Goal: Task Accomplishment & Management: Use online tool/utility

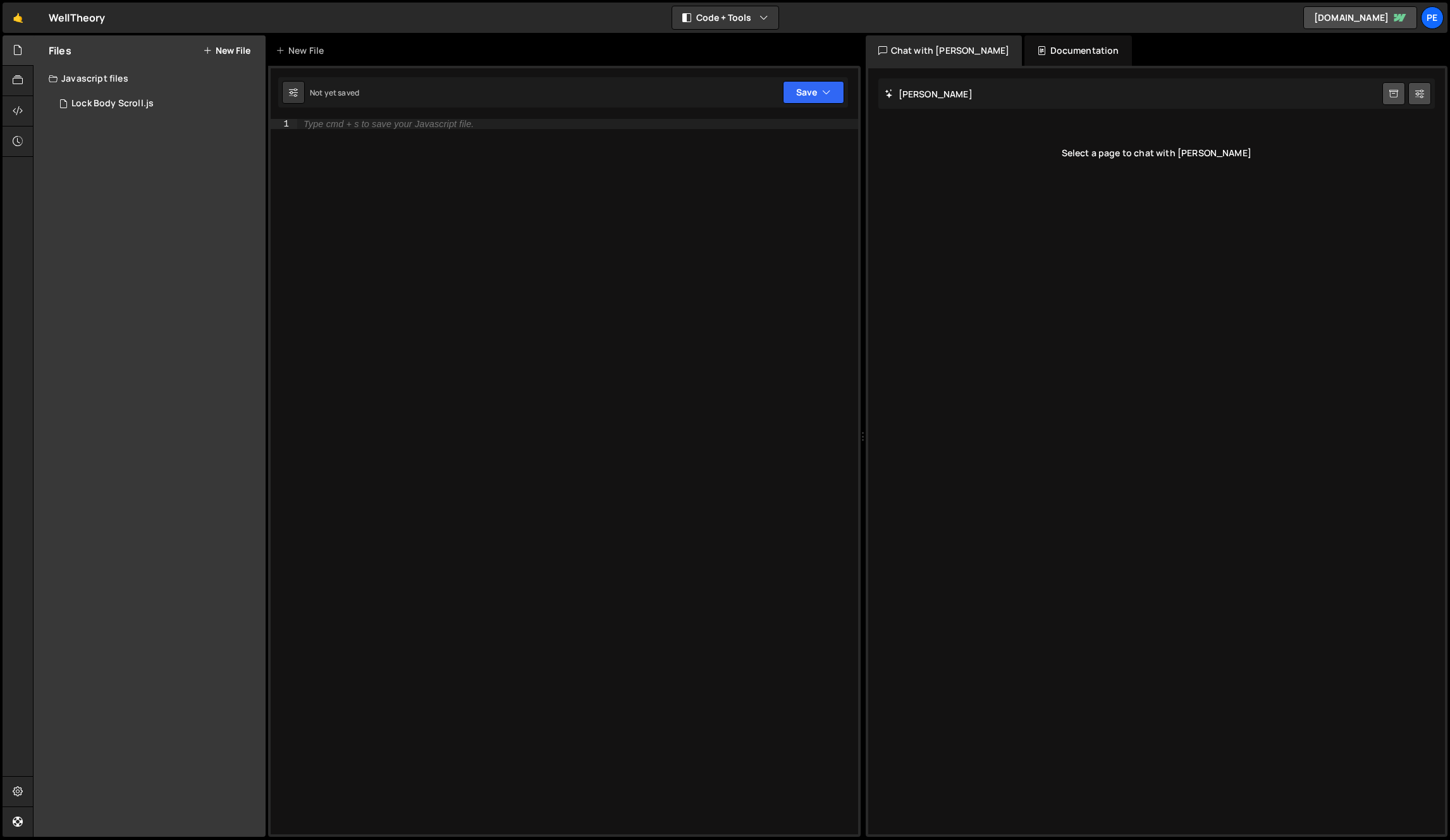
click at [226, 46] on button "New File" at bounding box center [226, 50] width 48 height 10
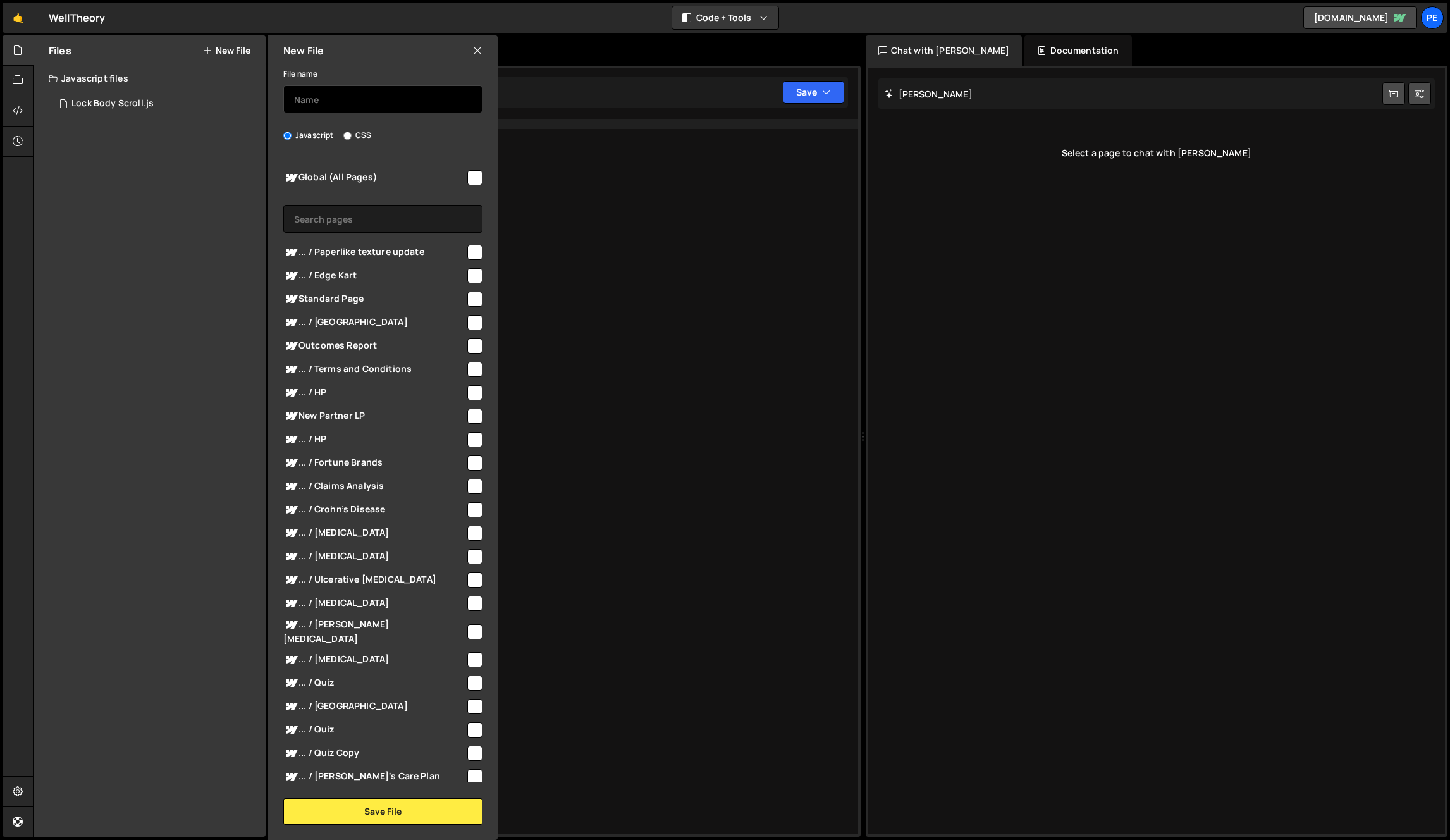
click at [338, 101] on input "text" at bounding box center [383, 99] width 199 height 28
type input "Partner LPs"
click at [389, 222] on input "text" at bounding box center [383, 218] width 199 height 28
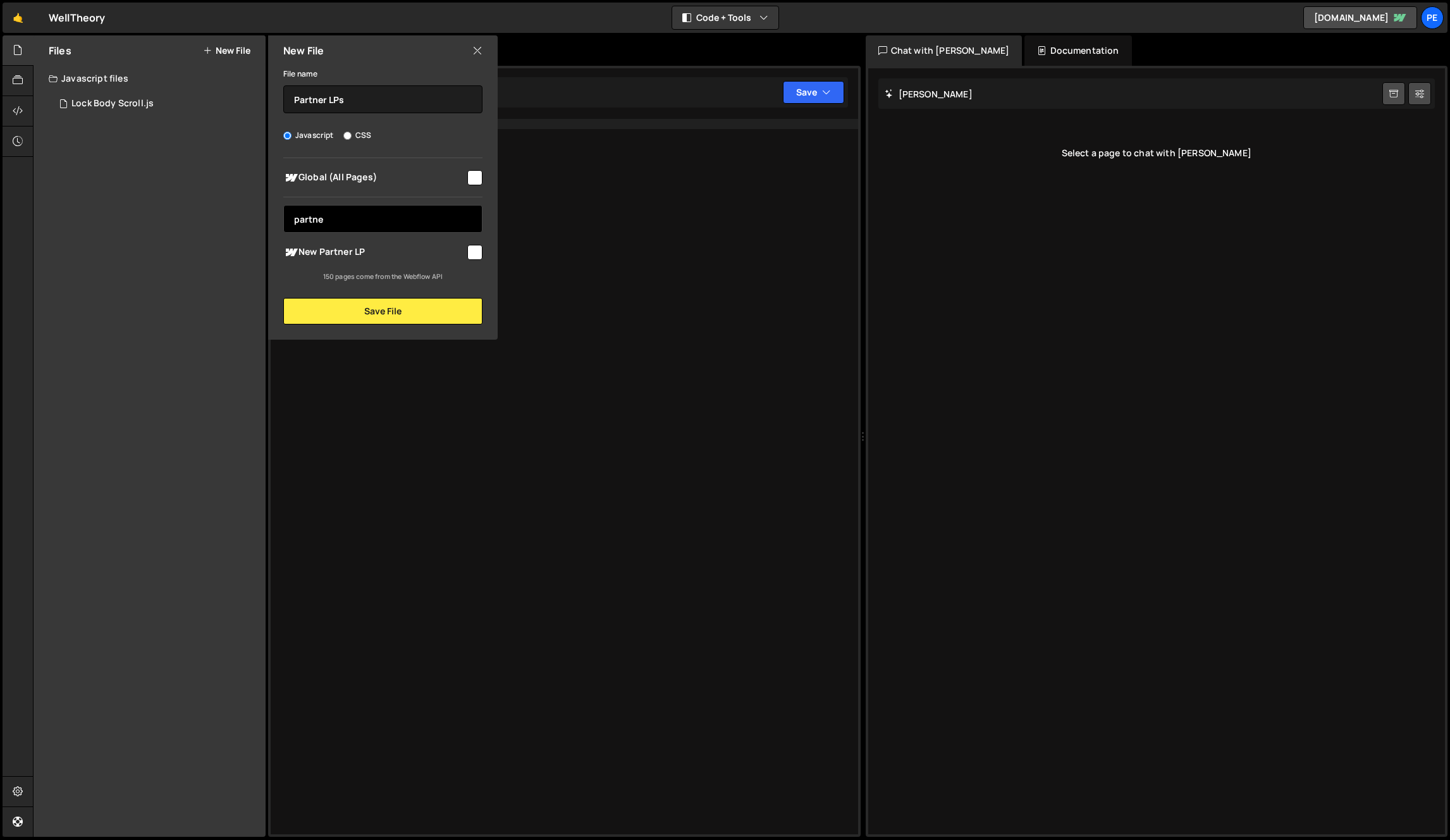
type input "partner"
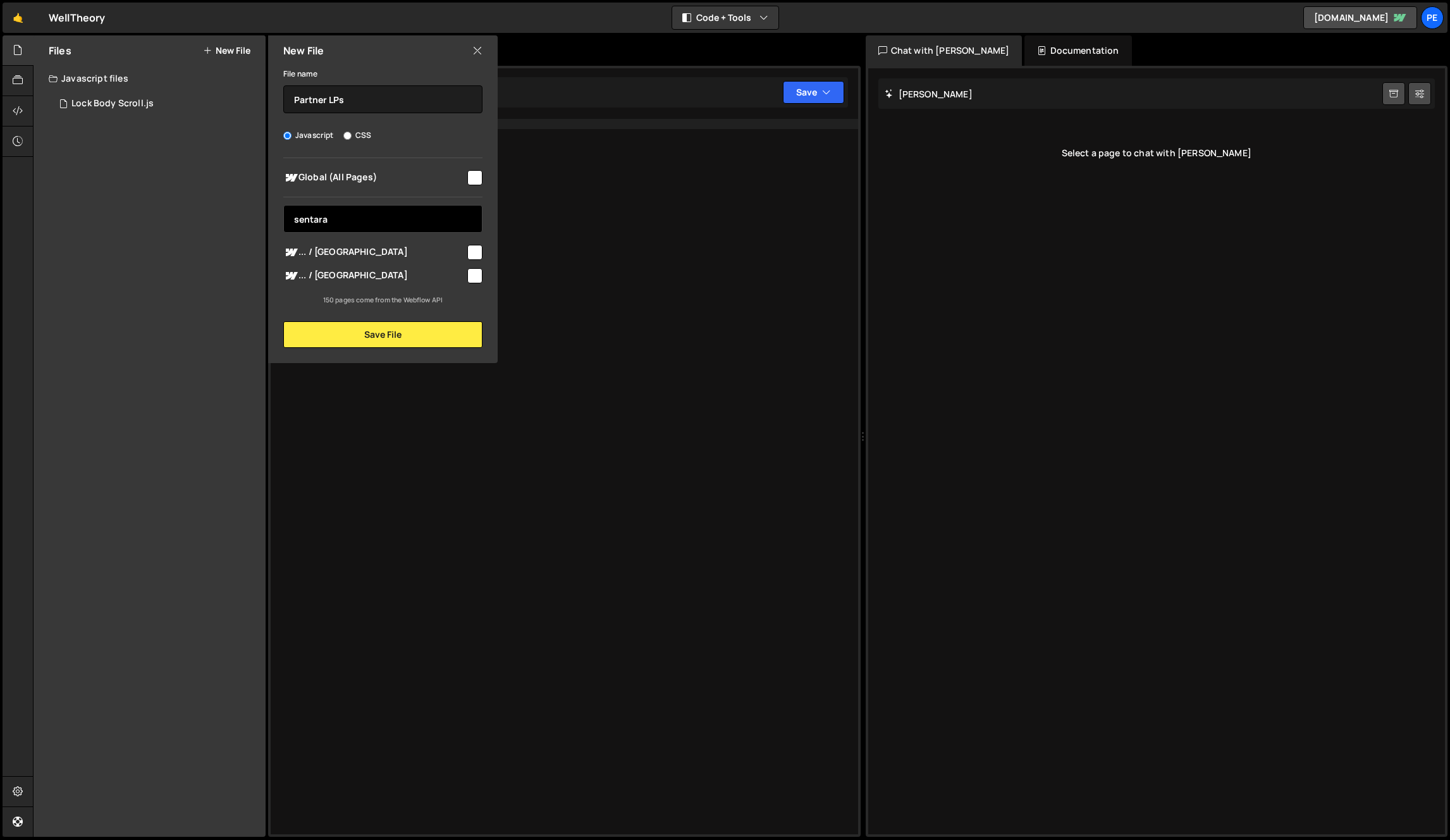
type input "sentara"
click at [325, 257] on span "... / [GEOGRAPHIC_DATA]" at bounding box center [374, 252] width 182 height 15
click at [310, 250] on span "... / [GEOGRAPHIC_DATA]" at bounding box center [374, 252] width 182 height 15
checkbox input "false"
click at [350, 220] on input "sentara" at bounding box center [383, 218] width 199 height 28
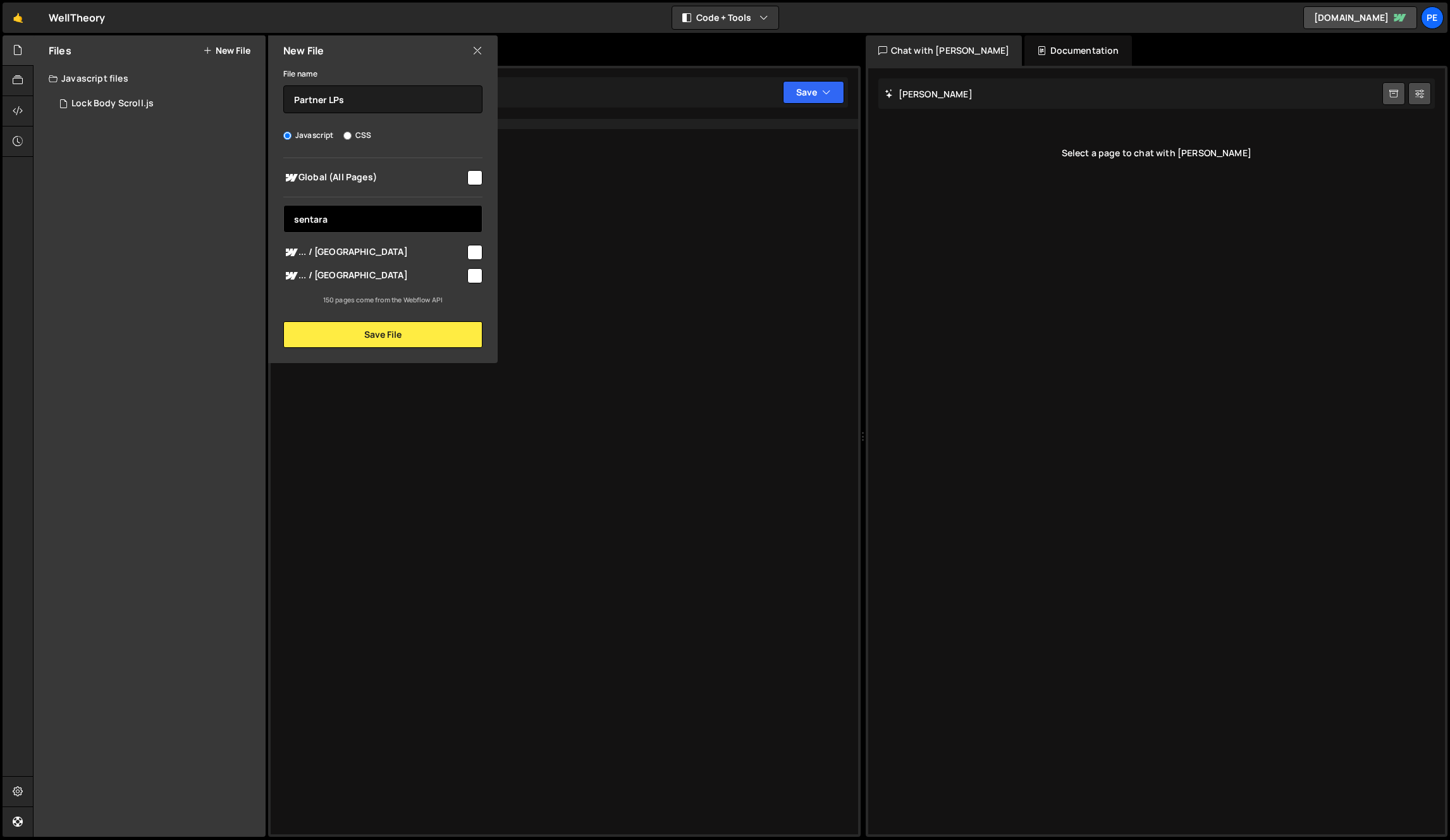
click at [350, 220] on input "sentara" at bounding box center [383, 218] width 199 height 28
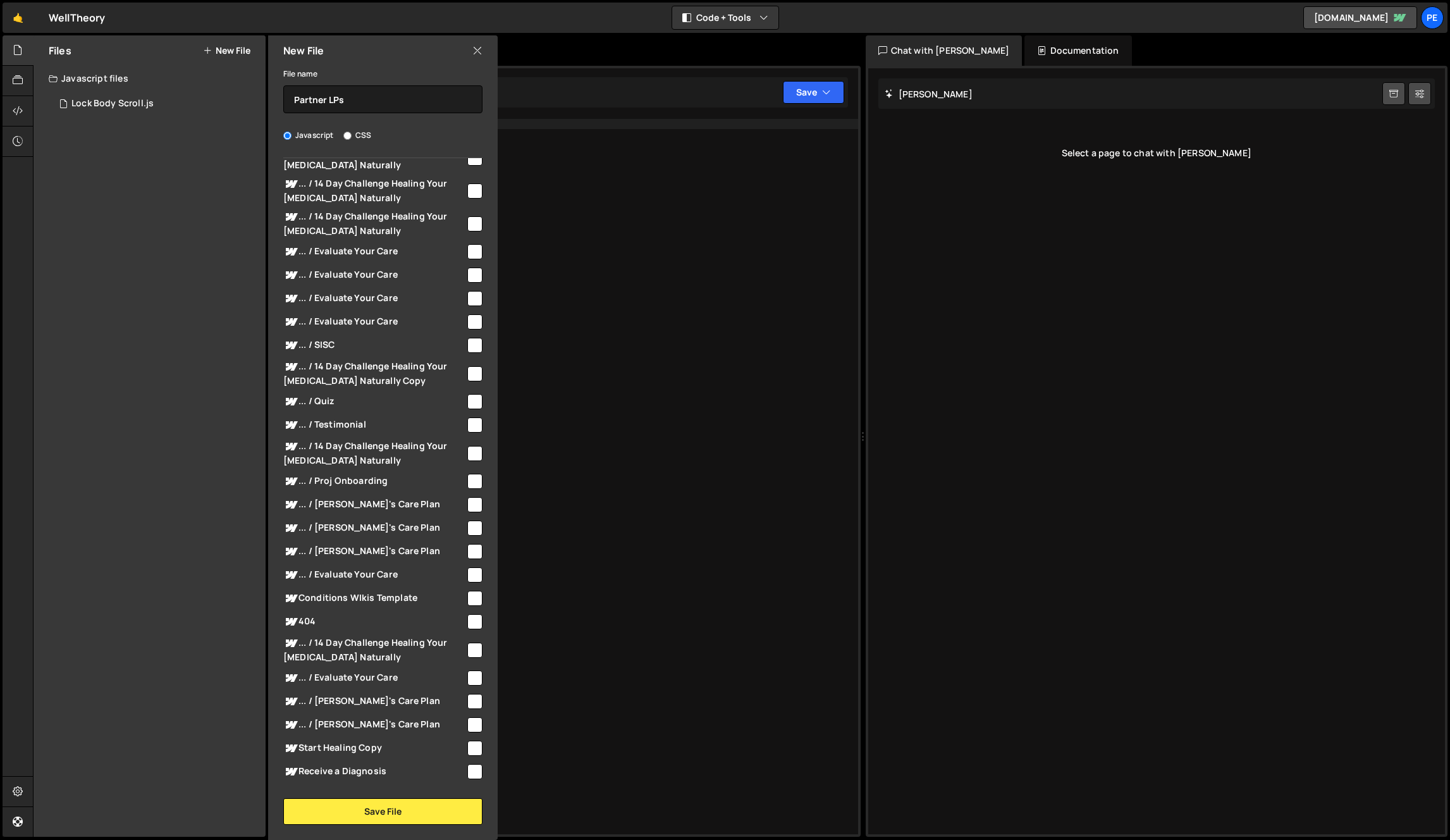
scroll to position [1774, 0]
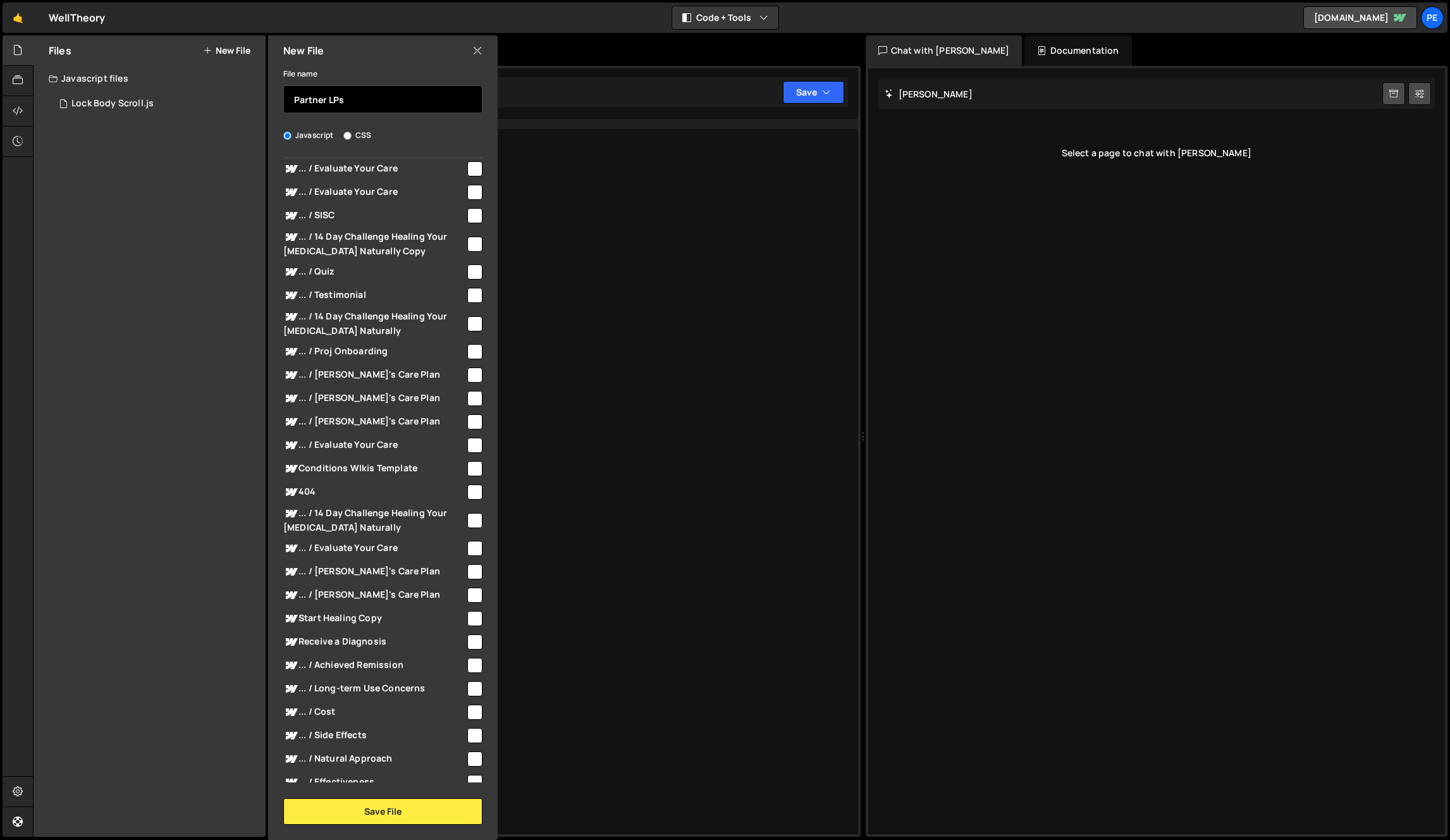
click at [369, 99] on input "Partner LPs" at bounding box center [383, 99] width 199 height 28
click at [369, 99] on input "Partner LPs" at bounding box center [383, 99] width 199 height 28
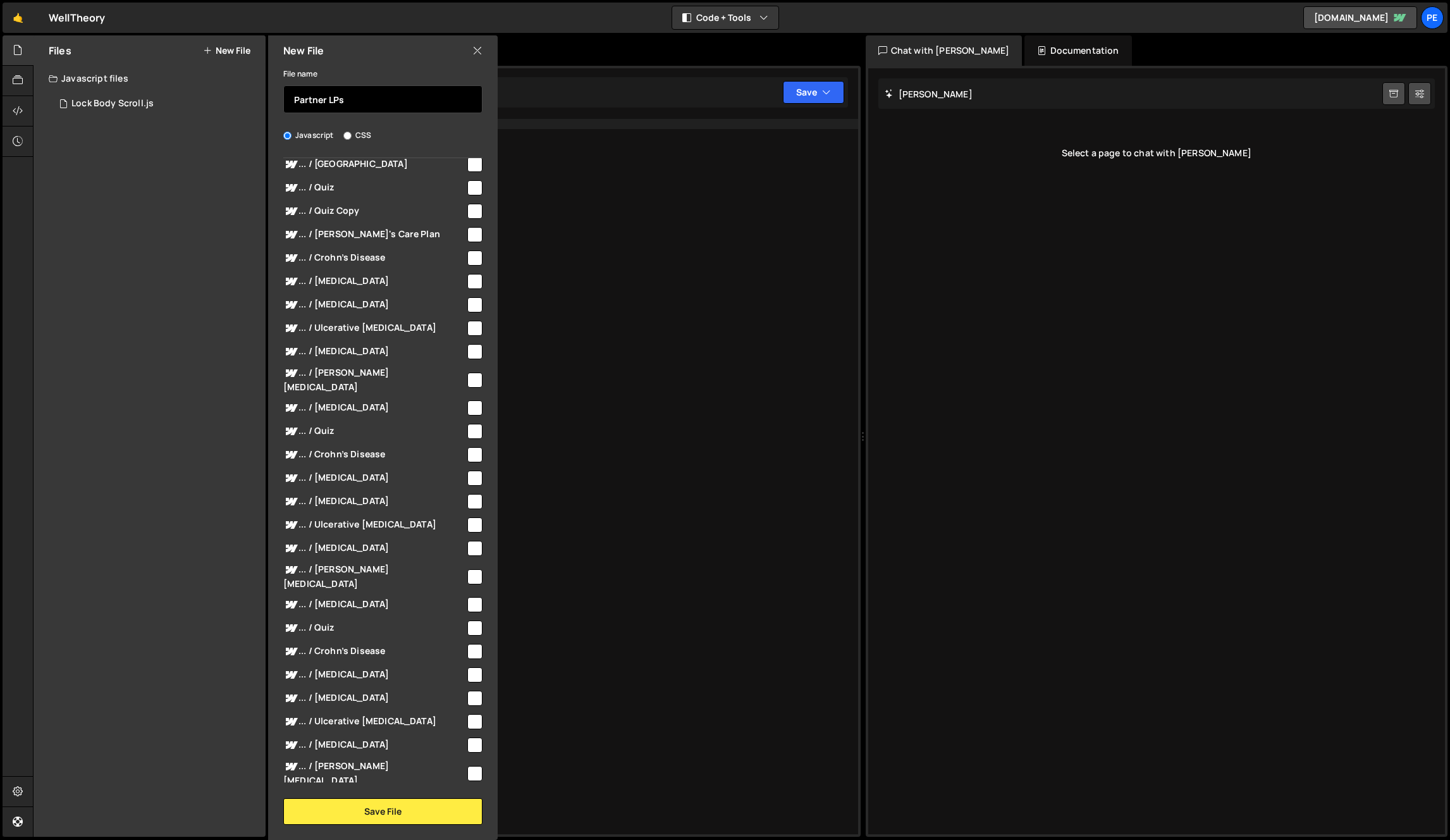
click at [385, 103] on input "Partner LPs" at bounding box center [383, 99] width 199 height 28
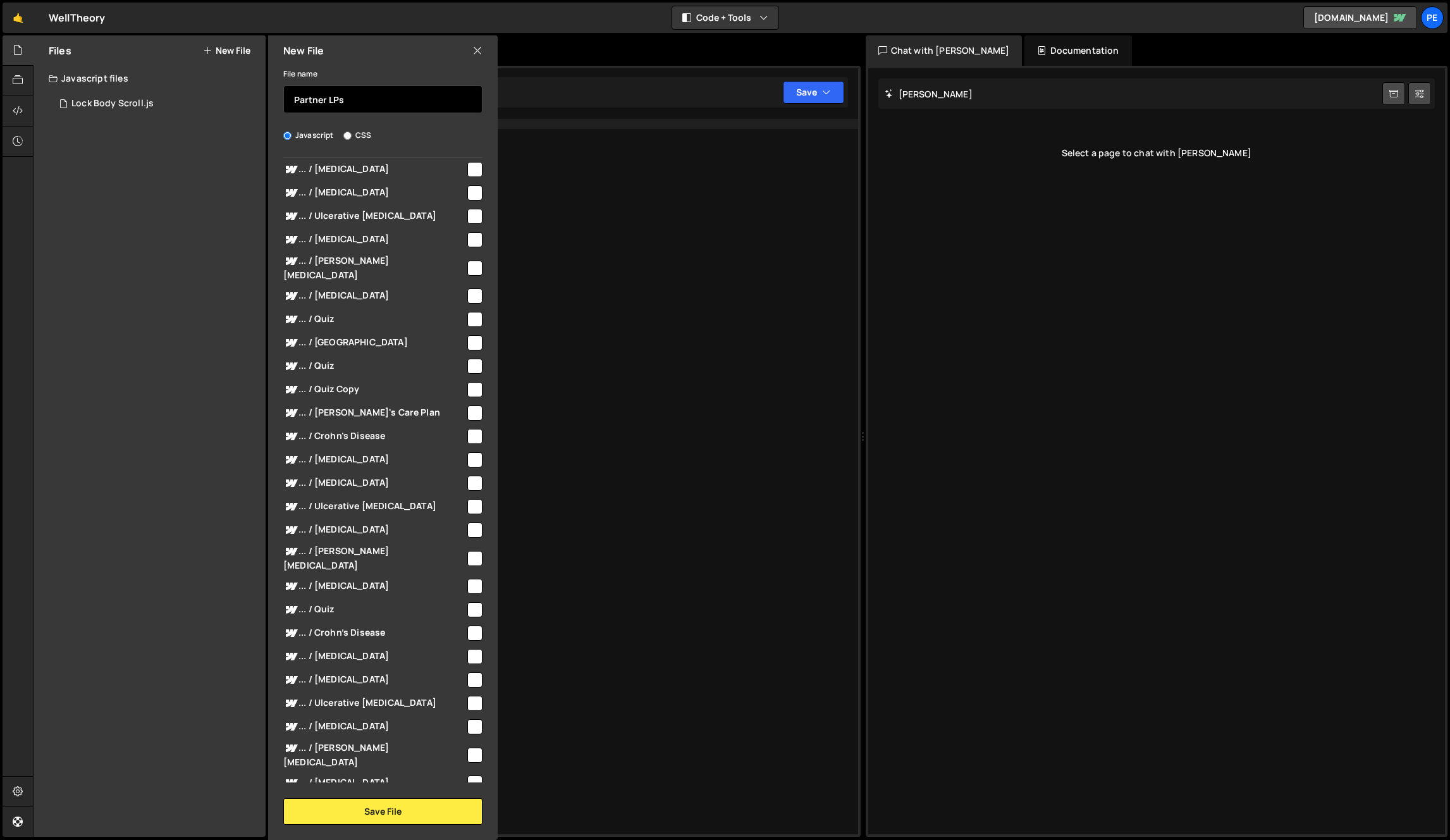
scroll to position [0, 0]
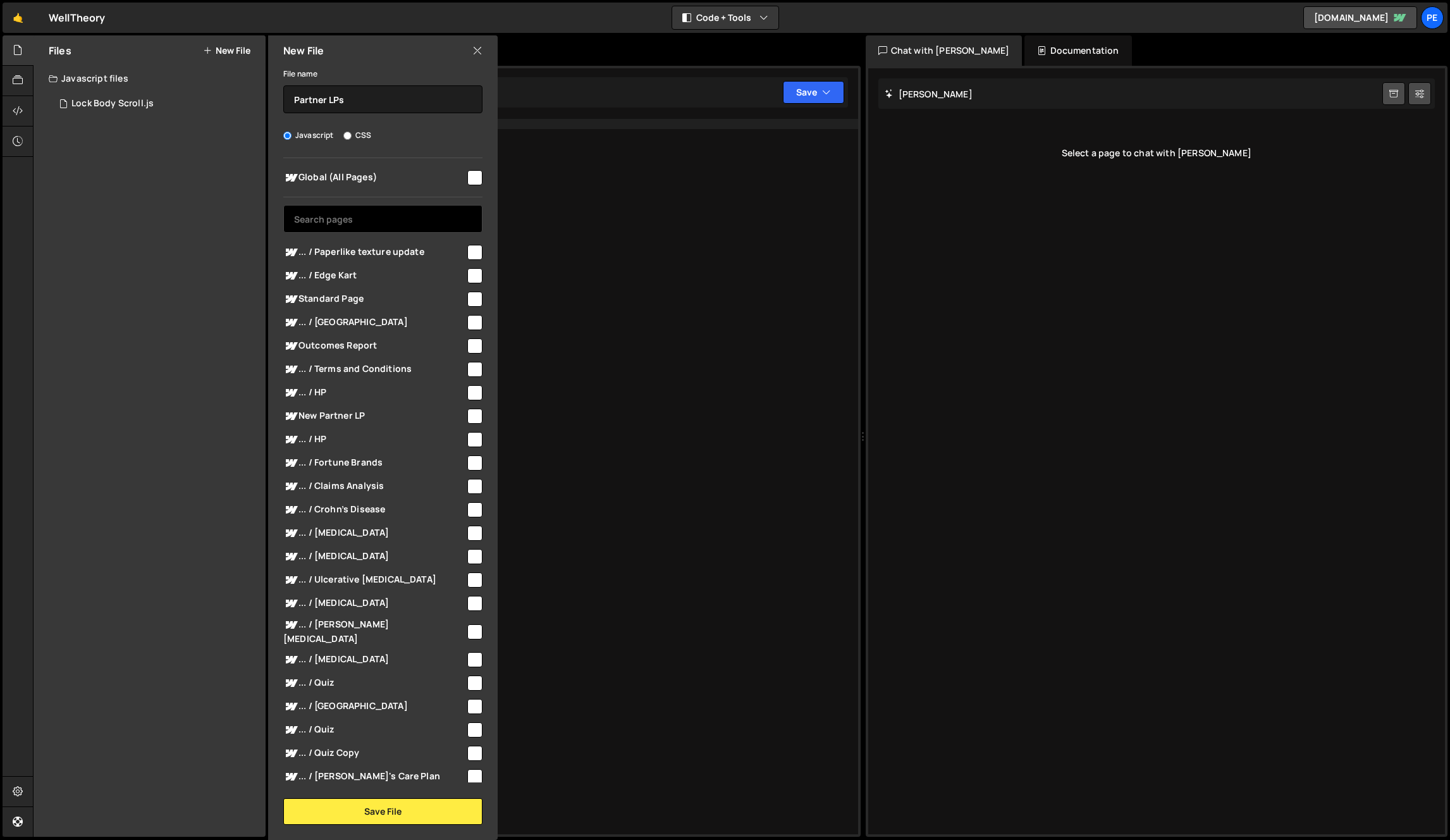
click at [385, 216] on input "text" at bounding box center [383, 218] width 199 height 28
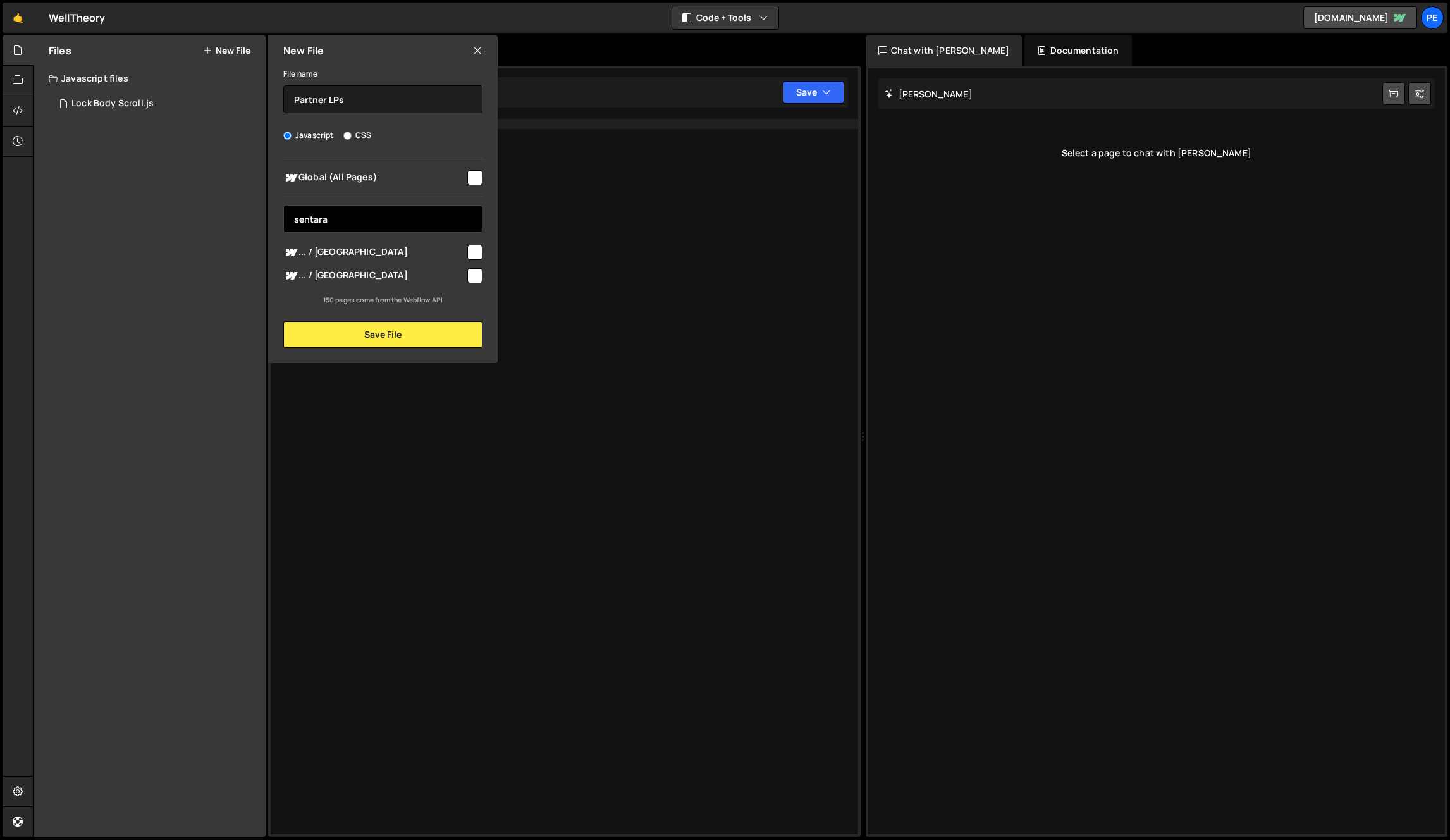
type input "sentara"
click at [477, 256] on input "checkbox" at bounding box center [475, 252] width 15 height 15
checkbox input "true"
click at [414, 338] on button "Save File" at bounding box center [383, 334] width 199 height 27
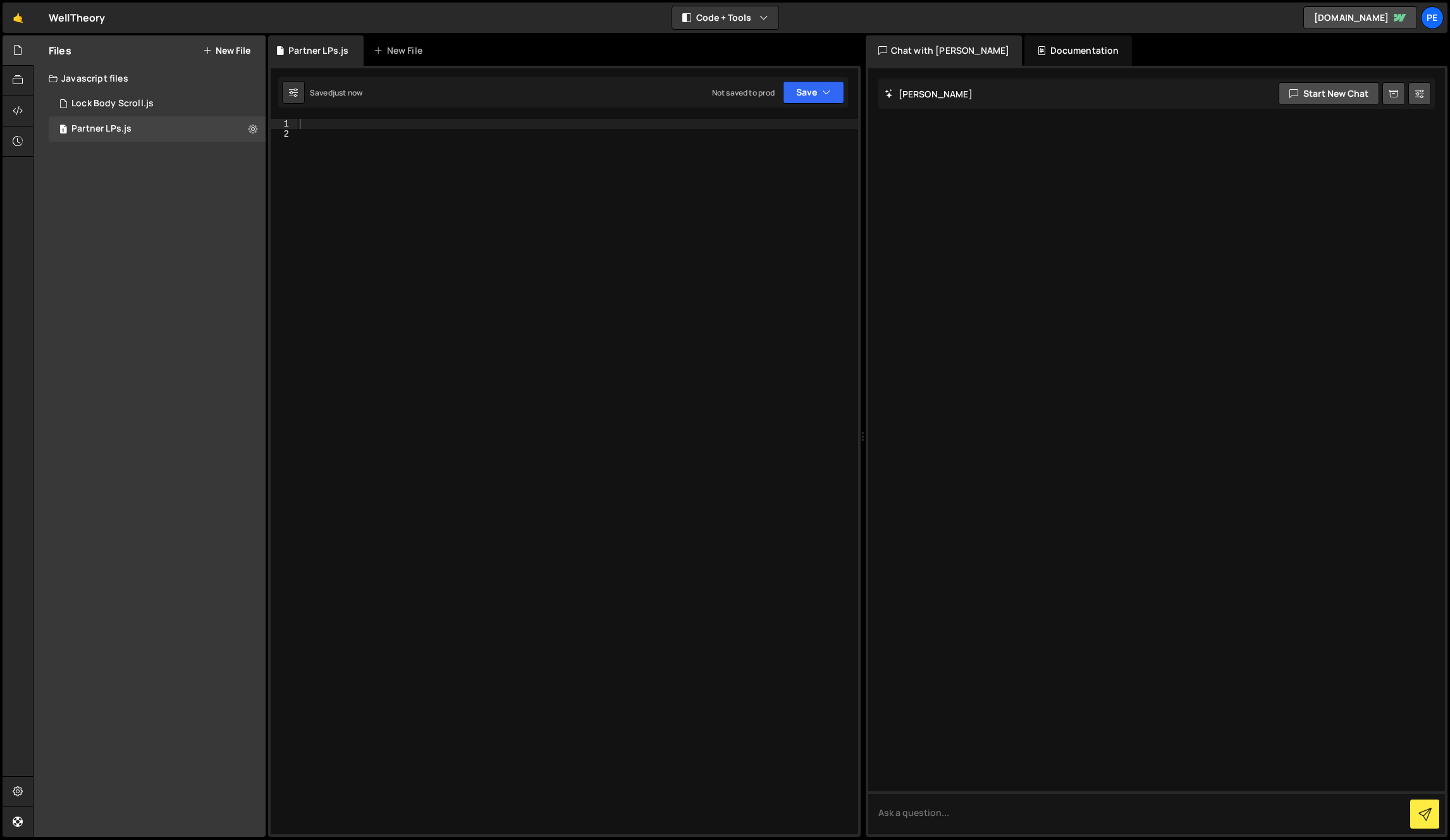
click at [532, 369] on div at bounding box center [578, 486] width 561 height 735
type textarea "console.log("Hello");"
click at [378, 161] on div "console . log ( "Hello" ) ;" at bounding box center [578, 486] width 561 height 735
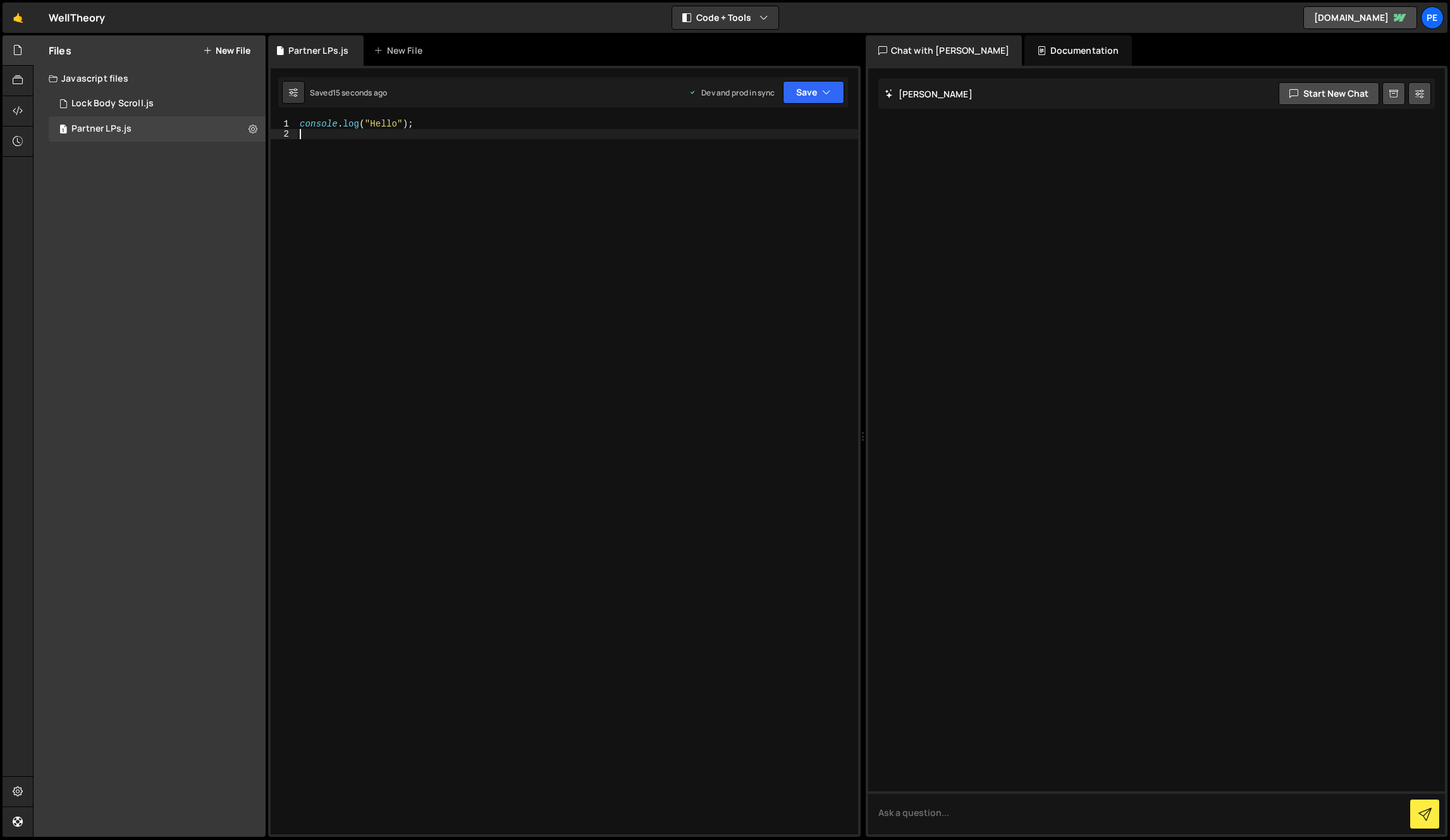
type textarea "console.log("Hello");"
click at [257, 127] on button at bounding box center [253, 129] width 23 height 23
type input "Partner LPs"
radio input "true"
checkbox input "true"
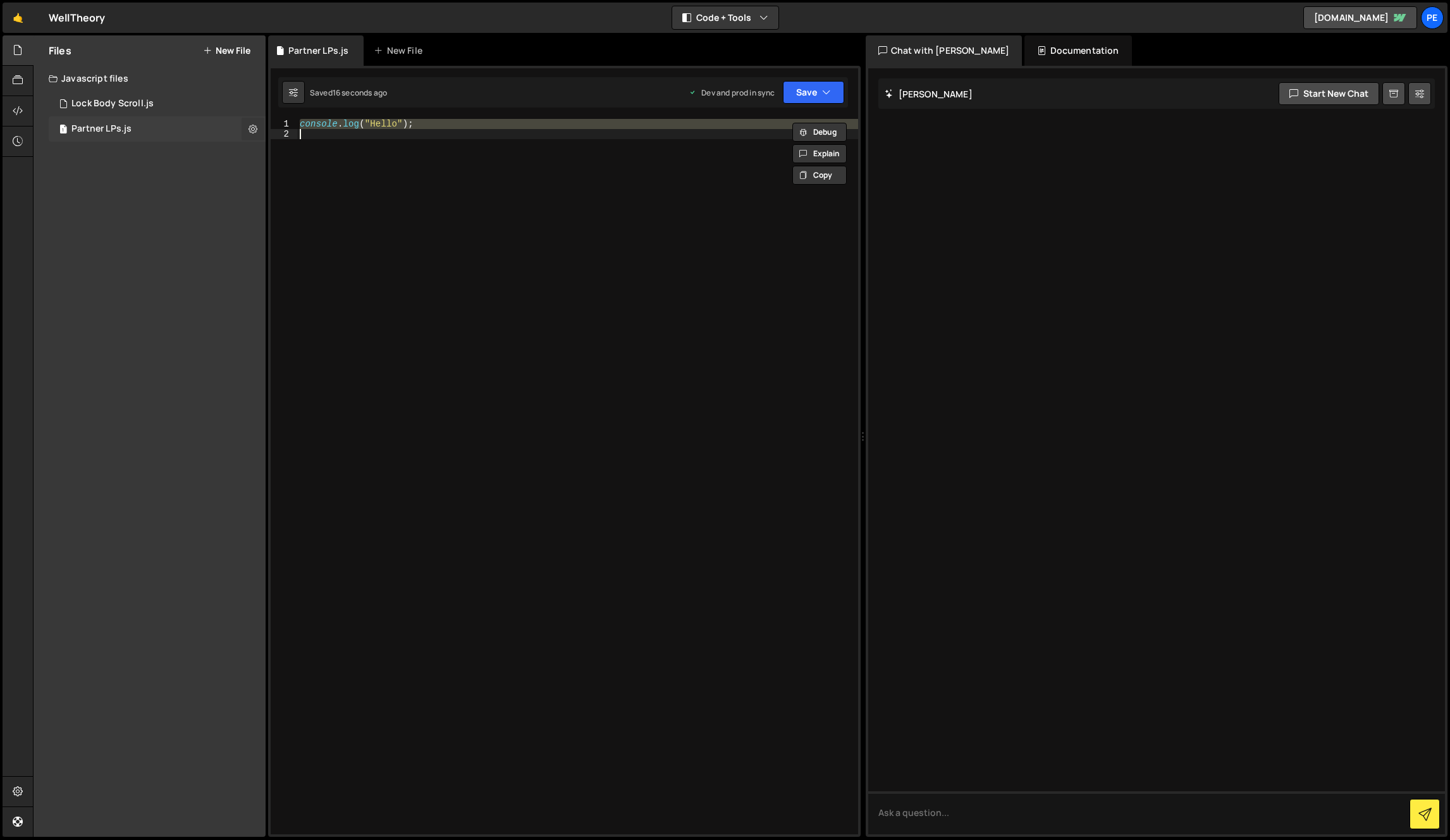
checkbox input "true"
click at [314, 165] on button "Edit File Settings" at bounding box center [330, 156] width 124 height 26
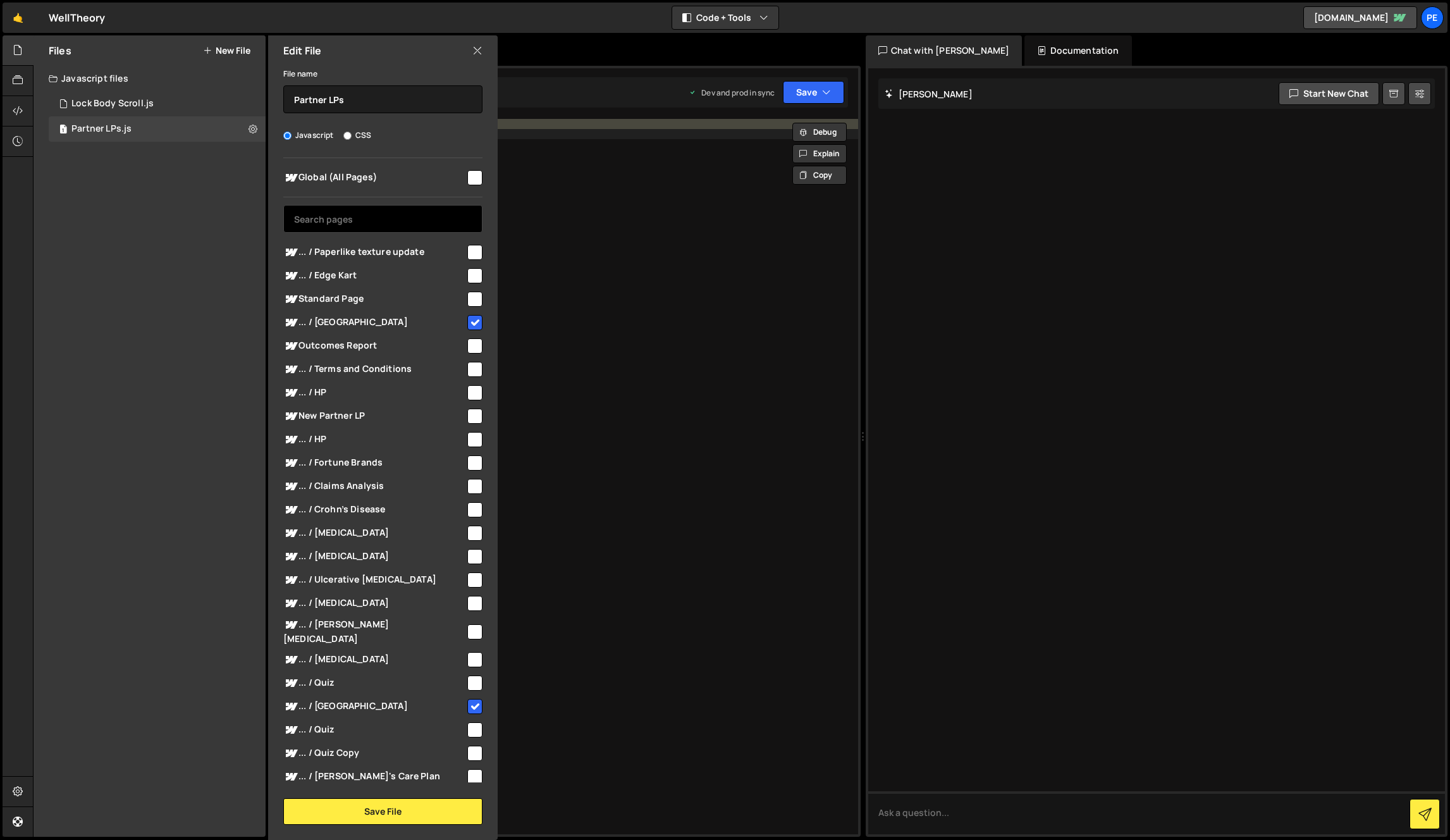
click at [396, 205] on input "text" at bounding box center [383, 218] width 199 height 28
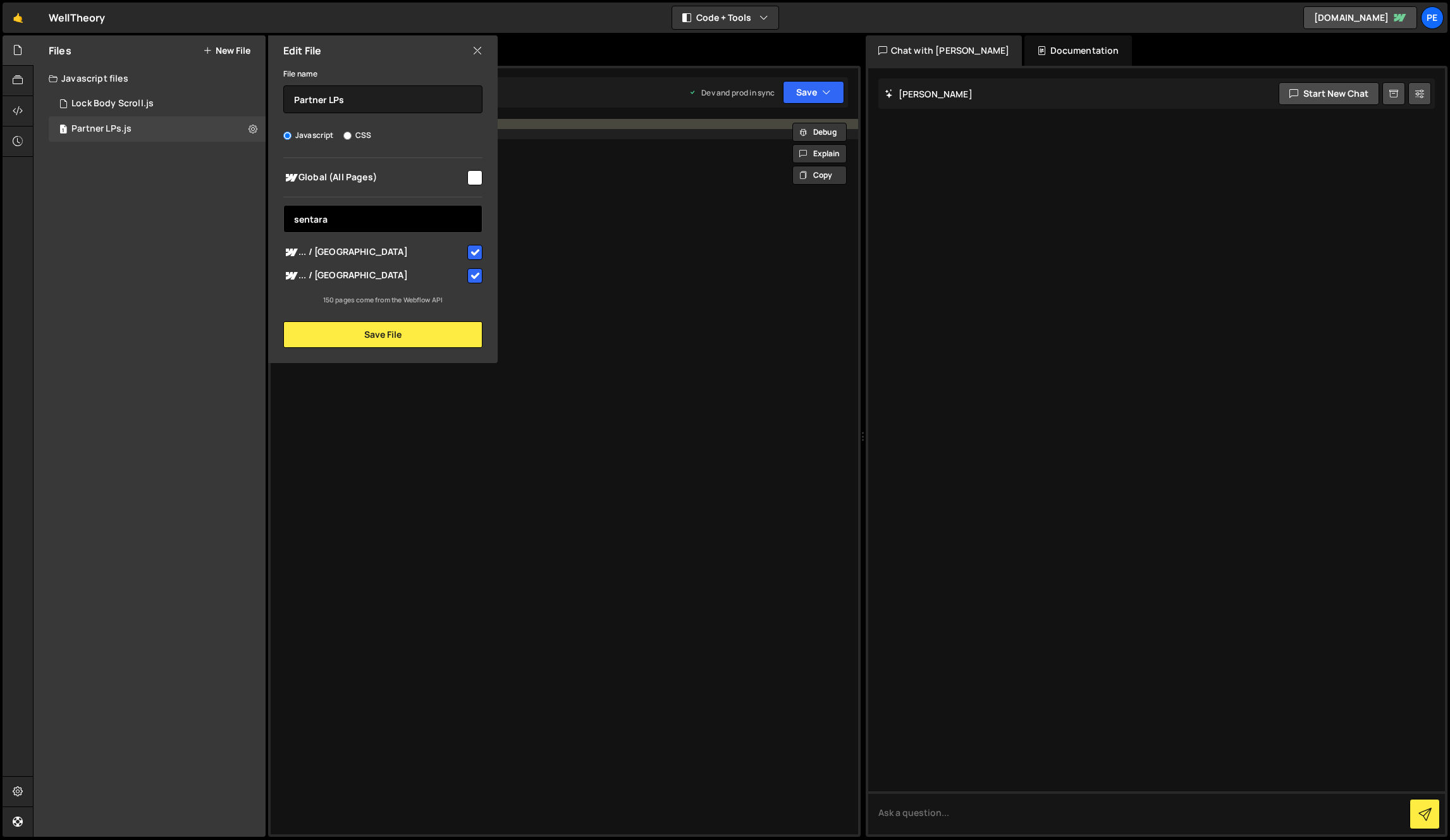
type input "sentara"
click at [470, 254] on input "checkbox" at bounding box center [475, 252] width 15 height 15
checkbox input "false"
click at [471, 275] on input "checkbox" at bounding box center [475, 275] width 15 height 15
checkbox input "false"
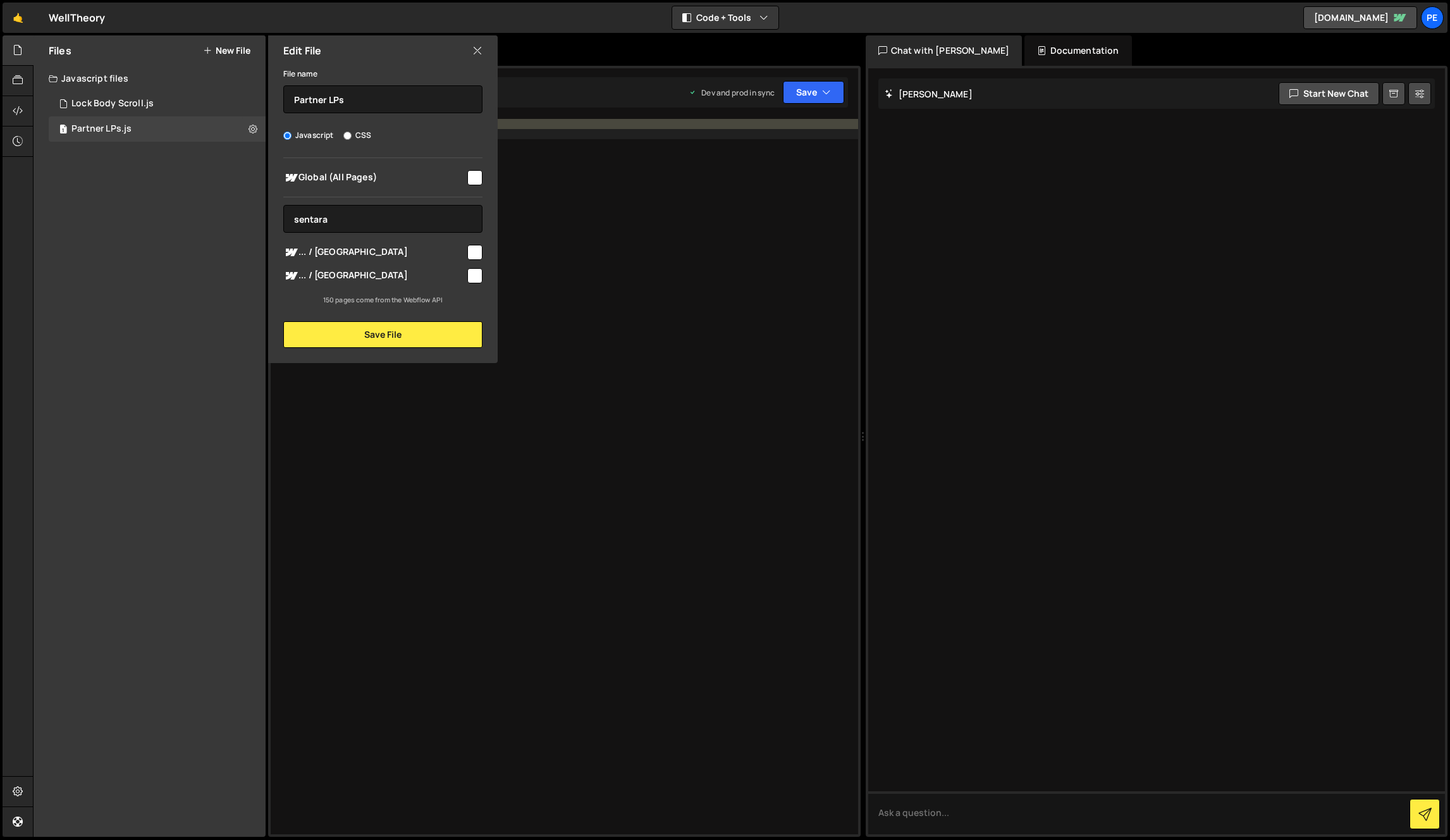
click at [473, 258] on input "checkbox" at bounding box center [475, 252] width 15 height 15
click at [476, 254] on input "checkbox" at bounding box center [475, 252] width 15 height 15
checkbox input "false"
click at [433, 212] on input "sentara" at bounding box center [383, 218] width 199 height 28
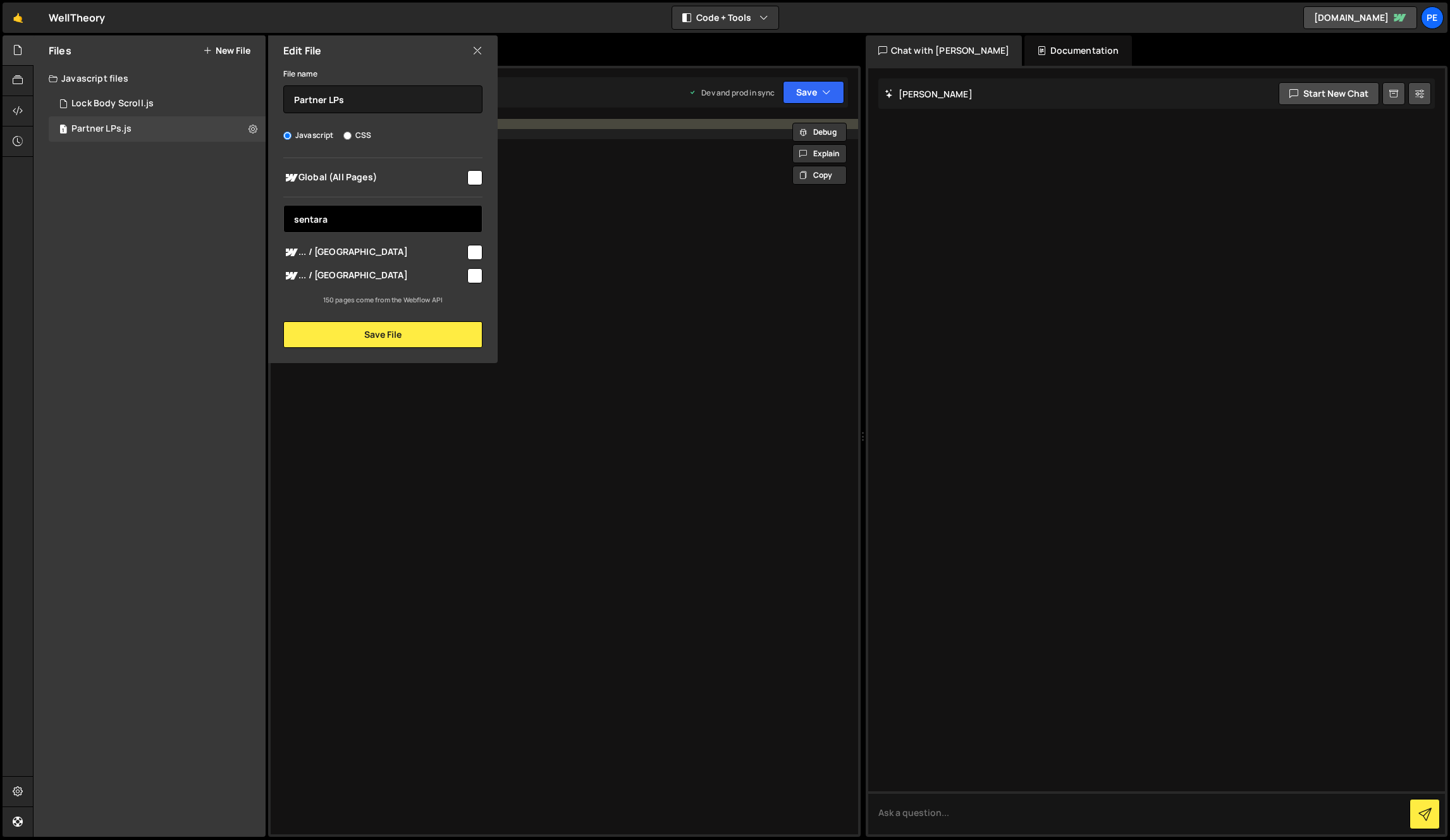
click at [433, 212] on input "sentara" at bounding box center [383, 218] width 199 height 28
type input "sentara"
click at [482, 253] on div "Global (All Pages) sentara ... / Paperlike texture update" at bounding box center [383, 231] width 230 height 147
click at [471, 252] on input "checkbox" at bounding box center [475, 252] width 15 height 15
checkbox input "true"
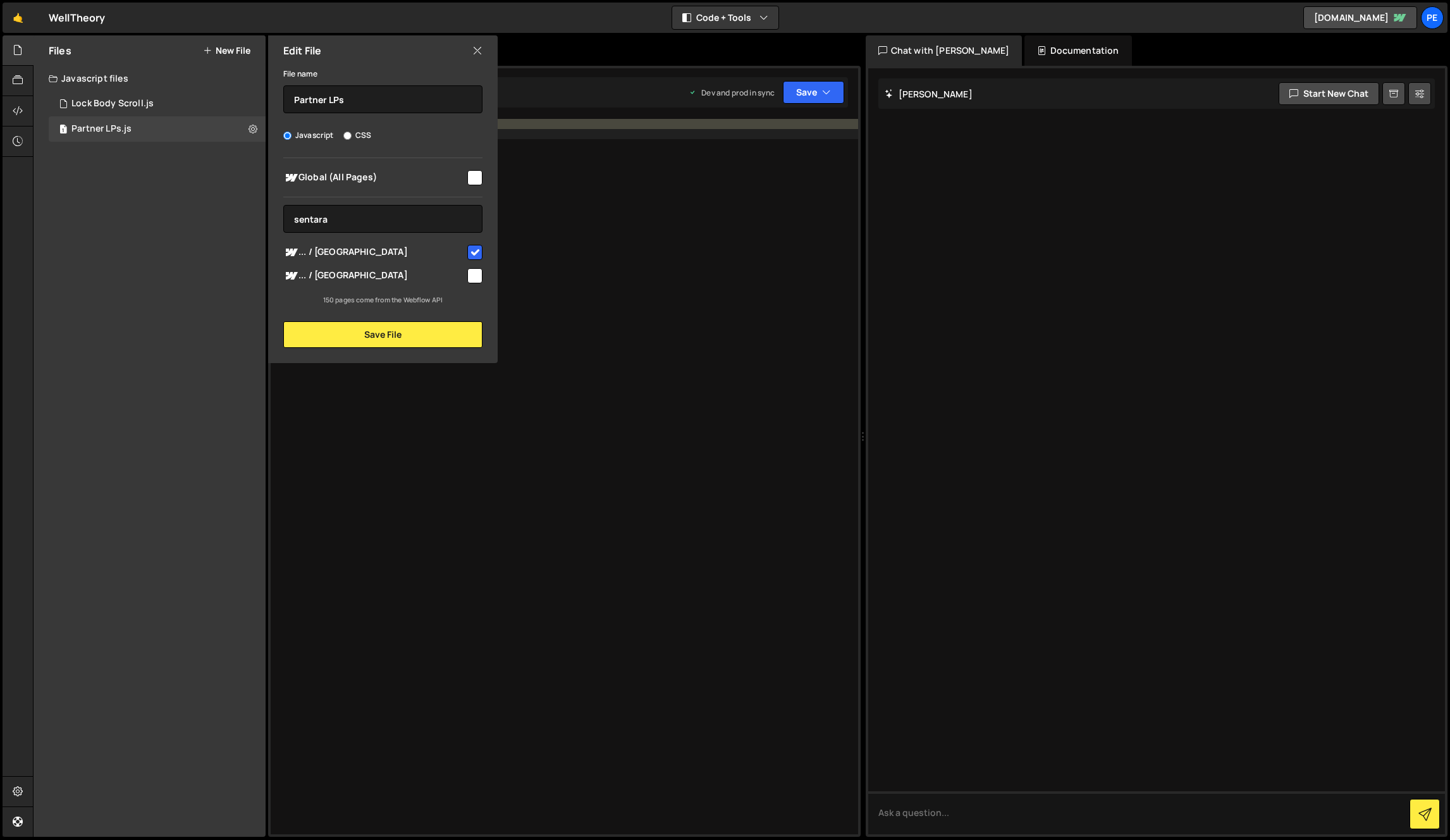
click at [473, 274] on input "checkbox" at bounding box center [475, 275] width 15 height 15
checkbox input "true"
click at [459, 339] on button "Save File" at bounding box center [383, 334] width 199 height 27
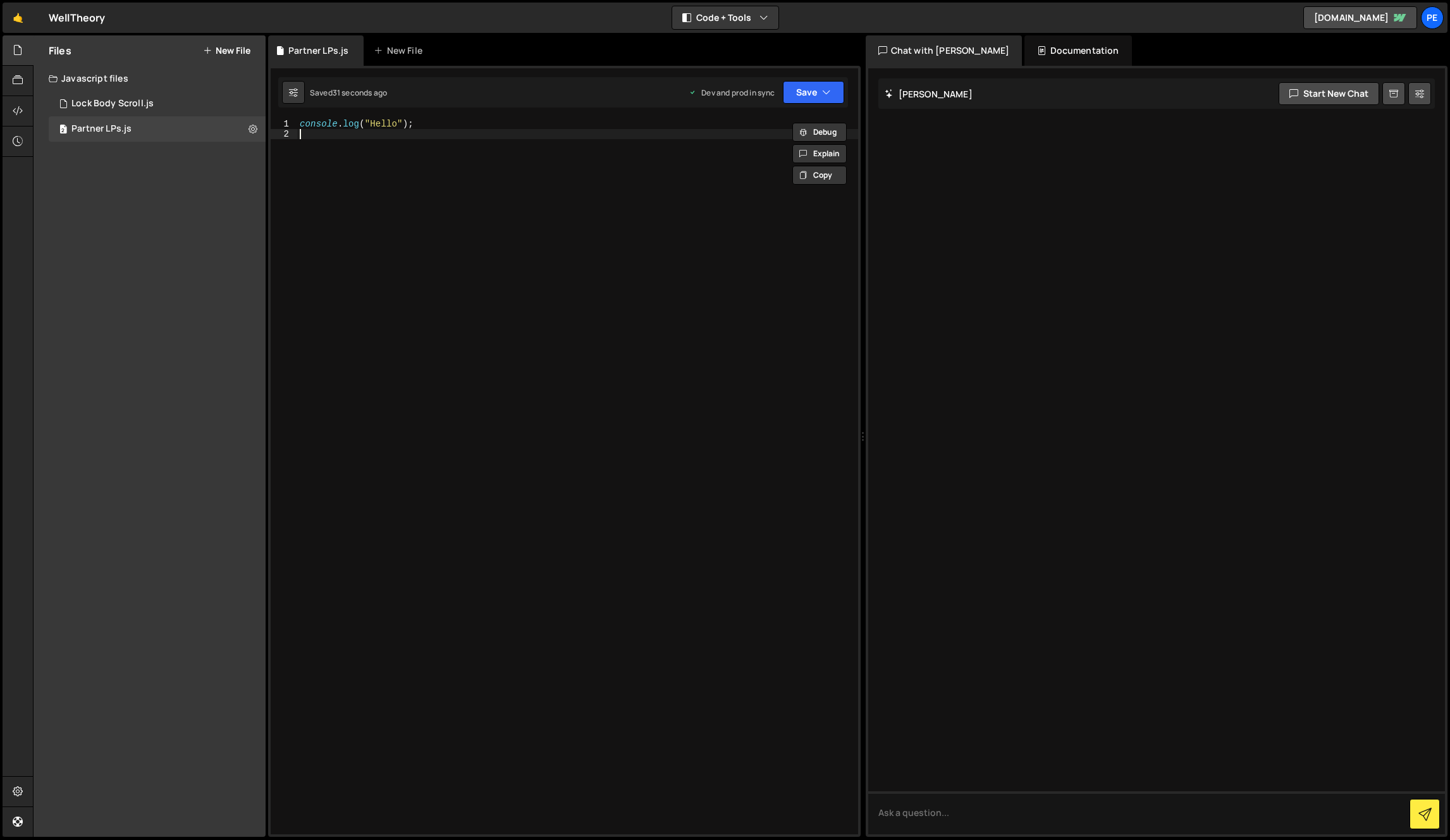
click at [675, 313] on div "console . log ( "Hello" ) ;" at bounding box center [578, 486] width 561 height 735
click at [246, 132] on button at bounding box center [253, 129] width 23 height 23
type input "Partner LPs"
radio input "true"
checkbox input "true"
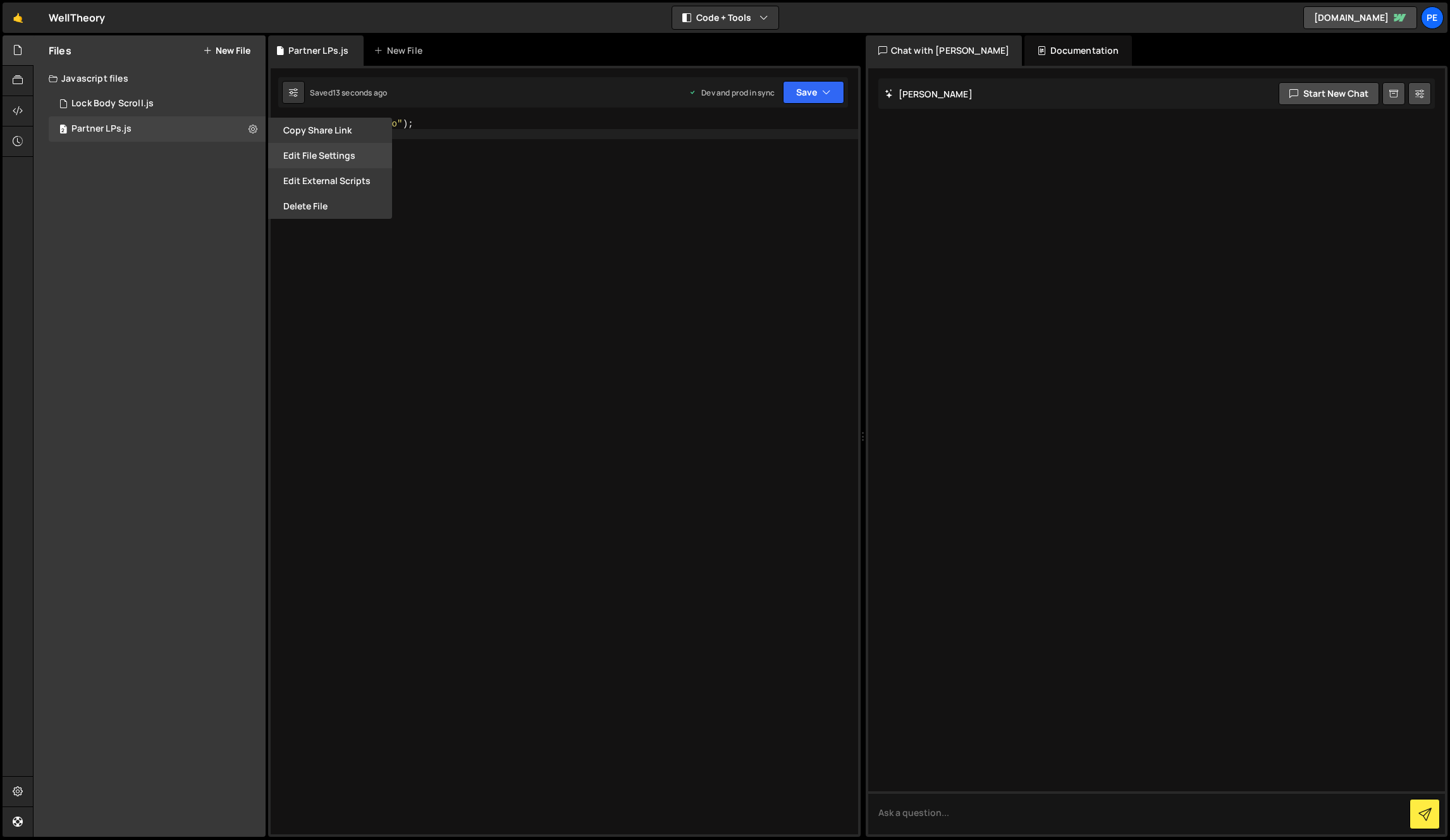
click at [328, 158] on button "Edit File Settings" at bounding box center [330, 156] width 124 height 26
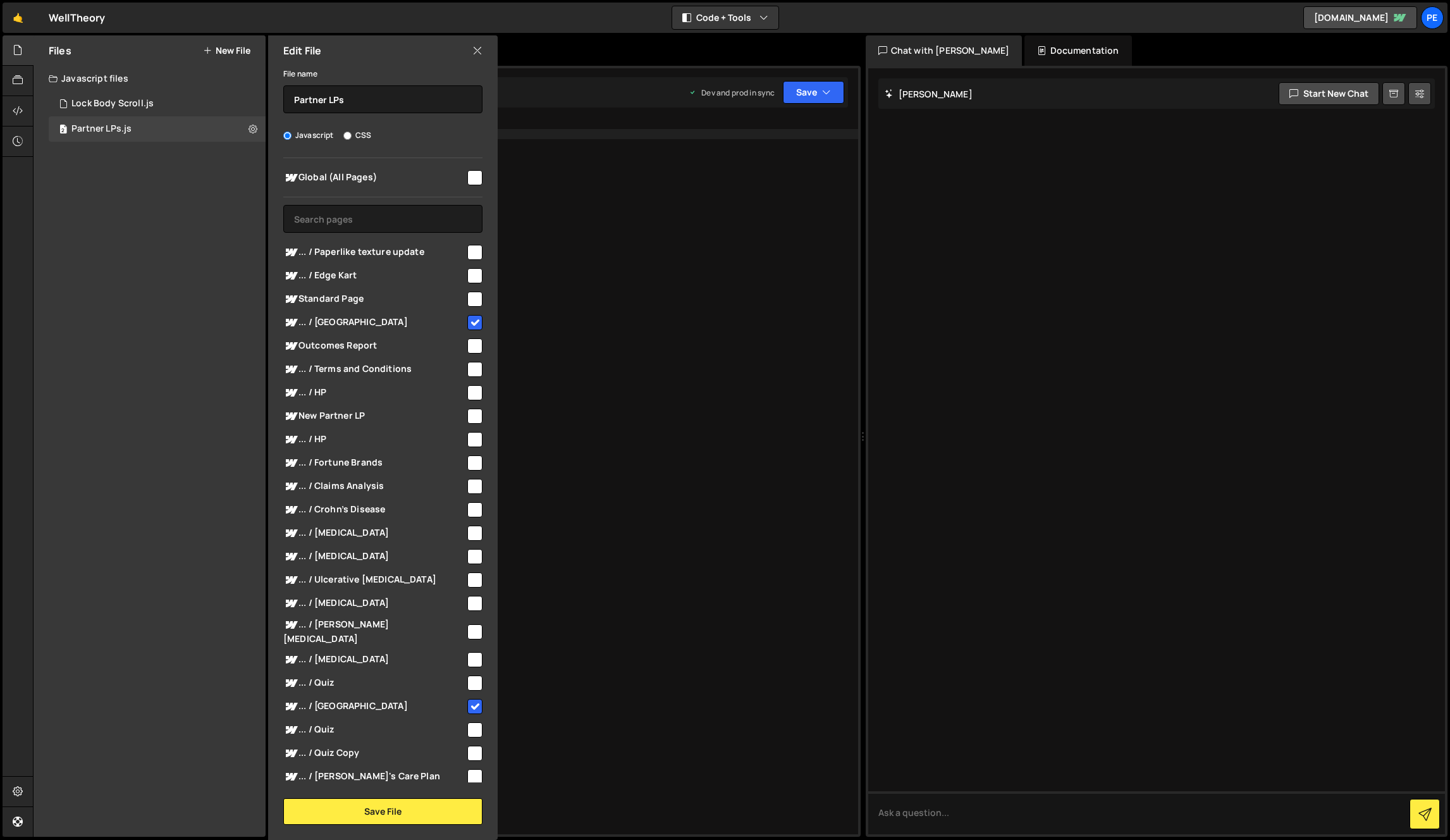
scroll to position [7, 0]
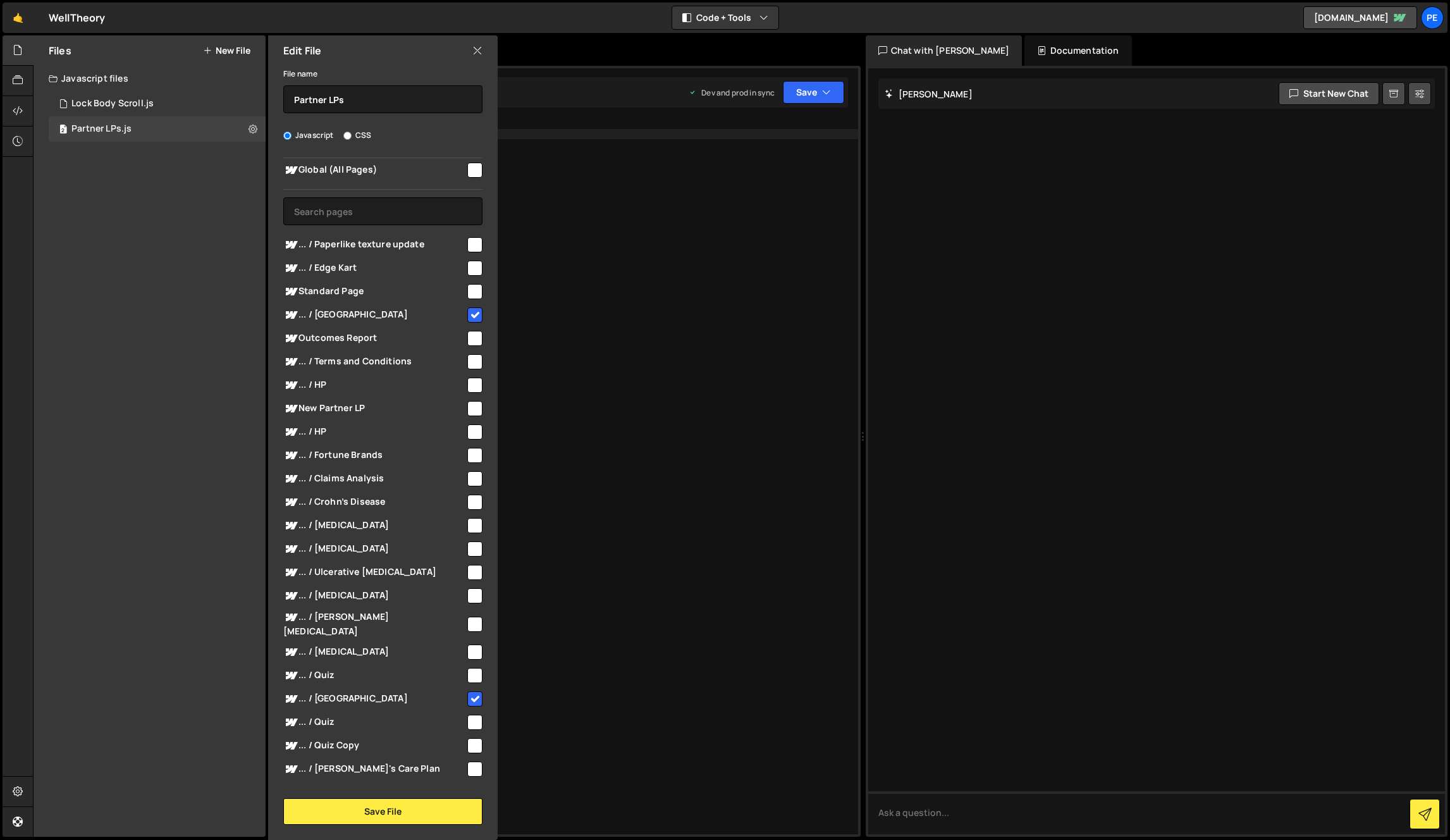
click at [467, 691] on input "checkbox" at bounding box center [475, 698] width 15 height 15
checkbox input "false"
click at [635, 362] on div "console . log ( "Hello" ) ;" at bounding box center [578, 486] width 561 height 735
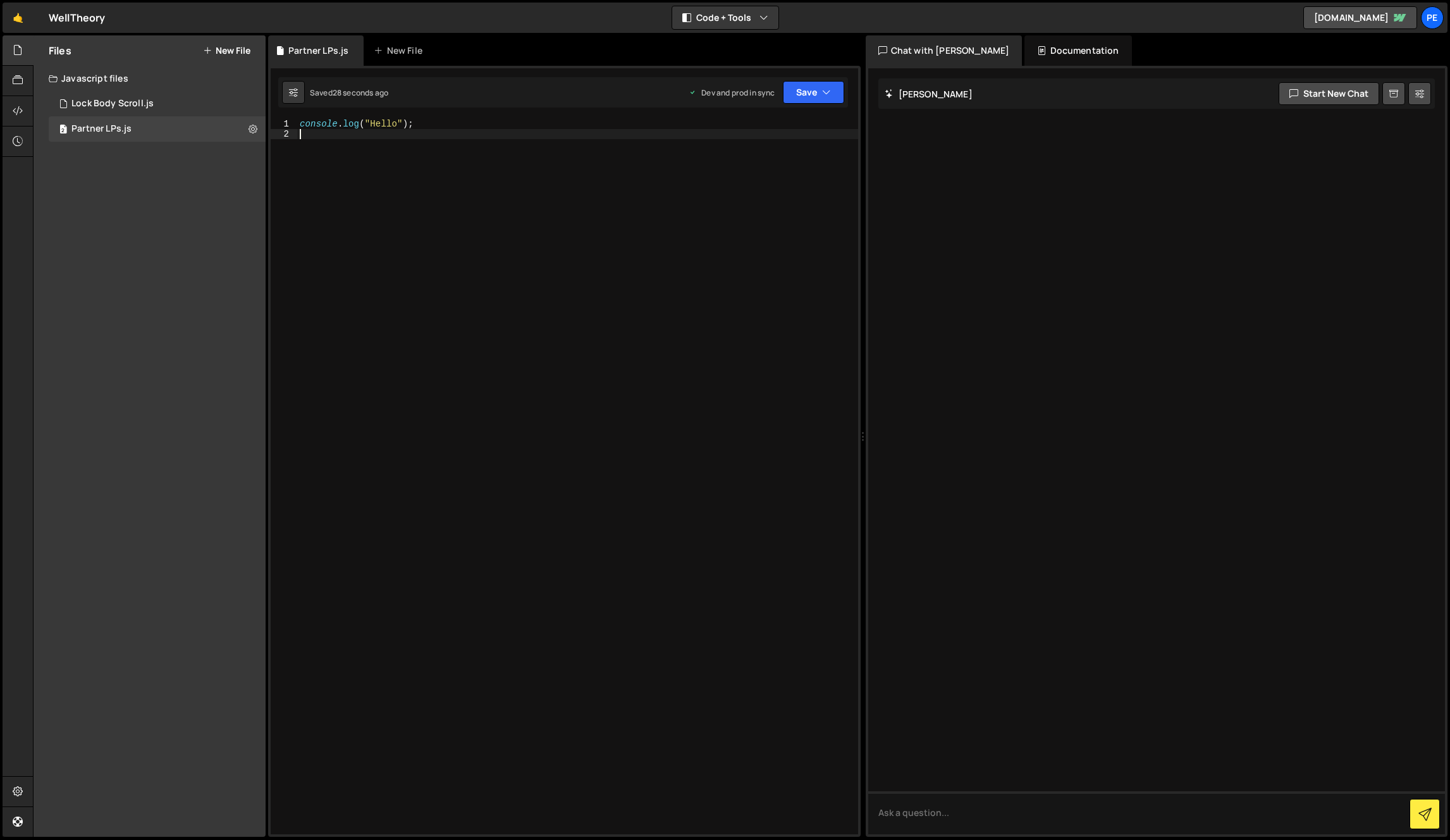
click at [592, 277] on div "console . log ( "Hello" ) ;" at bounding box center [578, 486] width 561 height 735
click at [265, 132] on div "2 Partner LPs.js 0" at bounding box center [157, 129] width 217 height 26
click at [254, 126] on icon at bounding box center [253, 129] width 9 height 12
click at [339, 158] on button "Edit File Settings" at bounding box center [330, 156] width 124 height 26
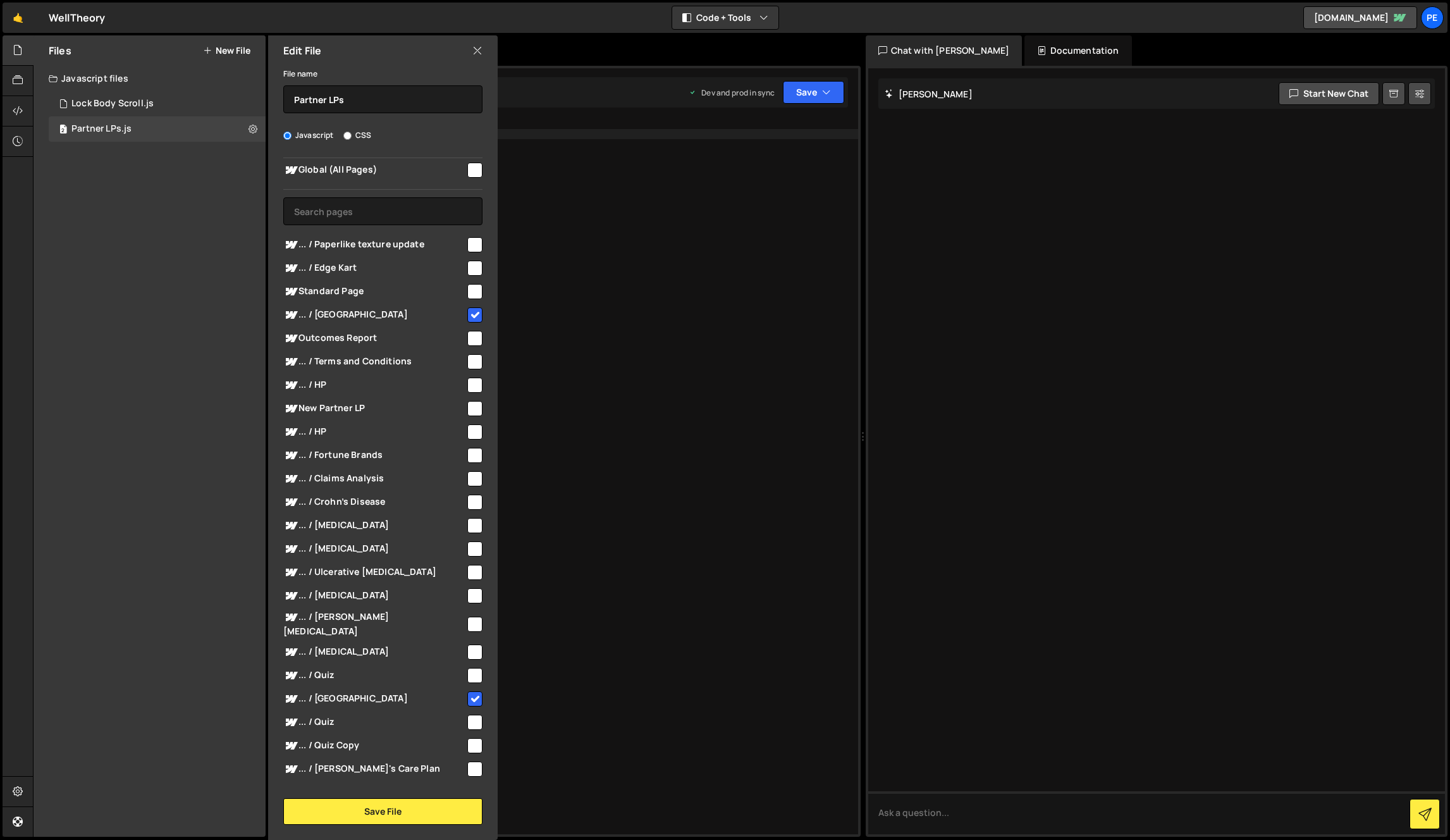
click at [673, 251] on div "console . log ( "Hello" ) ;" at bounding box center [578, 486] width 561 height 735
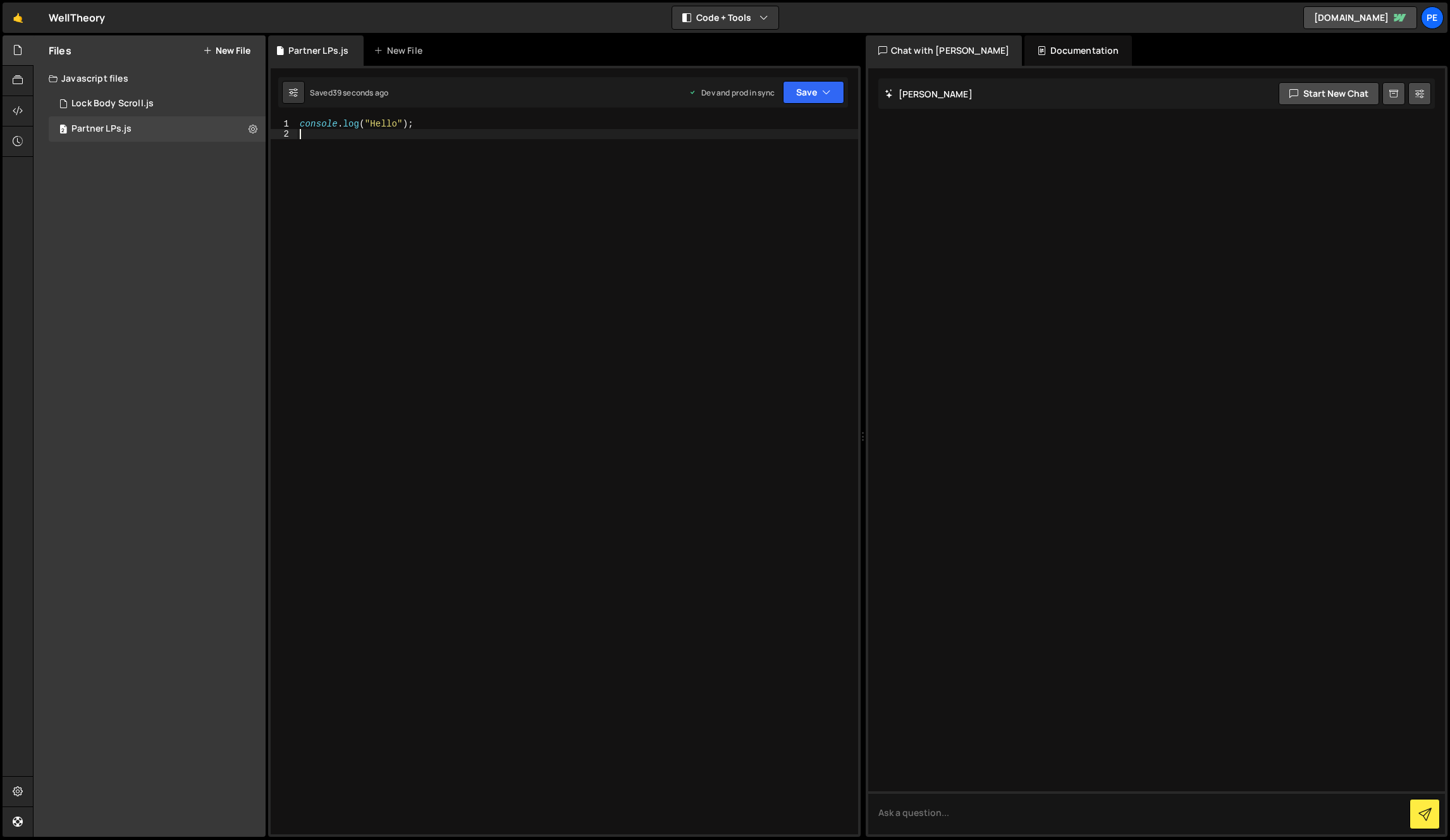
click at [642, 206] on div "console . log ( "Hello" ) ;" at bounding box center [578, 486] width 561 height 735
click at [454, 111] on div "1 Type cmd + s to save your Javascript file. הההההההההההההההההההההההההההההההההה…" at bounding box center [564, 451] width 592 height 771
type textarea "console.log("Hello");"
click at [455, 120] on div "console . log ( "Hello" ) ;" at bounding box center [578, 486] width 561 height 735
click at [655, 473] on div "console . log ( "Hello" ) ;" at bounding box center [578, 486] width 561 height 735
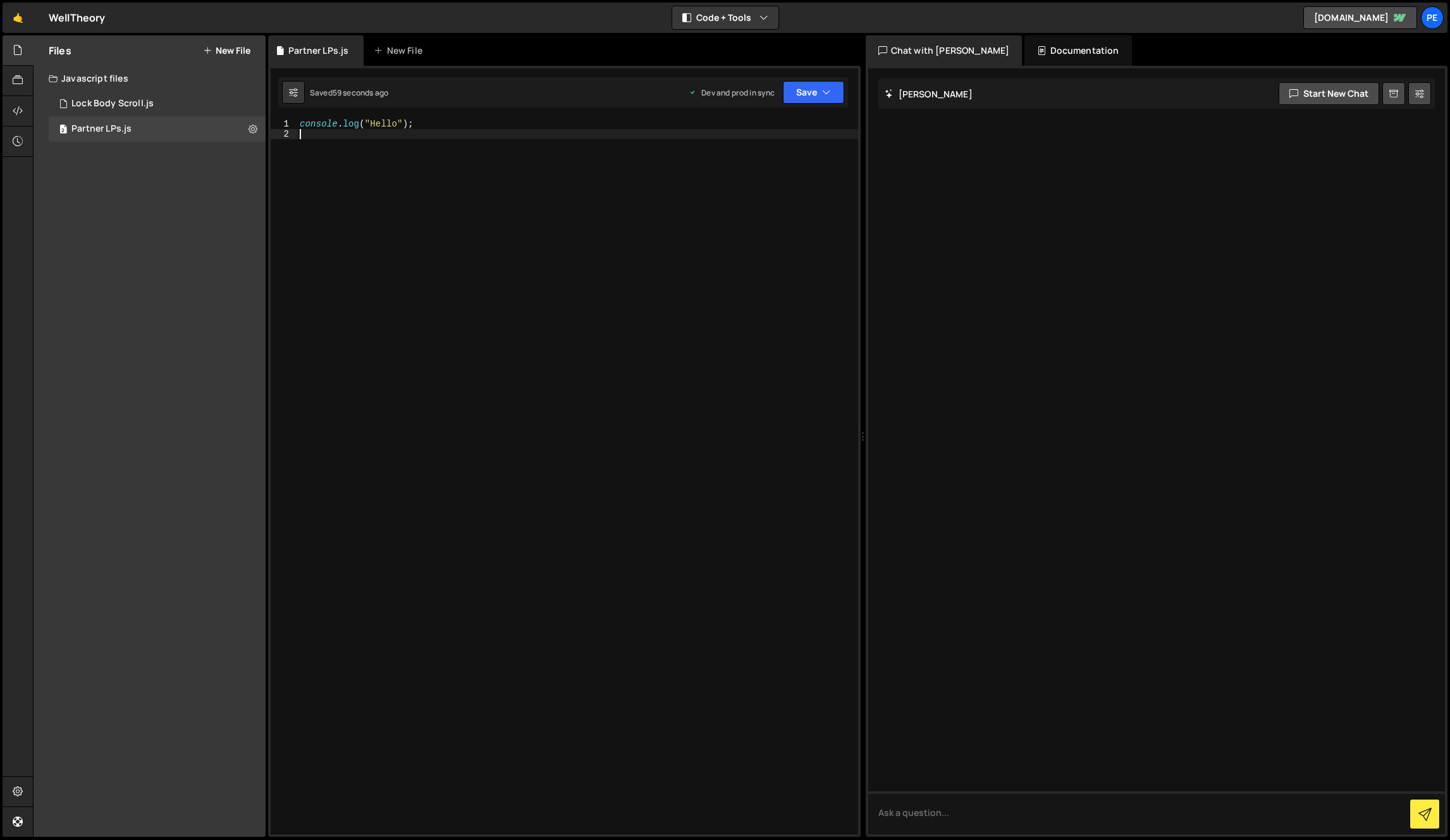
drag, startPoint x: 664, startPoint y: 401, endPoint x: 630, endPoint y: 367, distance: 48.1
click at [664, 402] on div "console . log ( "Hello" ) ;" at bounding box center [578, 486] width 561 height 735
click at [386, 214] on div "console . log ( "Hello" ) ;" at bounding box center [578, 486] width 561 height 735
click at [397, 165] on div "console . log ( "Hello" ) ;" at bounding box center [578, 486] width 561 height 735
click at [251, 131] on icon at bounding box center [253, 129] width 9 height 12
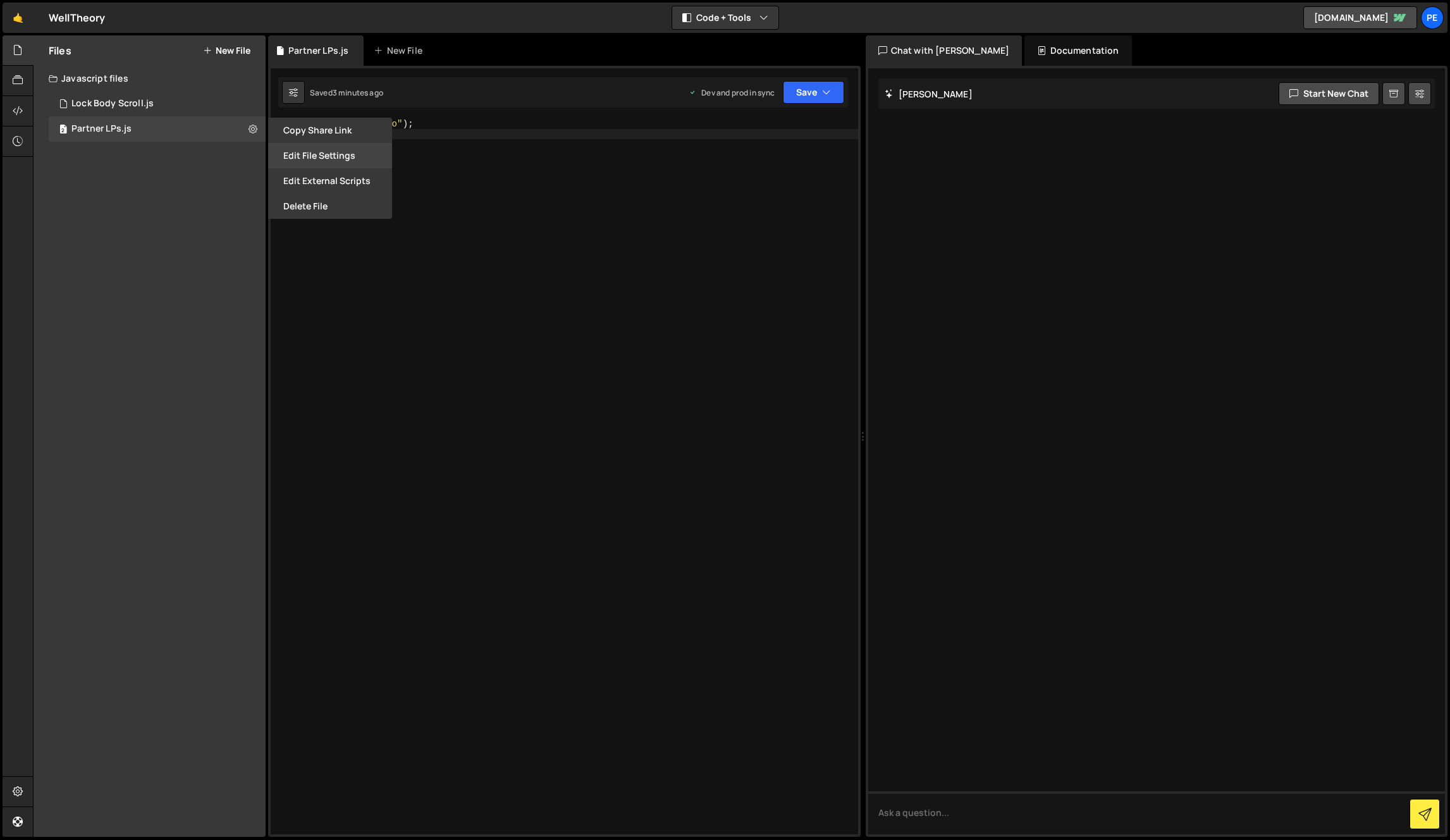
drag, startPoint x: 301, startPoint y: 134, endPoint x: 317, endPoint y: 165, distance: 34.9
click at [317, 165] on div "Copy share link Edit File Settings Edit External Scripts Delete File" at bounding box center [329, 168] width 126 height 101
click at [318, 160] on button "Edit File Settings" at bounding box center [330, 156] width 124 height 26
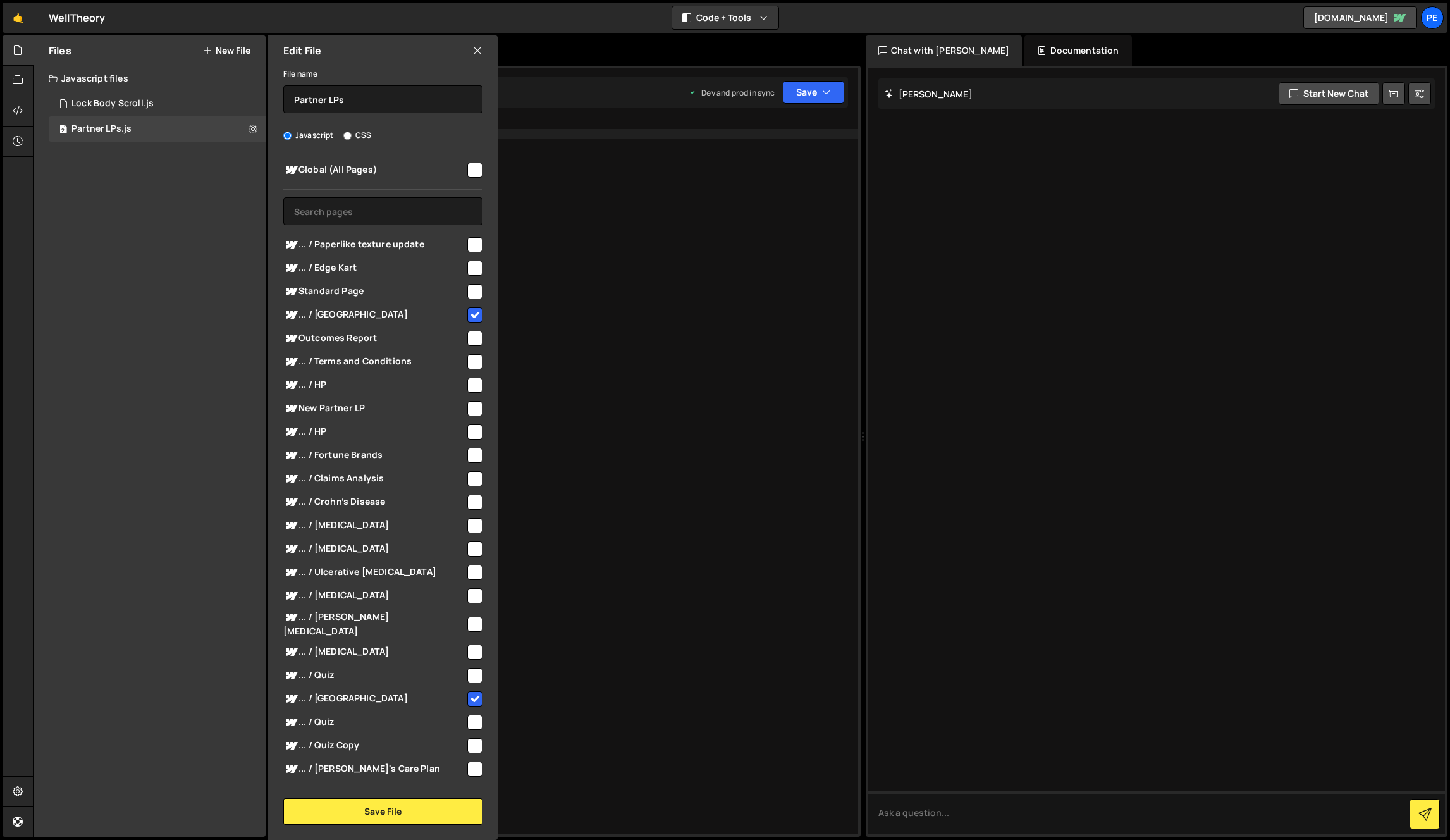
click at [472, 316] on input "checkbox" at bounding box center [475, 315] width 15 height 15
checkbox input "false"
click at [422, 821] on button "Save File" at bounding box center [383, 811] width 199 height 27
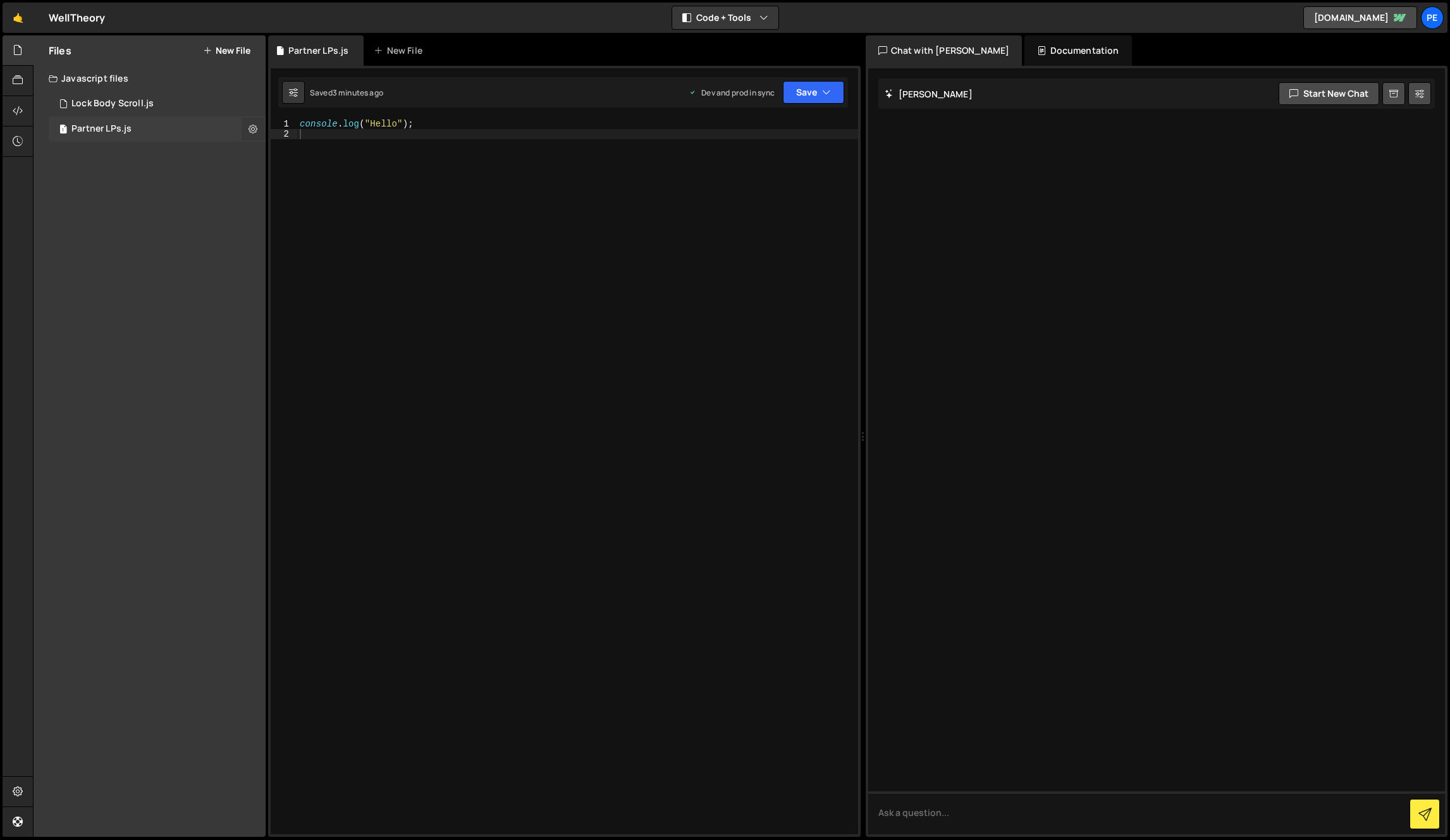
click at [255, 123] on icon at bounding box center [253, 129] width 9 height 12
type input "Partner LPs"
radio input "true"
checkbox input "true"
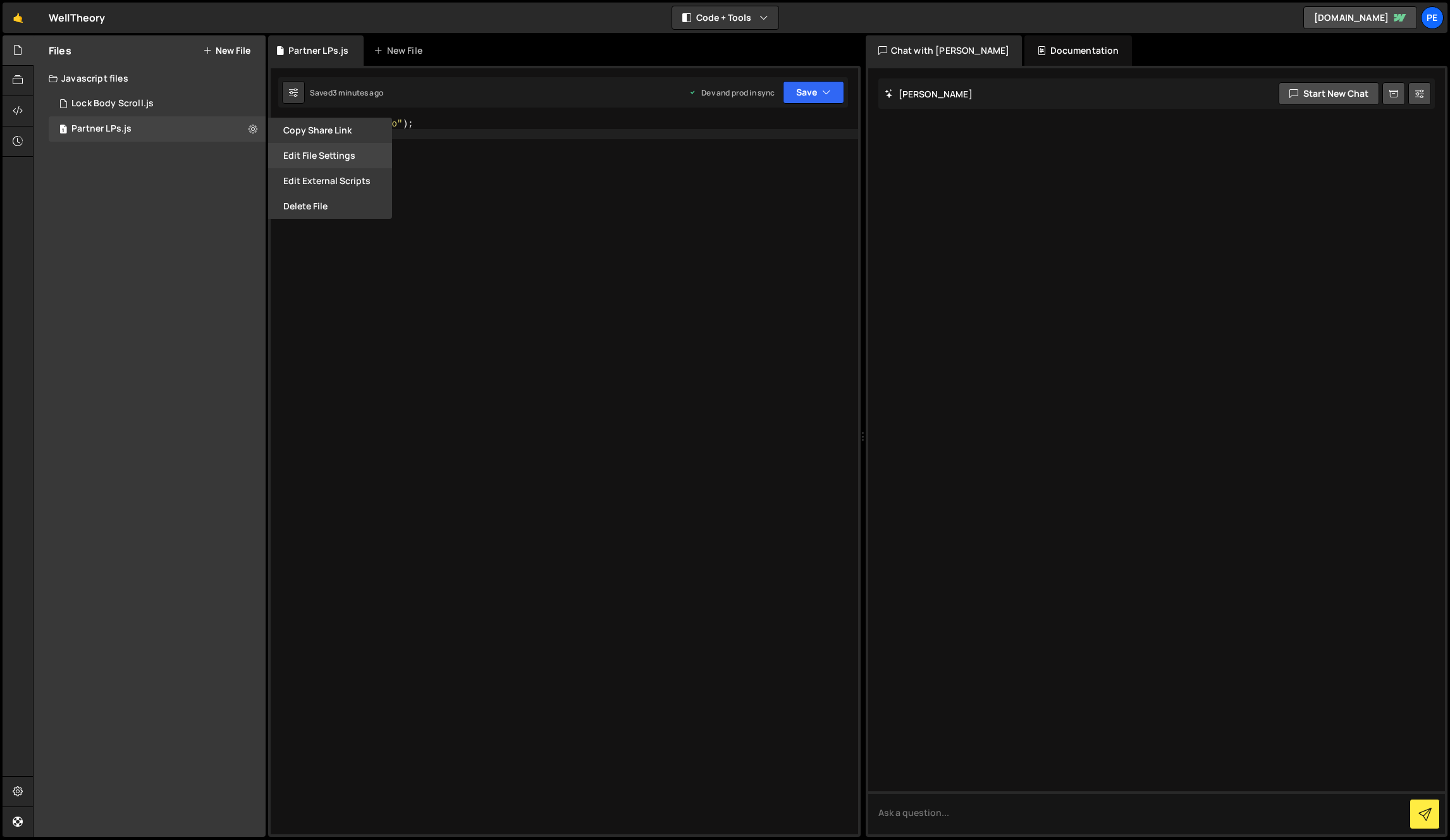
drag, startPoint x: 314, startPoint y: 144, endPoint x: 316, endPoint y: 150, distance: 6.3
click at [316, 150] on button "Edit File Settings" at bounding box center [330, 156] width 124 height 26
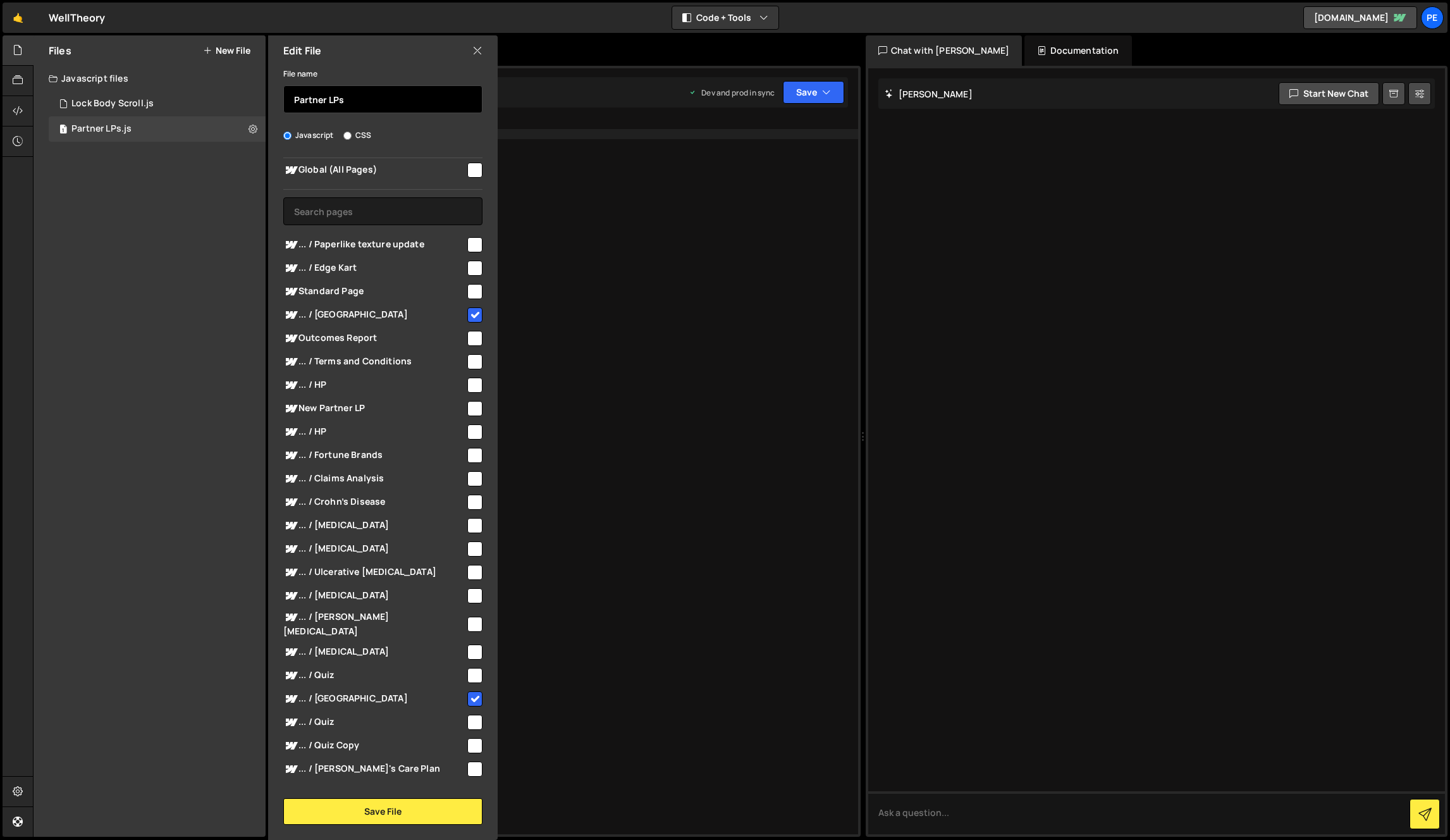
click at [350, 97] on input "Partner LPs" at bounding box center [383, 99] width 199 height 28
click at [363, 209] on input "text" at bounding box center [383, 211] width 199 height 28
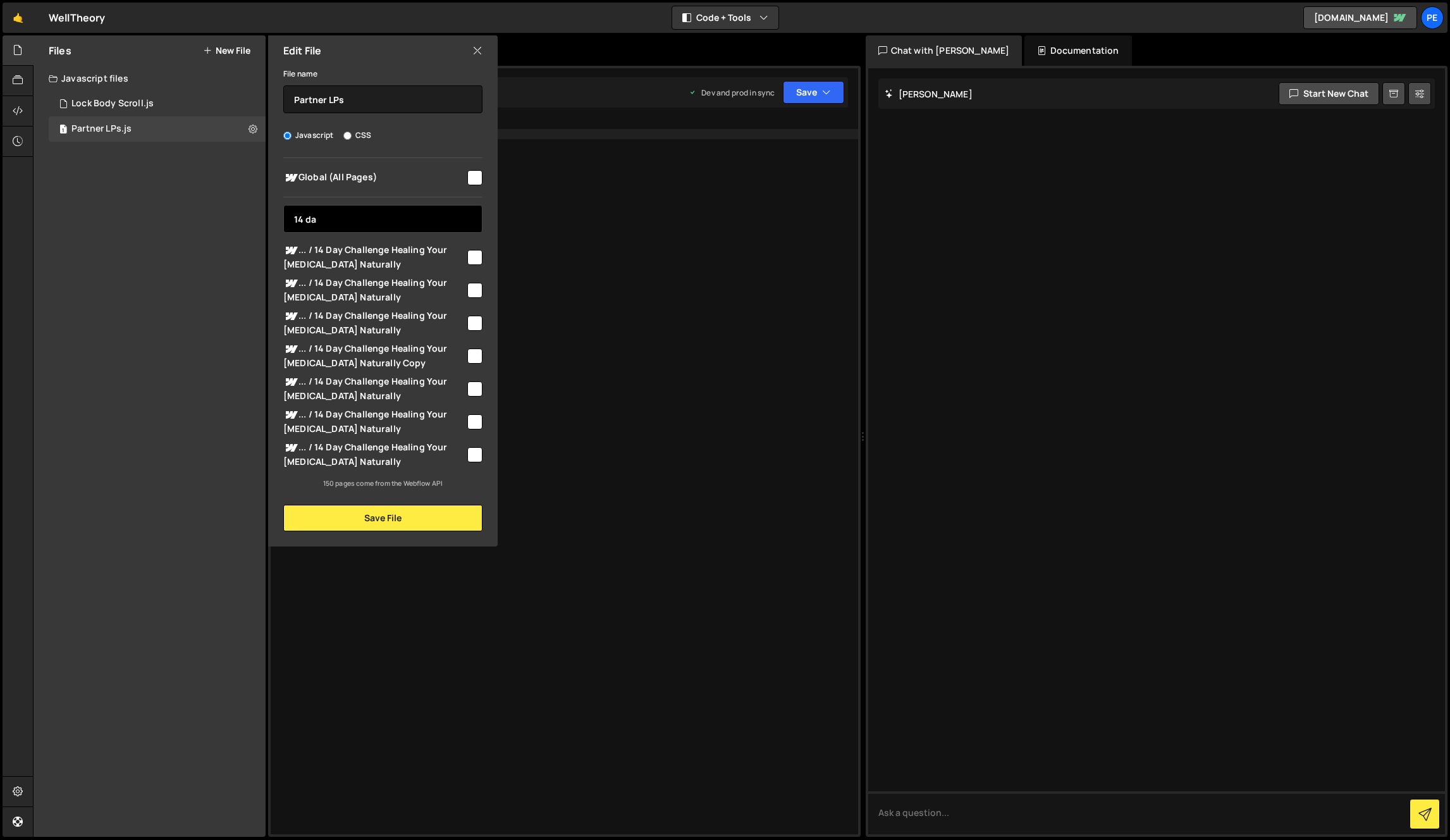
type input "14 day"
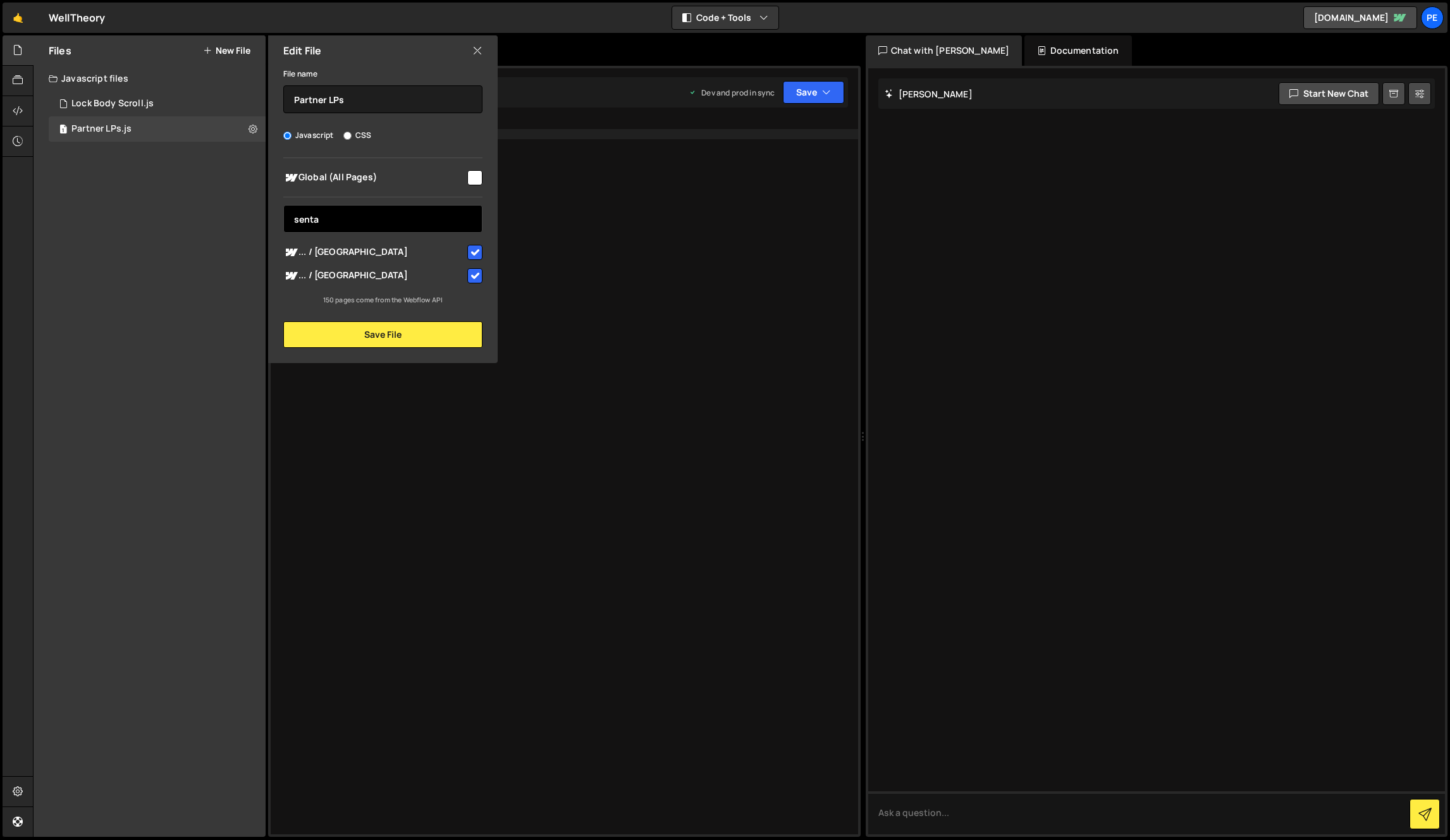
type input "senta"
click at [479, 276] on input "checkbox" at bounding box center [475, 275] width 15 height 15
checkbox input "false"
click at [448, 331] on button "Save File" at bounding box center [383, 334] width 199 height 27
checkbox input "false"
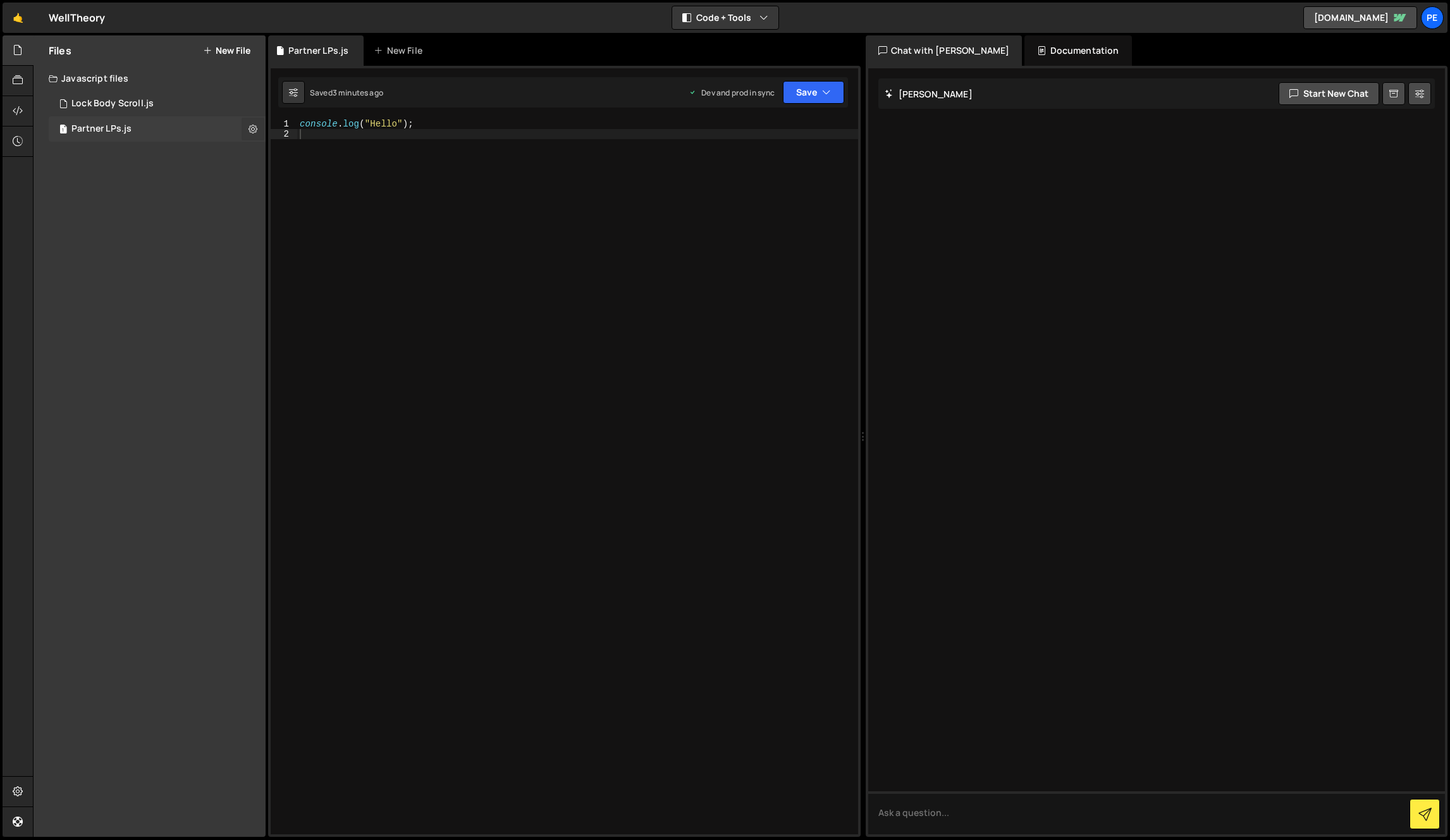
click at [254, 128] on icon at bounding box center [253, 129] width 9 height 12
type input "Partner LPs"
radio input "true"
checkbox input "true"
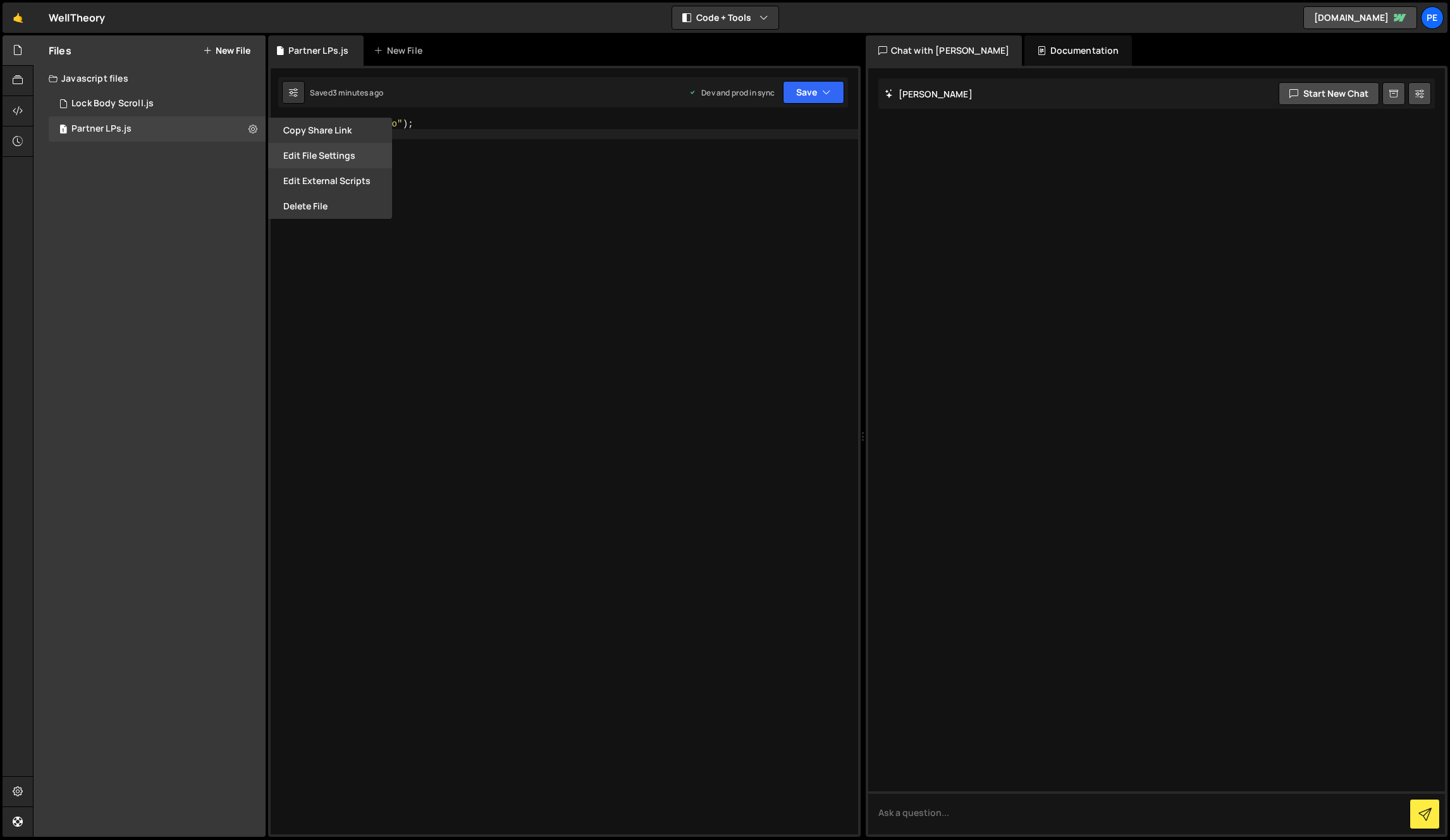
click at [300, 154] on button "Edit File Settings" at bounding box center [330, 156] width 124 height 26
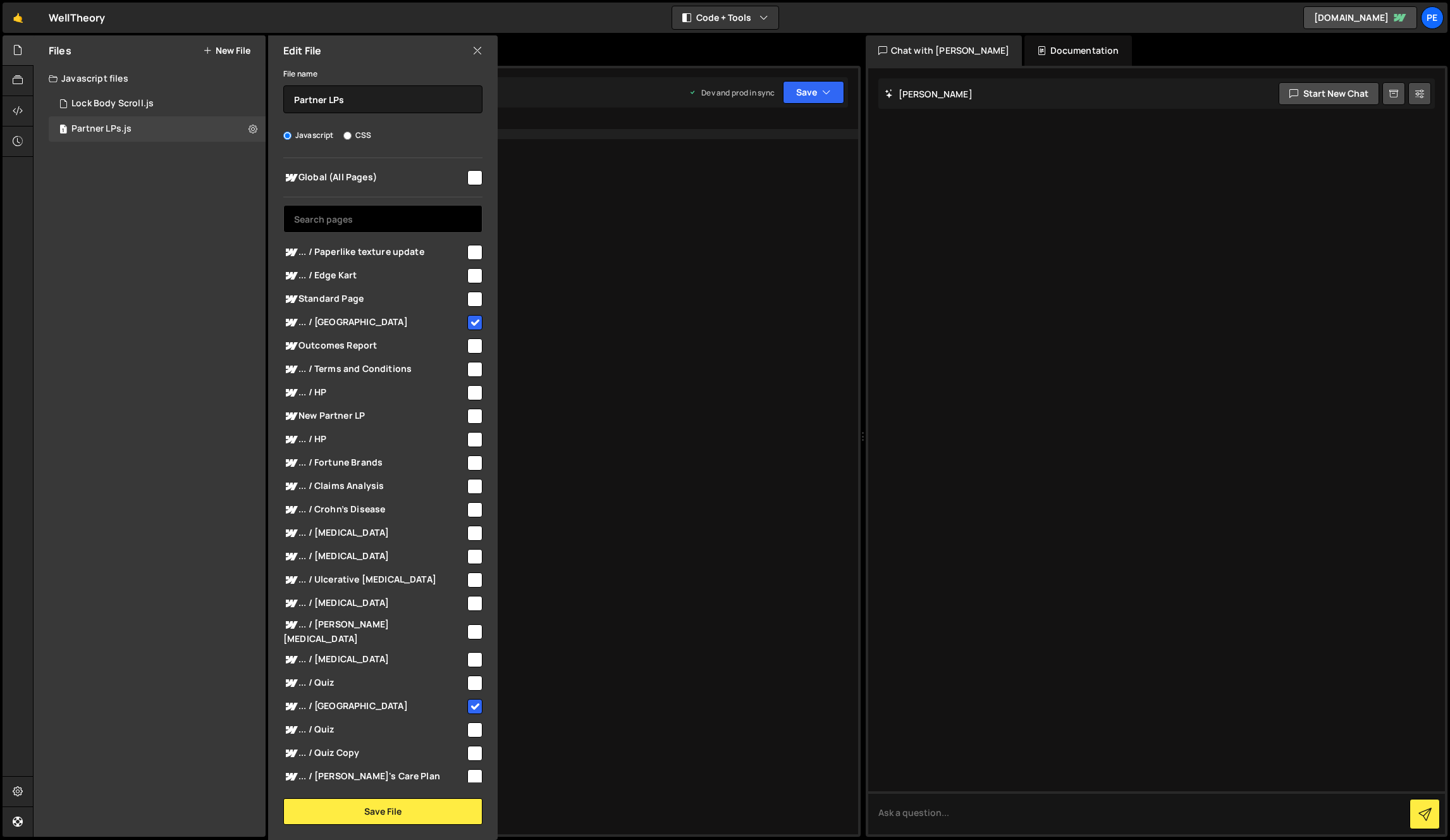
click at [367, 222] on input "text" at bounding box center [383, 218] width 199 height 28
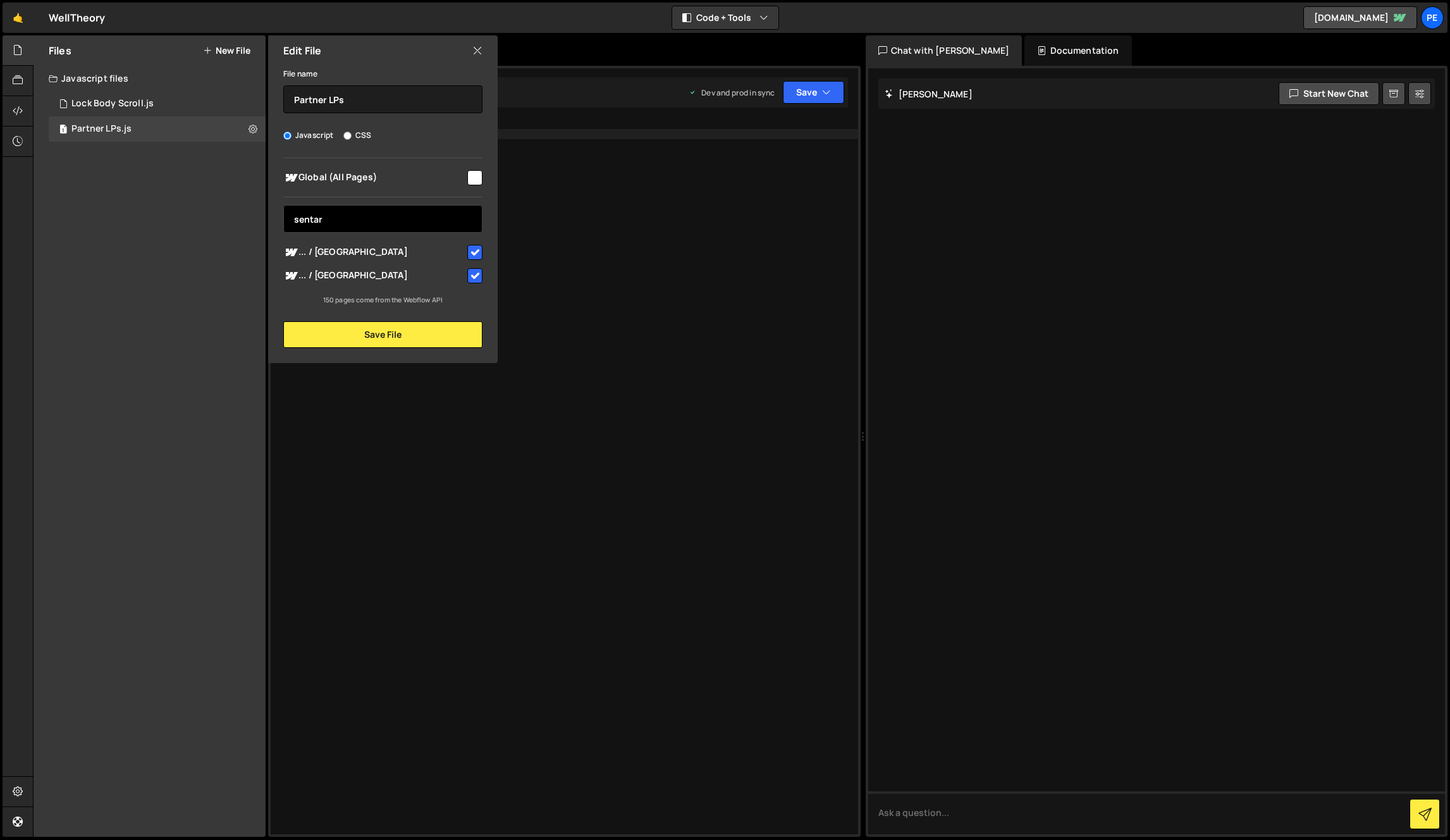
type input "sentar"
click at [484, 278] on div "Global (All Pages) sentar ... / Paperlike texture update" at bounding box center [383, 231] width 230 height 147
click at [479, 275] on input "checkbox" at bounding box center [475, 275] width 15 height 15
checkbox input "false"
click at [338, 326] on button "Save File" at bounding box center [383, 334] width 199 height 27
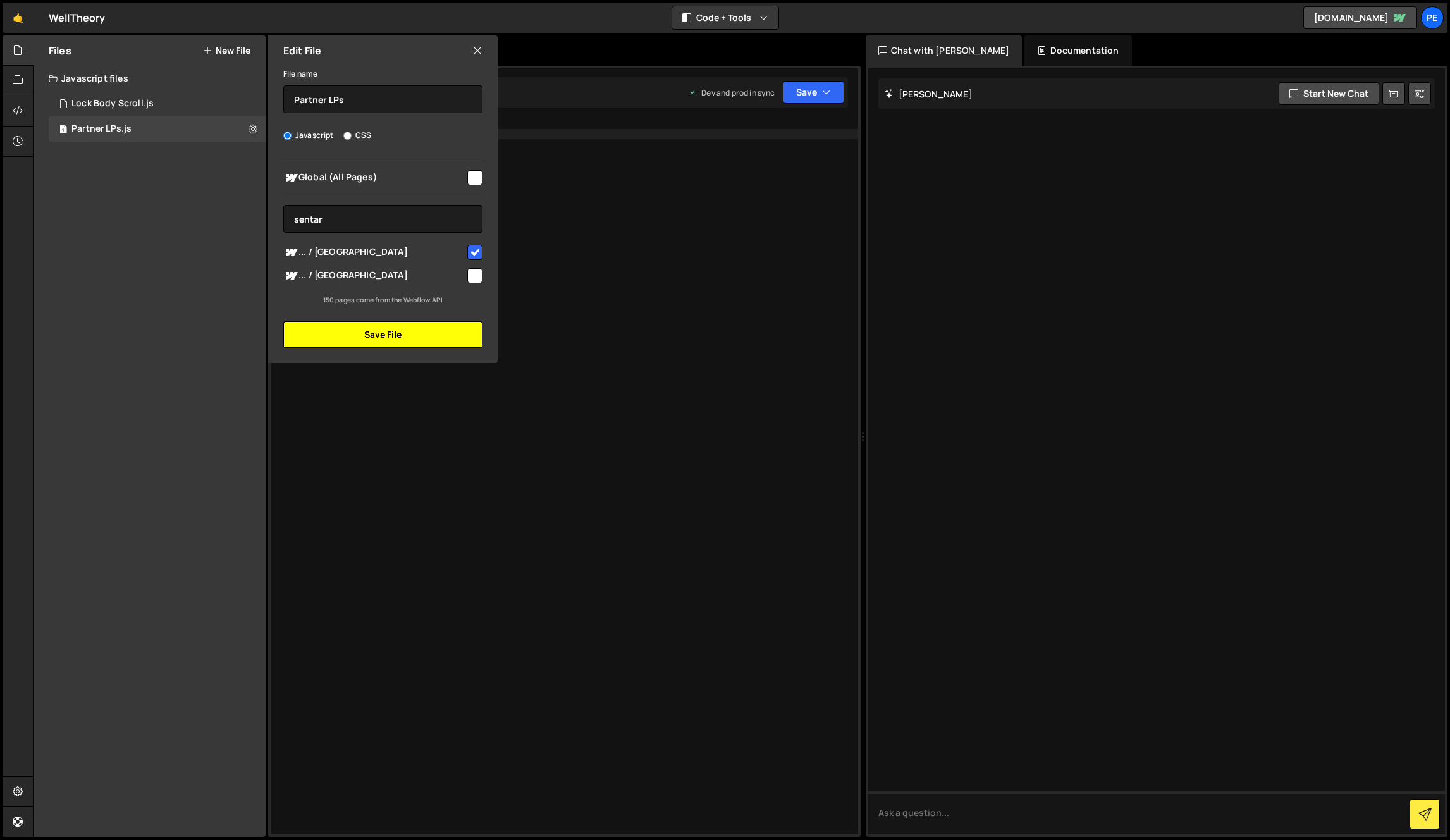
click at [342, 330] on button "Save File" at bounding box center [383, 334] width 199 height 27
checkbox input "false"
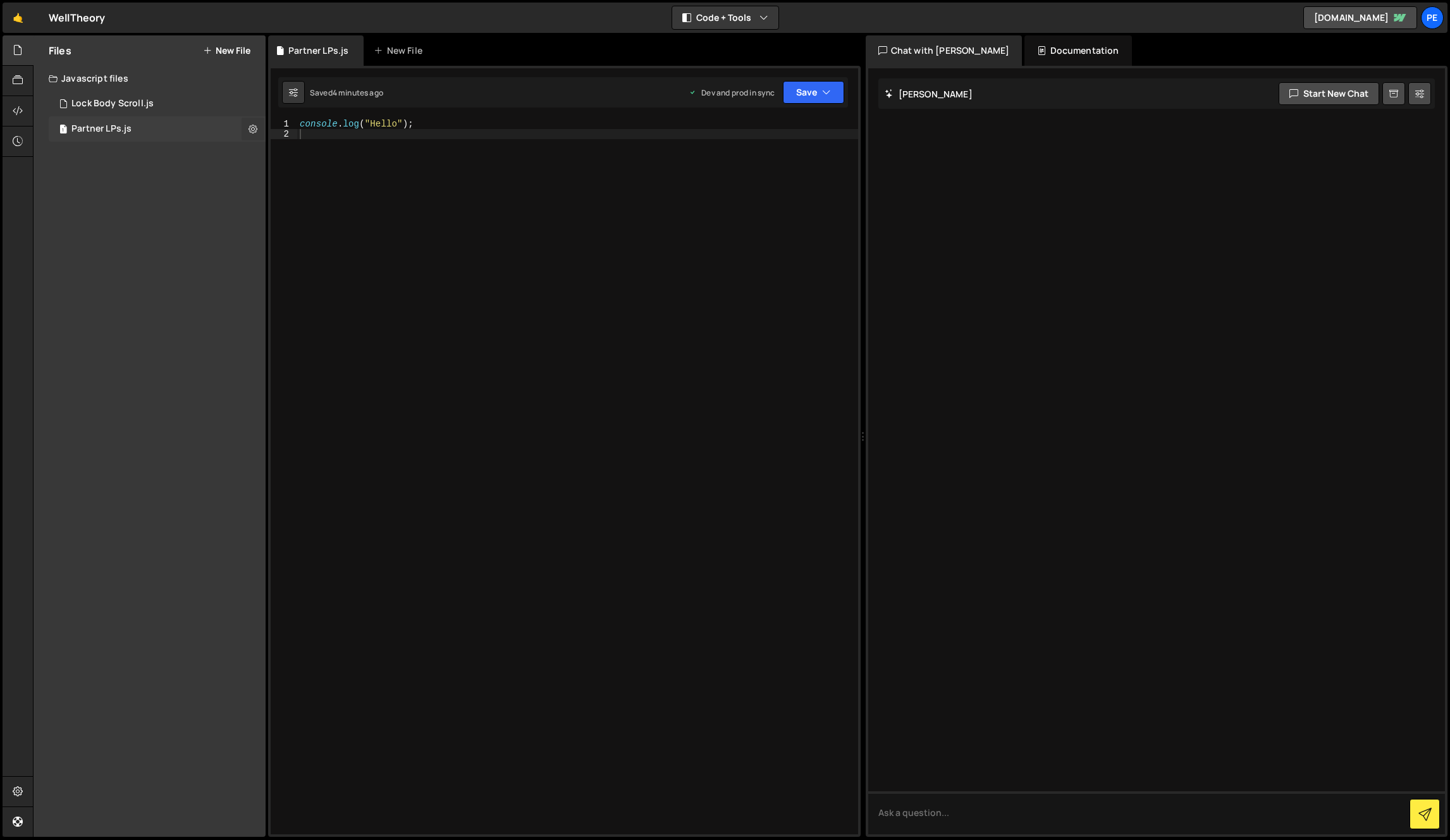
click at [257, 128] on icon at bounding box center [253, 129] width 9 height 12
type input "Partner LPs"
radio input "true"
checkbox input "true"
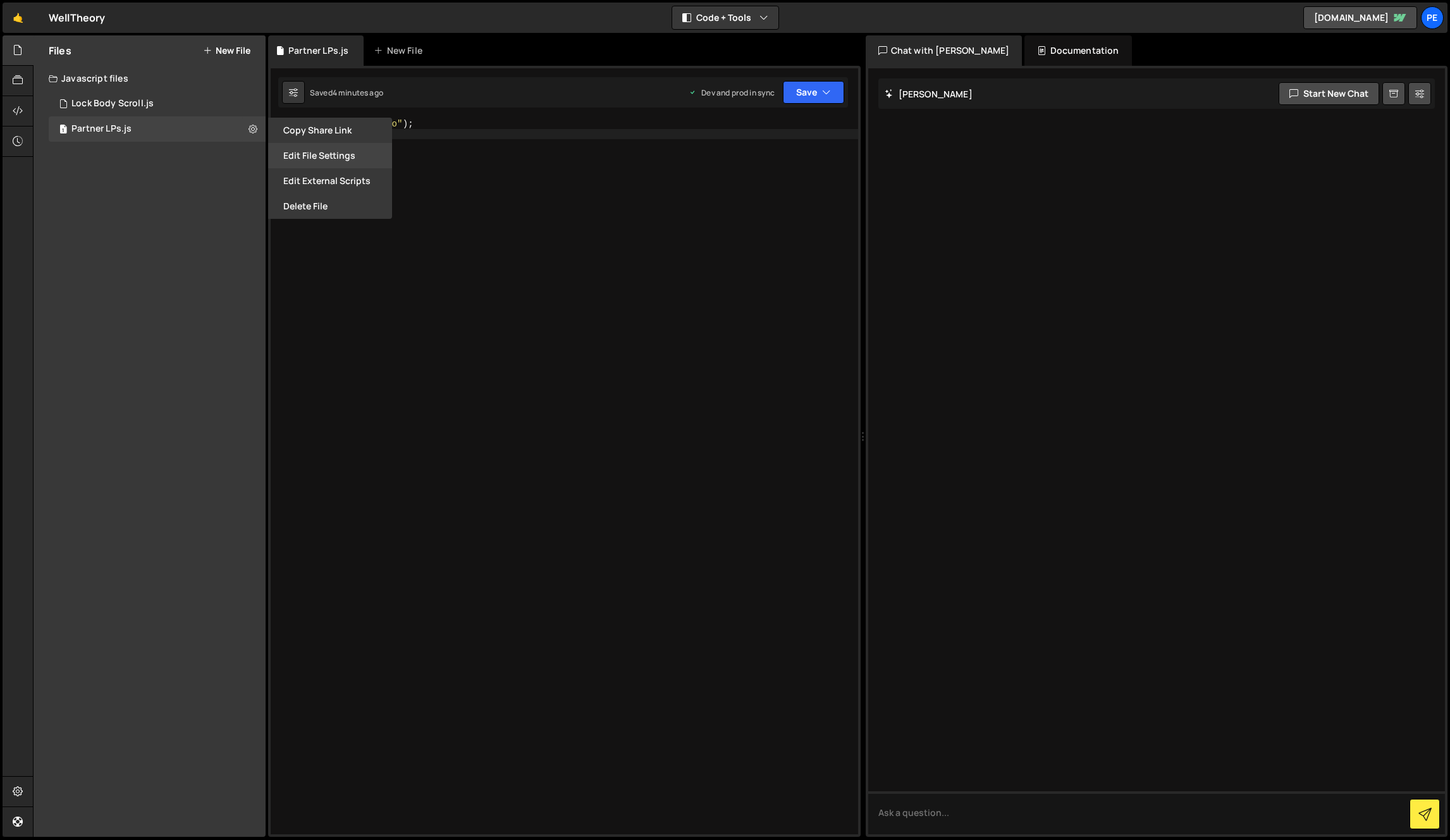
click at [348, 152] on button "Edit File Settings" at bounding box center [330, 156] width 124 height 26
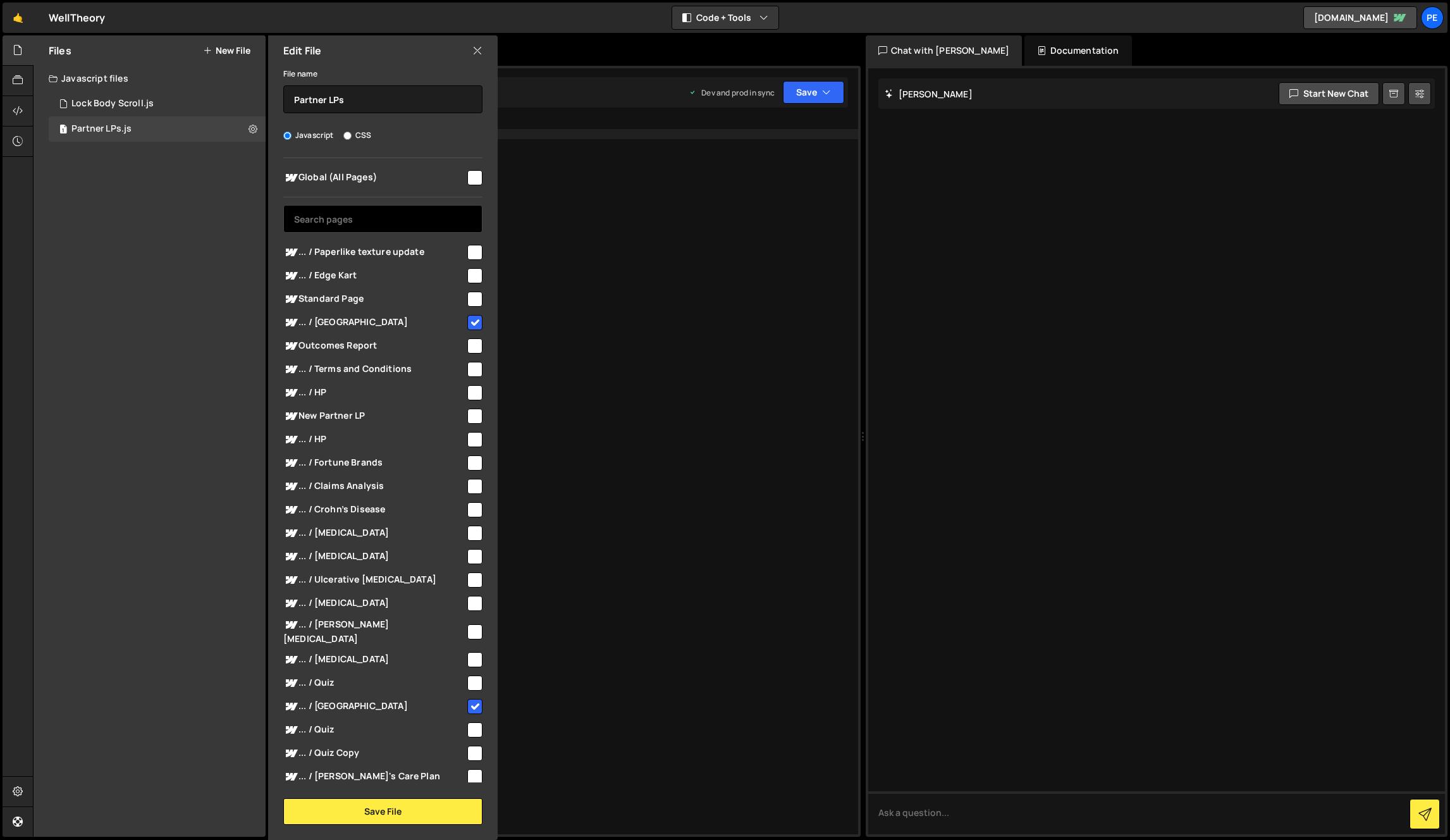
click at [361, 216] on input "text" at bounding box center [383, 218] width 199 height 28
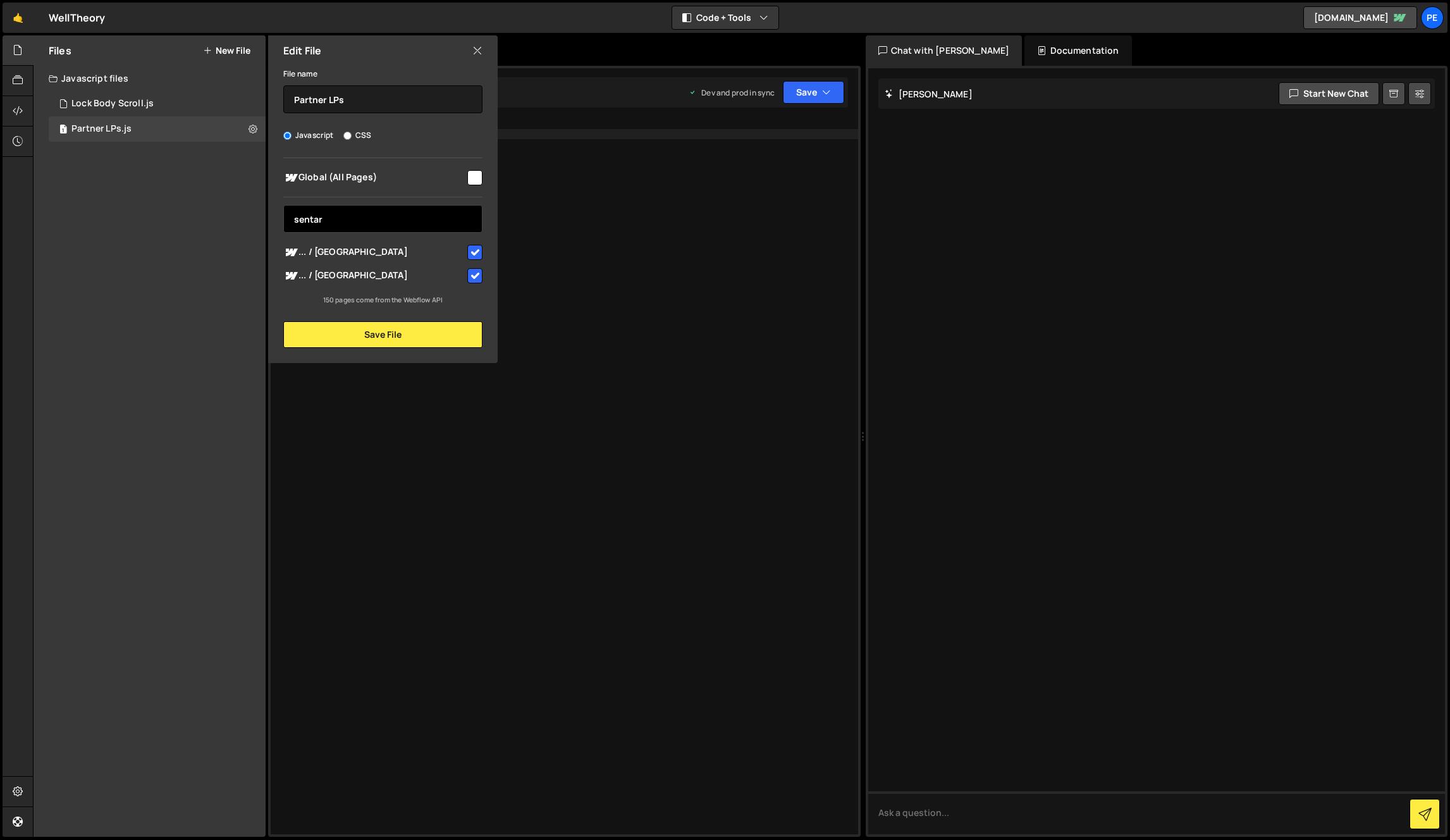
type input "sentar"
drag, startPoint x: 513, startPoint y: 494, endPoint x: 512, endPoint y: 394, distance: 100.0
click at [513, 494] on div "console . log ( "Hello" ) ;" at bounding box center [578, 486] width 561 height 735
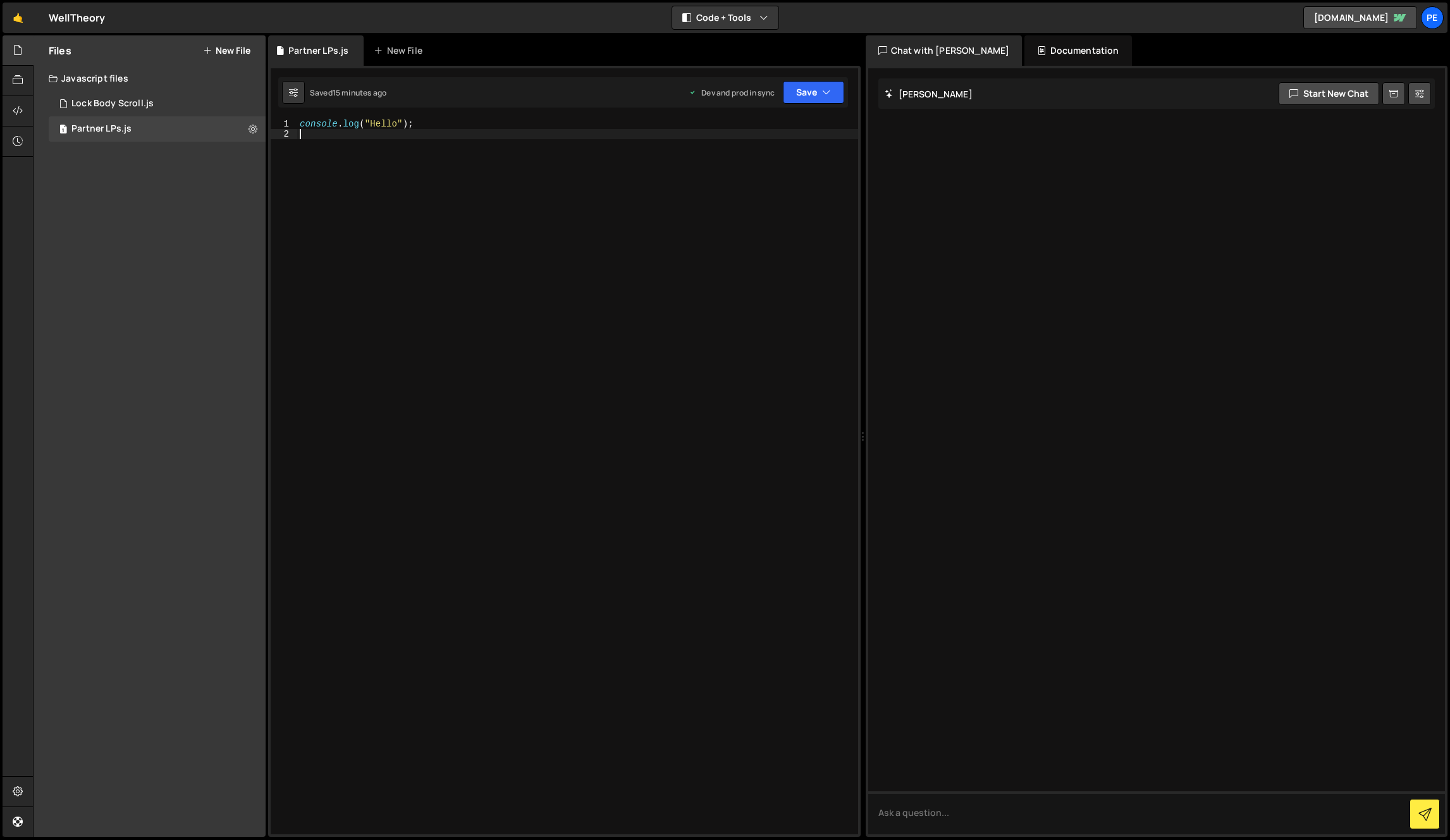
drag, startPoint x: 458, startPoint y: 233, endPoint x: 302, endPoint y: 177, distance: 165.7
click at [453, 233] on div "console . log ( "Hello" ) ;" at bounding box center [578, 486] width 561 height 735
click at [254, 128] on icon at bounding box center [253, 129] width 9 height 12
click at [254, 128] on icon at bounding box center [253, 129] width 9 height 12
drag, startPoint x: 435, startPoint y: 198, endPoint x: 385, endPoint y: 197, distance: 50.0
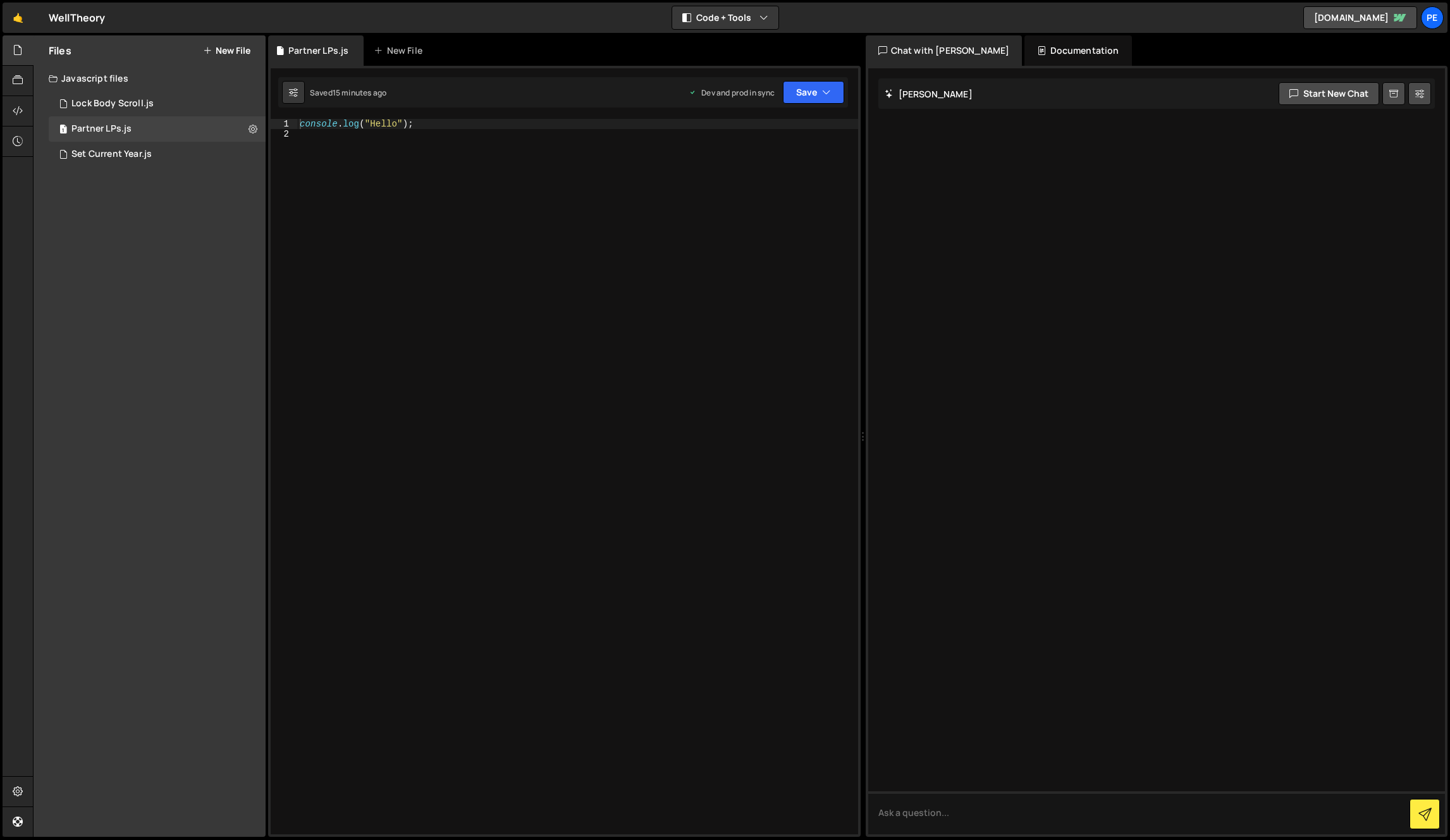
click at [428, 198] on div "console . log ( "Hello" ) ;" at bounding box center [578, 486] width 561 height 735
click at [253, 158] on div "1 Set Current Year.js 0" at bounding box center [157, 154] width 217 height 26
click at [251, 148] on icon at bounding box center [253, 154] width 9 height 12
type input "Set Current Year"
radio input "true"
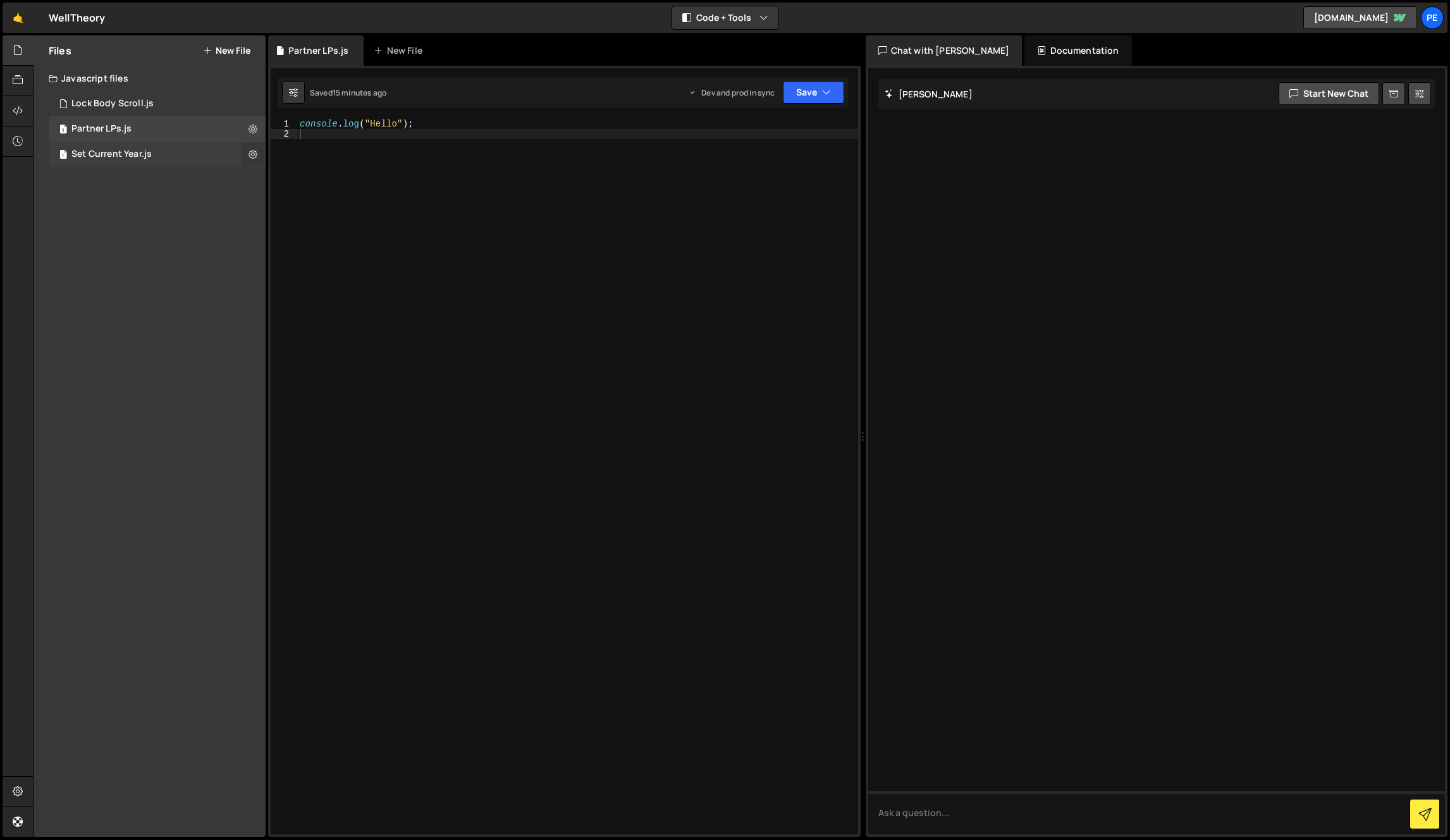
checkbox input "true"
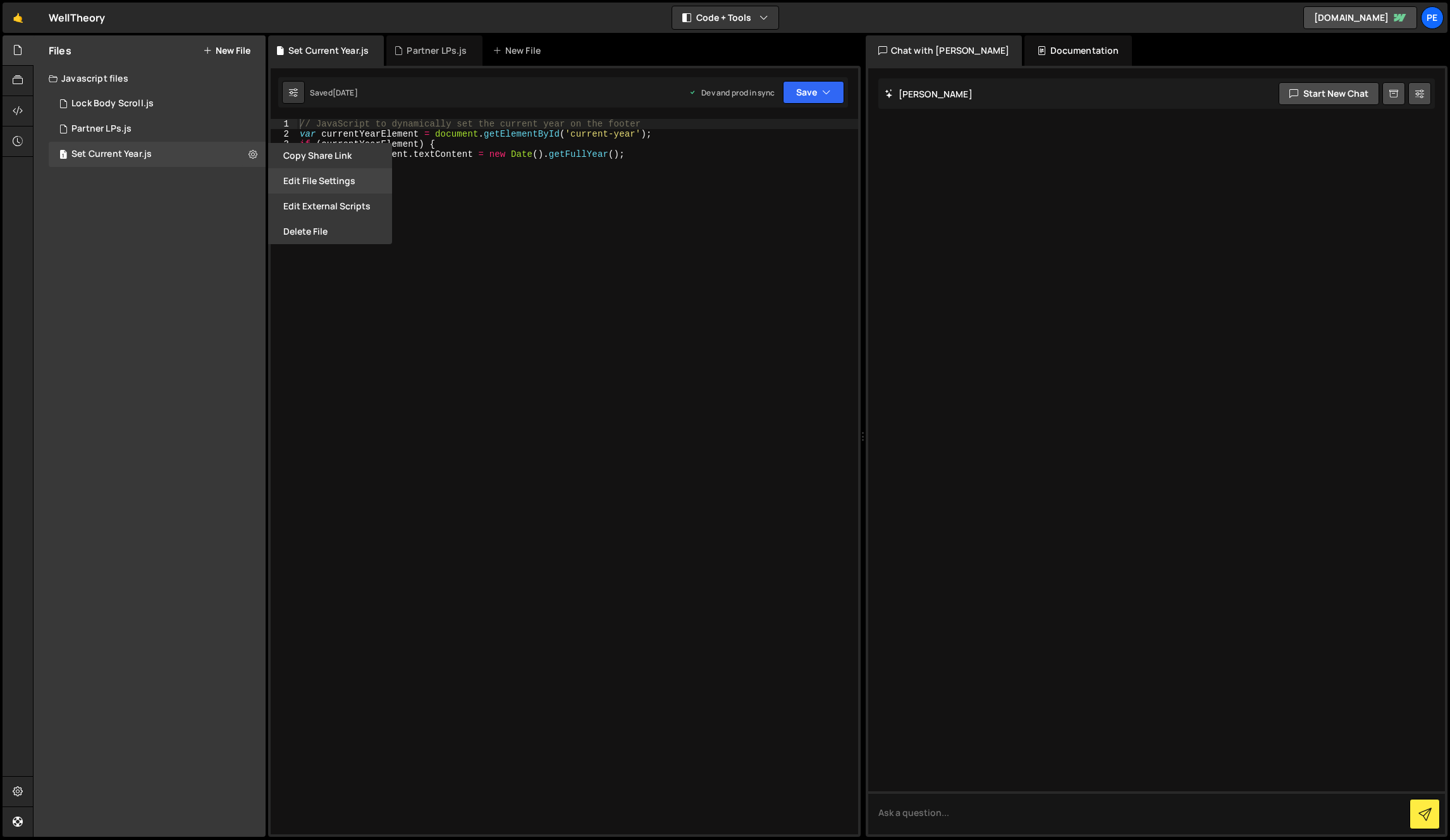
click at [308, 175] on button "Edit File Settings" at bounding box center [330, 181] width 124 height 26
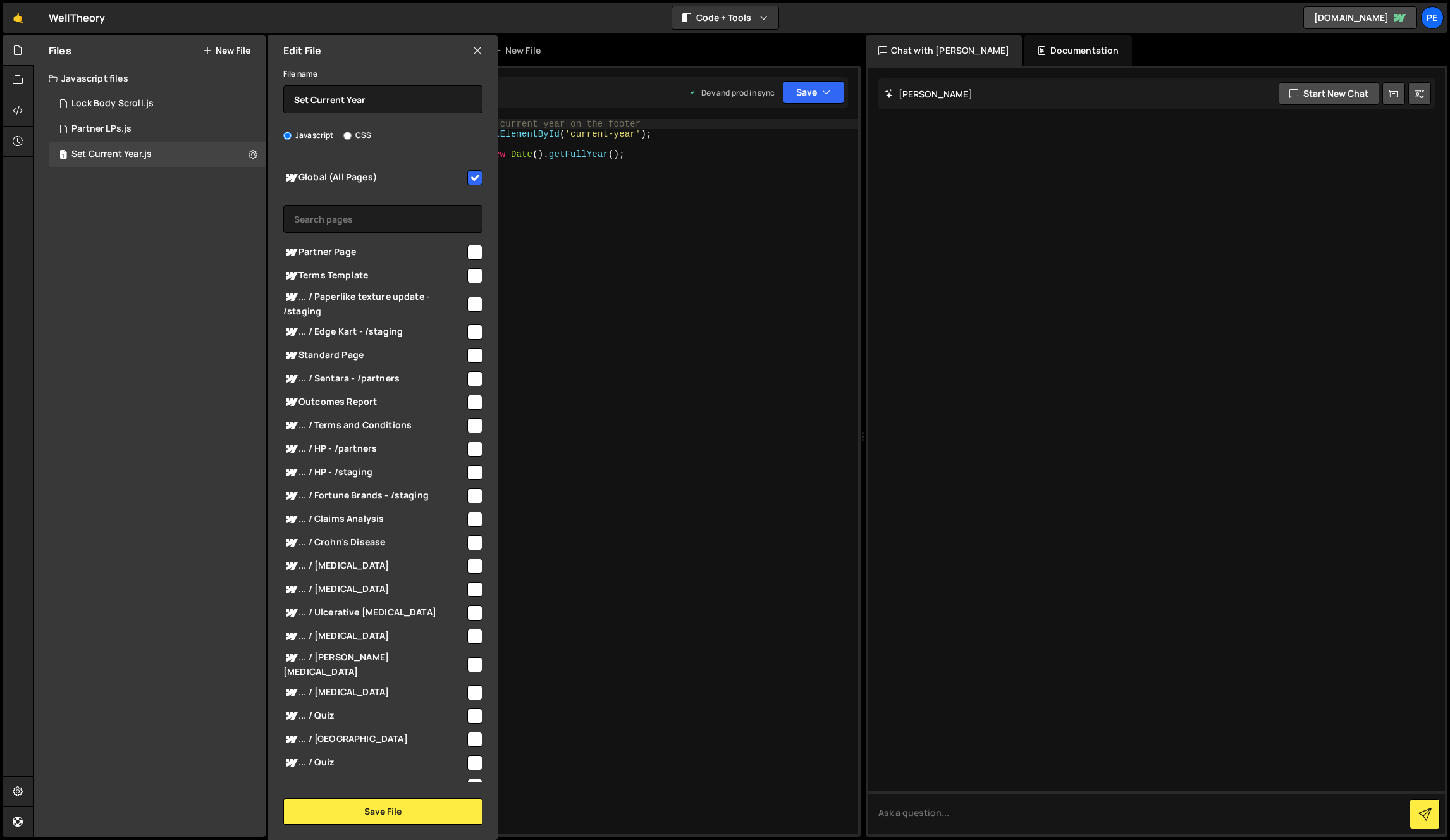
click at [486, 46] on div "Edit File" at bounding box center [383, 50] width 230 height 30
click at [218, 103] on div "1 Lock Body Scroll.js 0" at bounding box center [157, 104] width 217 height 26
checkbox input "false"
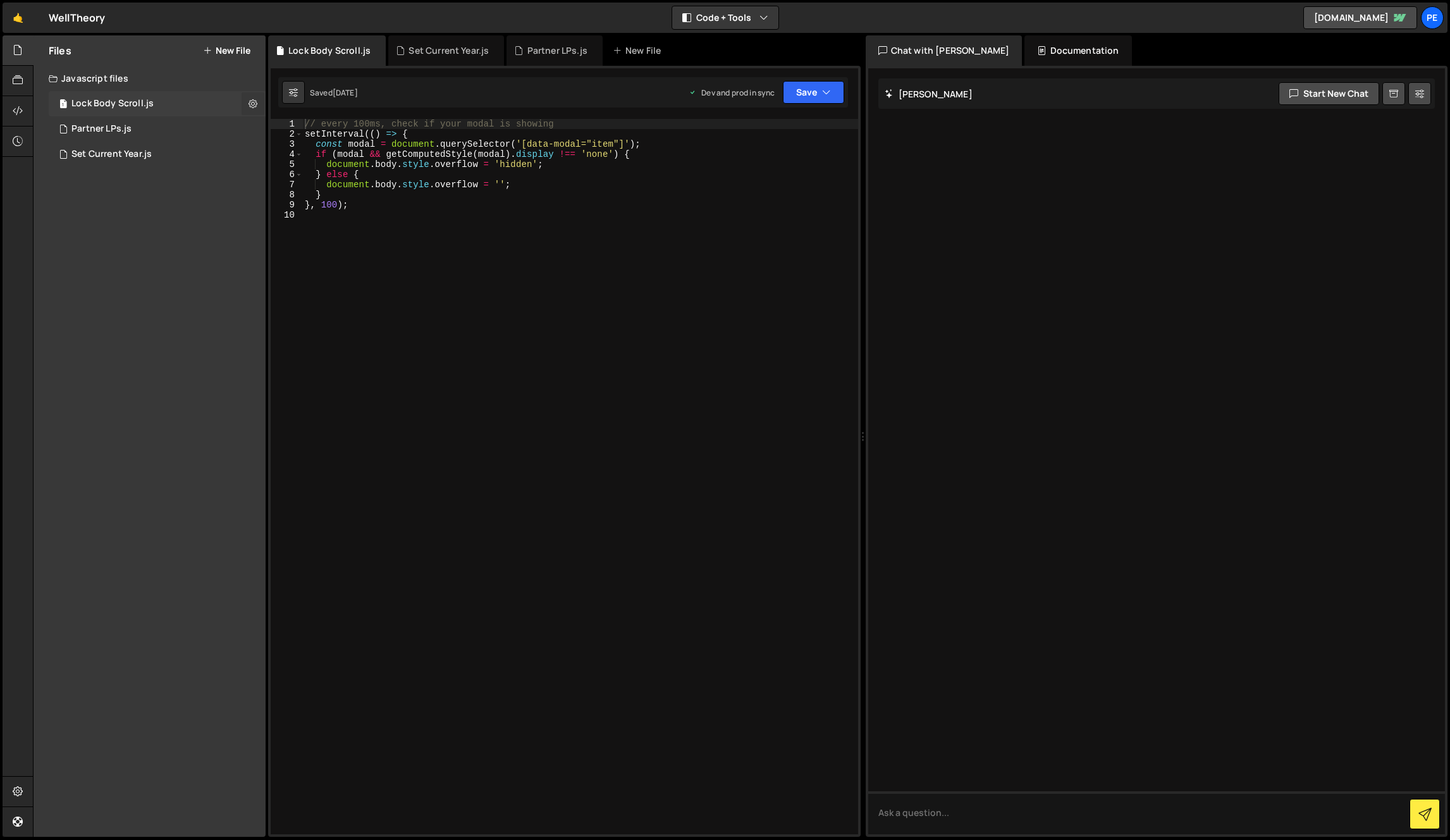
click at [247, 101] on button at bounding box center [253, 103] width 23 height 23
type input "Lock Body Scroll"
radio input "true"
checkbox input "true"
click at [316, 124] on button "Edit File Settings" at bounding box center [330, 130] width 124 height 26
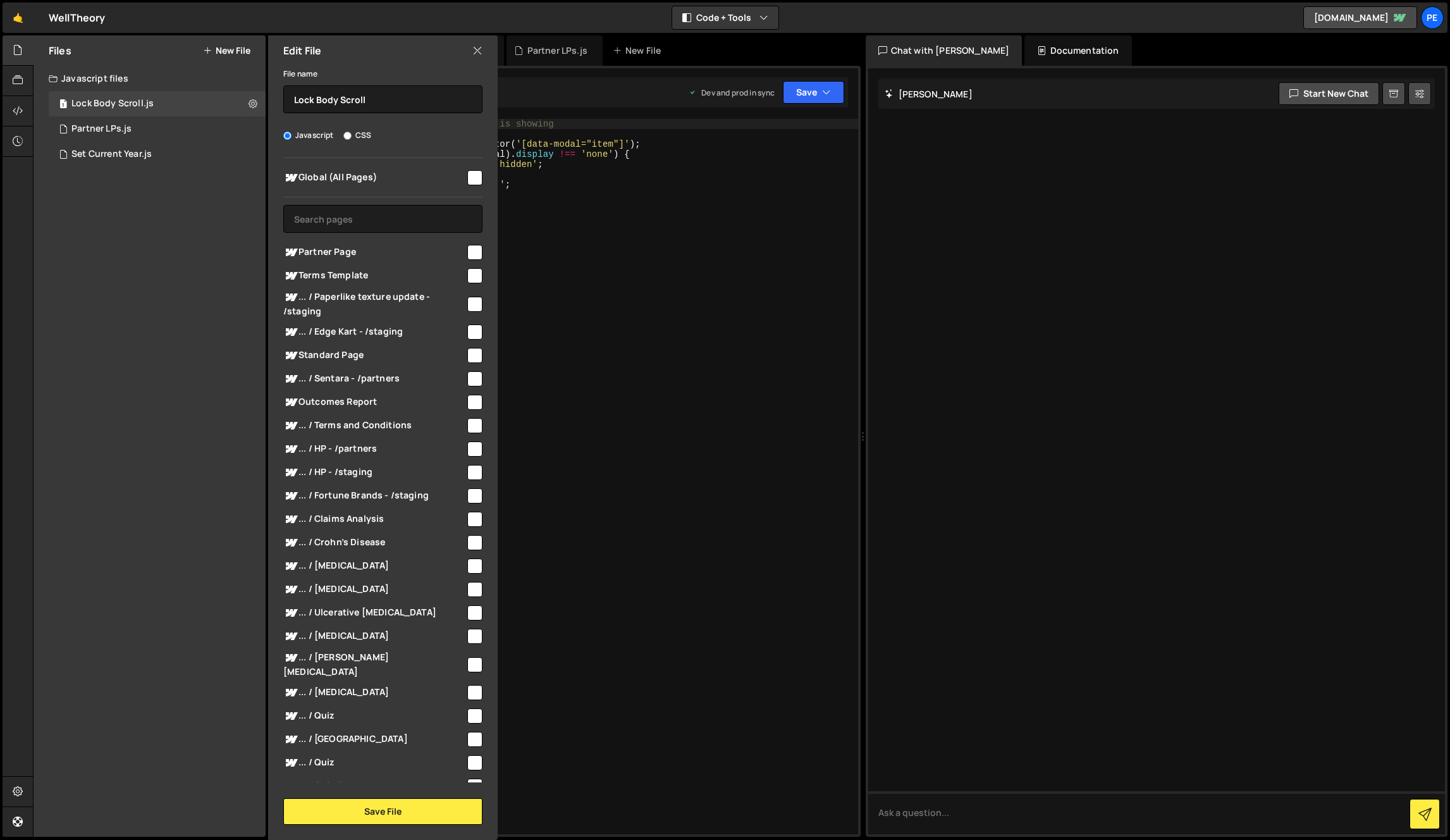
click at [475, 56] on icon at bounding box center [477, 50] width 10 height 14
checkbox input "false"
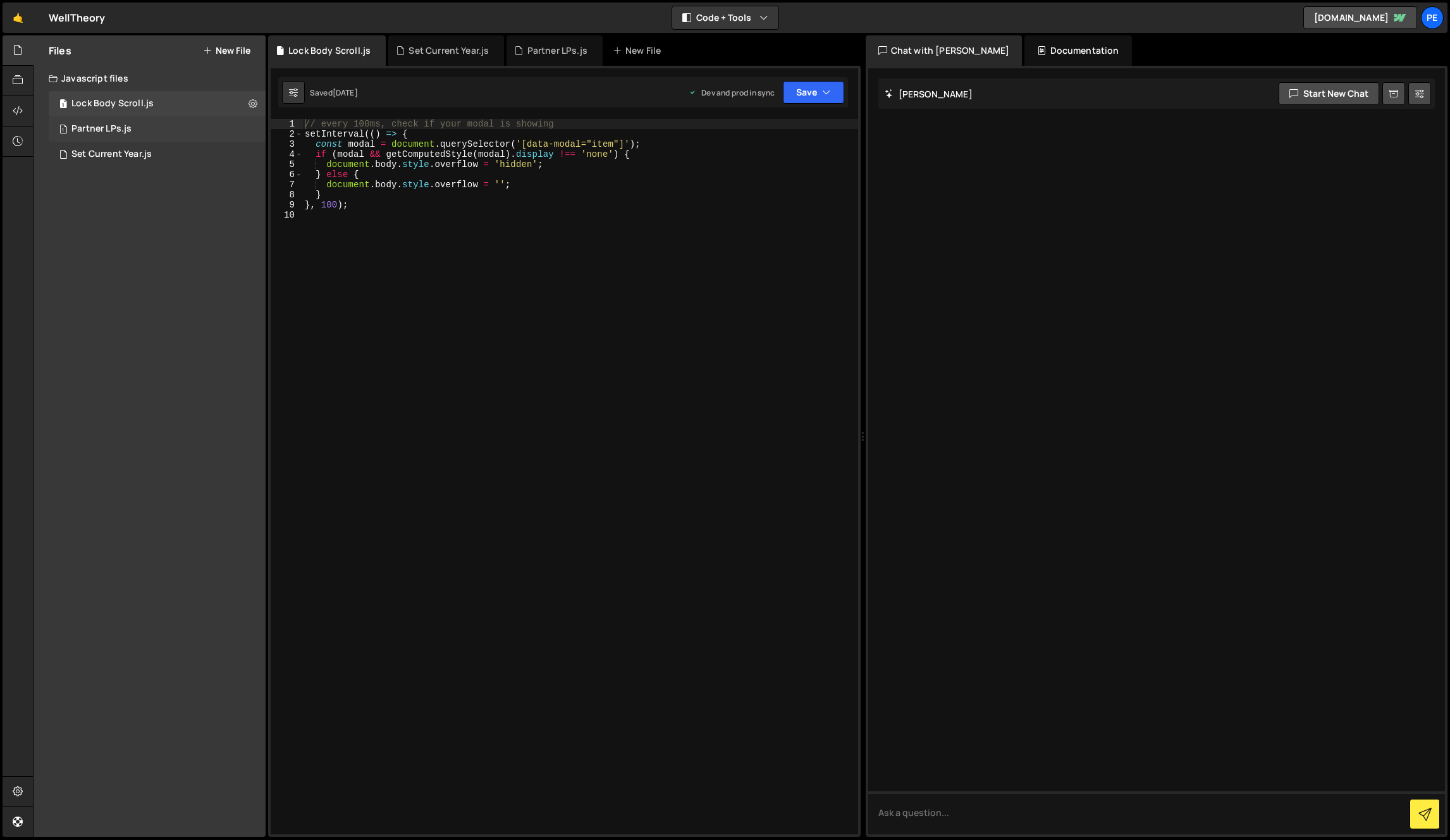
click at [249, 133] on div "1 Partner LPs.js 0" at bounding box center [157, 129] width 217 height 26
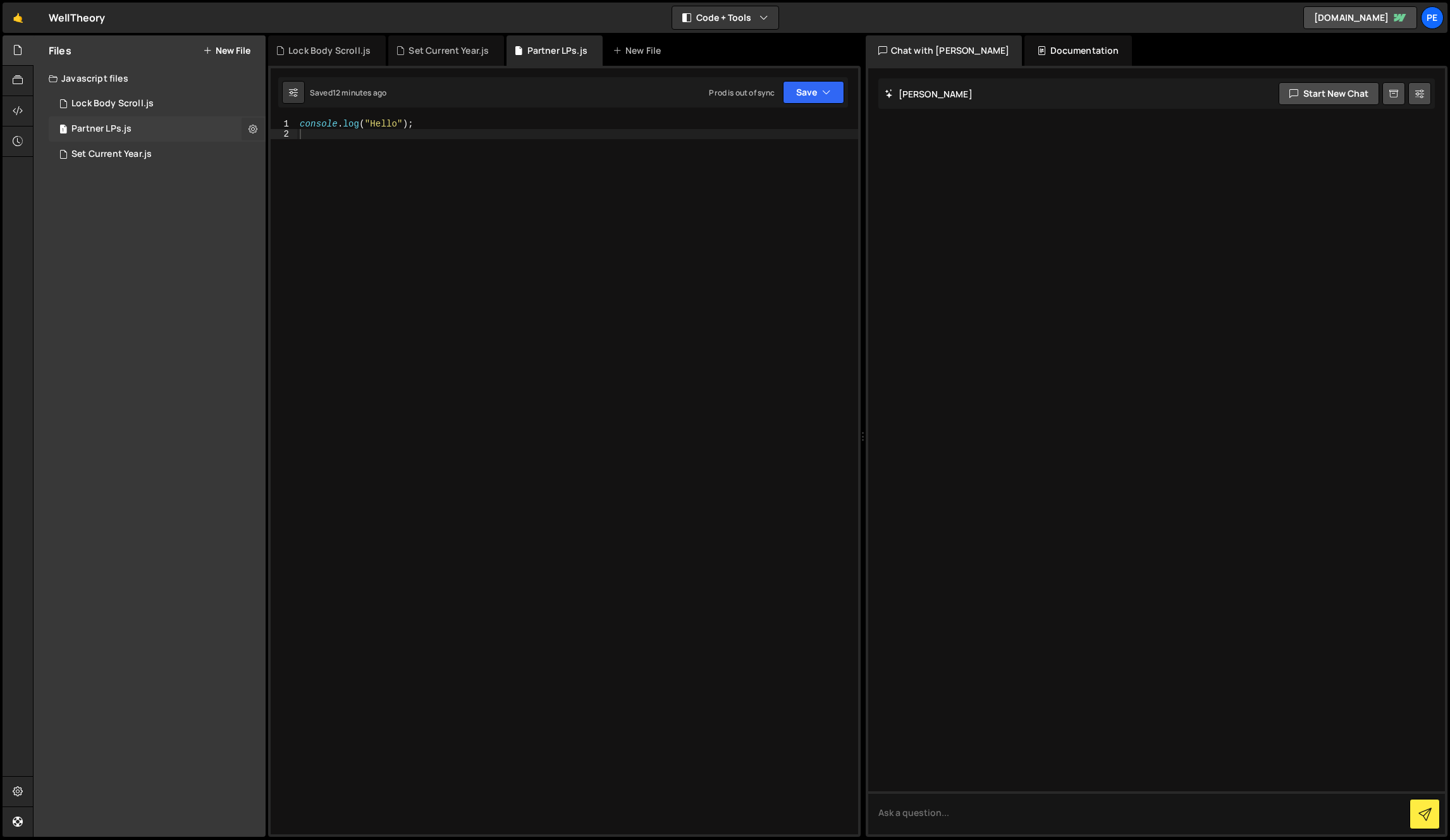
click at [252, 124] on icon at bounding box center [253, 129] width 9 height 12
type input "Partner LPs"
radio input "true"
checkbox input "true"
click at [331, 148] on button "Edit File Settings" at bounding box center [330, 156] width 124 height 26
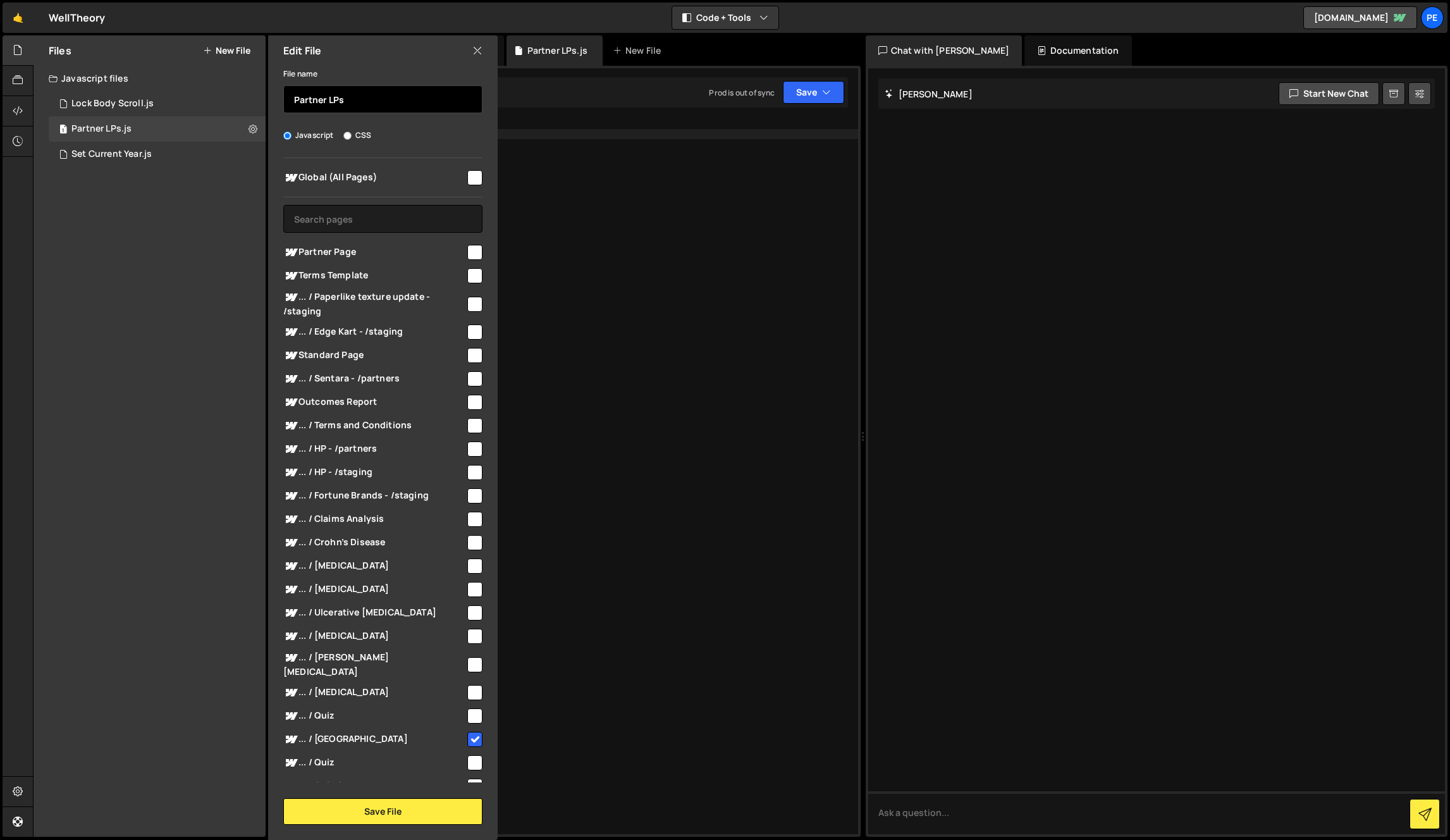
click at [355, 102] on input "Partner LPs" at bounding box center [383, 99] width 199 height 28
drag, startPoint x: 381, startPoint y: 201, endPoint x: 381, endPoint y: 212, distance: 11.0
click at [381, 202] on div "Global (All Pages) Partner Page" at bounding box center [383, 469] width 230 height 624
click at [381, 212] on input "text" at bounding box center [383, 218] width 199 height 28
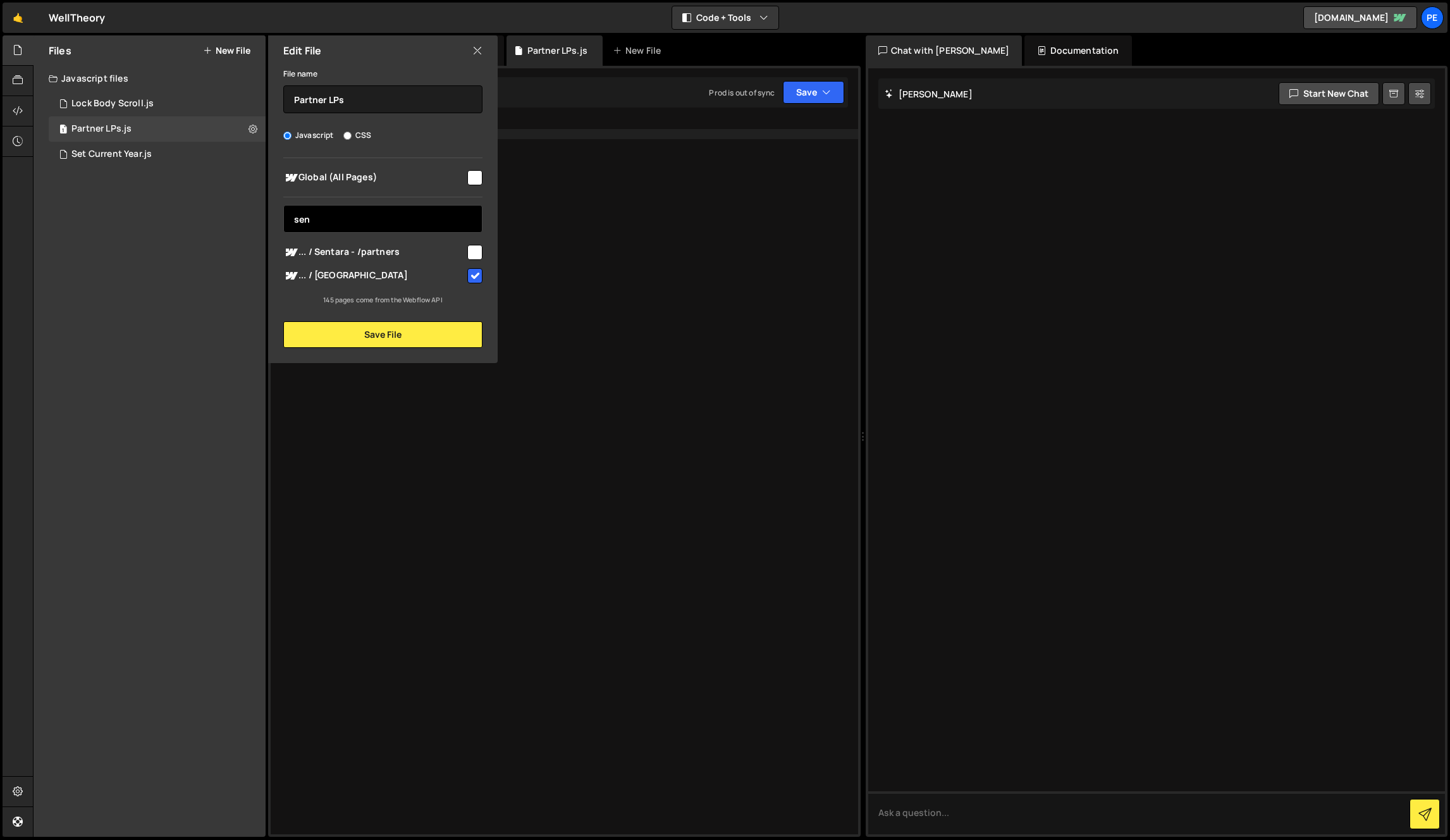
type input "sen"
click at [473, 276] on input "checkbox" at bounding box center [475, 275] width 15 height 15
click at [475, 277] on input "checkbox" at bounding box center [475, 275] width 15 height 15
checkbox input "true"
click at [440, 328] on button "Save File" at bounding box center [383, 334] width 199 height 27
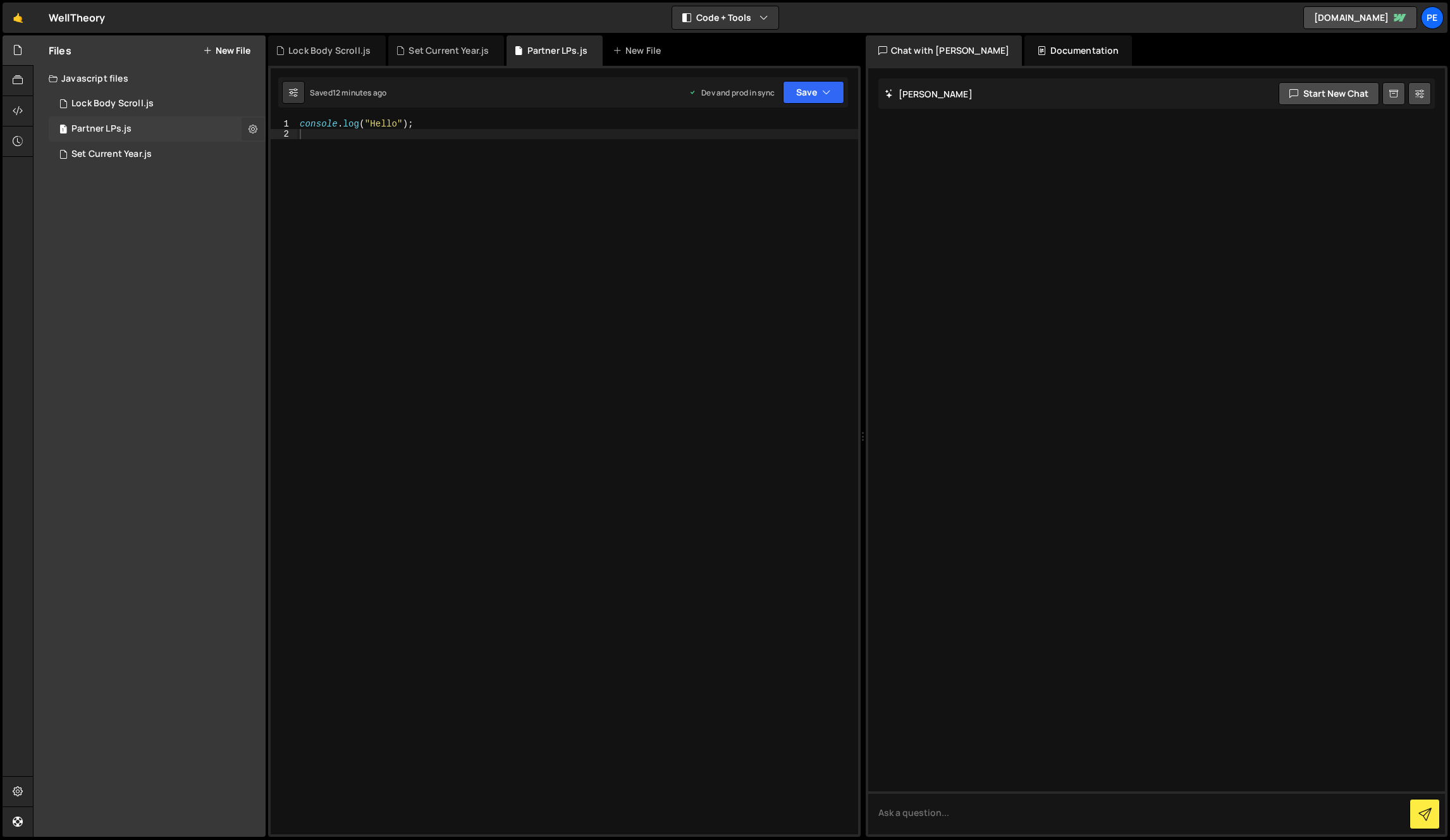
click at [255, 123] on icon at bounding box center [253, 129] width 9 height 12
click at [339, 152] on button "Edit File Settings" at bounding box center [330, 156] width 124 height 26
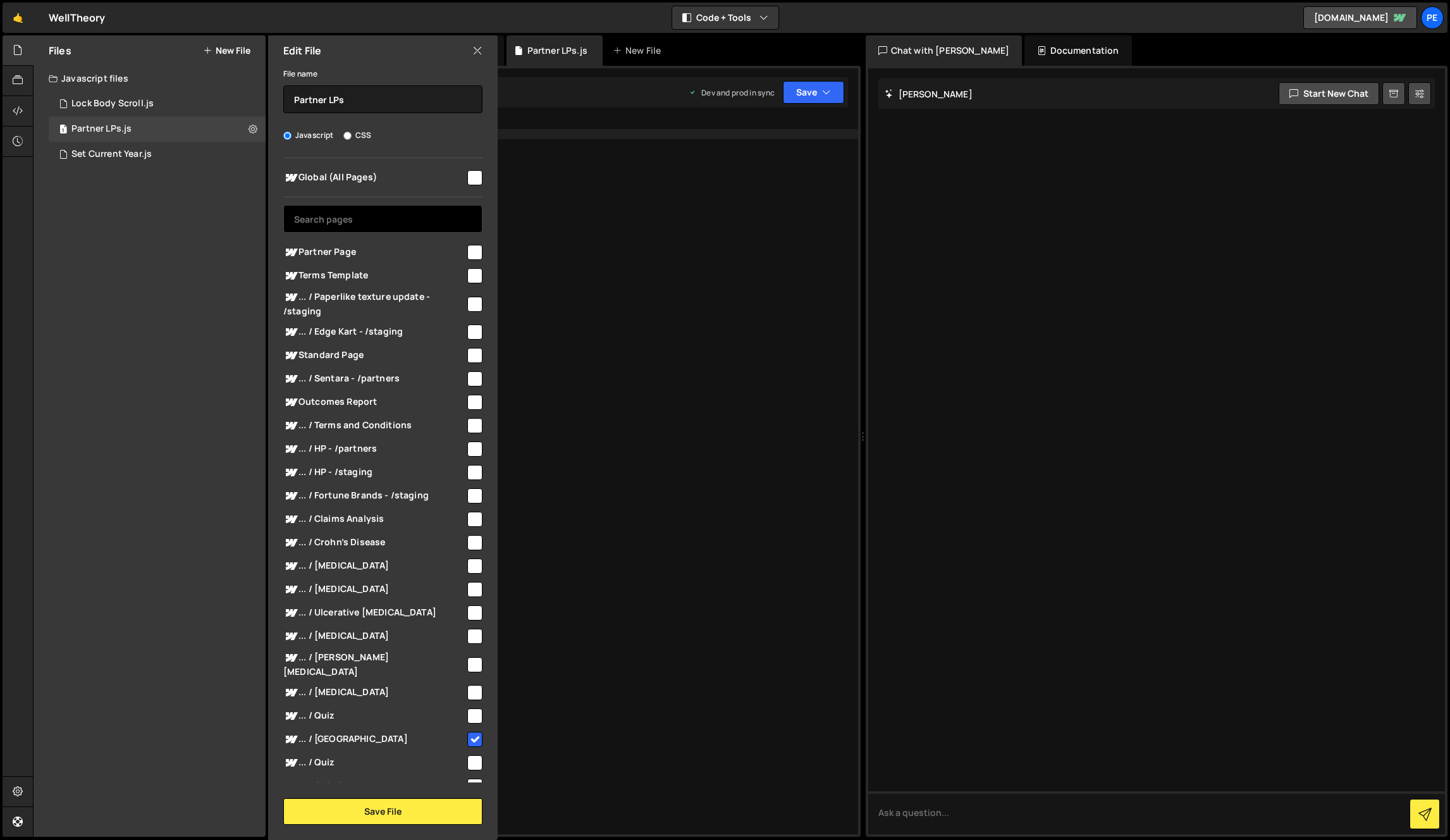
click at [361, 212] on input "text" at bounding box center [383, 218] width 199 height 28
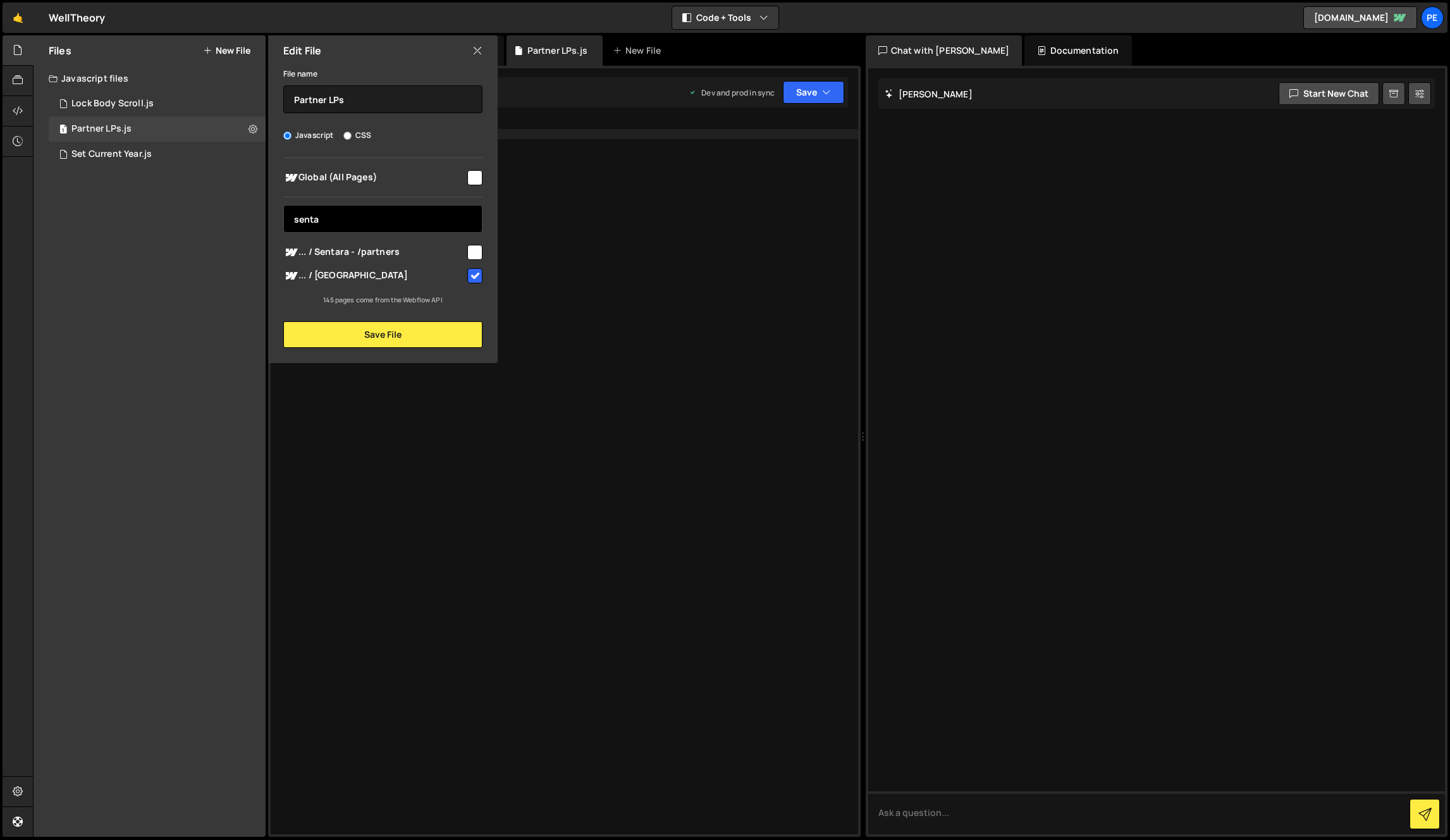
type input "senta"
click at [480, 253] on input "checkbox" at bounding box center [475, 252] width 15 height 15
checkbox input "true"
click at [452, 342] on button "Save File" at bounding box center [383, 334] width 199 height 27
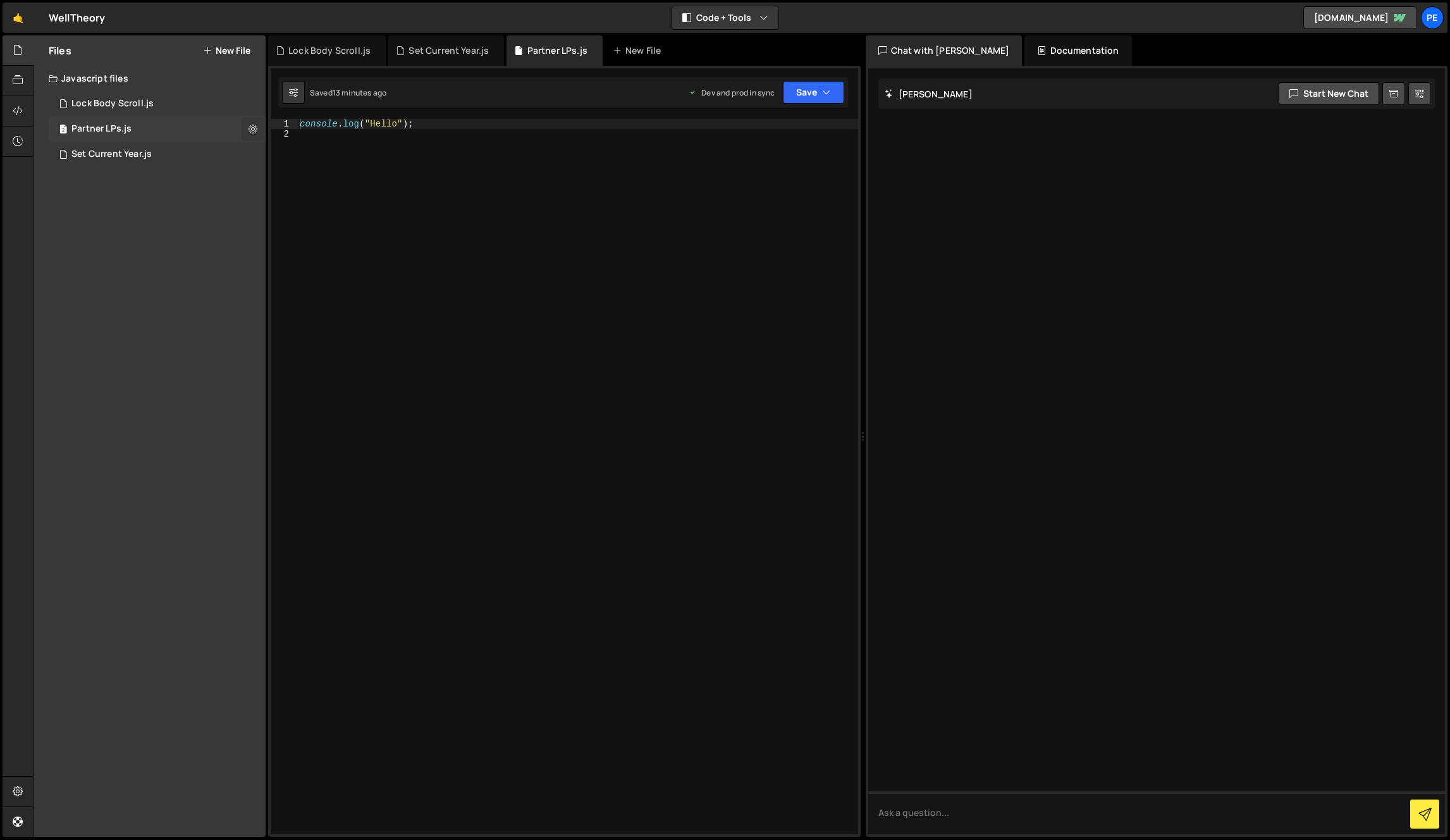
click at [254, 134] on icon at bounding box center [253, 129] width 9 height 12
type input "Partner LPs"
radio input "true"
checkbox input "true"
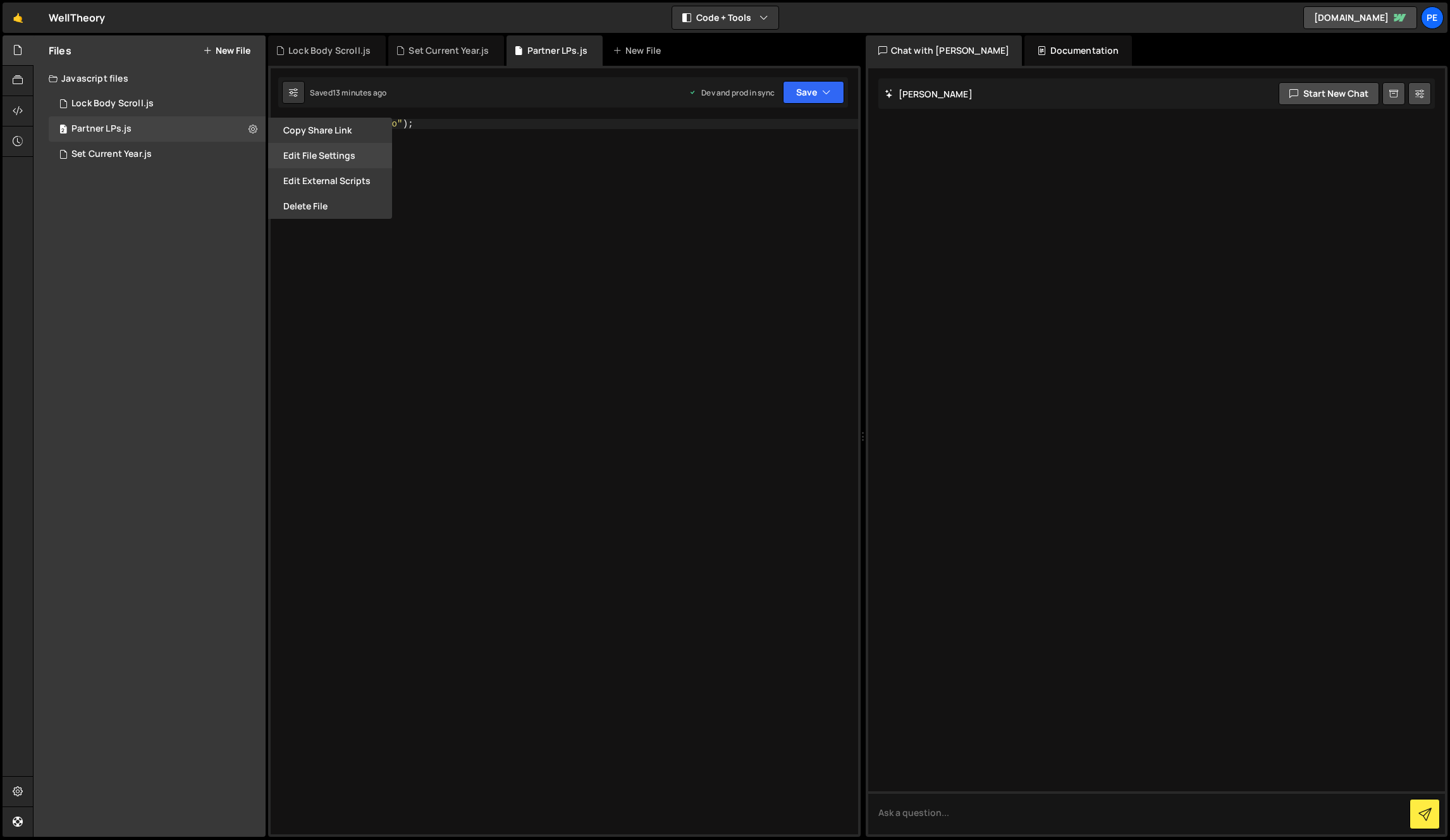
click at [312, 157] on button "Edit File Settings" at bounding box center [330, 156] width 124 height 26
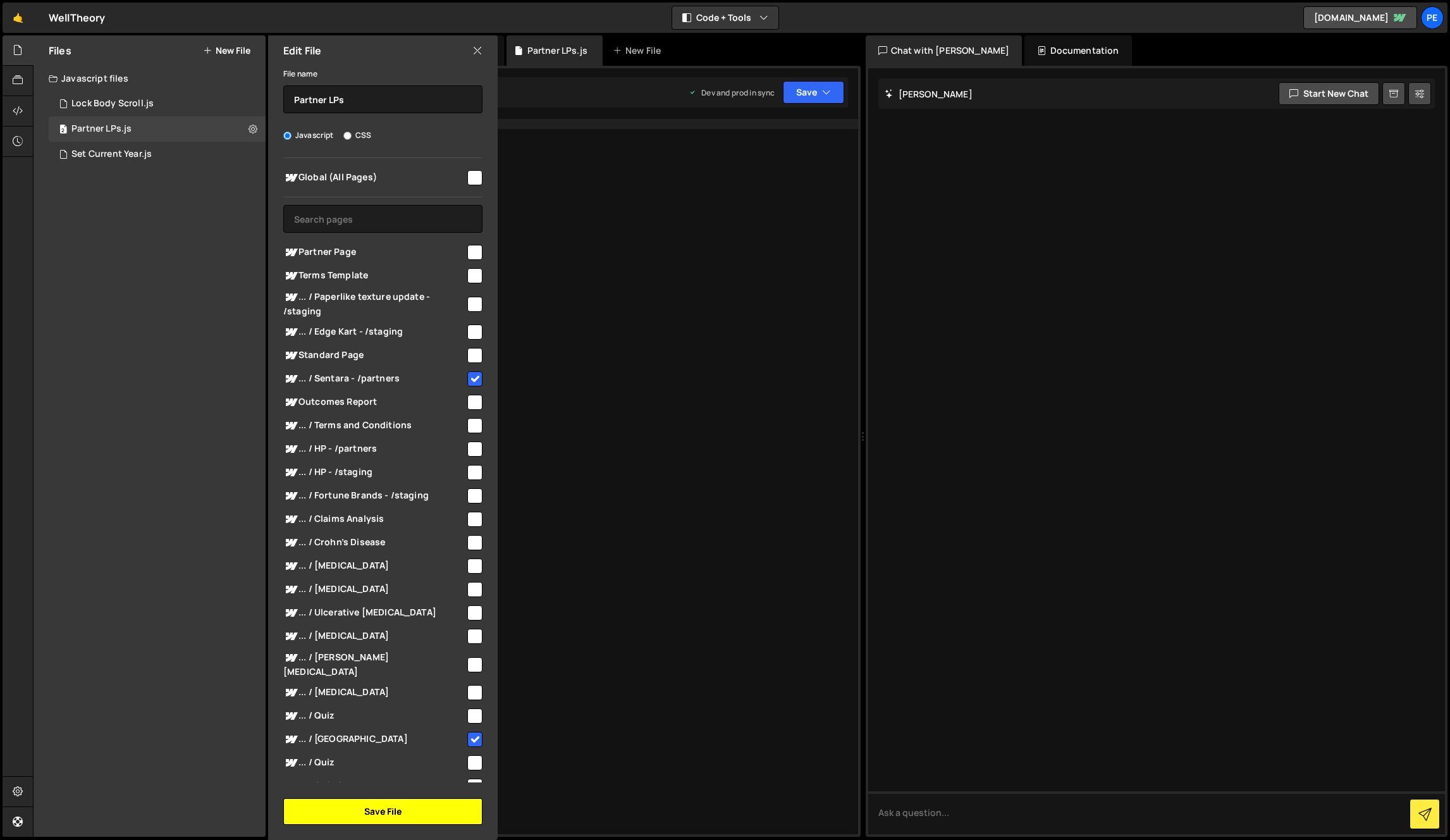
click at [434, 806] on button "Save File" at bounding box center [383, 811] width 199 height 27
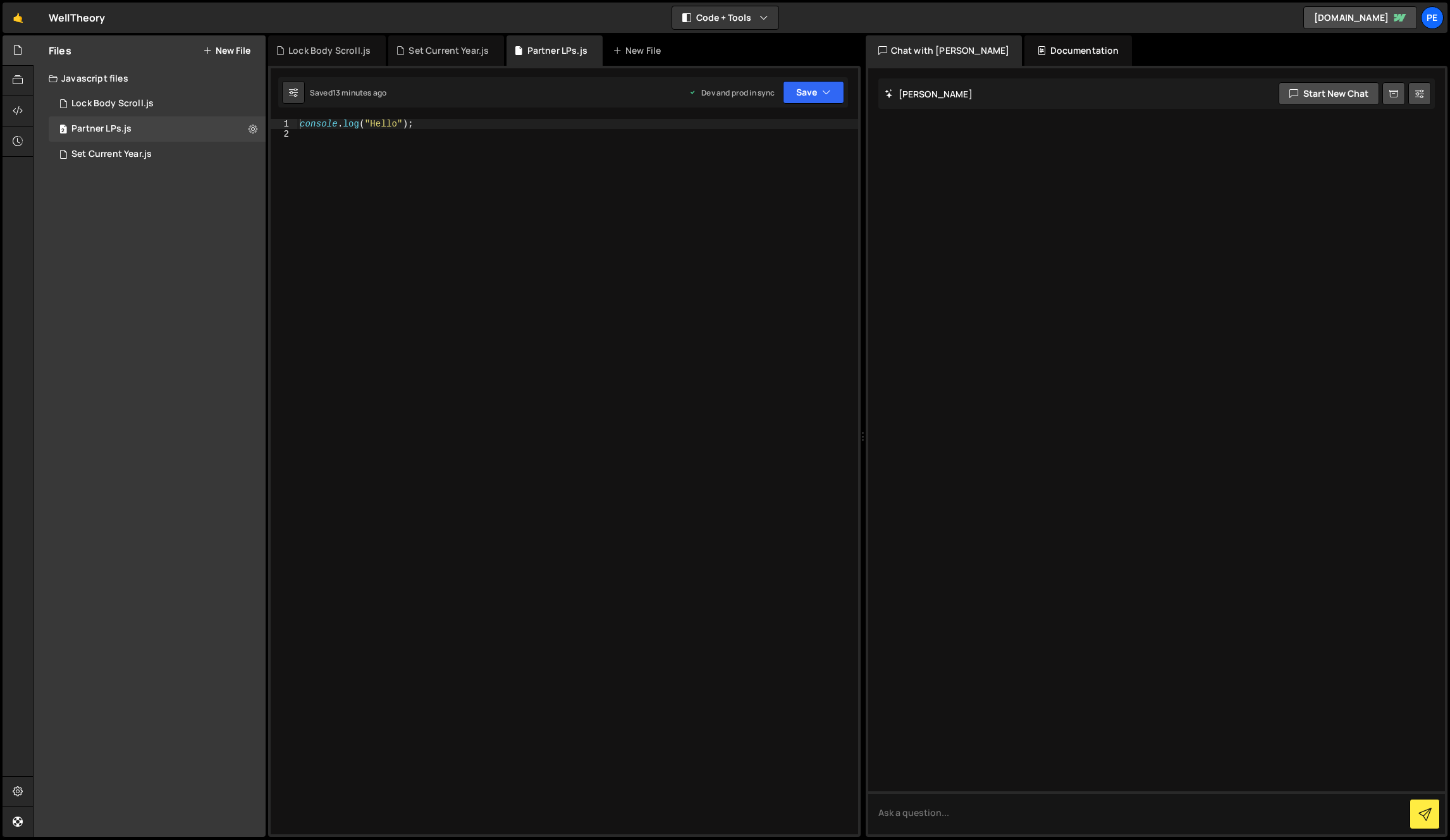
click at [736, 173] on div "console . log ( "Hello" ) ;" at bounding box center [578, 486] width 561 height 735
click at [681, 411] on div "console . log ( "Hello" ) ;" at bounding box center [578, 486] width 561 height 735
type textarea "console.log("Hello");"
paste textarea
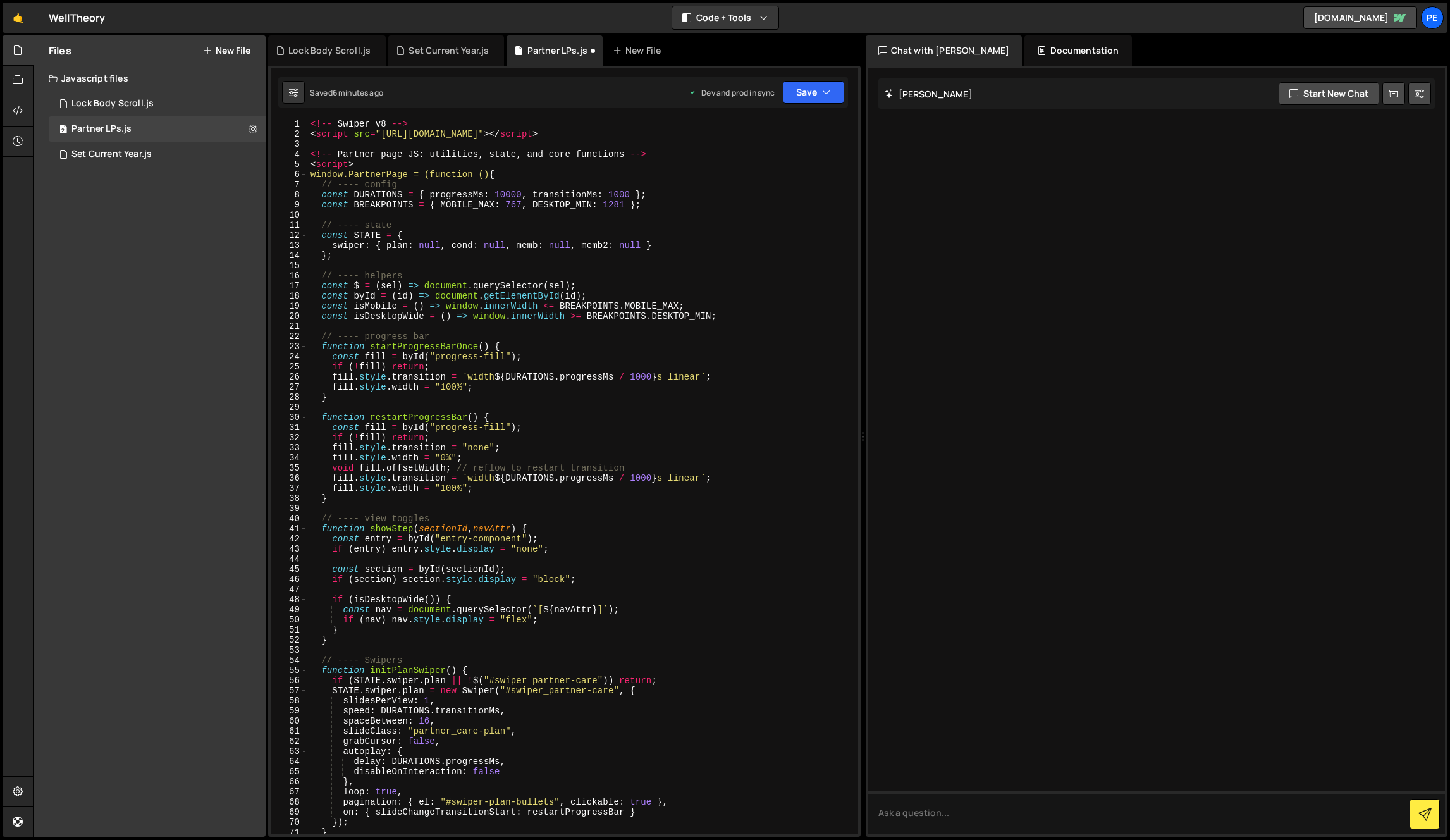
click at [428, 149] on div "<!-- Swiper v8 --> < script src = "[URL][DOMAIN_NAME]" > </ script > <!-- Partn…" at bounding box center [581, 486] width 545 height 735
click at [437, 123] on div "<!-- Swiper v8 --> < script src = "[URL][DOMAIN_NAME]" > </ script > <!-- Partn…" at bounding box center [581, 486] width 545 height 735
click at [253, 128] on icon at bounding box center [253, 129] width 9 height 12
click at [530, 122] on div "<!-- Swiper v8 --> < script src = "[URL][DOMAIN_NAME]" > </ script > <!-- Partn…" at bounding box center [581, 486] width 545 height 735
click at [689, 136] on div "<!-- Swiper v8 --> < script src = "[URL][DOMAIN_NAME]" > </ script > <!-- Partn…" at bounding box center [581, 486] width 545 height 735
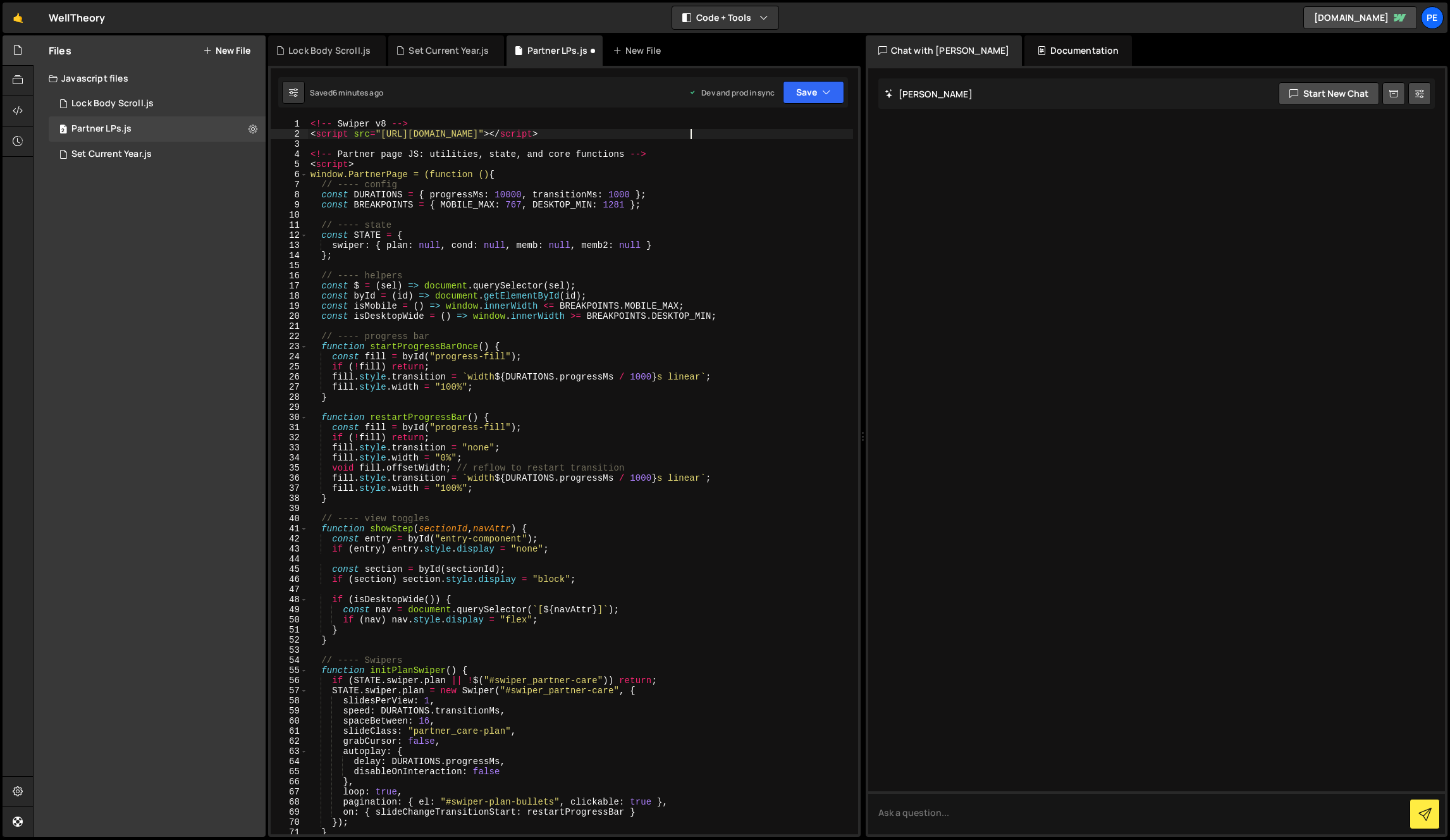
type textarea "<script src="[URL][DOMAIN_NAME]"></script>"
drag, startPoint x: 697, startPoint y: 134, endPoint x: 383, endPoint y: 137, distance: 314.0
click at [383, 137] on div "<!-- Swiper v8 --> < script src = "[URL][DOMAIN_NAME]" > </ script > <!-- Partn…" at bounding box center [581, 486] width 545 height 735
click at [255, 129] on icon at bounding box center [253, 129] width 9 height 12
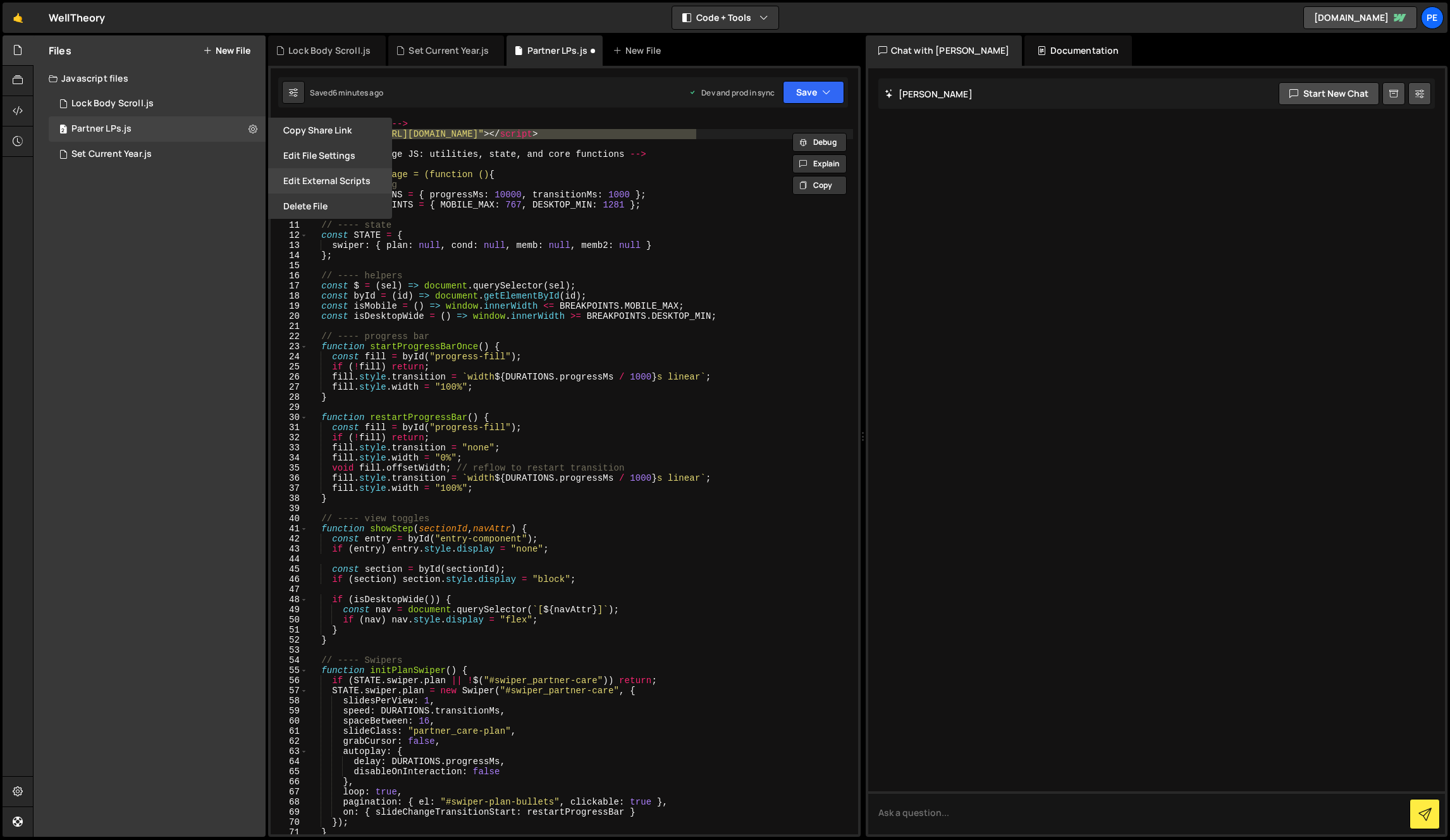
click at [336, 182] on button "Edit External Scripts" at bounding box center [330, 181] width 124 height 26
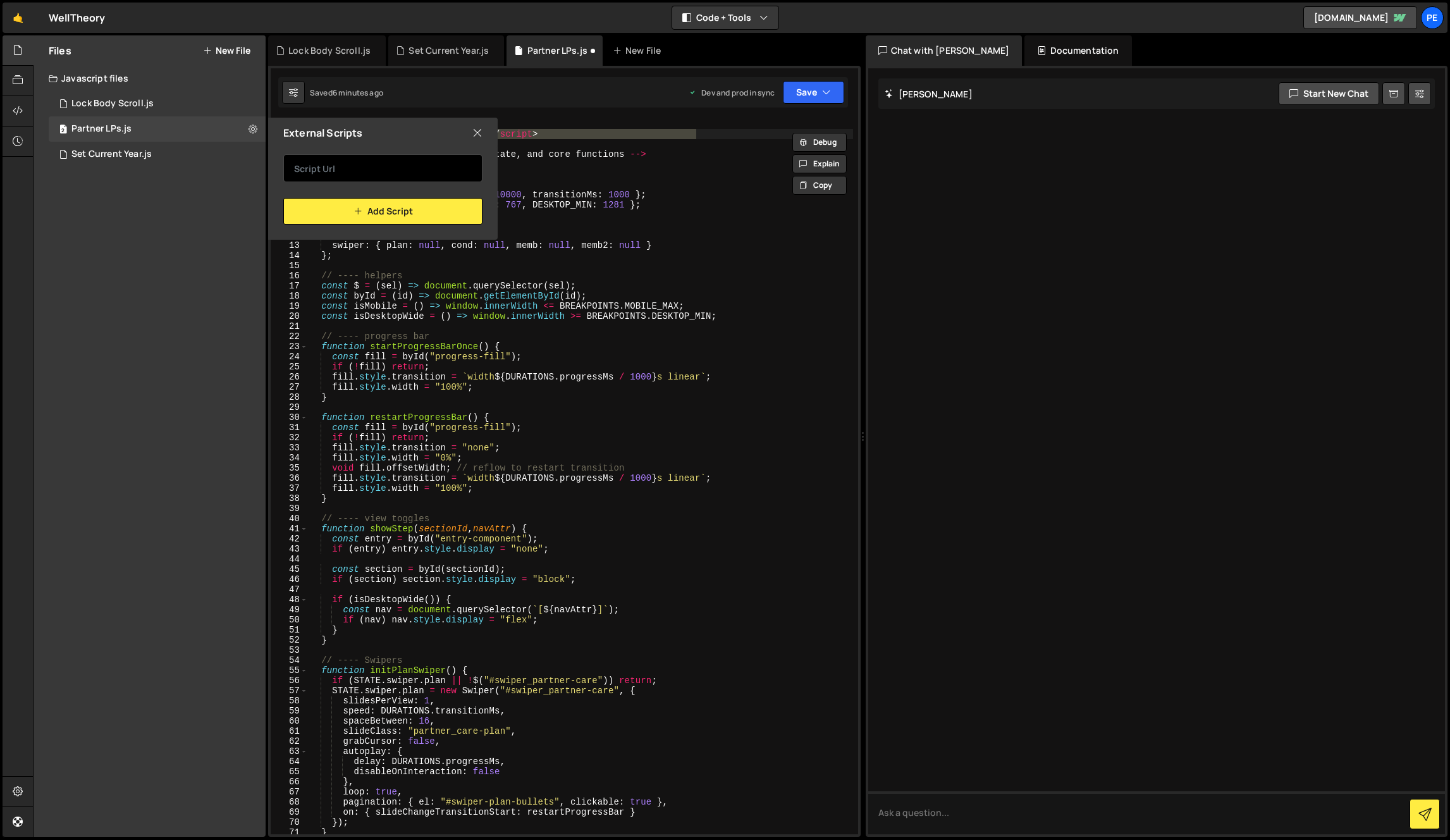
click at [402, 169] on input "text" at bounding box center [383, 168] width 199 height 28
paste input "[URL][DOMAIN_NAME]"
type input "[URL][DOMAIN_NAME]"
click at [397, 210] on button "Add Script" at bounding box center [383, 212] width 199 height 27
click at [362, 212] on icon "button" at bounding box center [357, 211] width 9 height 15
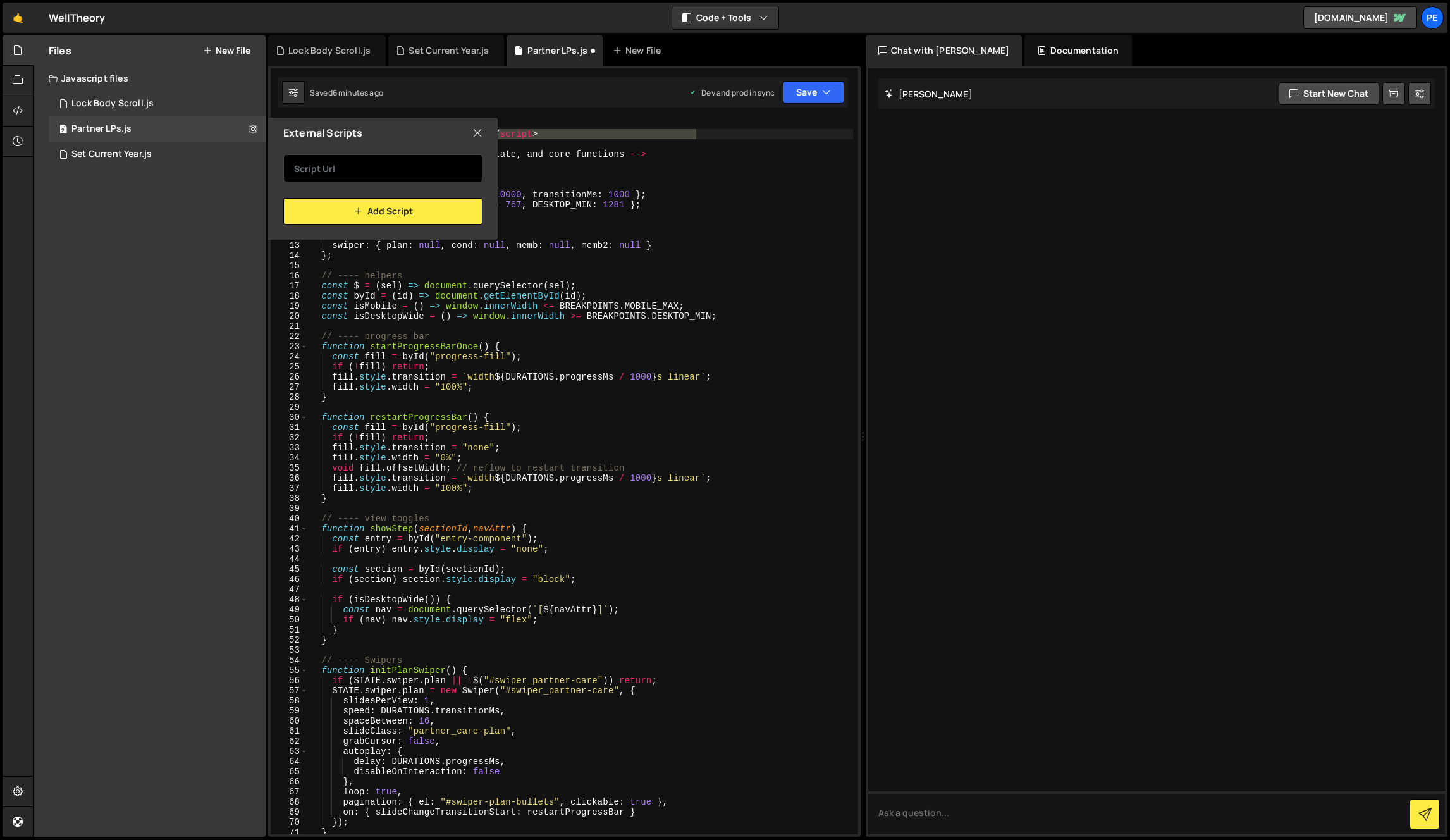
click at [367, 173] on input "text" at bounding box center [383, 168] width 199 height 28
paste input "[URL][DOMAIN_NAME]"
type input "[URL][DOMAIN_NAME]"
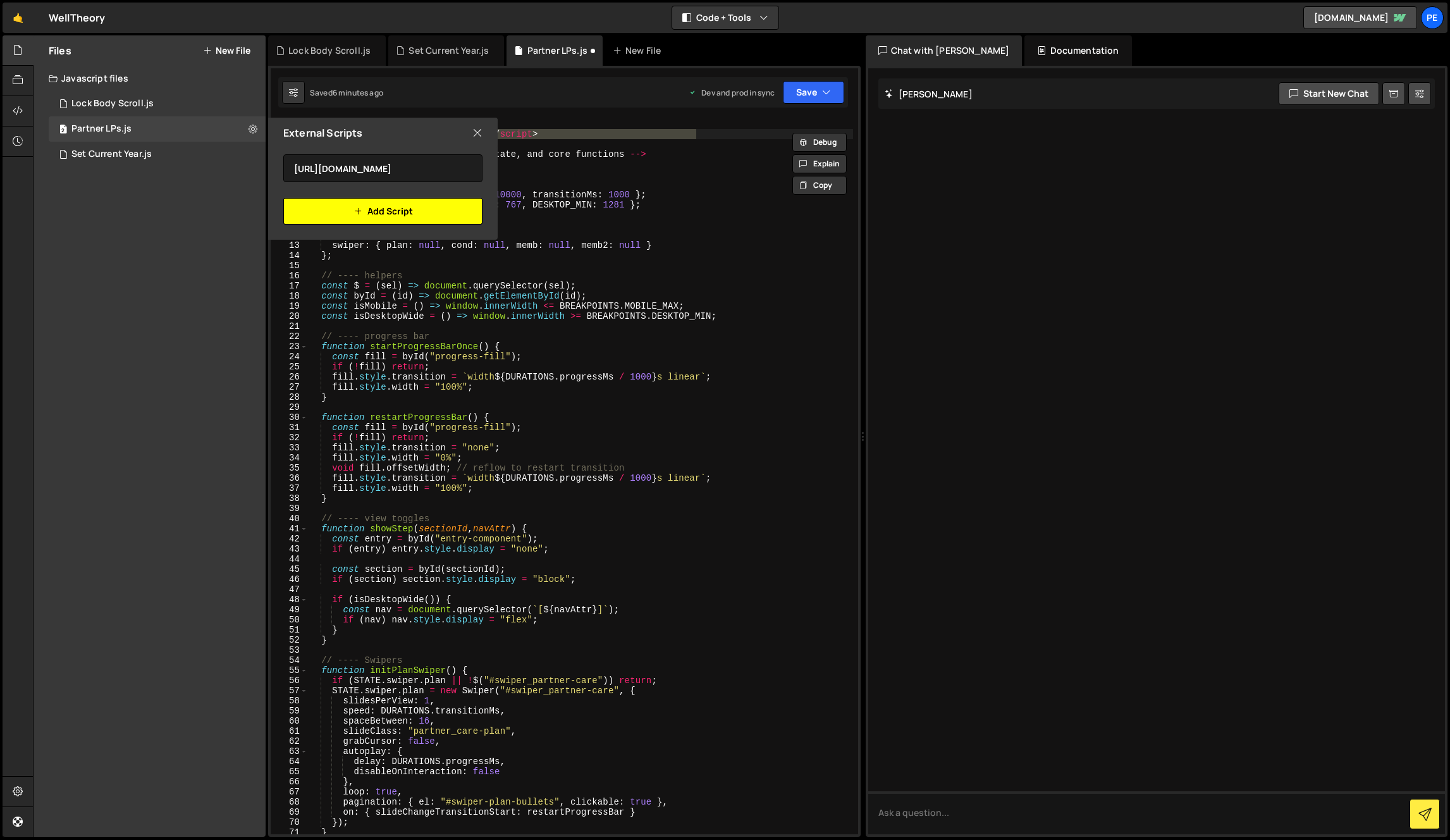
click at [371, 214] on button "Add Script" at bounding box center [383, 212] width 199 height 27
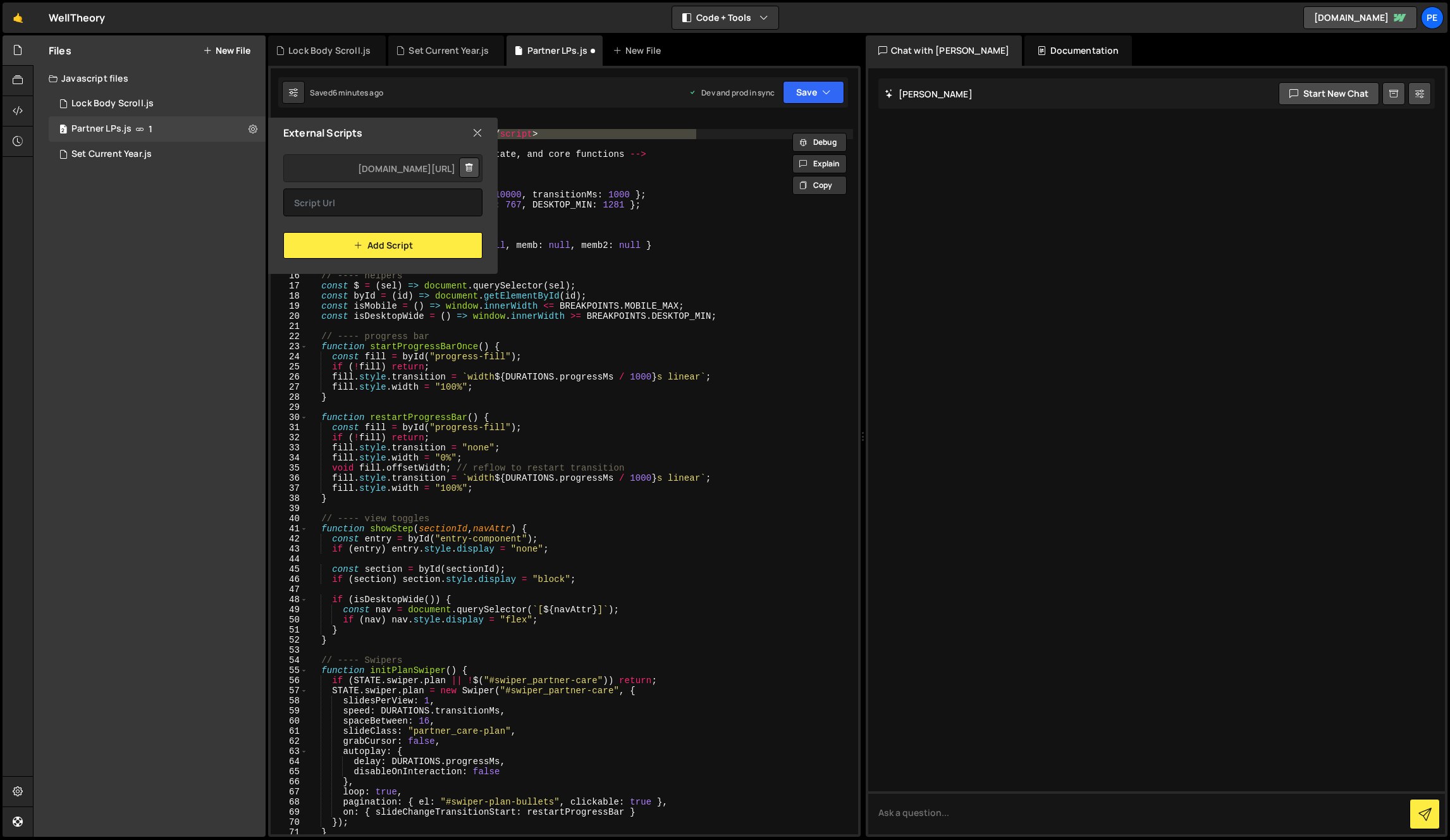
click at [479, 134] on icon at bounding box center [477, 132] width 10 height 14
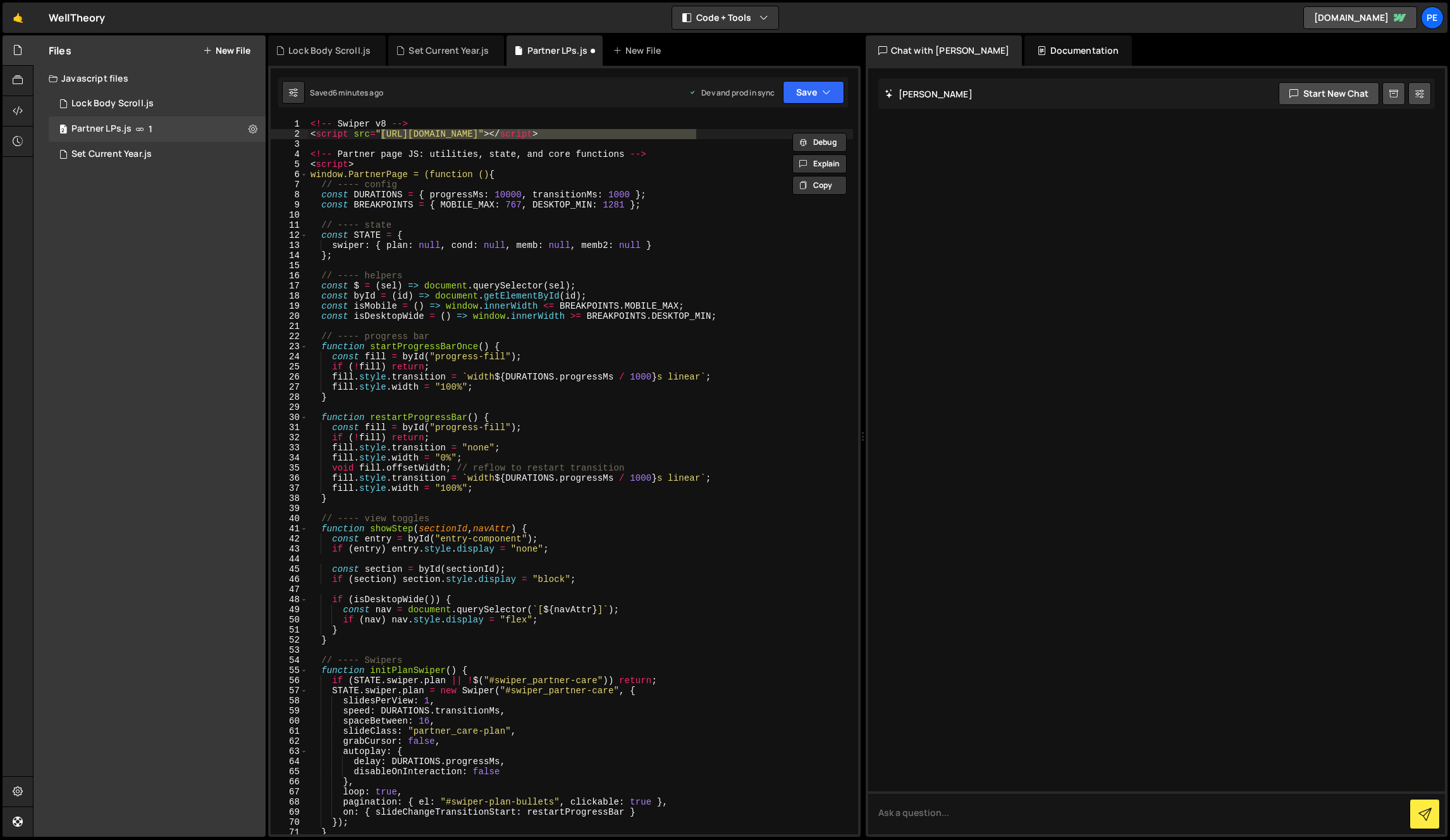
click at [508, 134] on div "<!-- Swiper v8 --> < script src = "[URL][DOMAIN_NAME]" > </ script > <!-- Partn…" at bounding box center [581, 476] width 545 height 715
click at [758, 135] on div "<!-- Swiper v8 --> < script src = "[URL][DOMAIN_NAME]" > </ script > <!-- Partn…" at bounding box center [581, 486] width 545 height 735
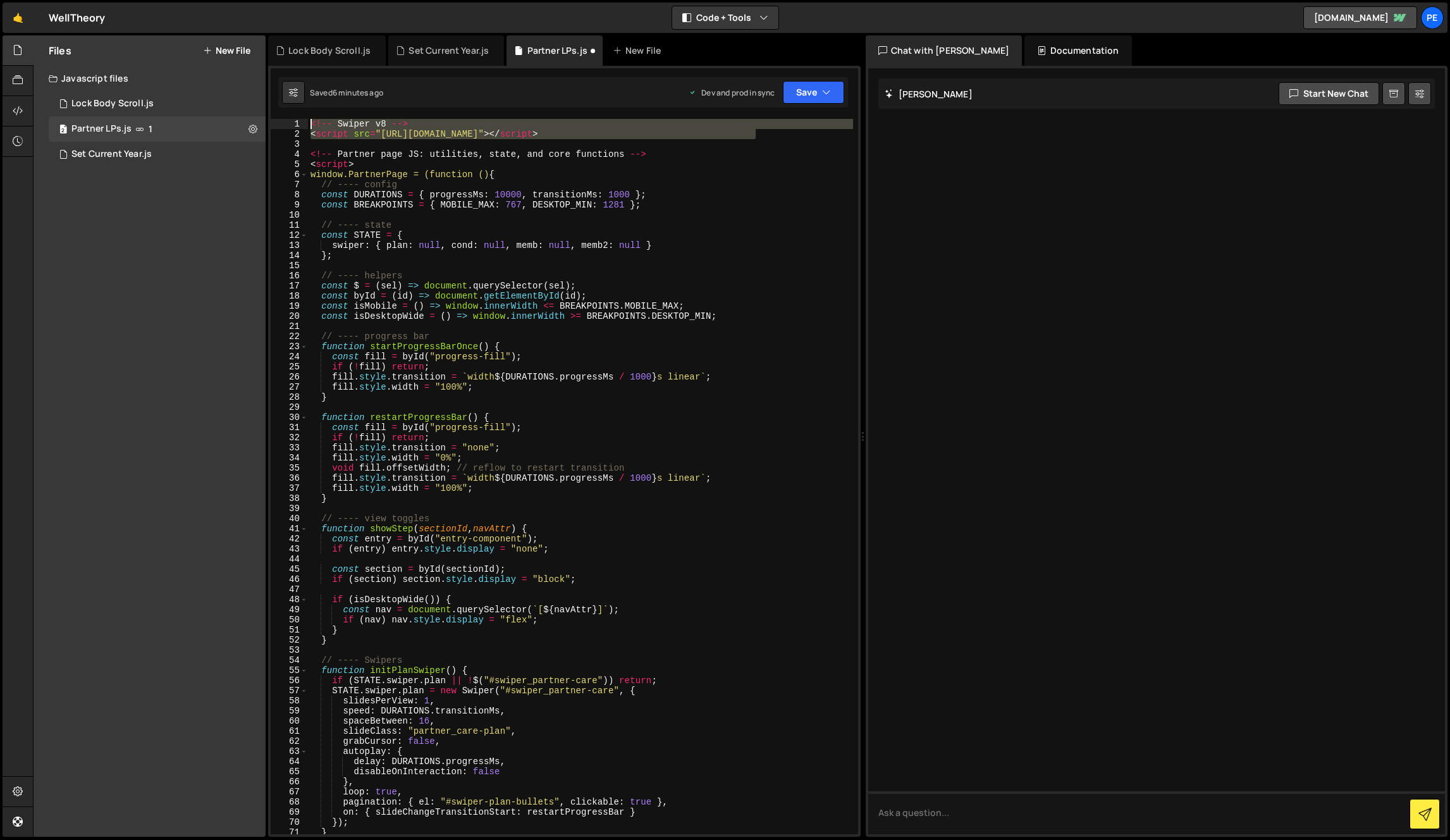
drag, startPoint x: 786, startPoint y: 136, endPoint x: 293, endPoint y: 123, distance: 493.2
click at [293, 124] on div "<script src="[URL][DOMAIN_NAME]"></script> 1 2 3 4 5 6 7 8 9 10 11 12 13 14 15 …" at bounding box center [564, 476] width 588 height 715
type textarea "<!-- Swiper v8 --> <script src="[URL][DOMAIN_NAME]"></script>"
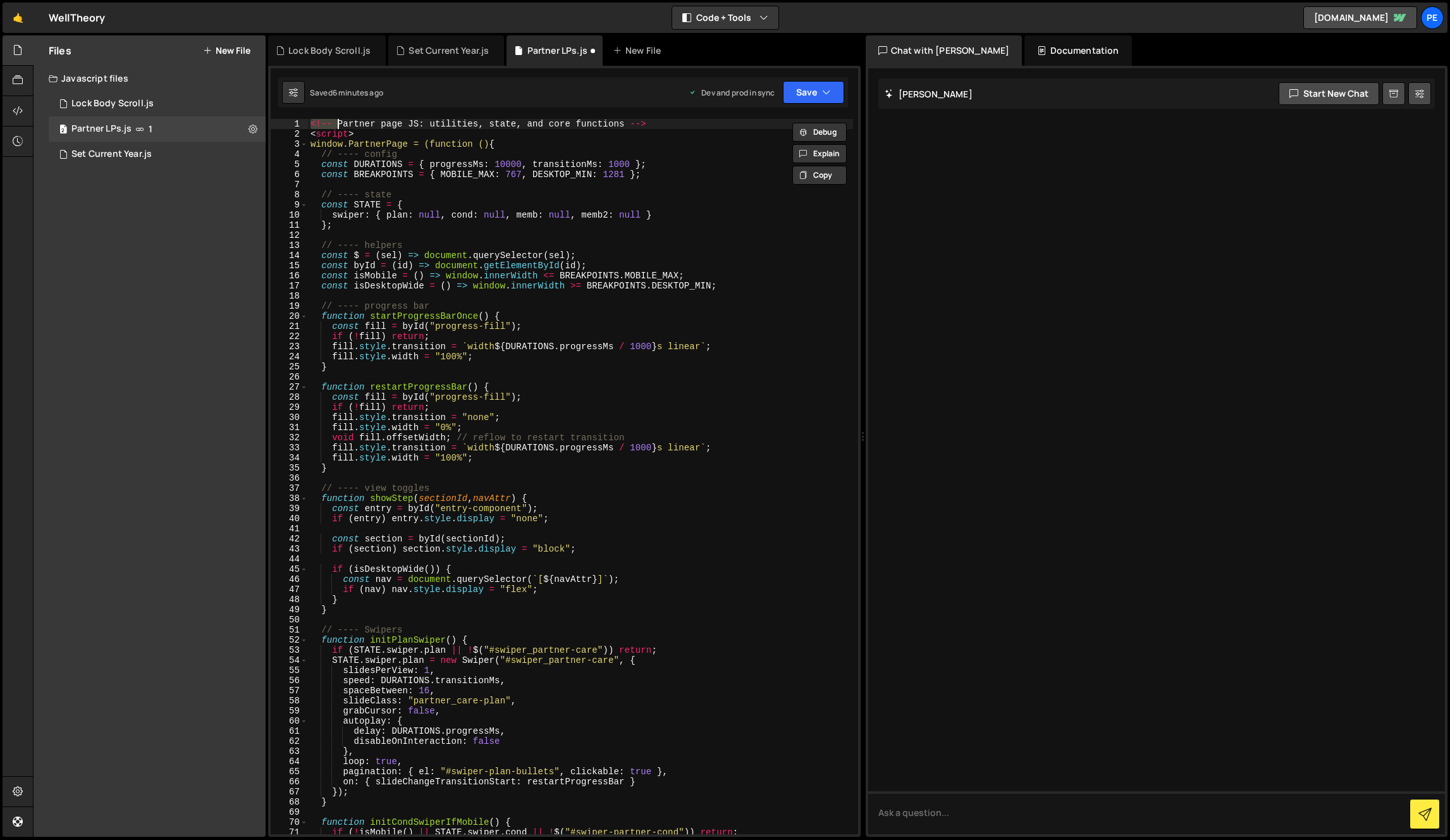
type textarea "<script>"
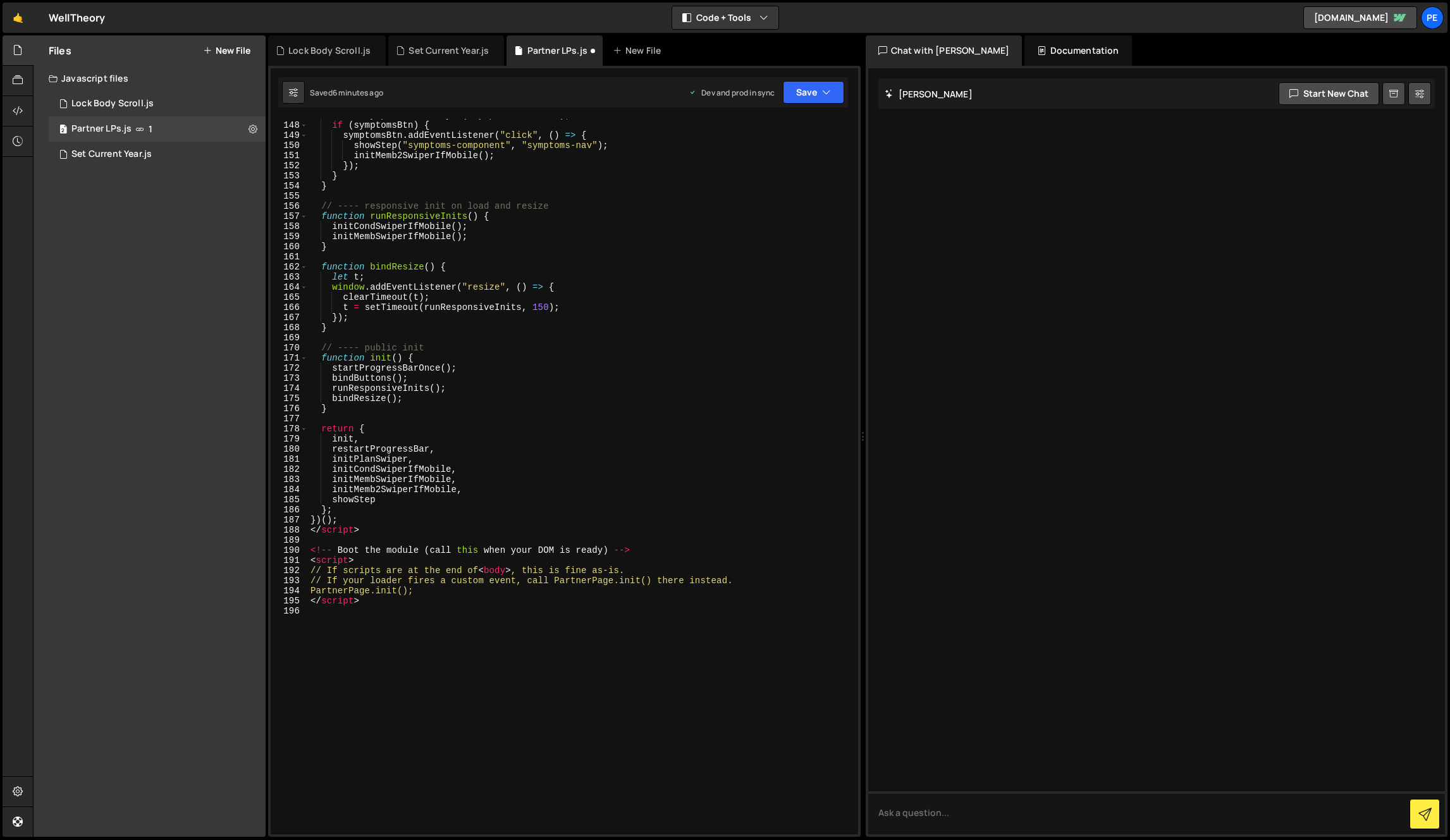
scroll to position [1524, 0]
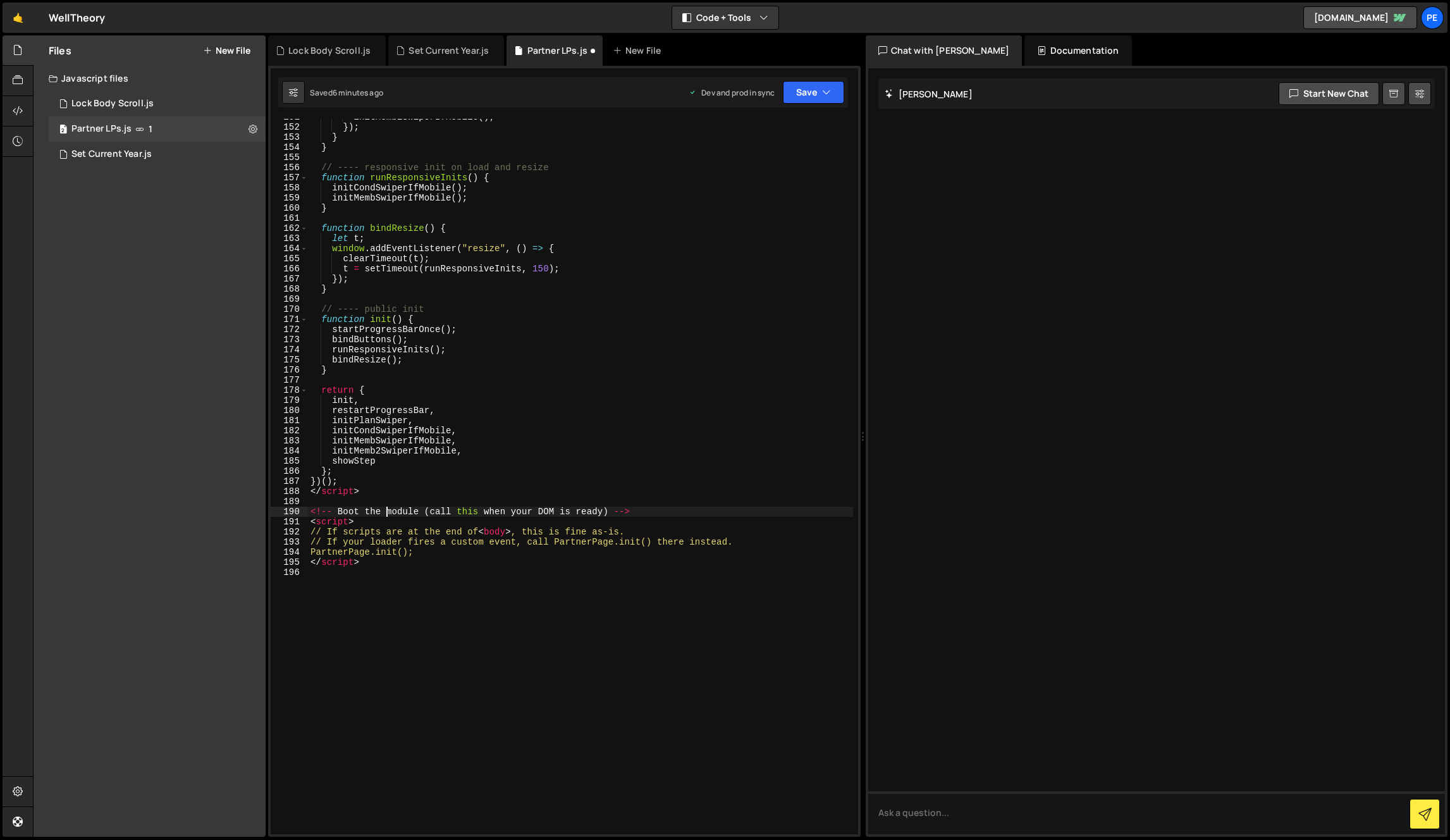
click at [388, 516] on div "initMemb2SwiperIfMobile ( ) ; }) ; } } // ---- responsive init on load and resi…" at bounding box center [581, 479] width 545 height 735
type textarea "<!-- Boot the module (call this when your DOM is ready) -->"
type textarea "<script>"
type textarea "</script>"
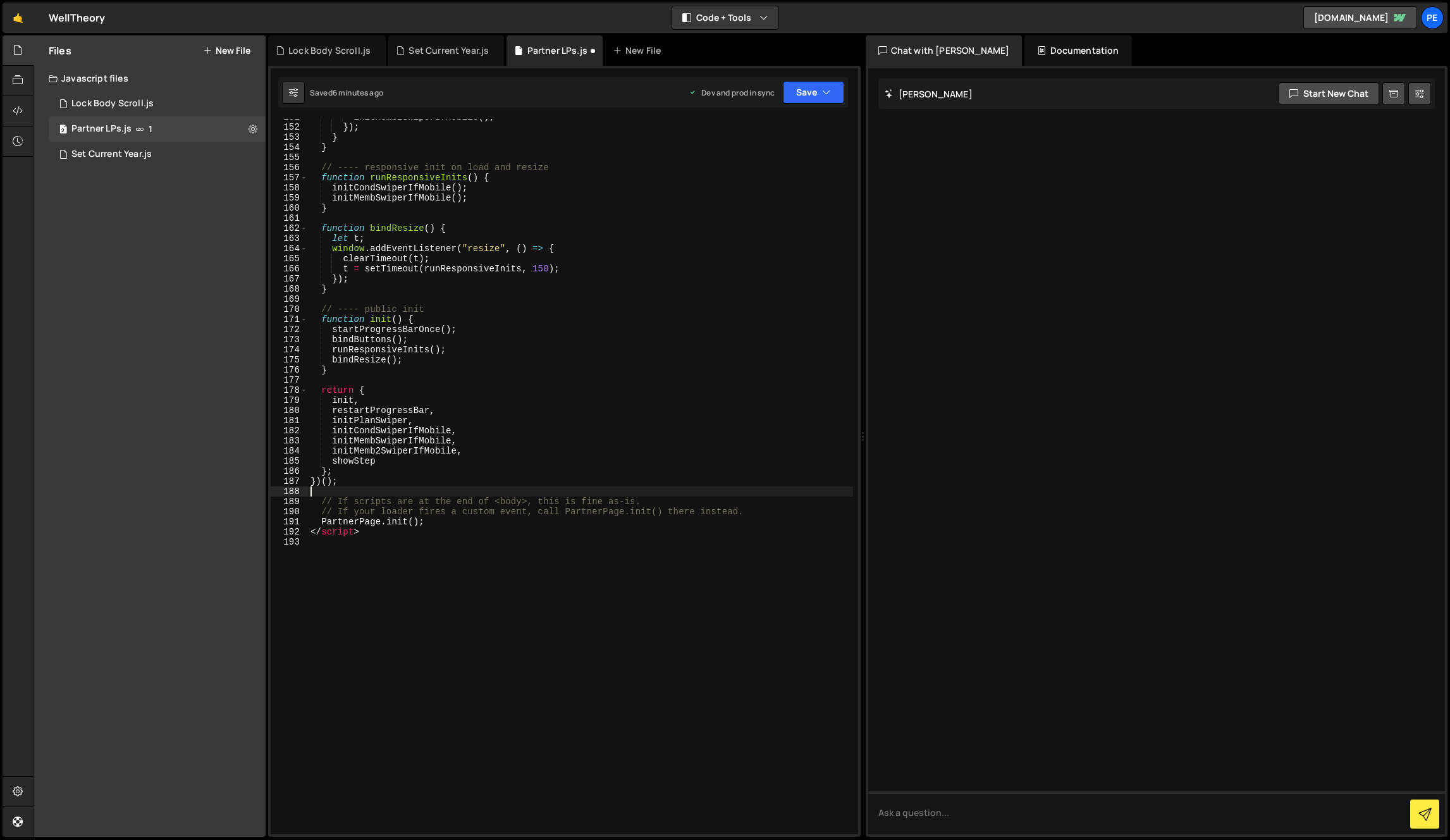
type textarea "// If scripts are at the end of <body>, this is fine as-is."
type textarea "</script>"
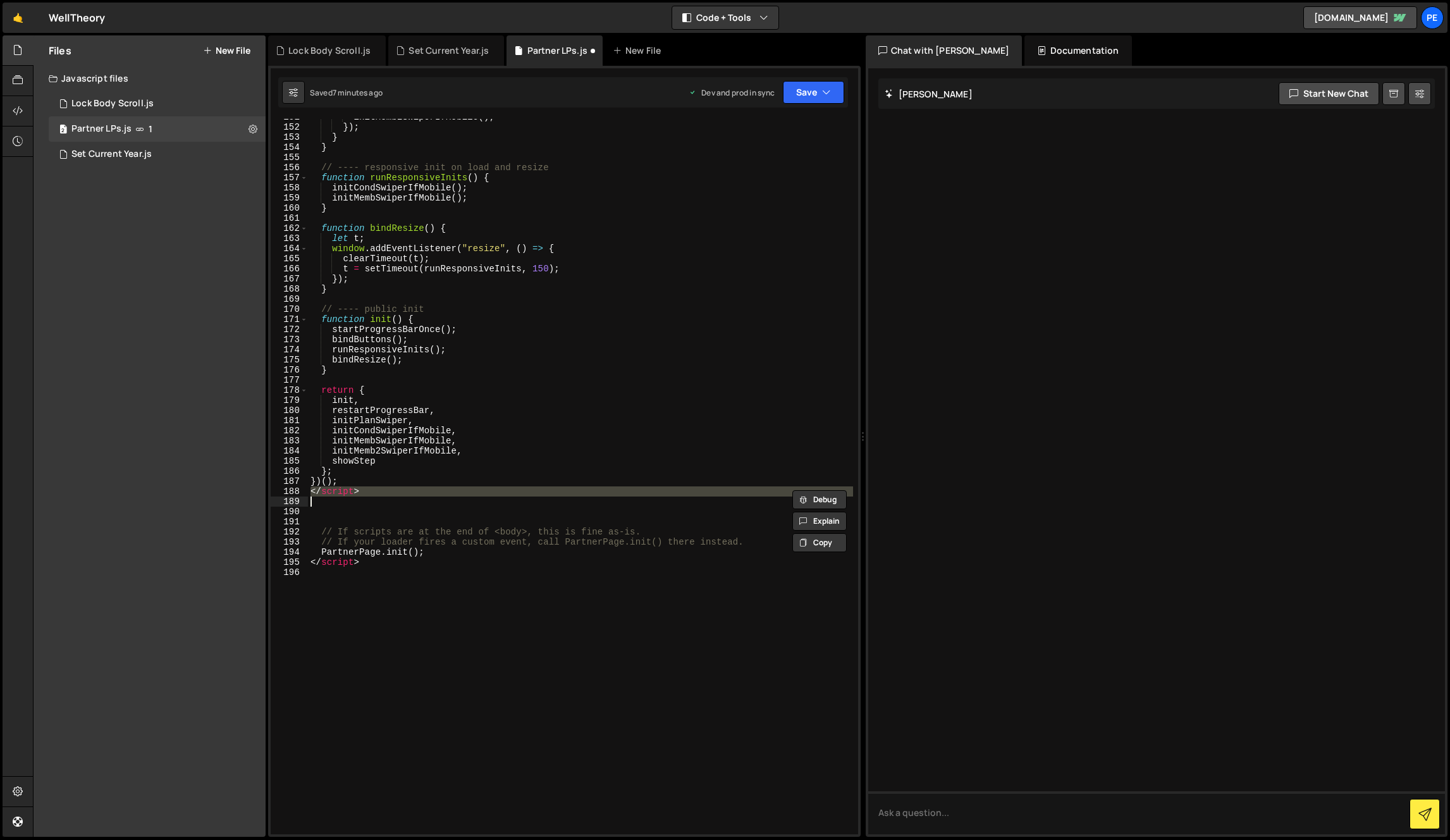
drag, startPoint x: 428, startPoint y: 579, endPoint x: 433, endPoint y: 561, distance: 18.7
click at [429, 579] on div "initMemb2SwiperIfMobile ( ) ; }) ; } } // ---- responsive init on load and resi…" at bounding box center [581, 479] width 545 height 735
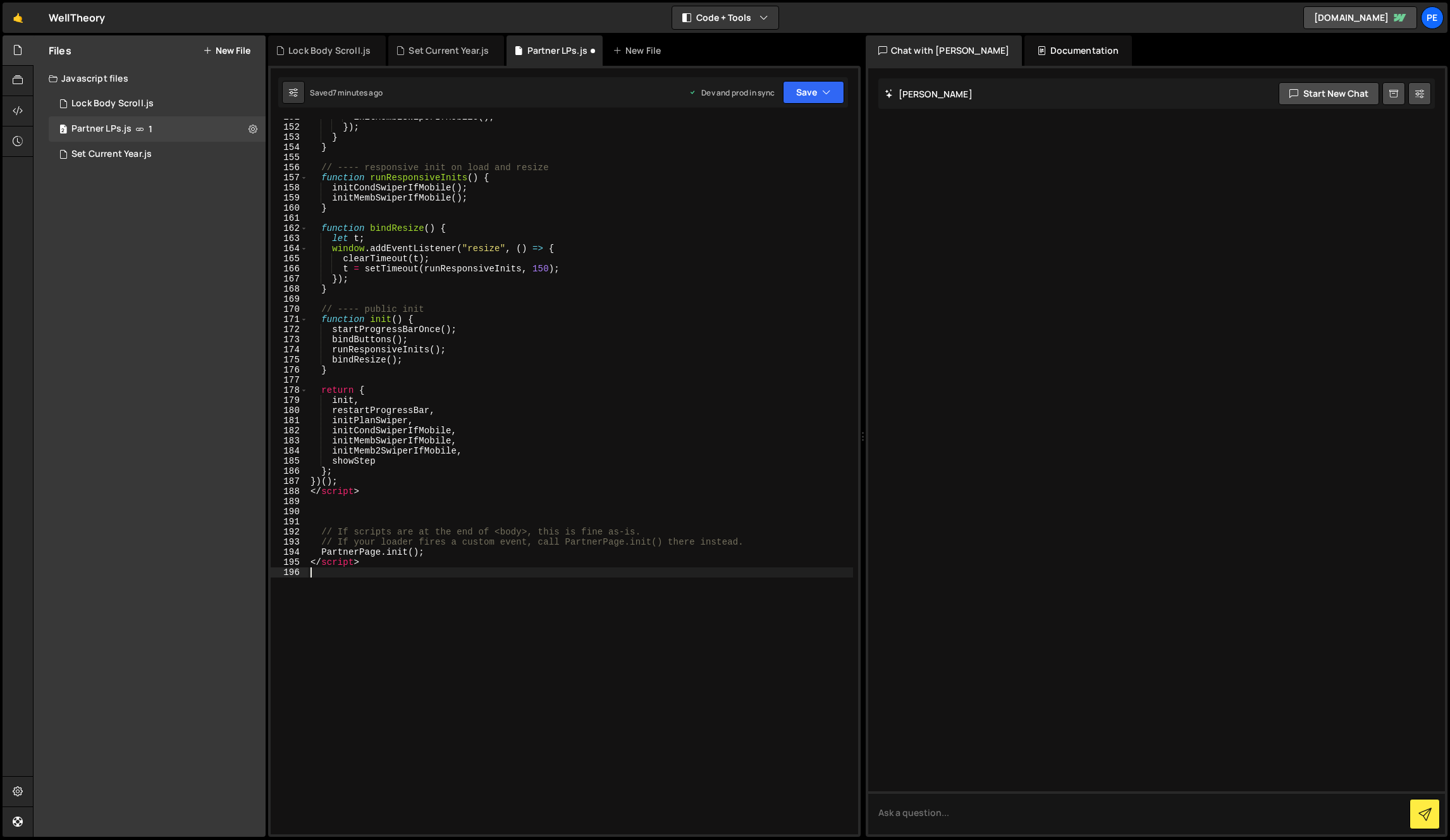
type textarea "<script>"
click at [404, 579] on div "initMemb2SwiperIfMobile ( ) ; }) ; } } // ---- responsive init on load and resi…" at bounding box center [581, 479] width 545 height 735
click at [402, 573] on div "initMemb2SwiperIfMobile ( ) ; }) ; } } // ---- responsive init on load and resi…" at bounding box center [581, 479] width 545 height 735
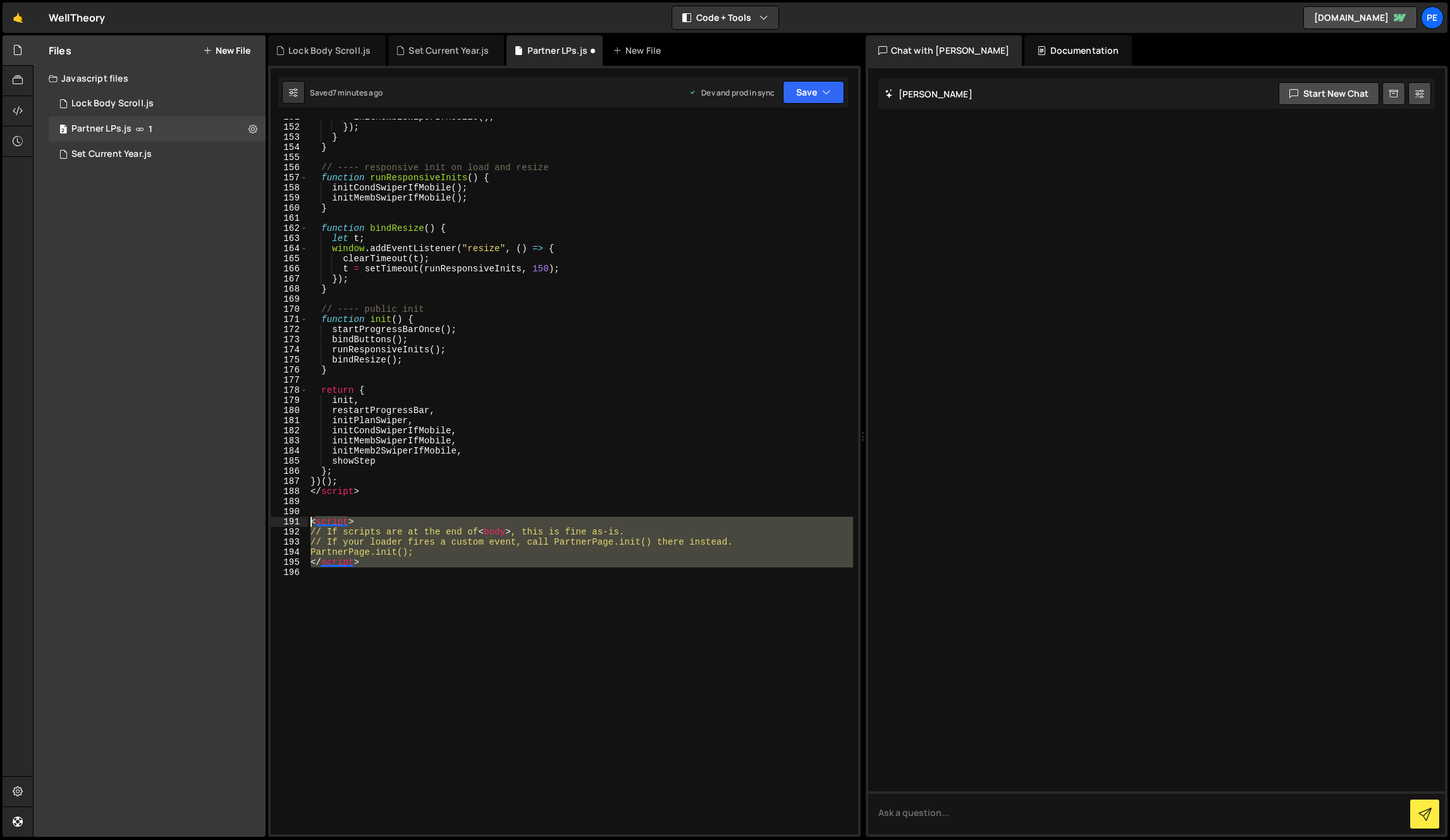
drag, startPoint x: 392, startPoint y: 567, endPoint x: 277, endPoint y: 518, distance: 125.0
click at [277, 518] on div "151 152 153 154 155 156 157 158 159 160 161 162 163 164 165 166 167 168 169 170…" at bounding box center [564, 476] width 588 height 715
click at [551, 549] on div "initMemb2SwiperIfMobile ( ) ; }) ; } } // ---- responsive init on load and resi…" at bounding box center [581, 476] width 545 height 715
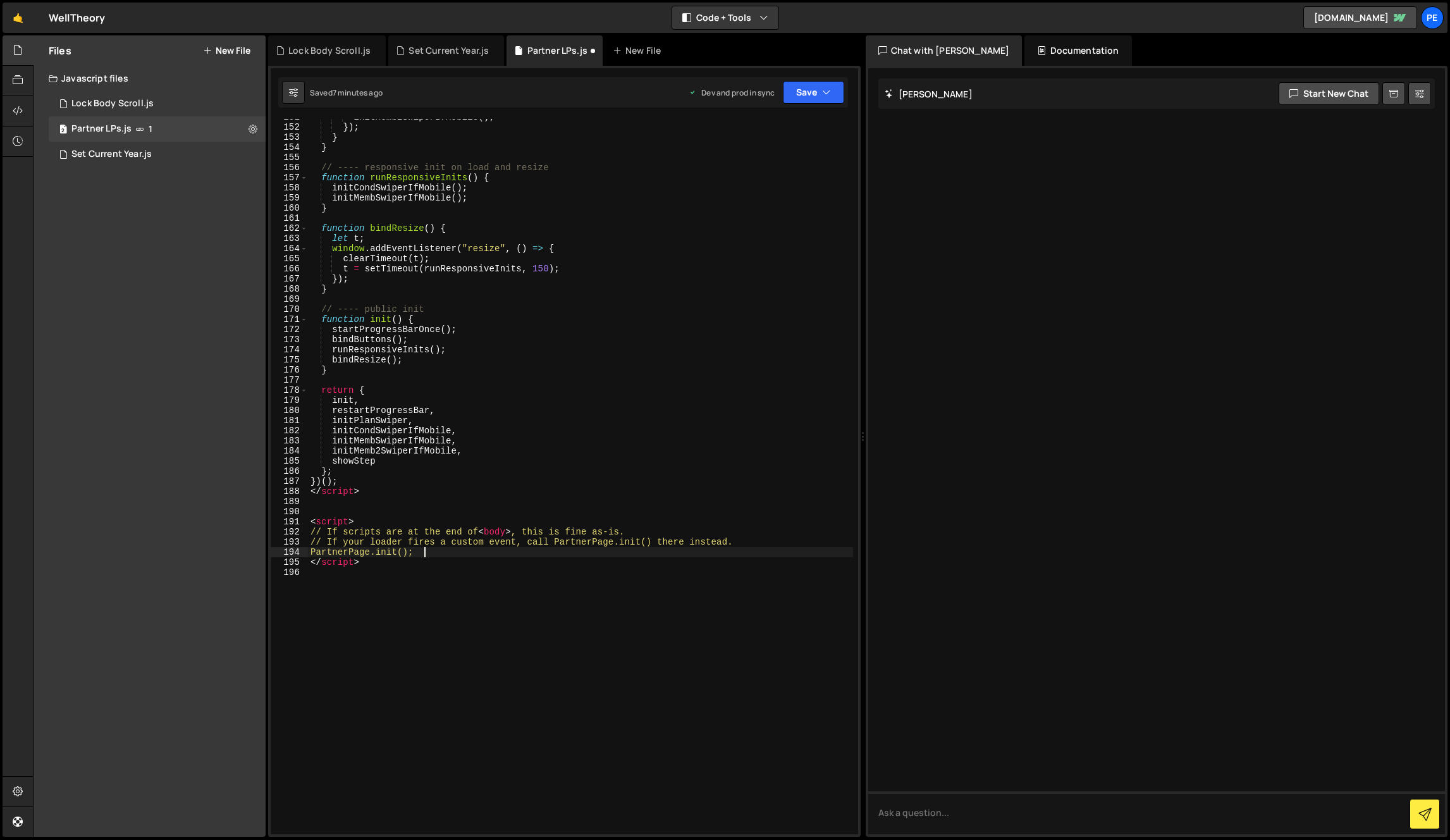
click at [381, 549] on div "initMemb2SwiperIfMobile ( ) ; }) ; } } // ---- responsive init on load and resi…" at bounding box center [581, 479] width 545 height 735
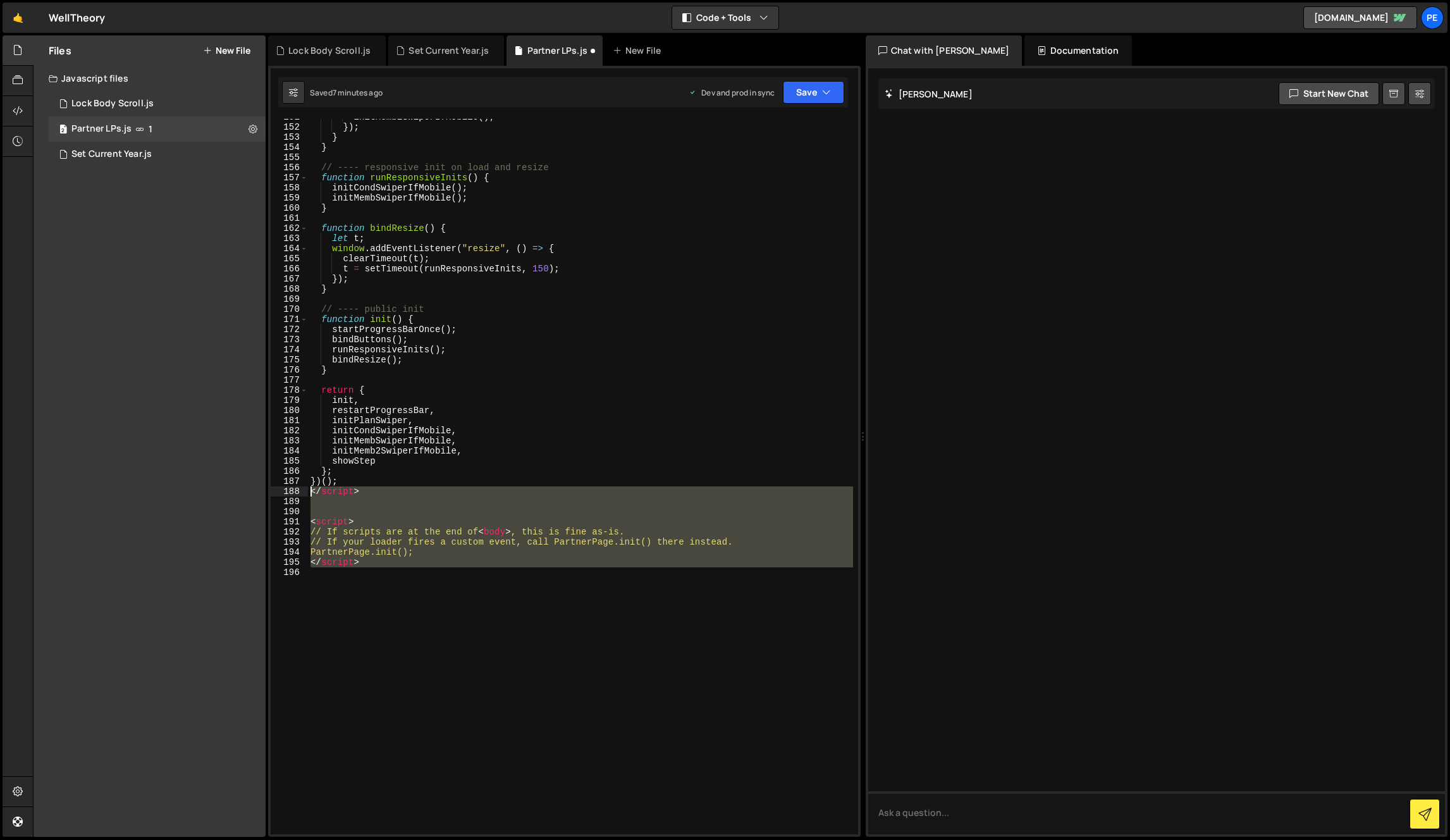
drag, startPoint x: 447, startPoint y: 572, endPoint x: 295, endPoint y: 492, distance: 171.8
click at [295, 492] on div "PartnerPage.init(); 151 152 153 154 155 156 157 158 159 160 161 162 163 164 165…" at bounding box center [564, 476] width 588 height 715
type textarea "</script>"
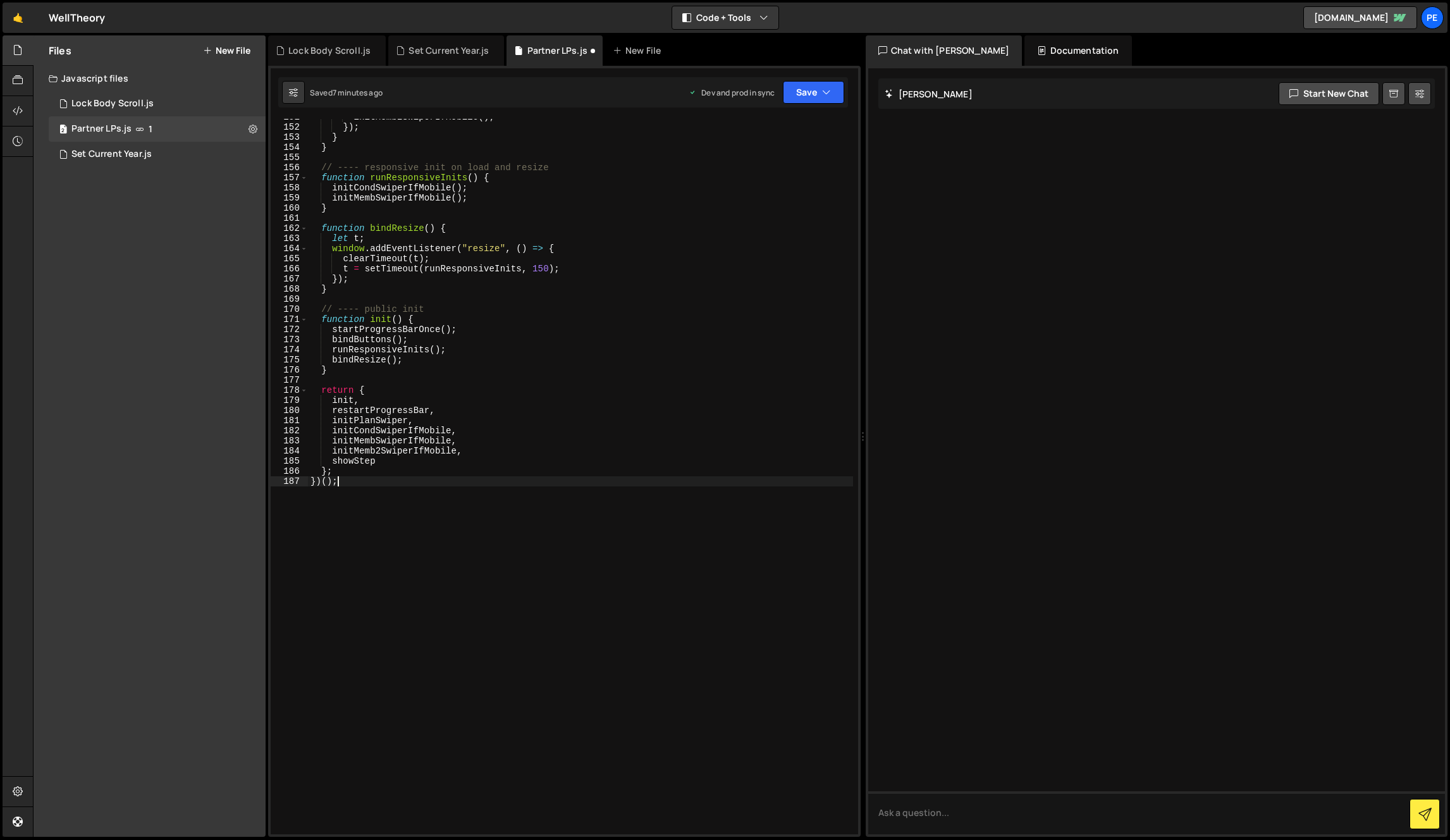
scroll to position [1353, 0]
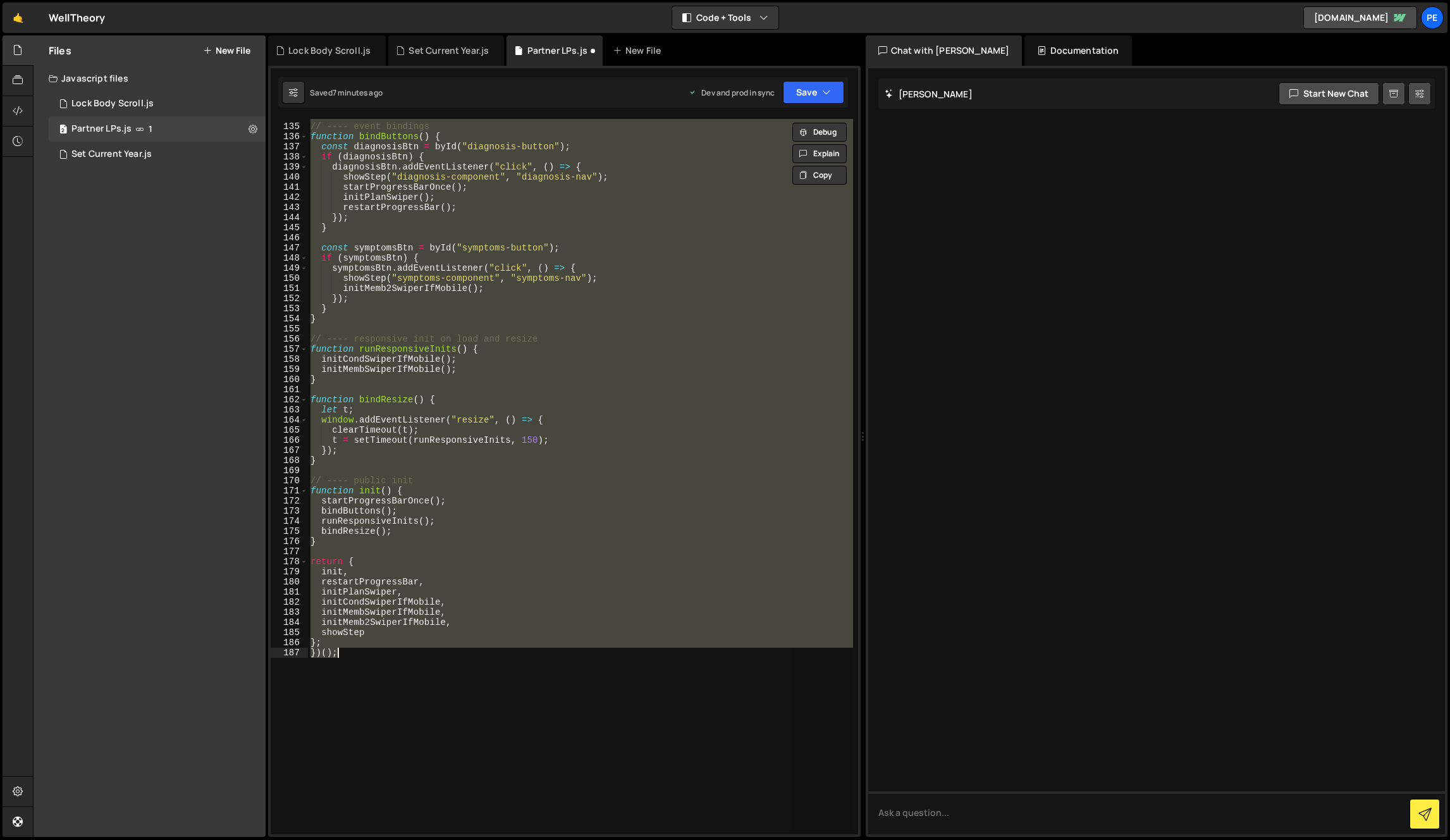
click at [458, 667] on div "// ---- event bindings function bindButtons ( ) { const diagnosisBtn = byId ( "…" at bounding box center [581, 476] width 545 height 715
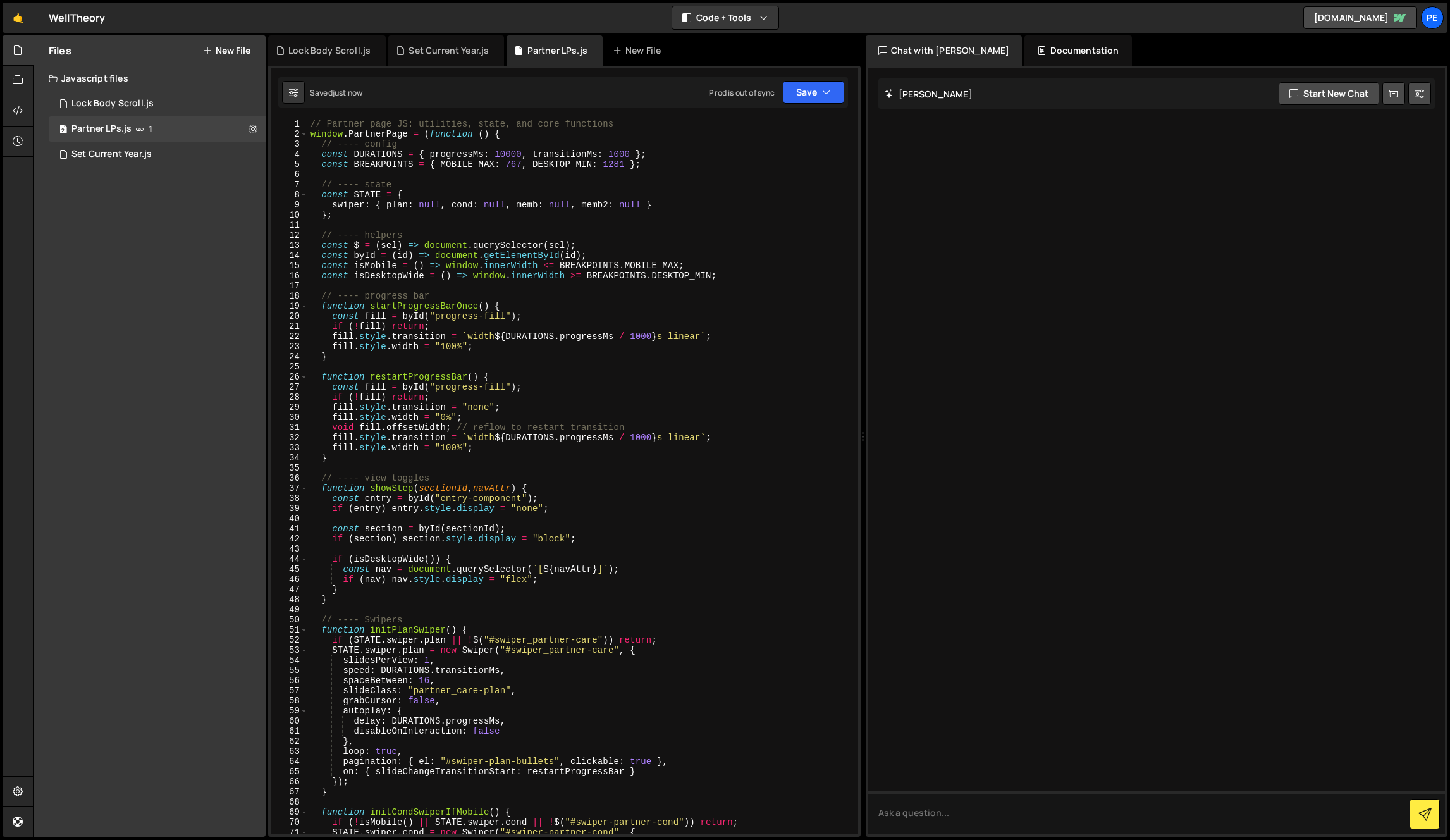
scroll to position [1524, 0]
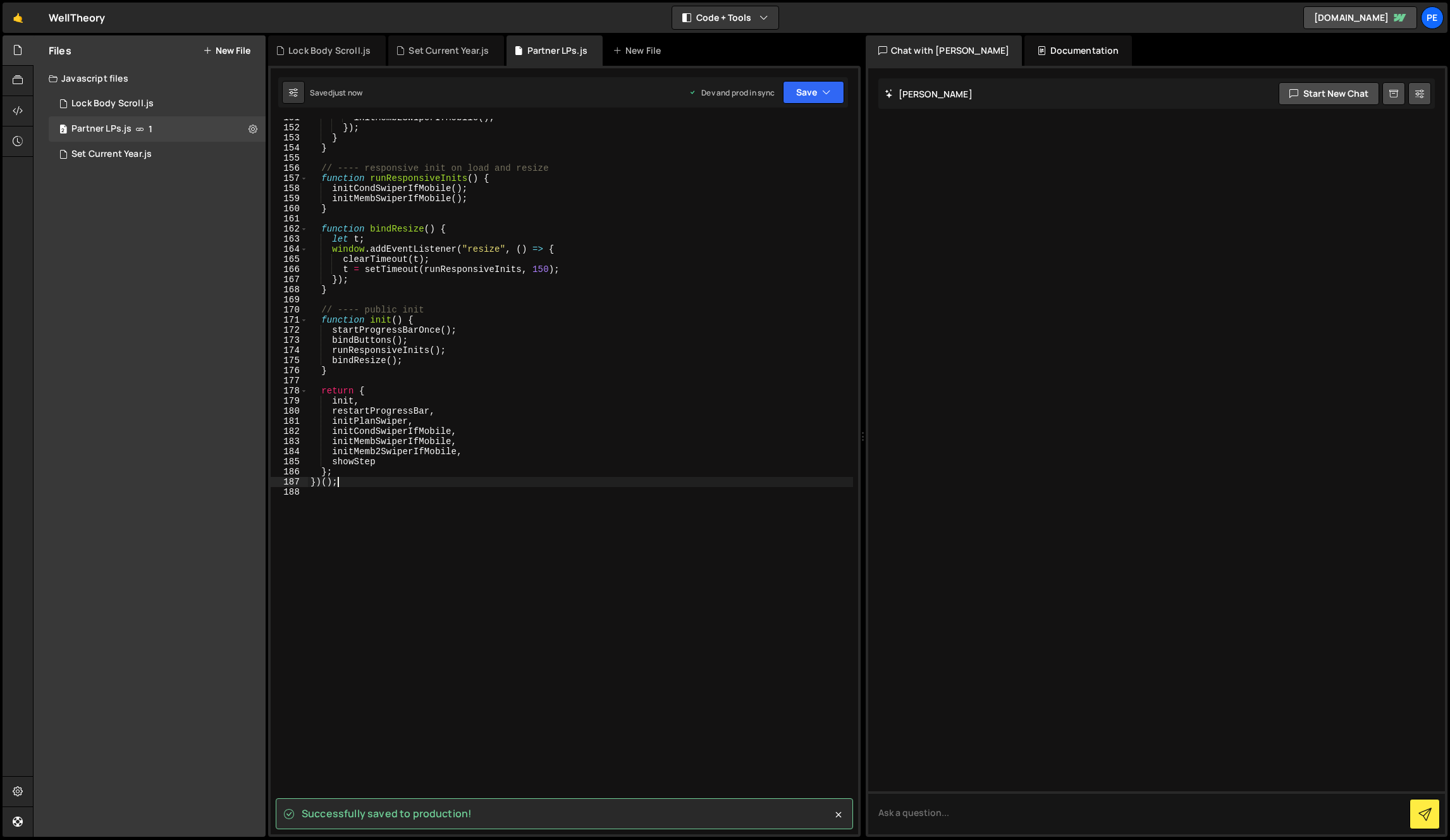
click at [635, 414] on div "initMemb2SwiperIfMobile ( ) ; }) ; } } // ---- responsive init on load and resi…" at bounding box center [581, 480] width 545 height 735
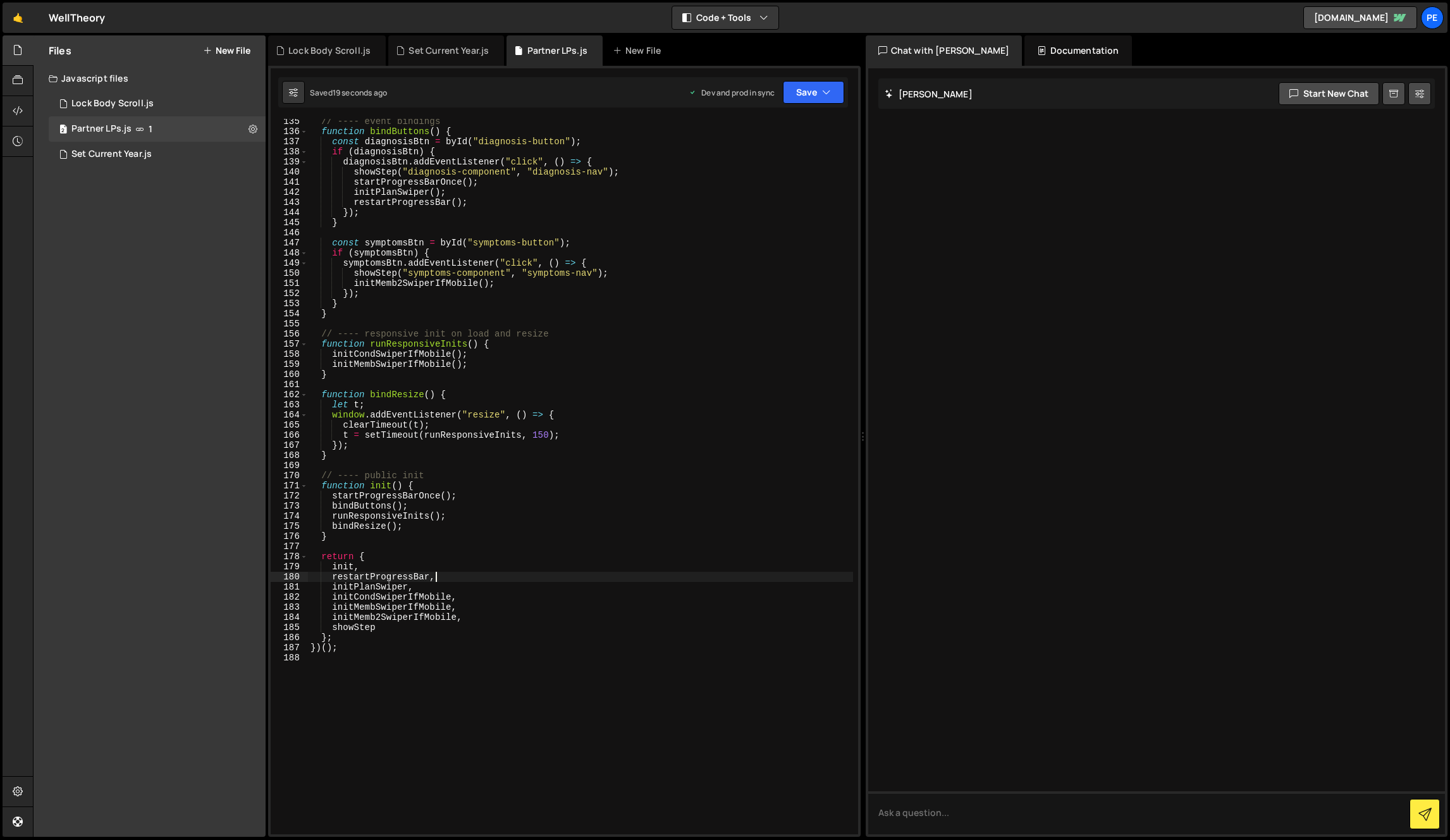
scroll to position [1169, 0]
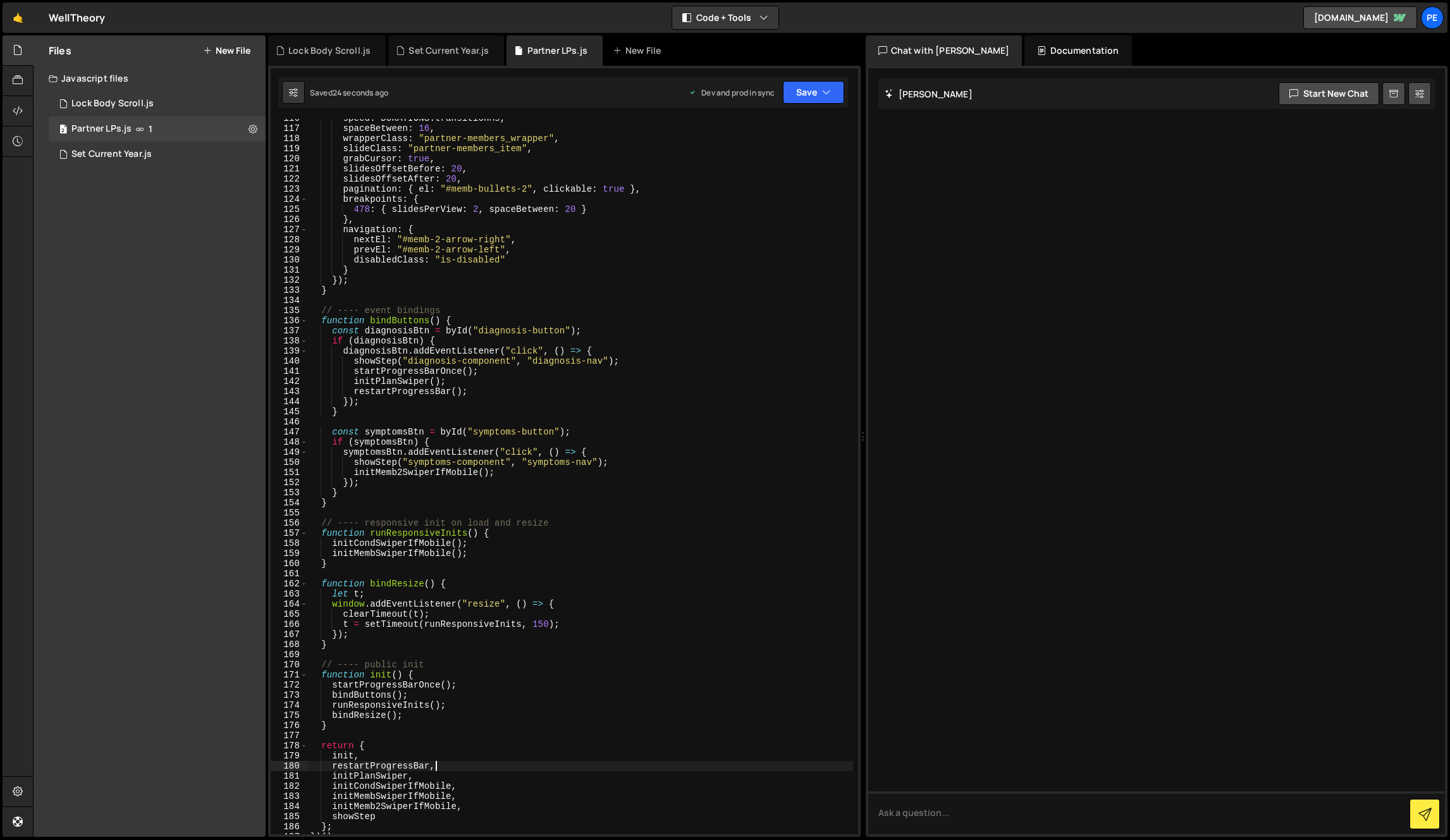
click at [603, 449] on div "speed : DURATIONS . transitionMs , spaceBetween : 16 , wrapperClass : "partner-…" at bounding box center [581, 481] width 545 height 735
paste textarea "</script>"
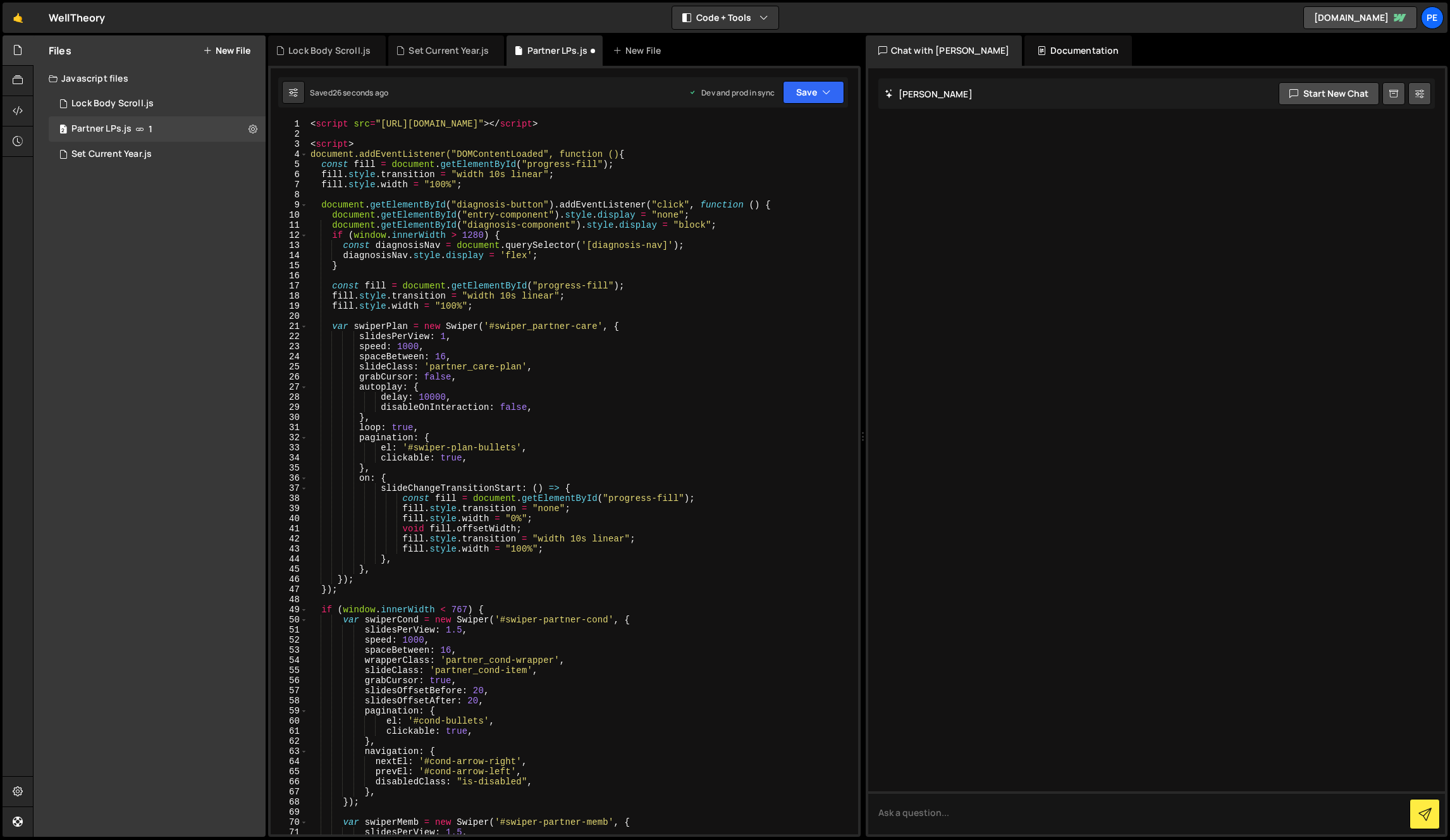
scroll to position [0, 0]
click at [610, 147] on div "< script src = "[URL][DOMAIN_NAME]" > </ script > < script > document.addEventL…" at bounding box center [581, 486] width 545 height 735
type textarea "<script>"
type textarea "<script src="[URL][DOMAIN_NAME]"></script>"
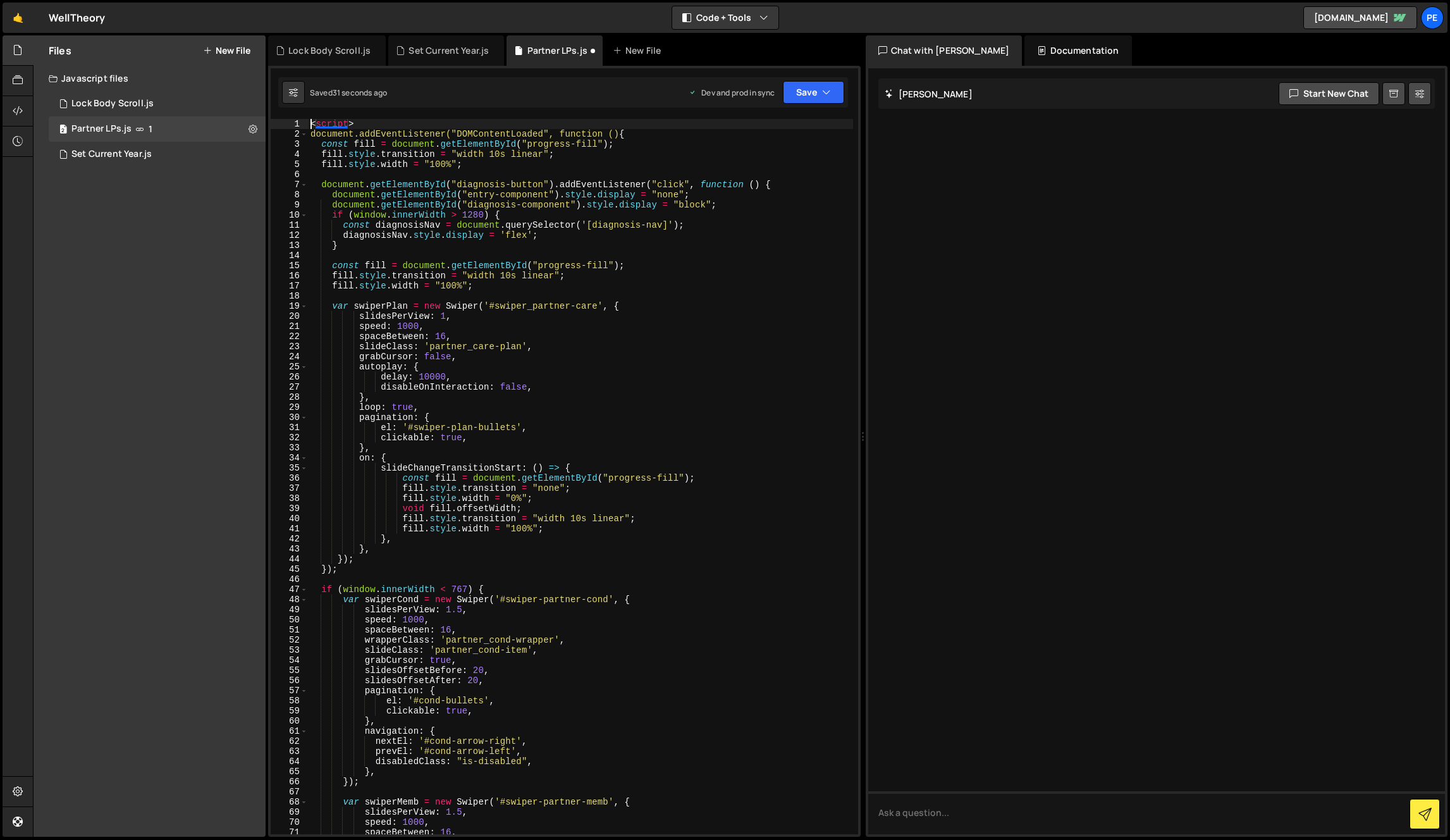
type textarea "script>"
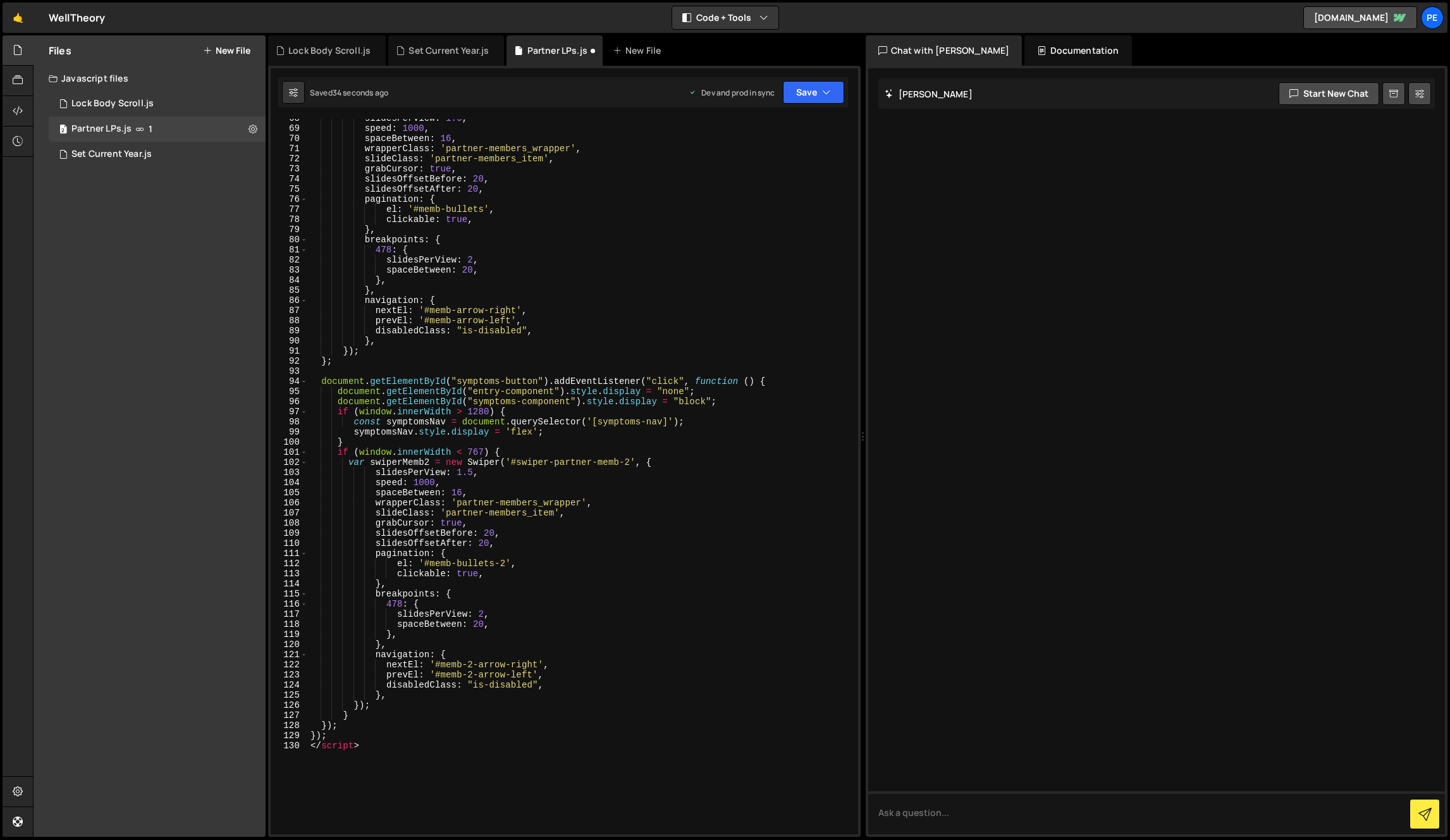
scroll to position [910, 0]
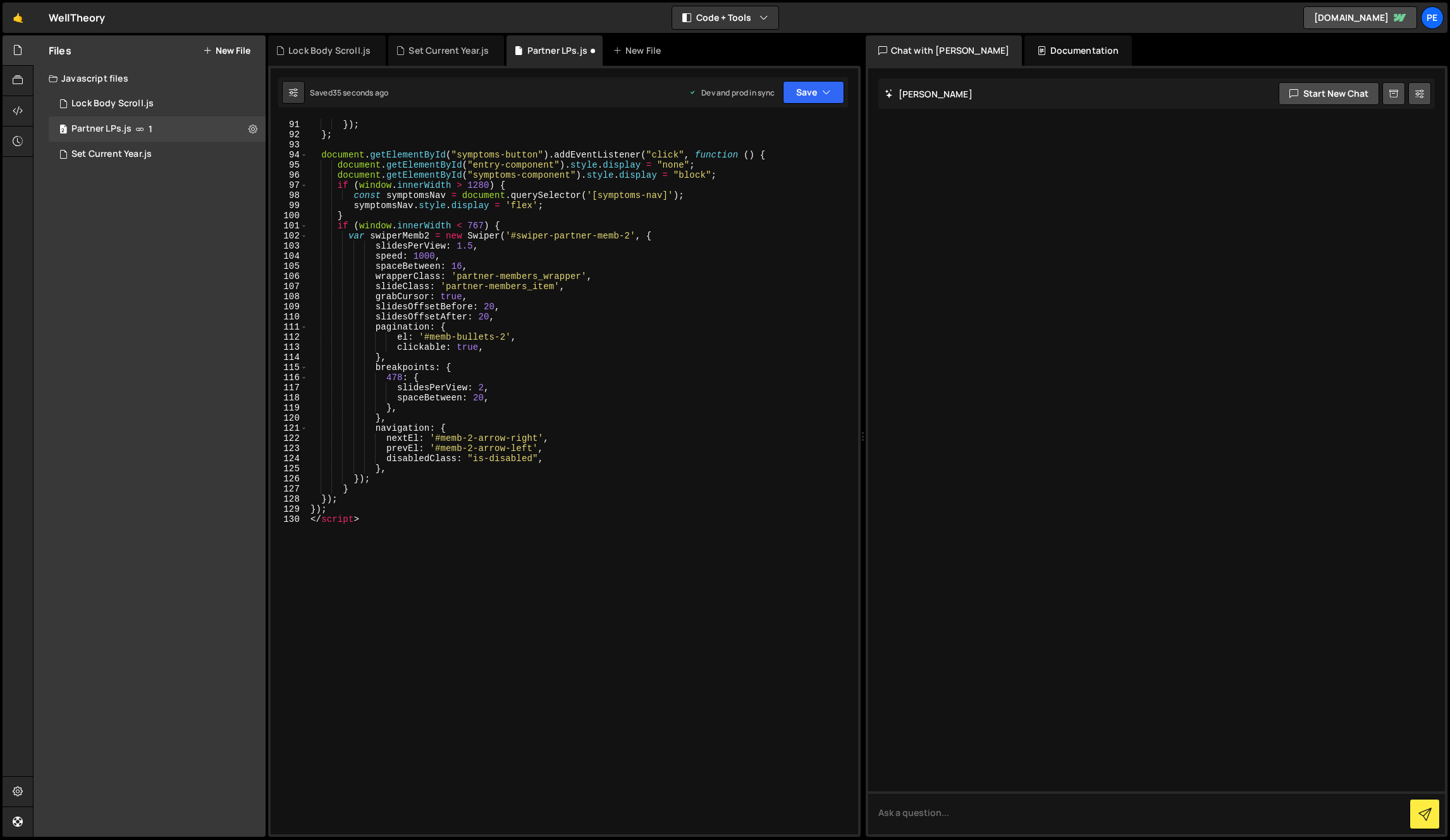
type textarea "</script>"
type textarea "});"
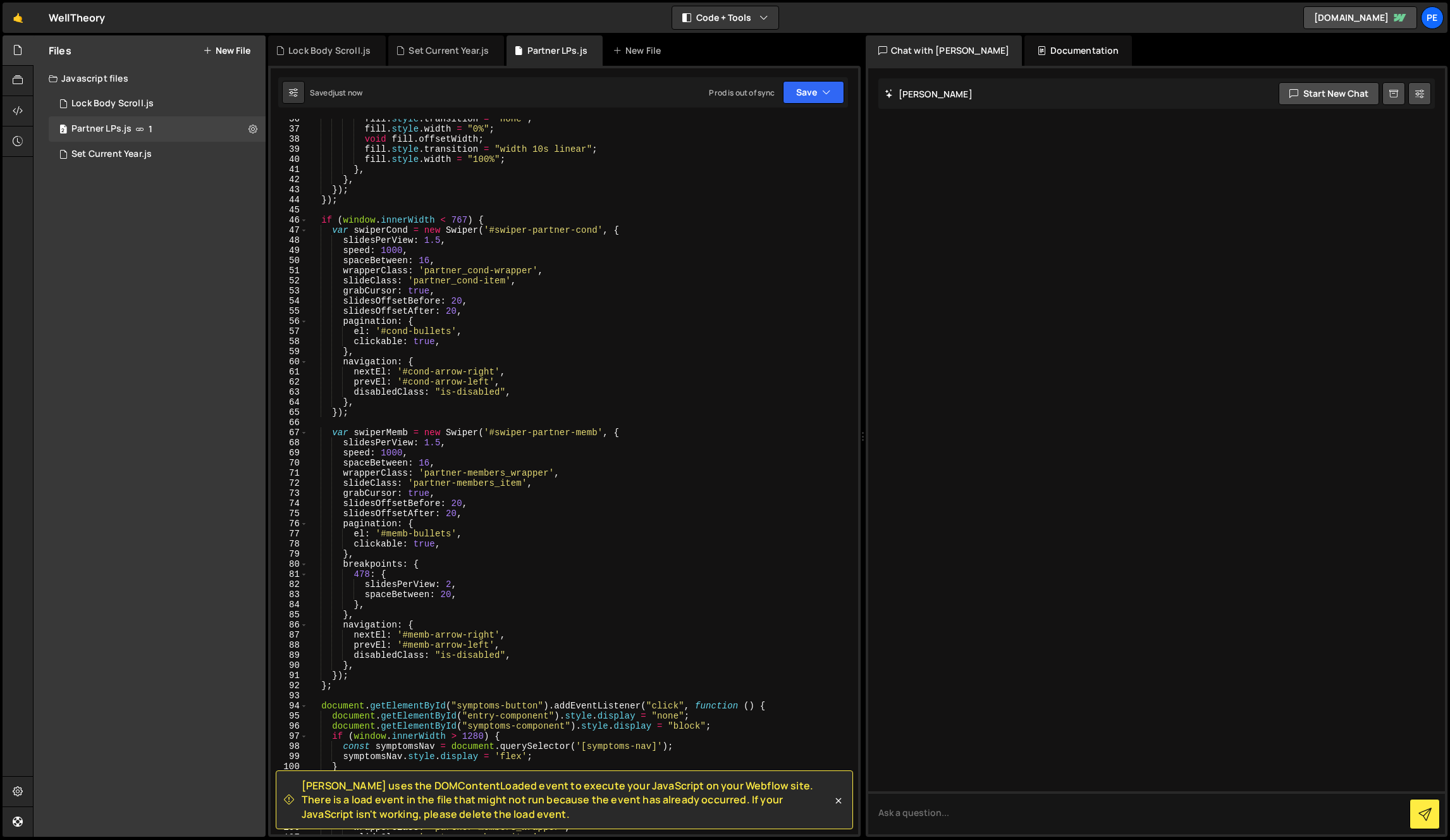
scroll to position [741, 0]
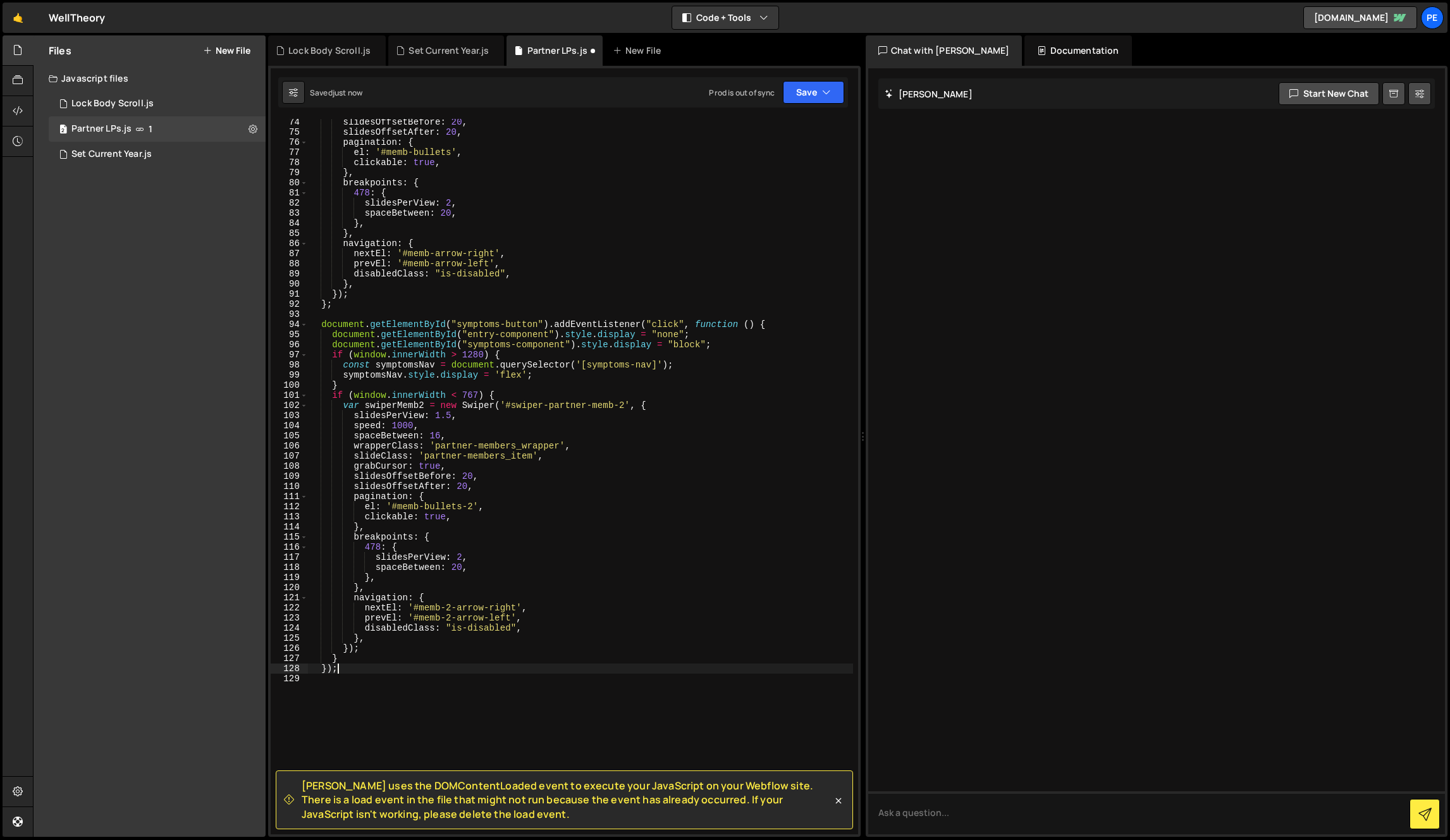
type textarea "document.addEventListener("DOMContentLoaded", function () {"
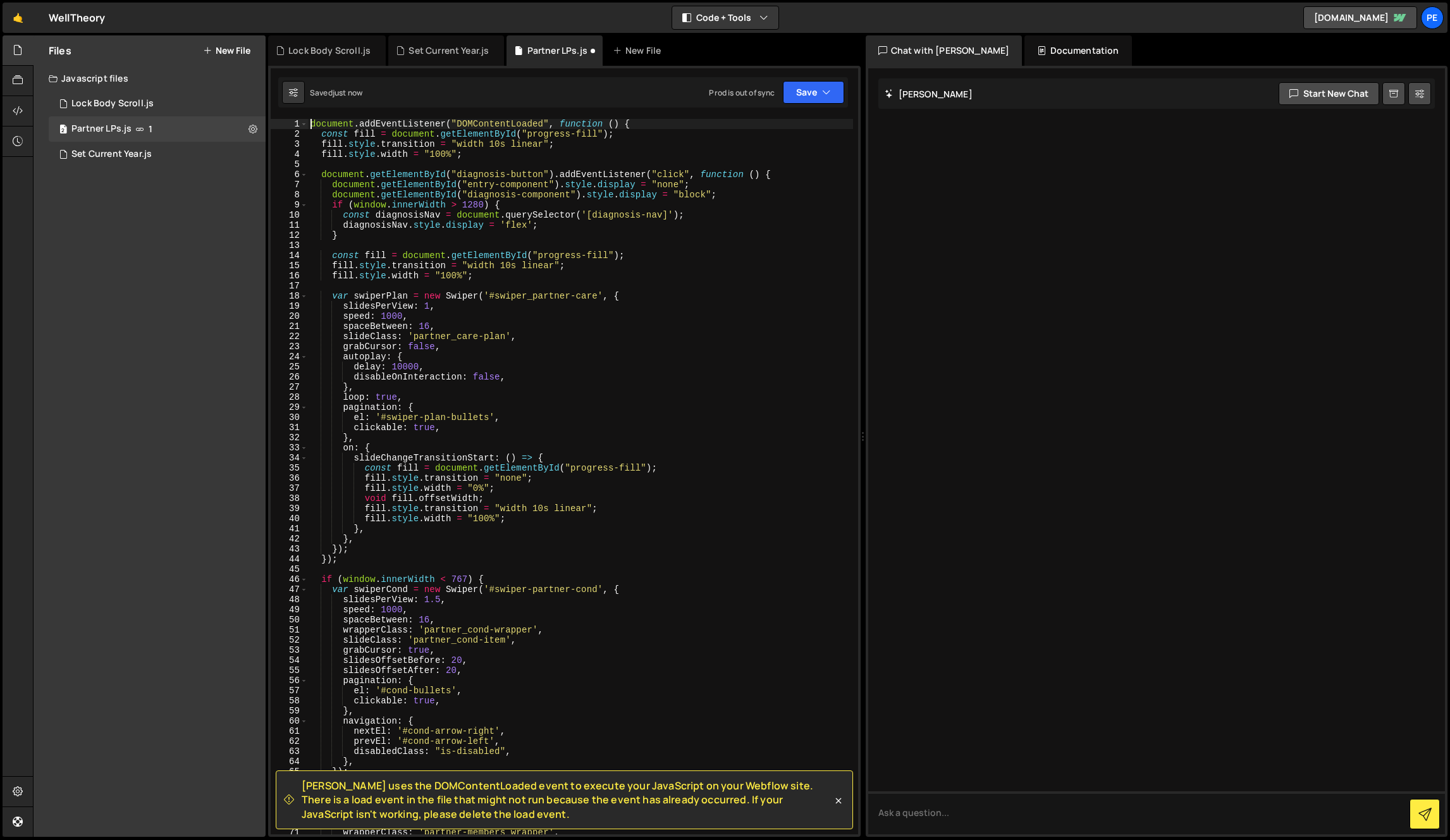
scroll to position [0, 0]
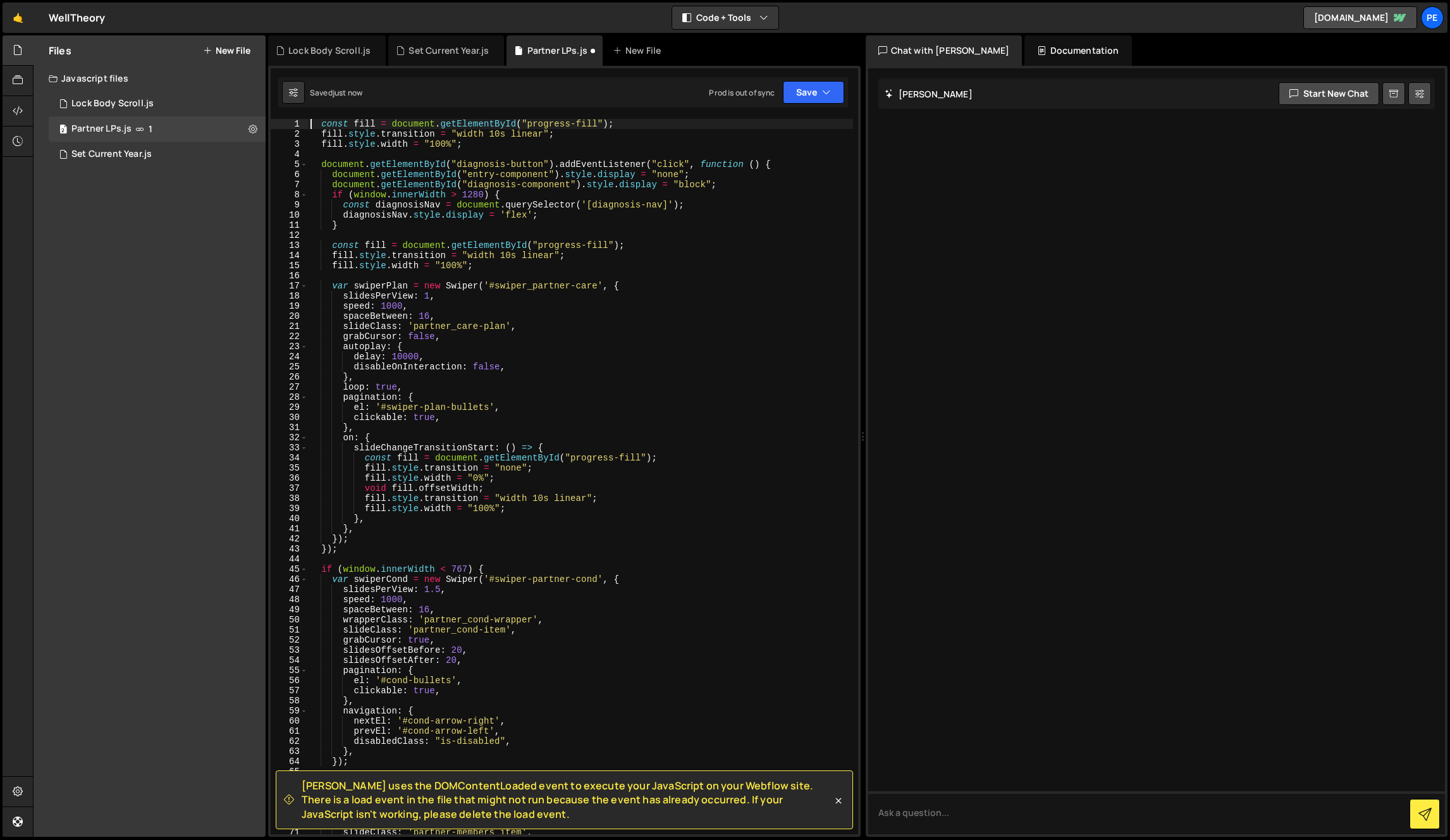
type textarea "});"
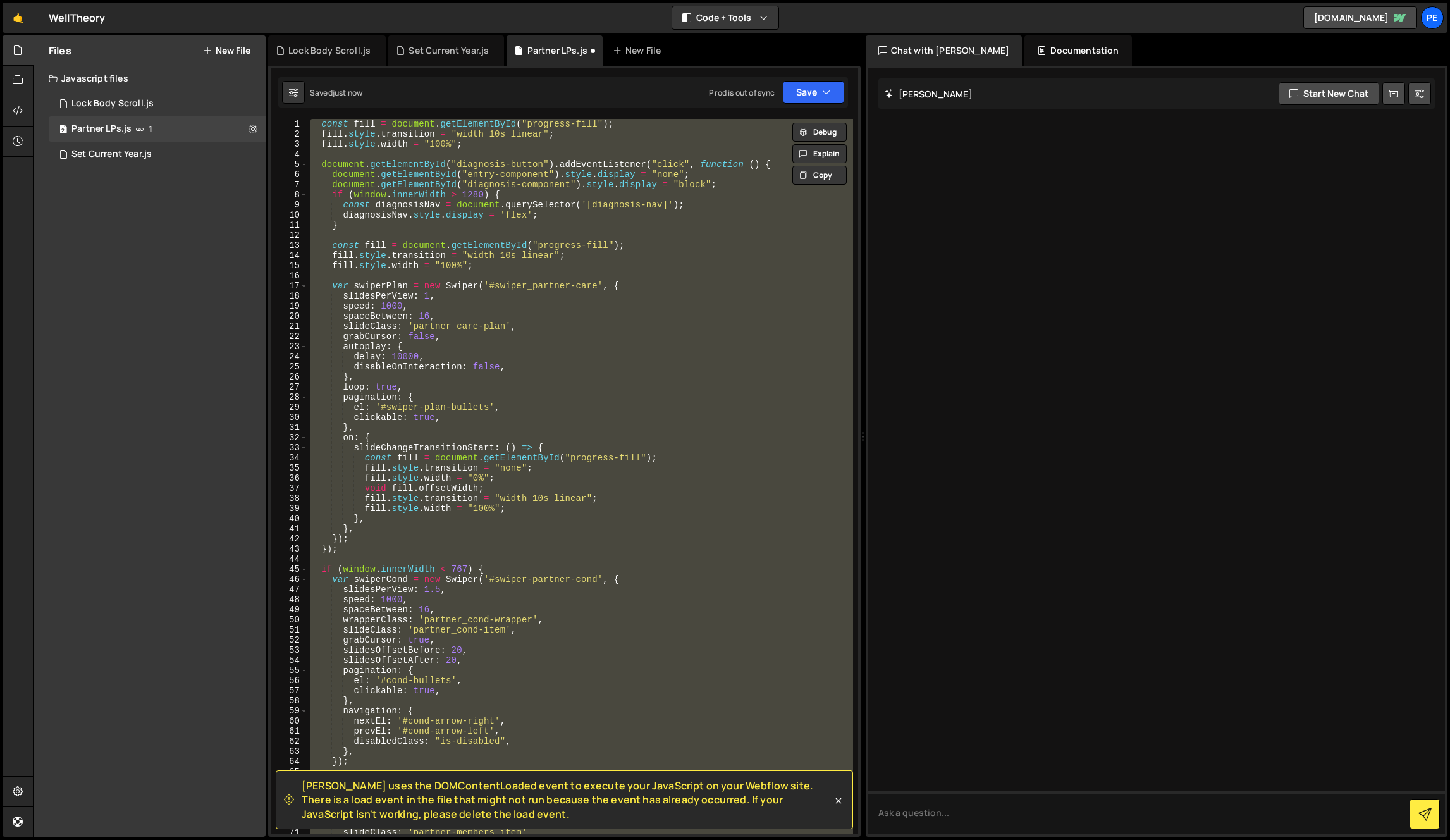
scroll to position [928, 0]
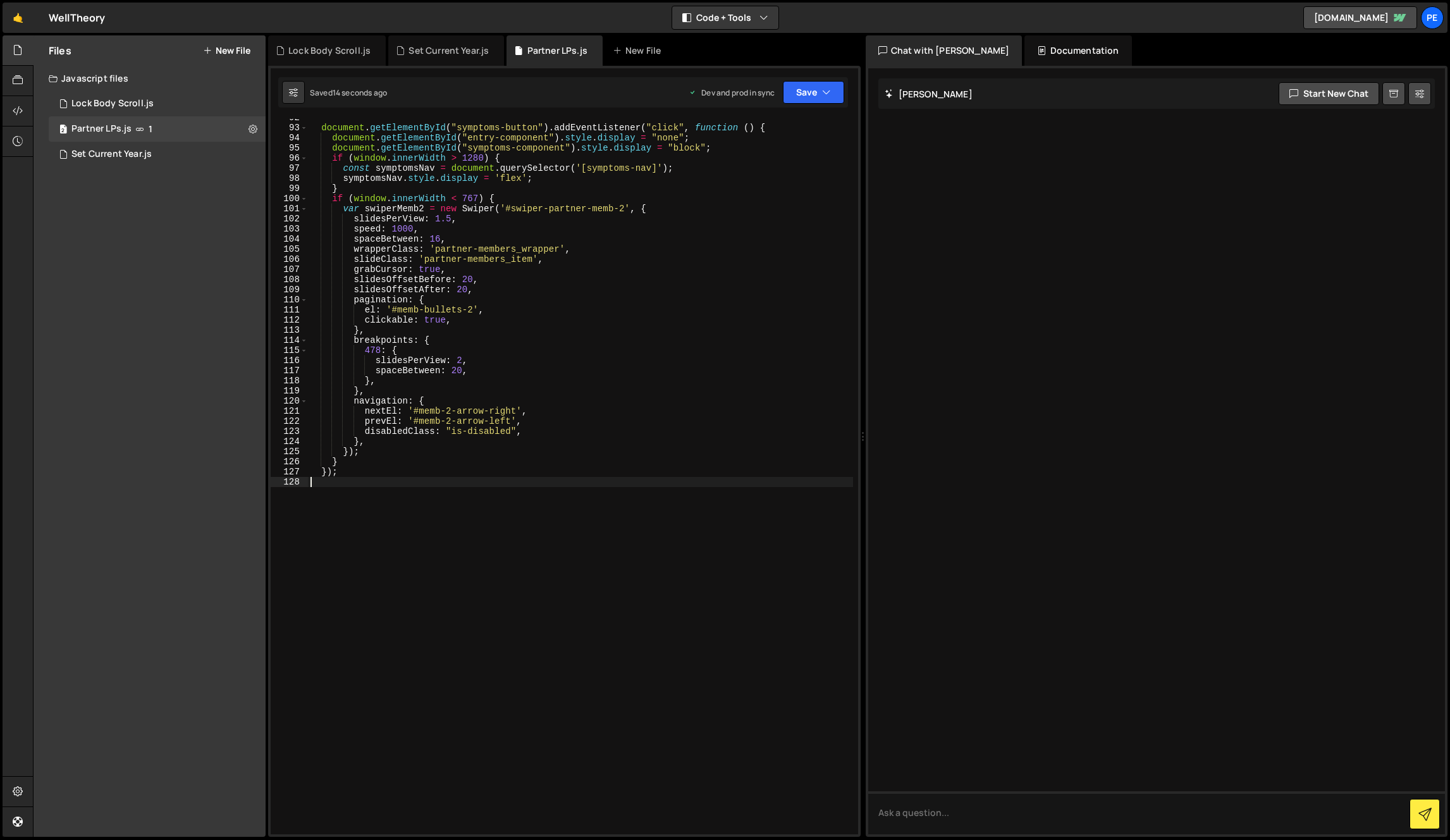
click at [559, 299] on div "document . getElementById ( "symptoms-button" ) . addEventListener ( "click" , …" at bounding box center [581, 480] width 545 height 735
type textarea "});"
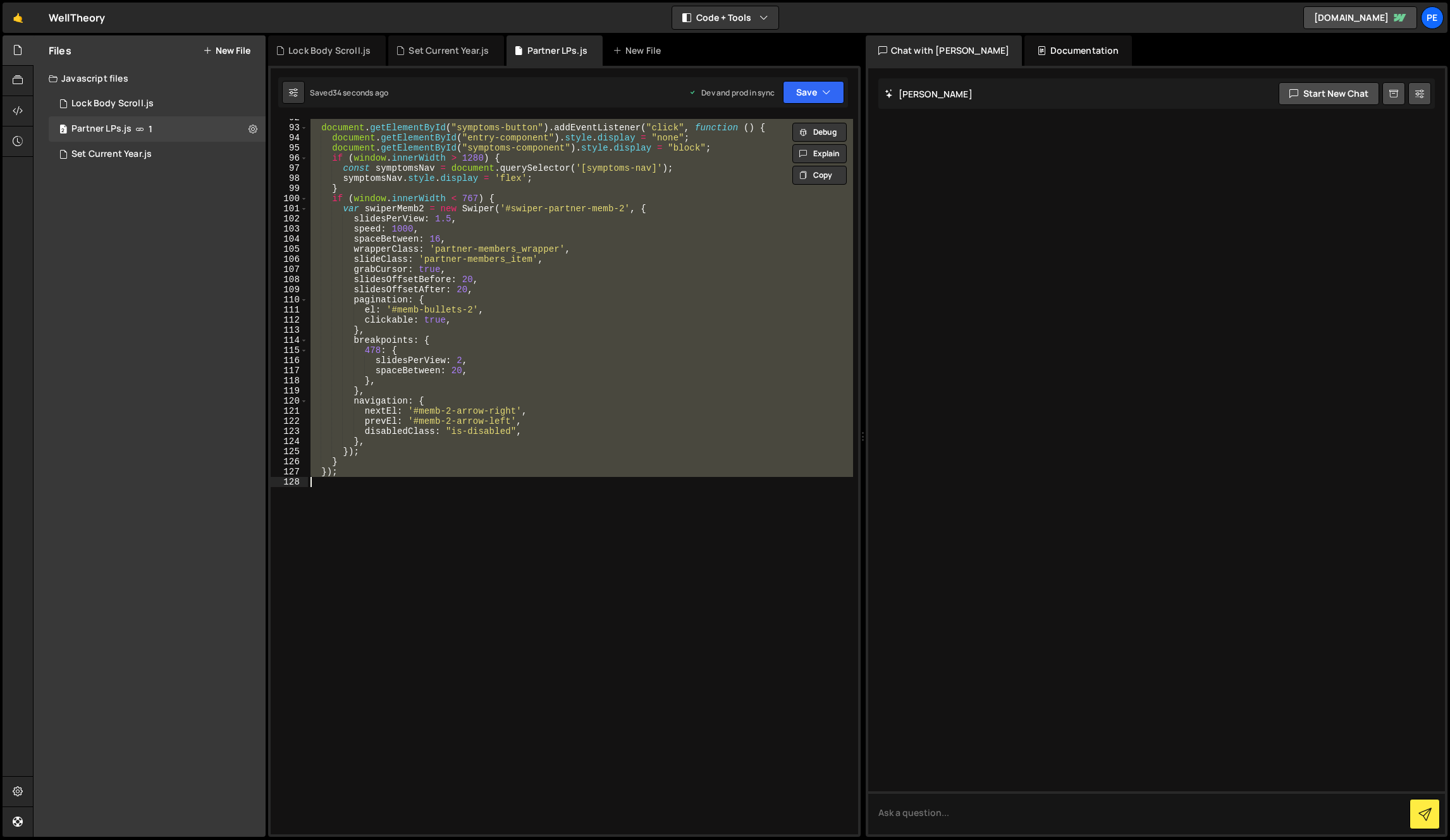
click at [648, 537] on div "document . getElementById ( "symptoms-button" ) . addEventListener ( "click" , …" at bounding box center [581, 476] width 545 height 715
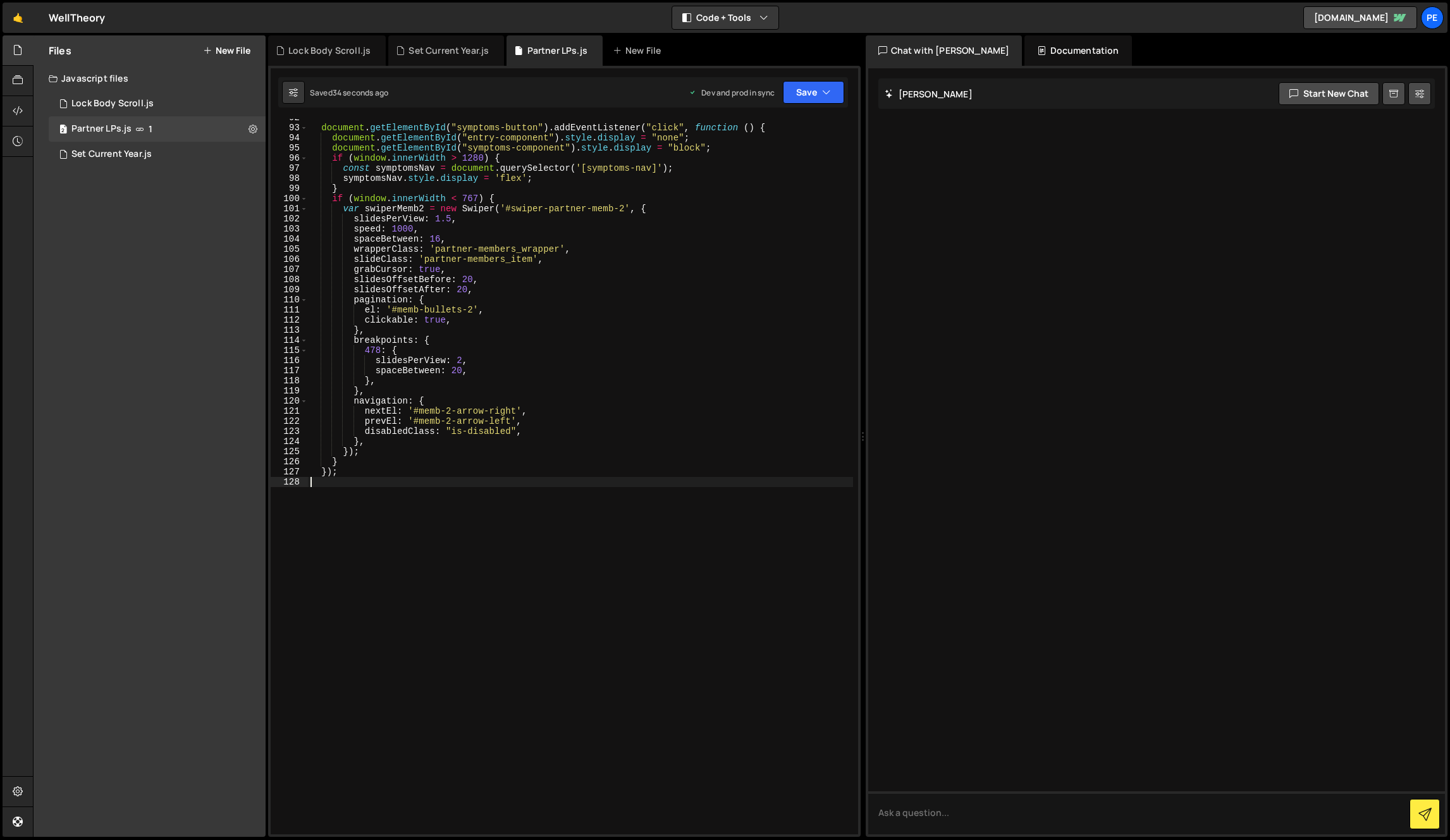
type textarea "});"
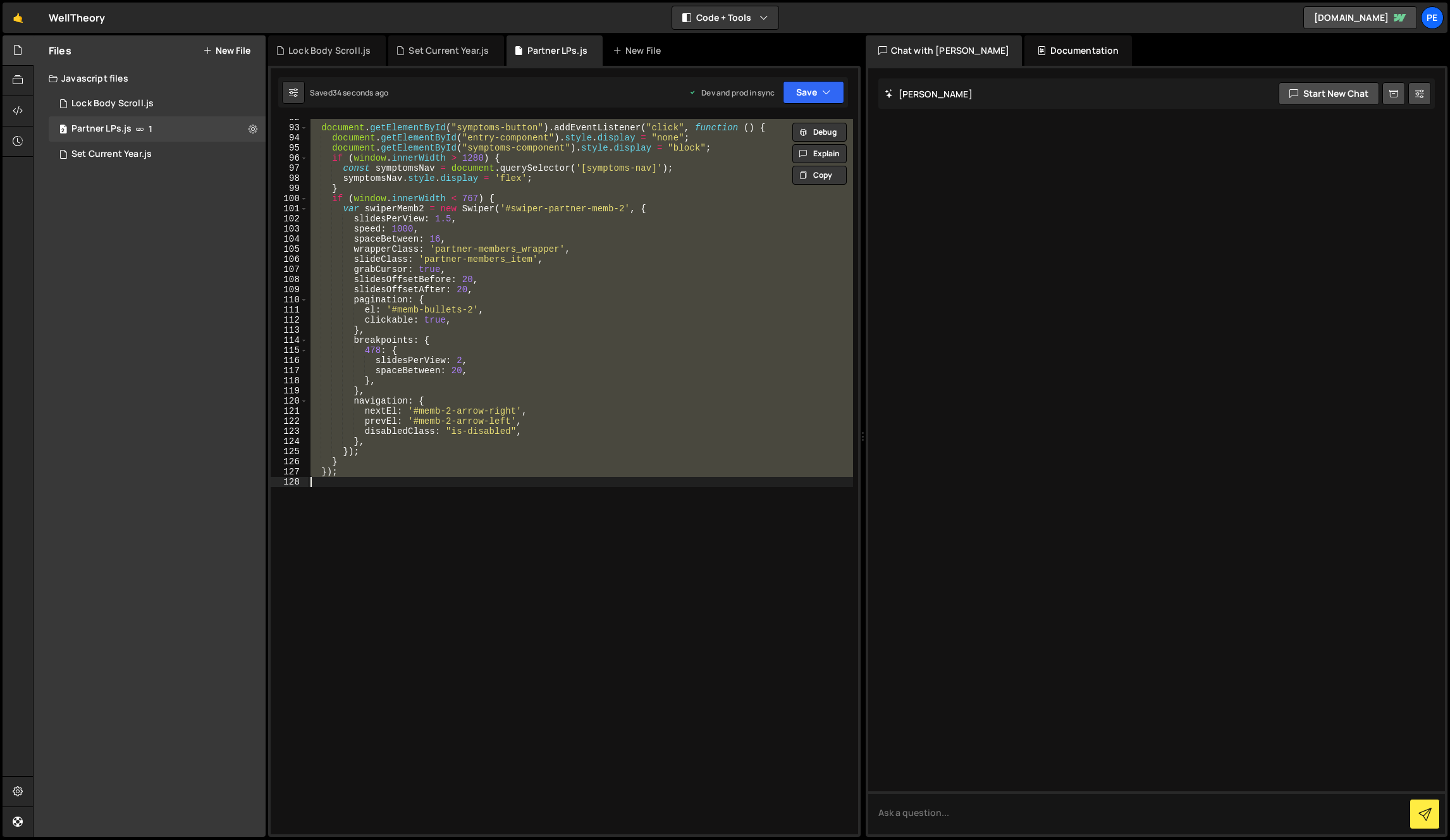
paste textarea
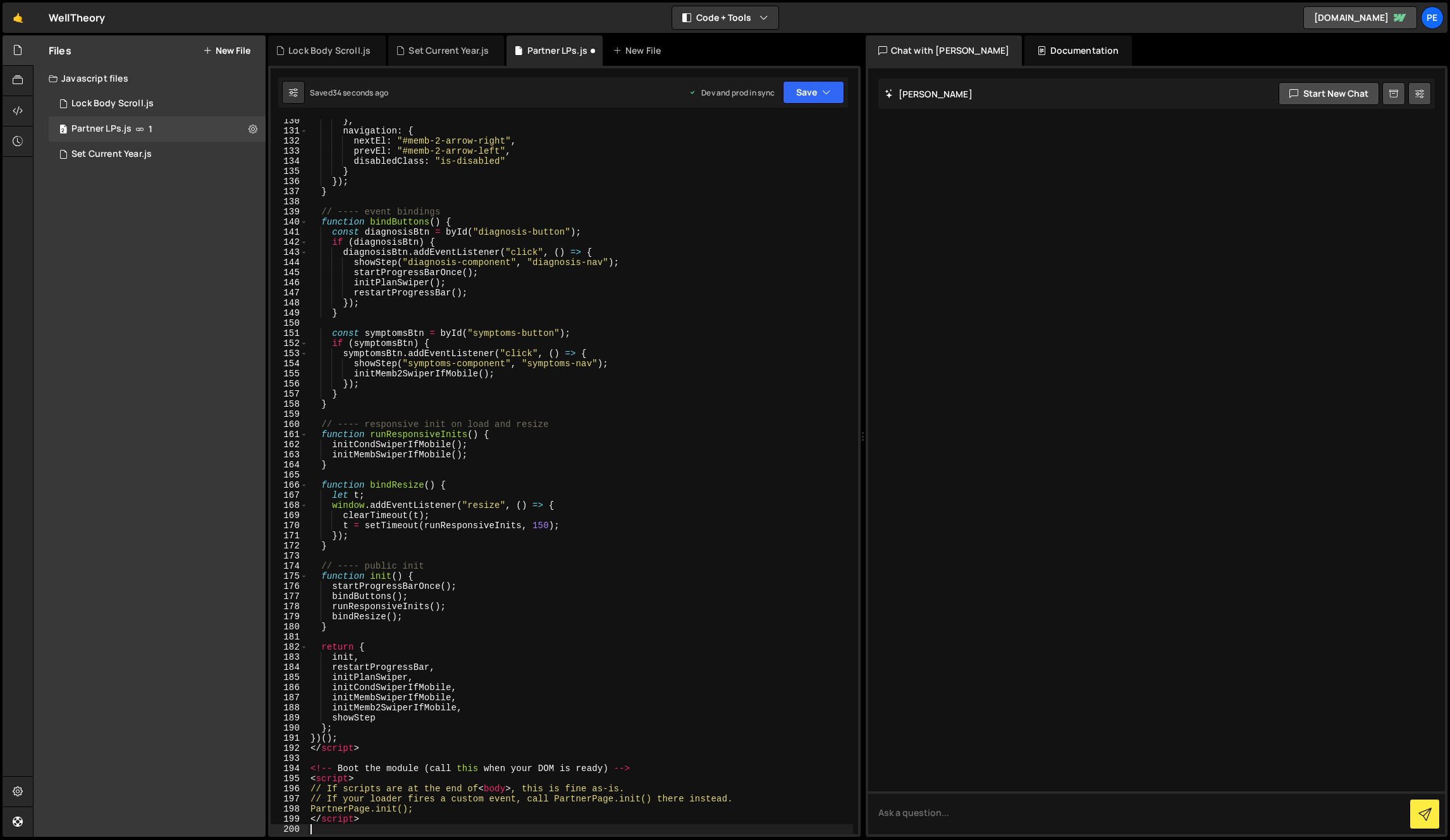
scroll to position [1308, 0]
type textarea "</script>"
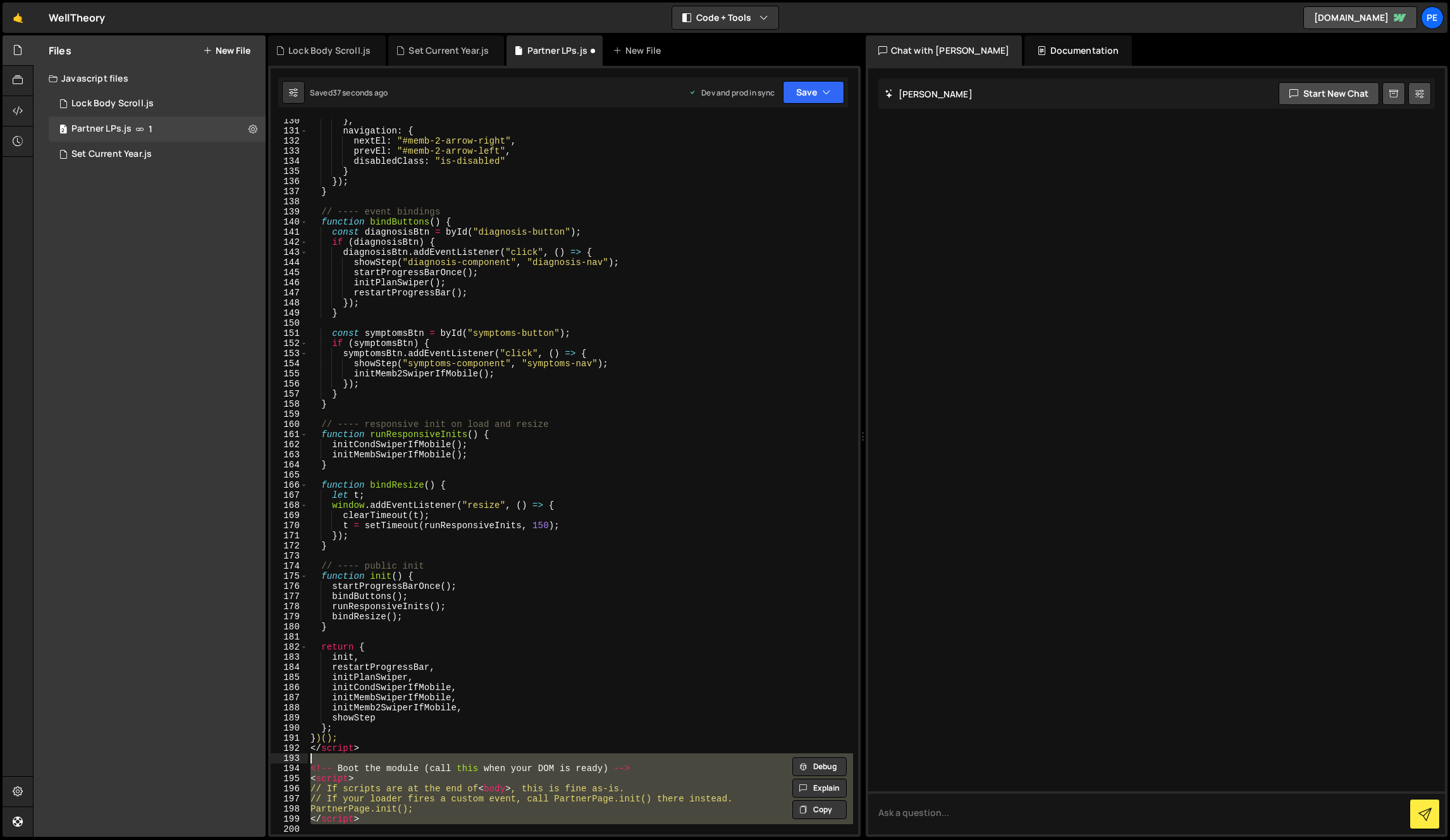
type textarea "</script>"
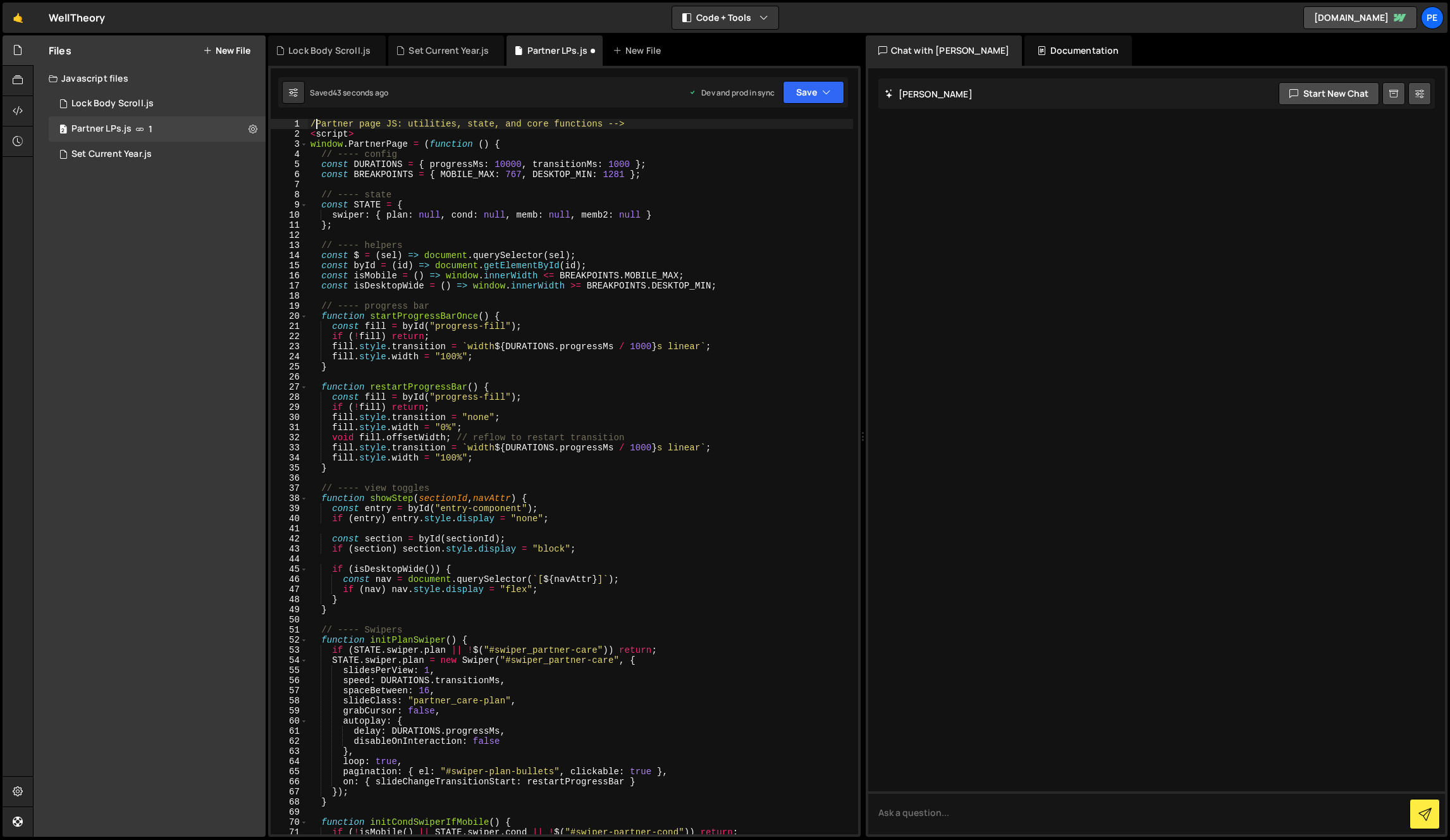
scroll to position [0, 1]
type textarea "<script>"
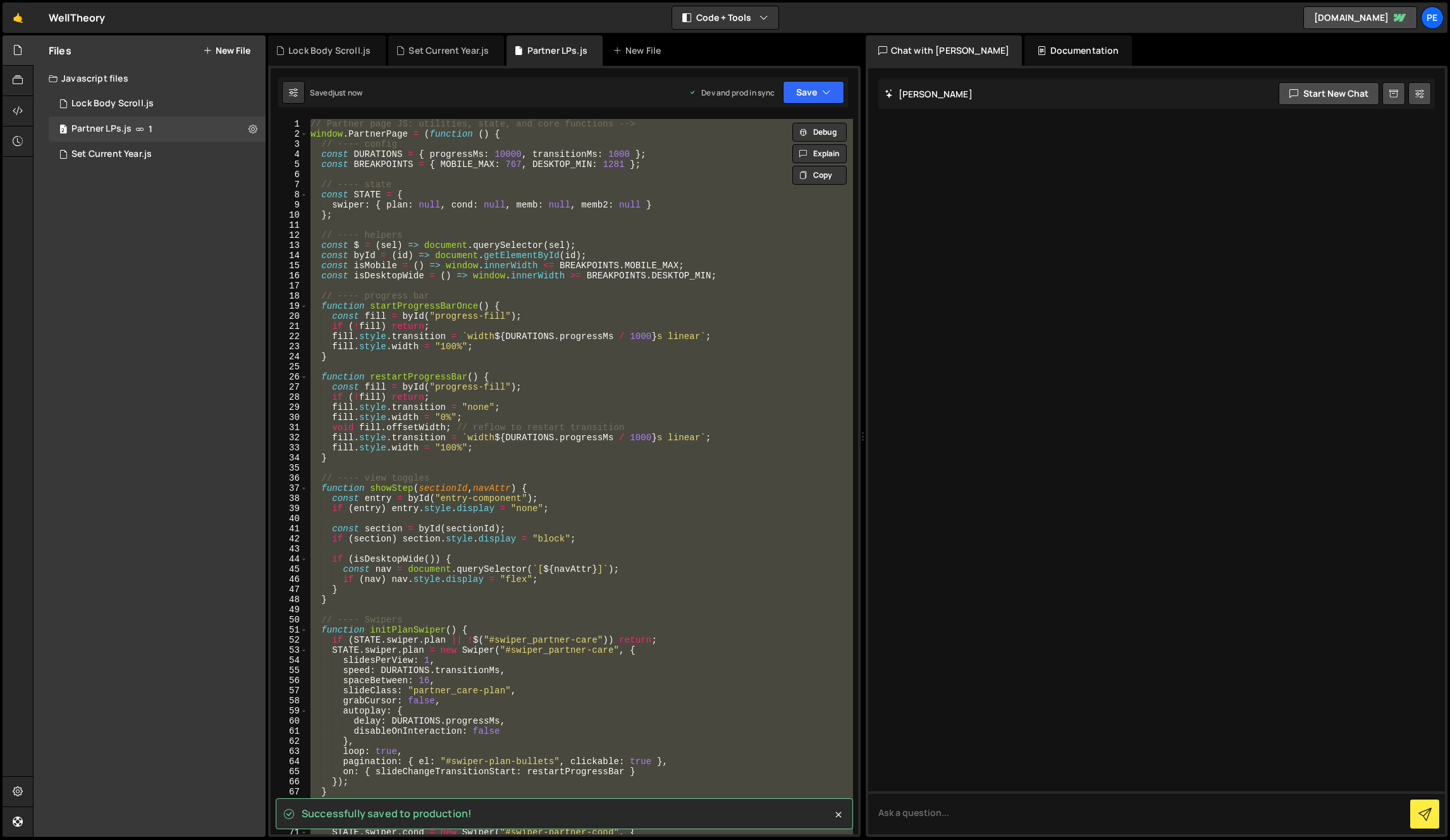
click at [668, 391] on div "// Partner page JS: utilities, state, and core functions --> window . PartnerPa…" at bounding box center [581, 486] width 545 height 735
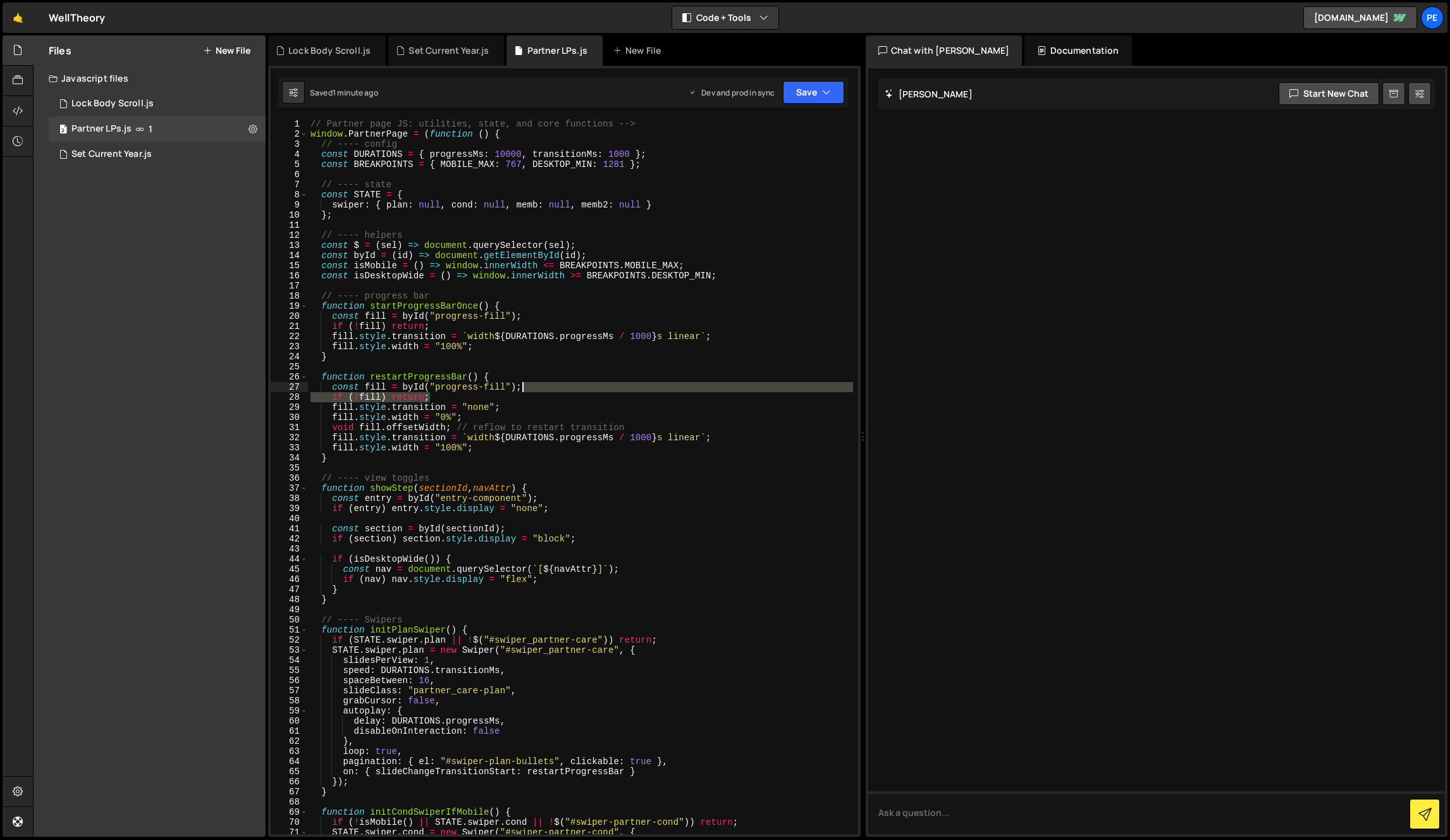
click at [701, 487] on div "// Partner page JS: utilities, state, and core functions --> window . PartnerPa…" at bounding box center [581, 486] width 545 height 735
type textarea "})();"
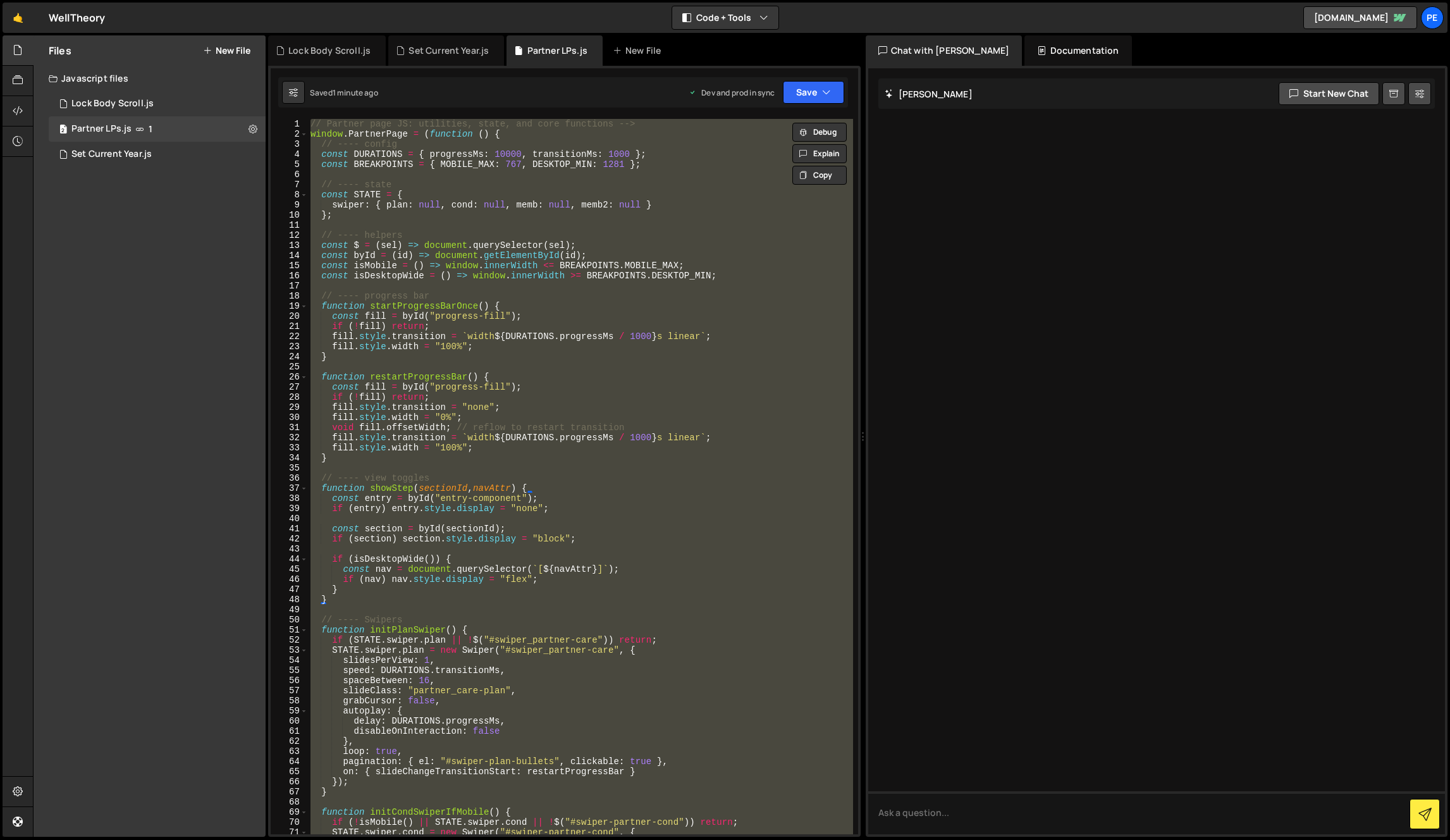
paste textarea
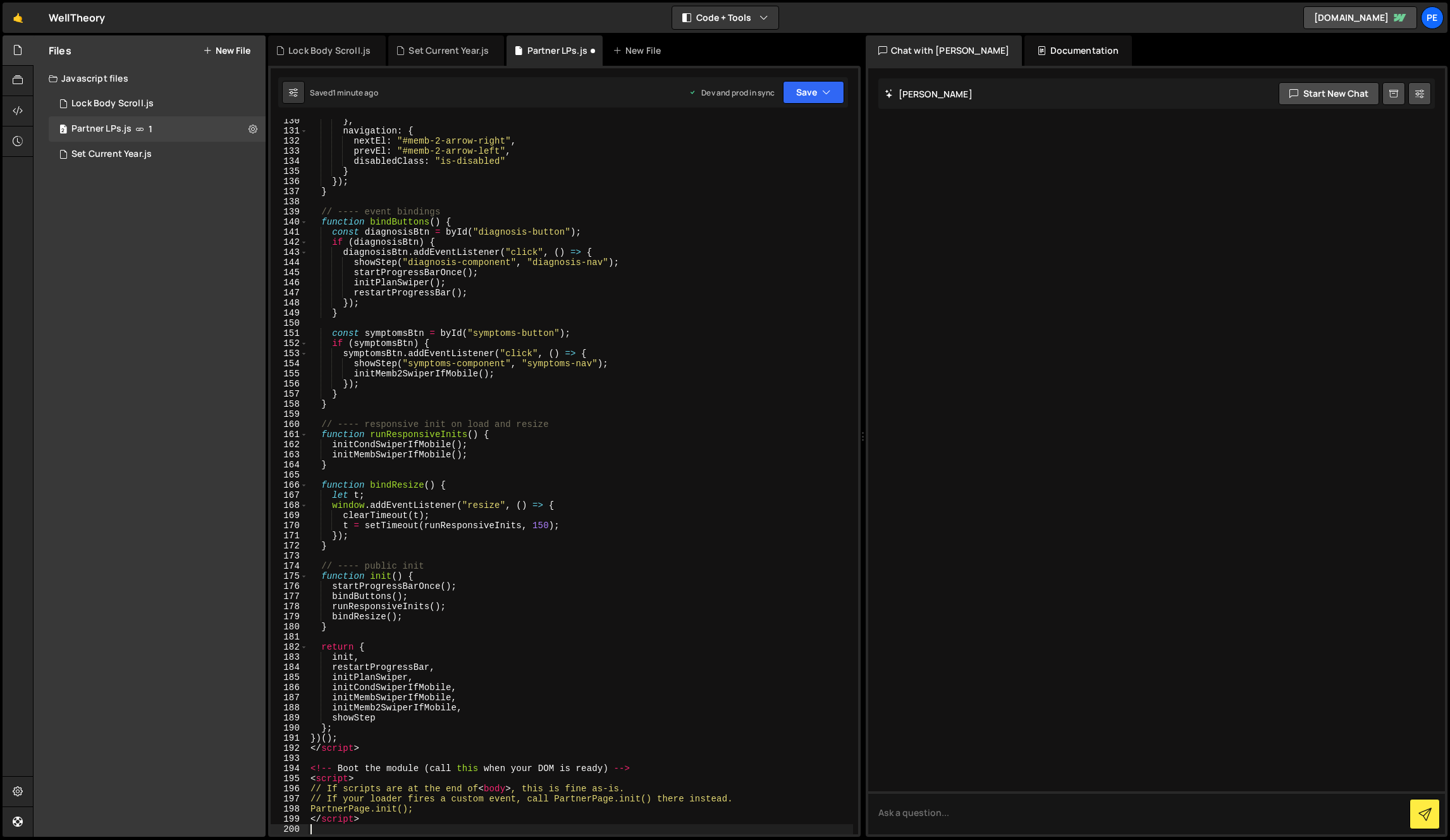
scroll to position [1308, 0]
type textarea "<!-- Swiper v8 --> <script src="[URL][DOMAIN_NAME]"></script>"
type textarea "</script>"
type textarea "<!-- Boot the module (call this when your DOM is ready) -->"
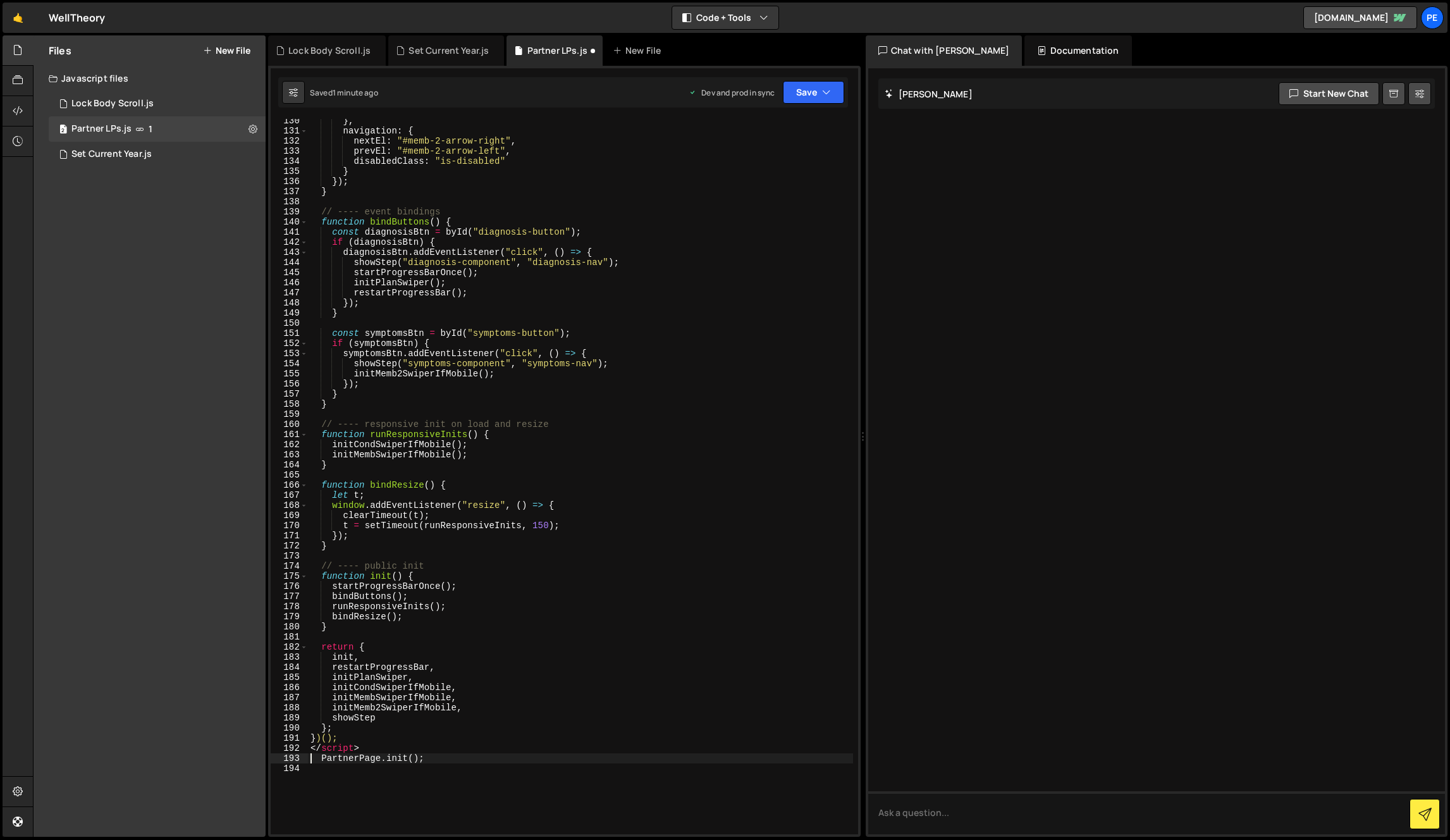
type textarea "</script>"
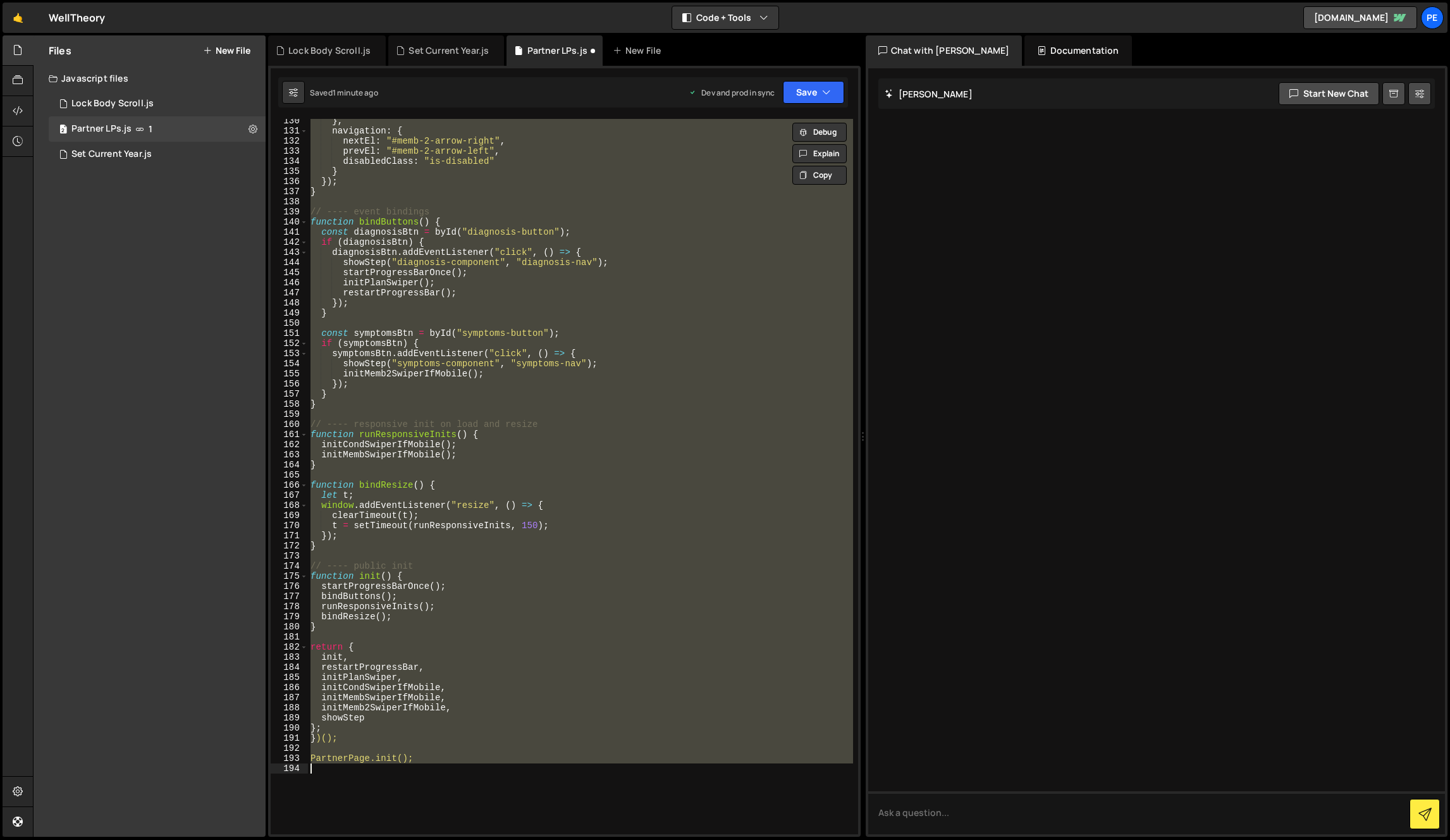
click at [721, 495] on div "} , navigation : { nextEl : "#memb-2-arrow-right" , prevEl : "#memb-2-arrow-lef…" at bounding box center [581, 483] width 545 height 735
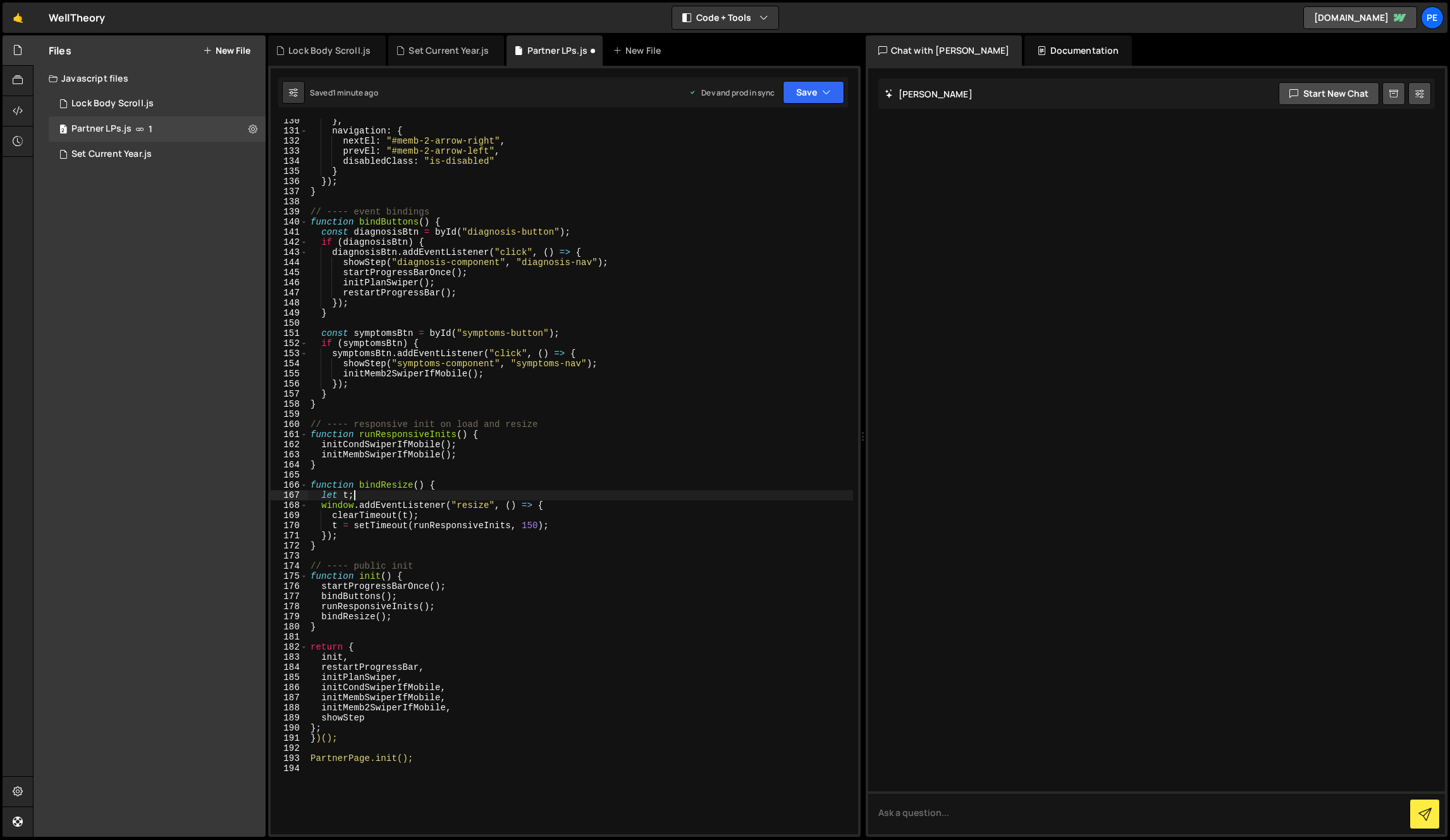
scroll to position [0, 0]
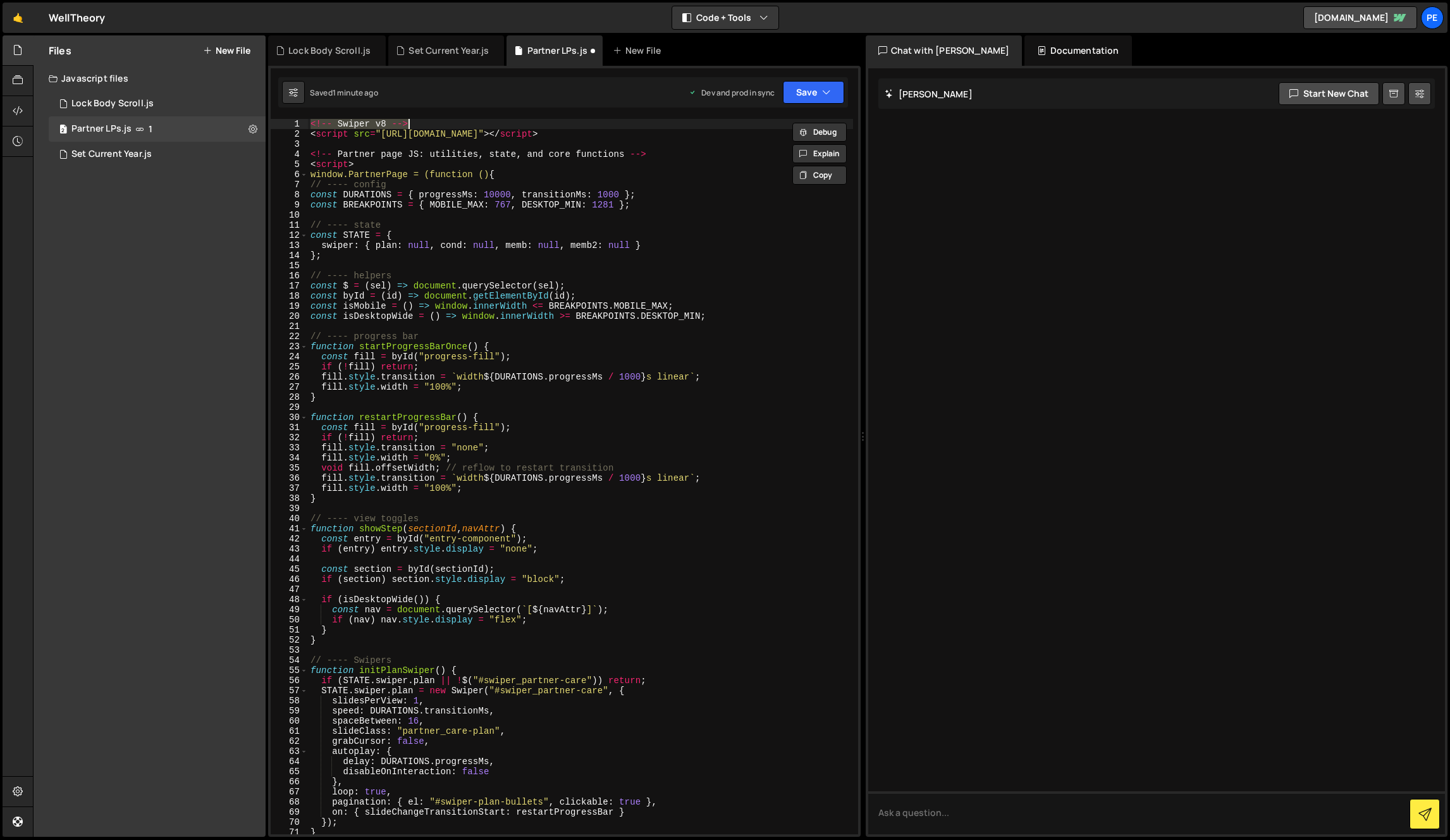
type textarea "<script src="[URL][DOMAIN_NAME]"></script>"
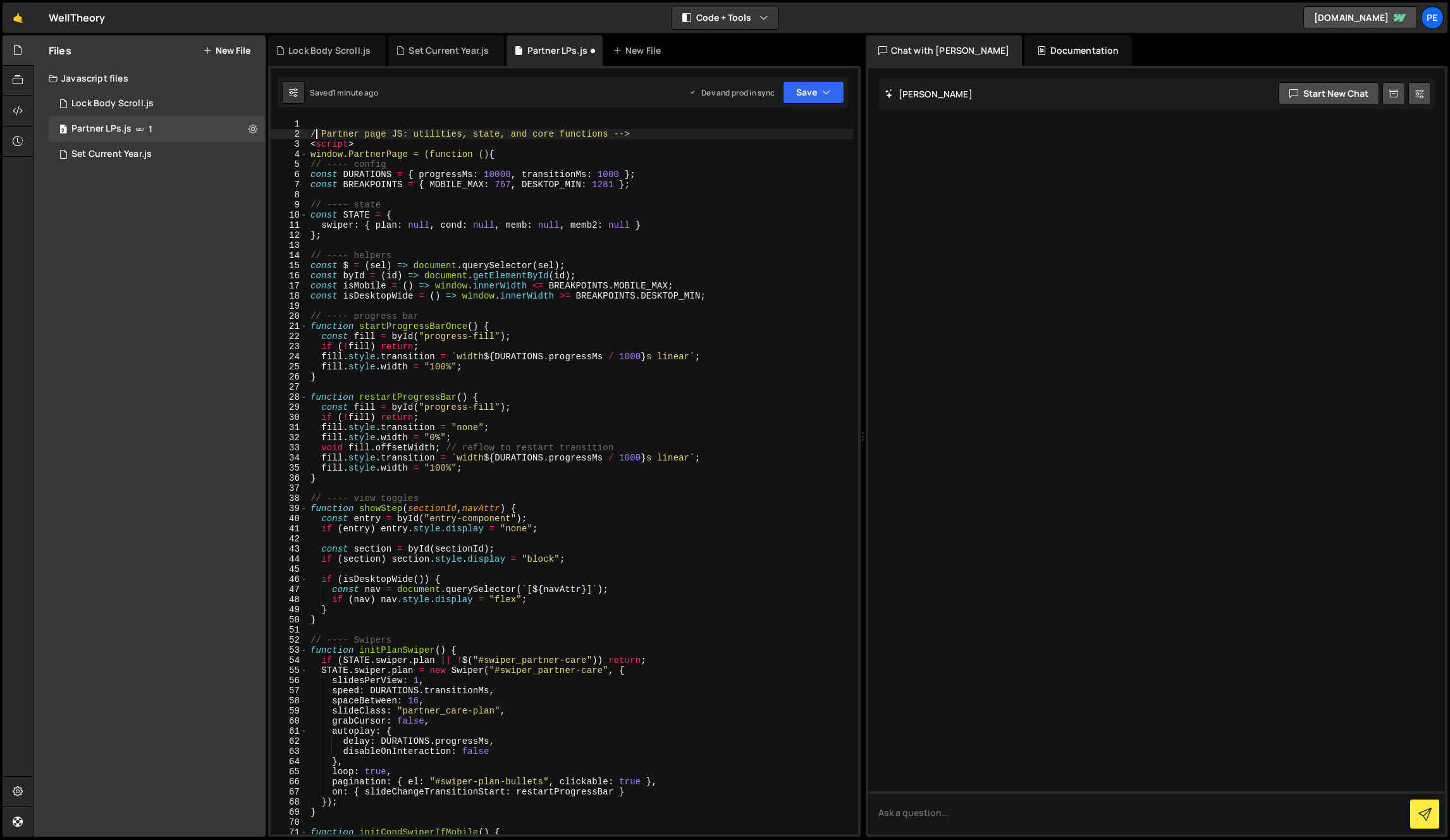
scroll to position [0, 1]
type textarea "<script>"
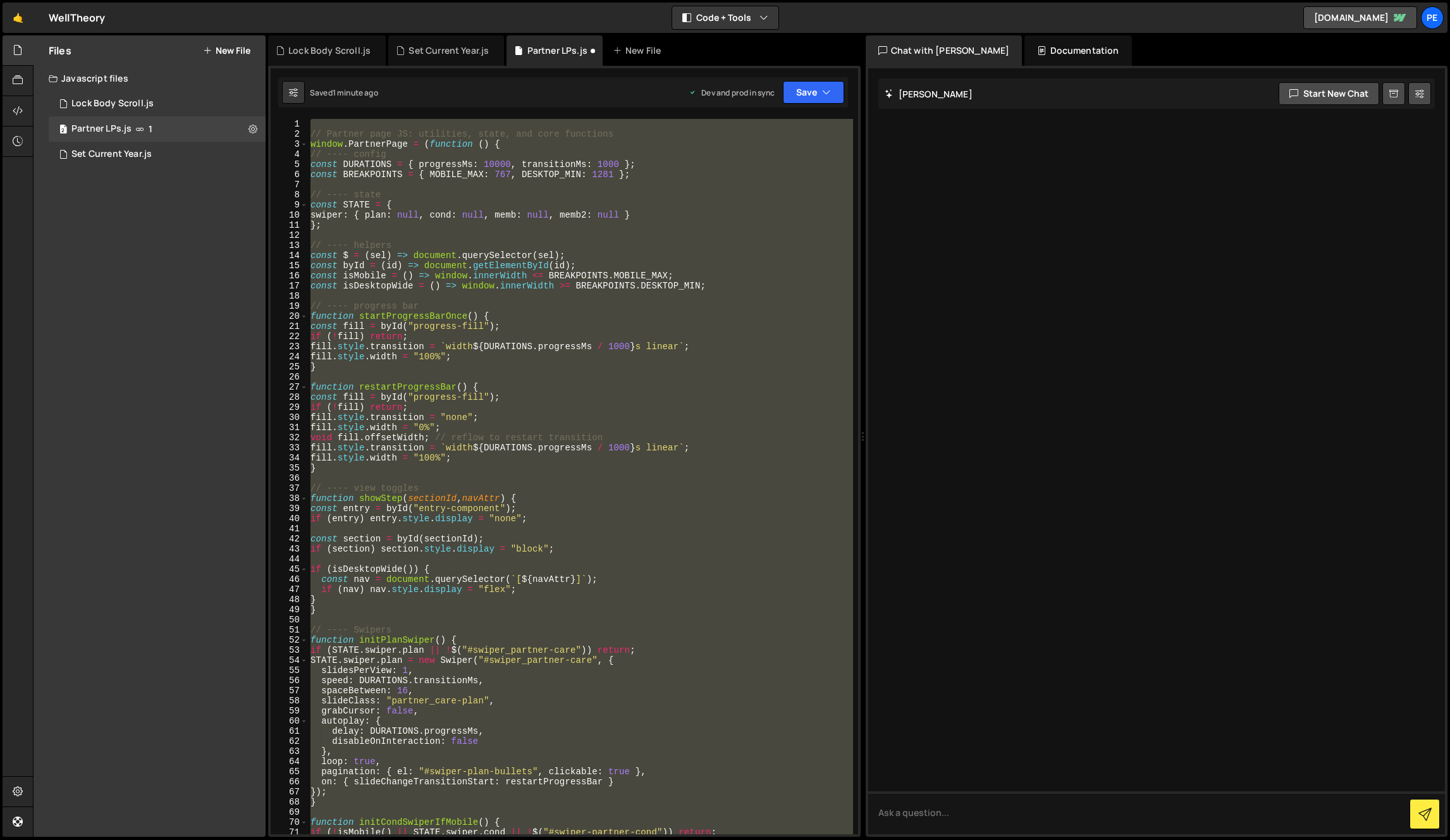
type textarea "PartnerPage.init();"
click at [424, 122] on div "// Partner page JS: utilities, state, and core functions window . PartnerPage =…" at bounding box center [581, 486] width 545 height 735
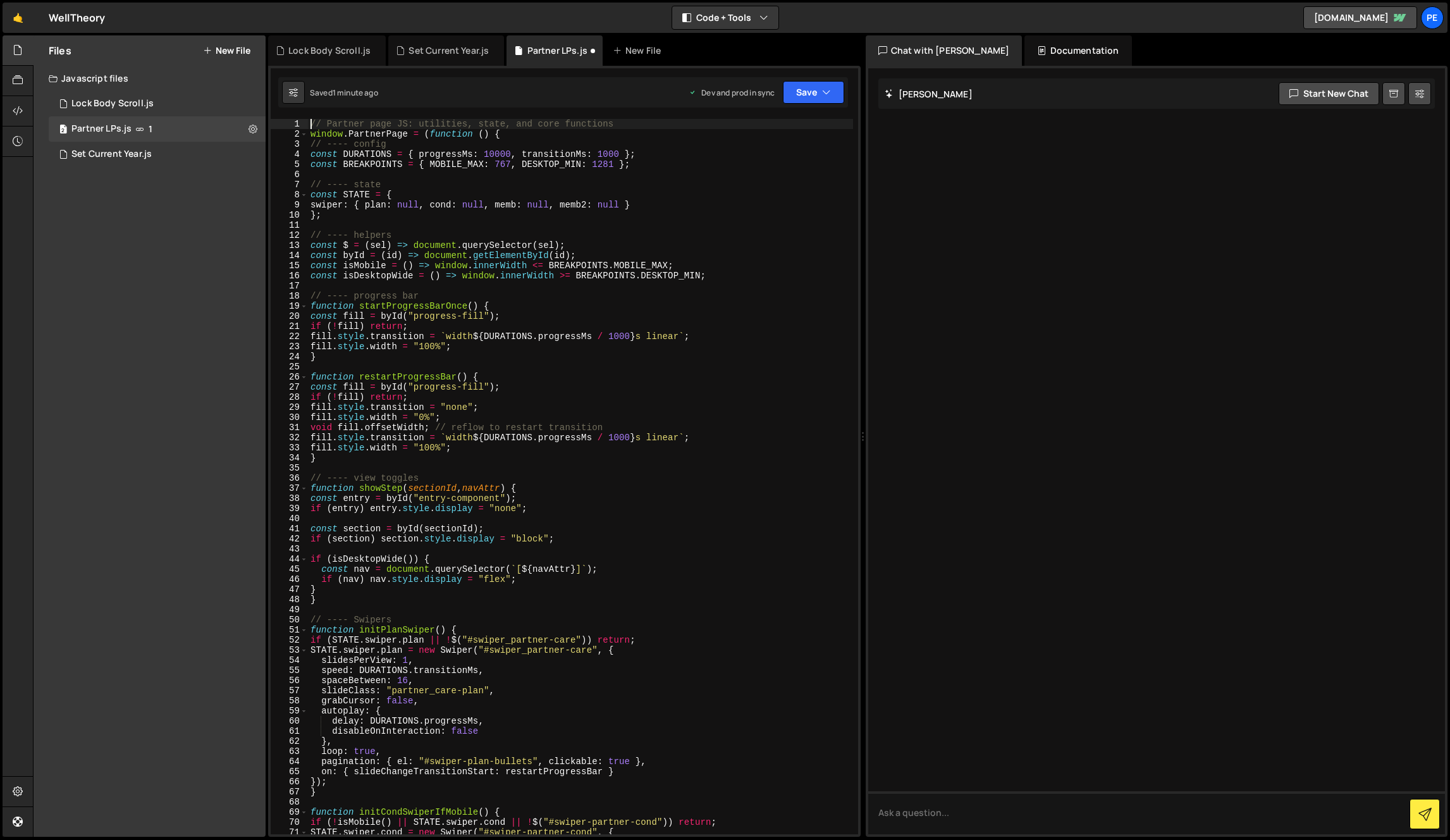
type textarea "PartnerPage.init();"
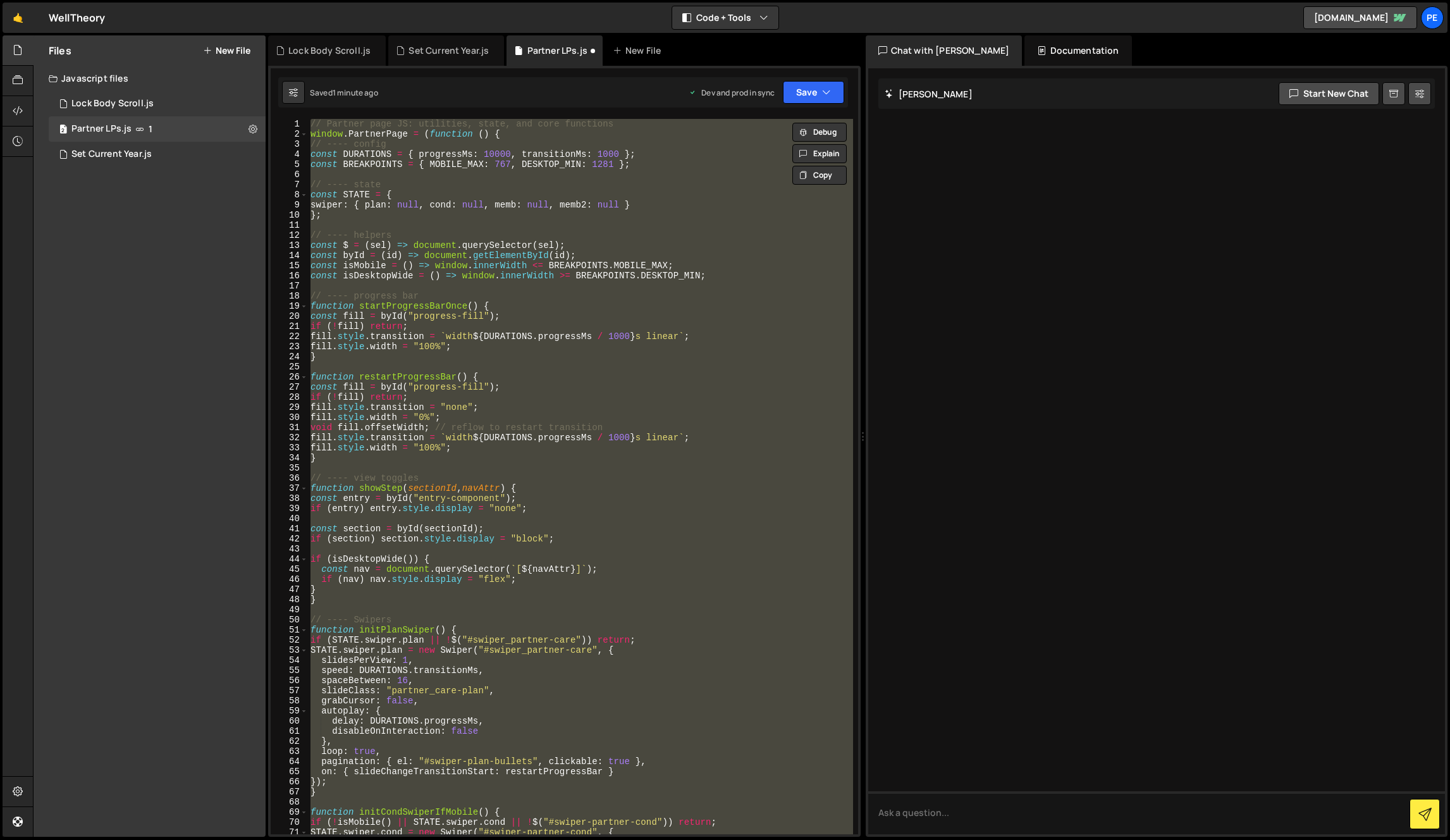
scroll to position [1555, 0]
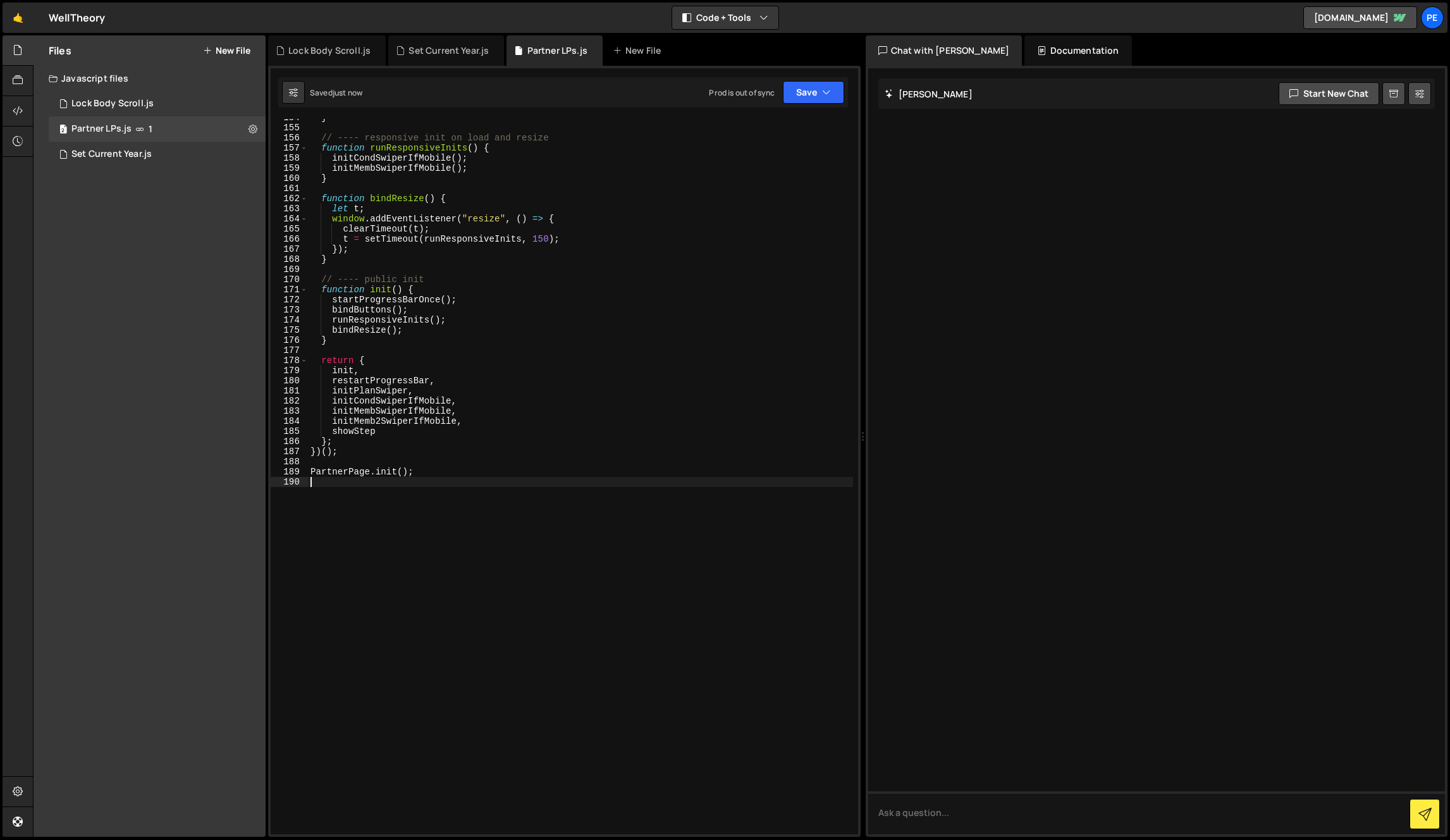
click at [512, 367] on div "} // ---- responsive init on load and resize function runResponsiveInits ( ) { …" at bounding box center [581, 480] width 545 height 735
type textarea "init,"
click at [389, 480] on div "} // ---- responsive init on load and resize function runResponsiveInits ( ) { …" at bounding box center [581, 480] width 545 height 735
click at [390, 478] on div "} // ---- responsive init on load and resize function runResponsiveInits ( ) { …" at bounding box center [581, 480] width 545 height 735
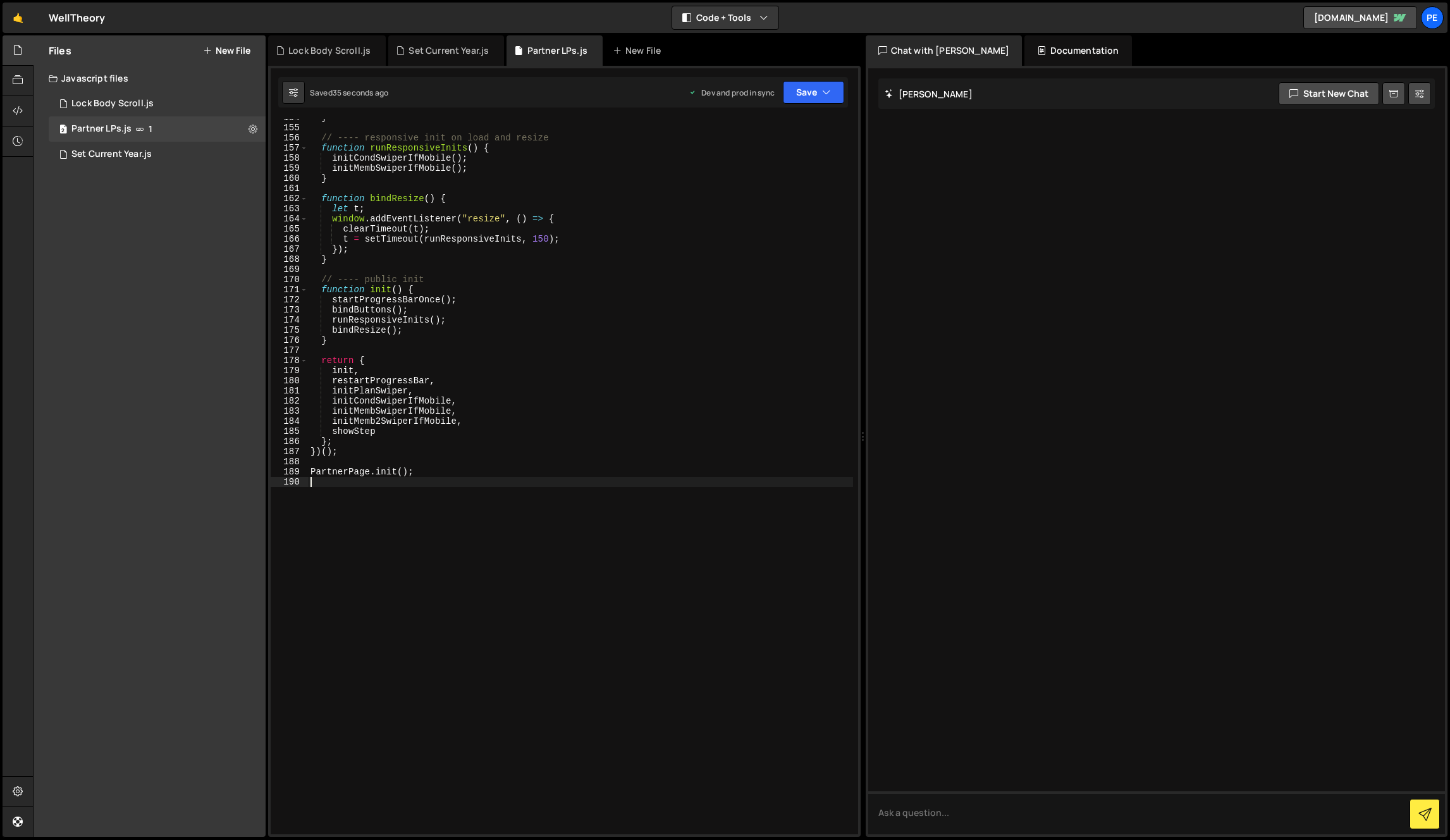
click at [390, 478] on div "} // ---- responsive init on load and resize function runResponsiveInits ( ) { …" at bounding box center [581, 480] width 545 height 735
click at [390, 473] on div "} // ---- responsive init on load and resize function runResponsiveInits ( ) { …" at bounding box center [581, 480] width 545 height 735
type textarea "PartnerPage.init();"
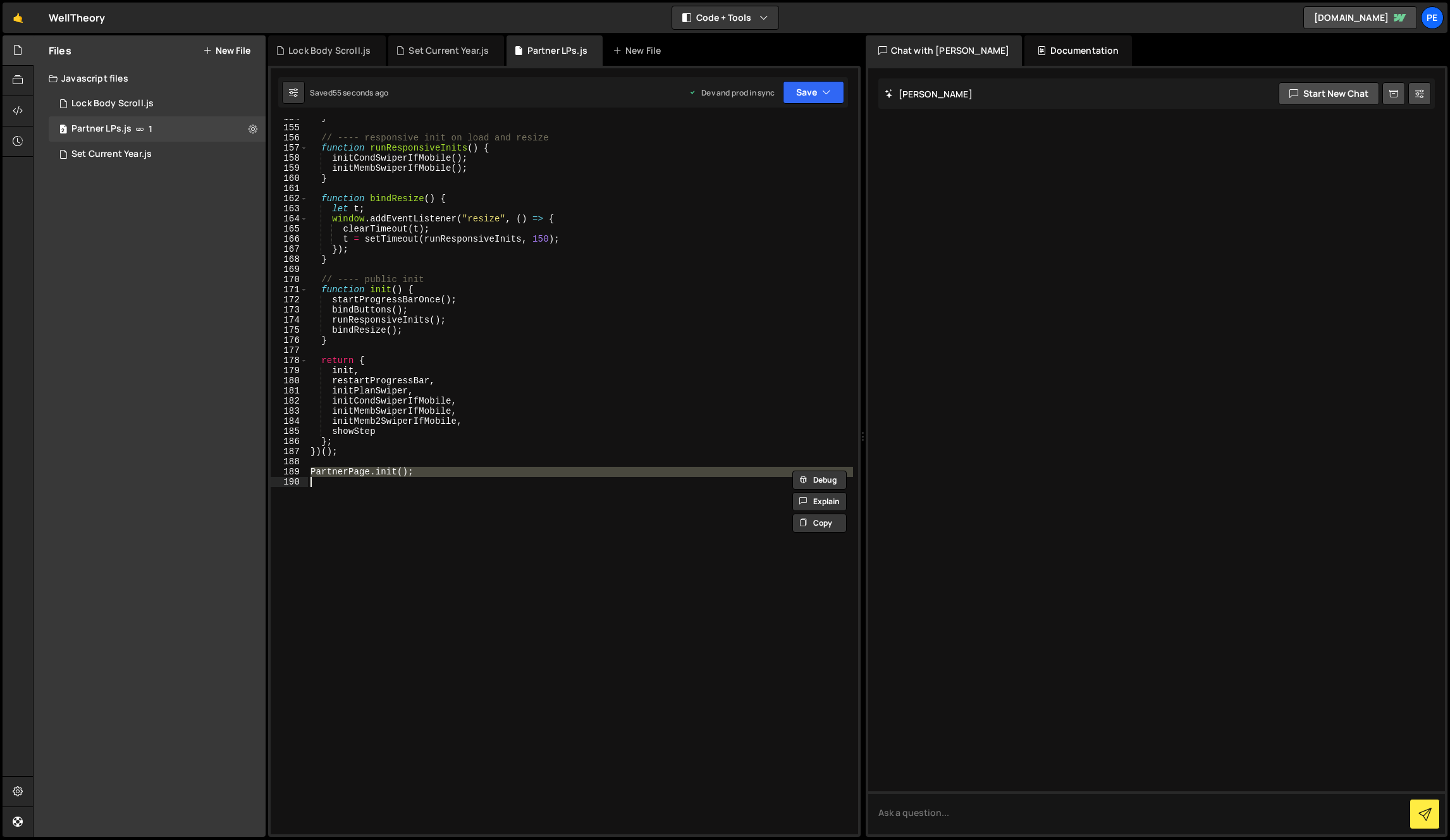
click at [494, 651] on div "} // ---- responsive init on load and resize function runResponsiveInits ( ) { …" at bounding box center [581, 476] width 545 height 715
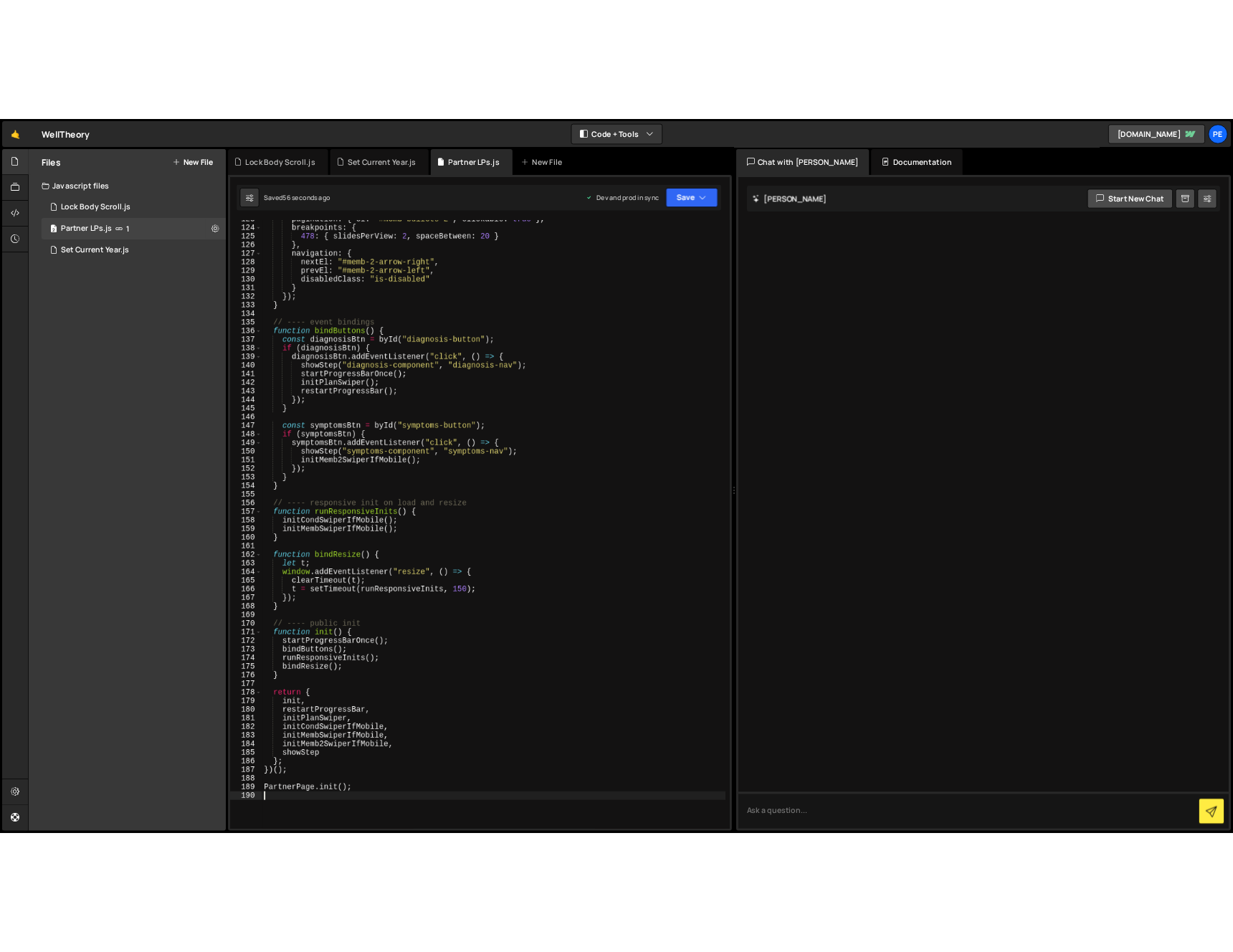
scroll to position [1406, 0]
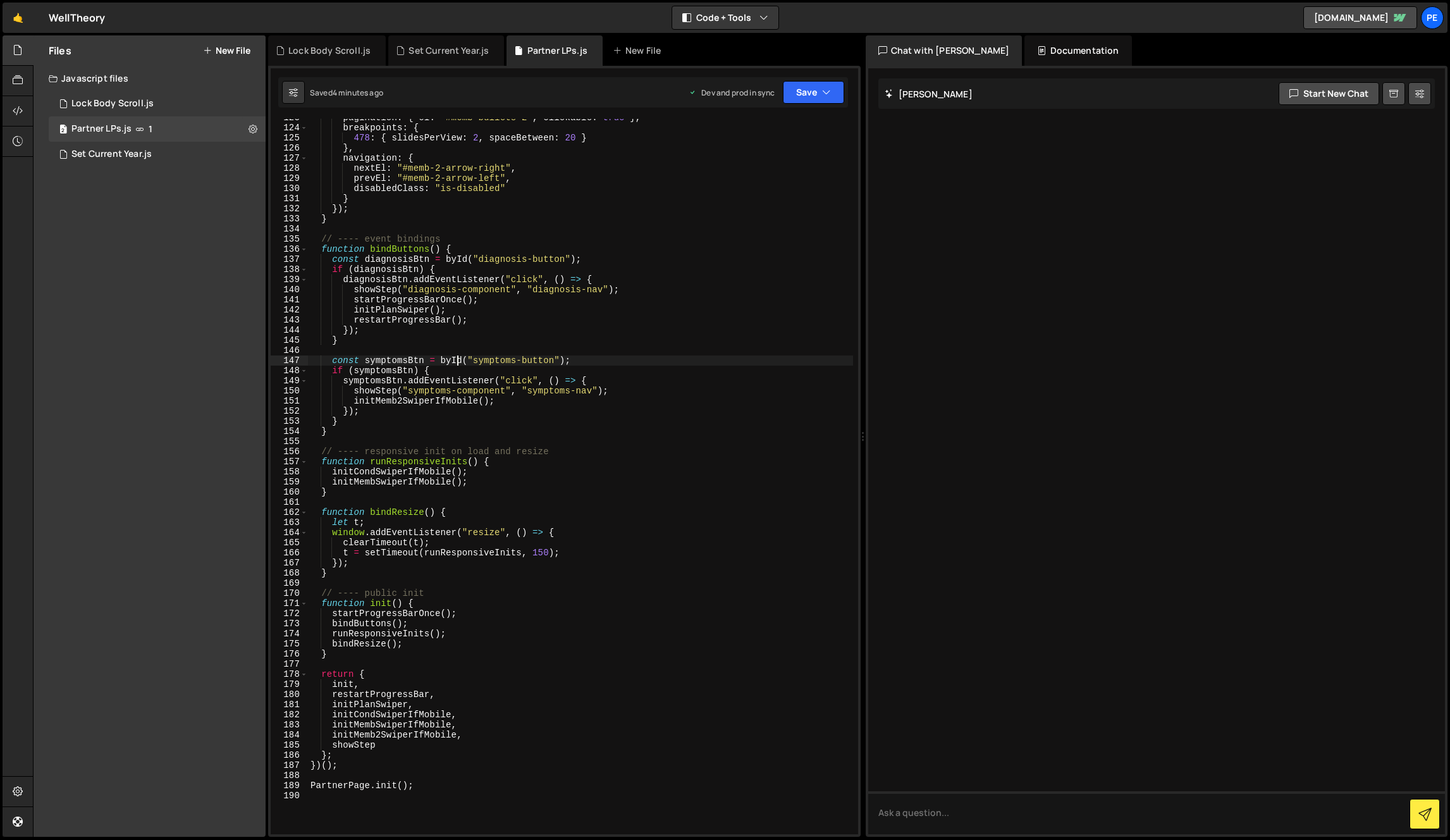
click at [457, 357] on div "pagination : { el : "#memb-bullets-2" , clickable : true } , breakpoints : { 47…" at bounding box center [581, 480] width 545 height 735
type textarea "PartnerPage.init();"
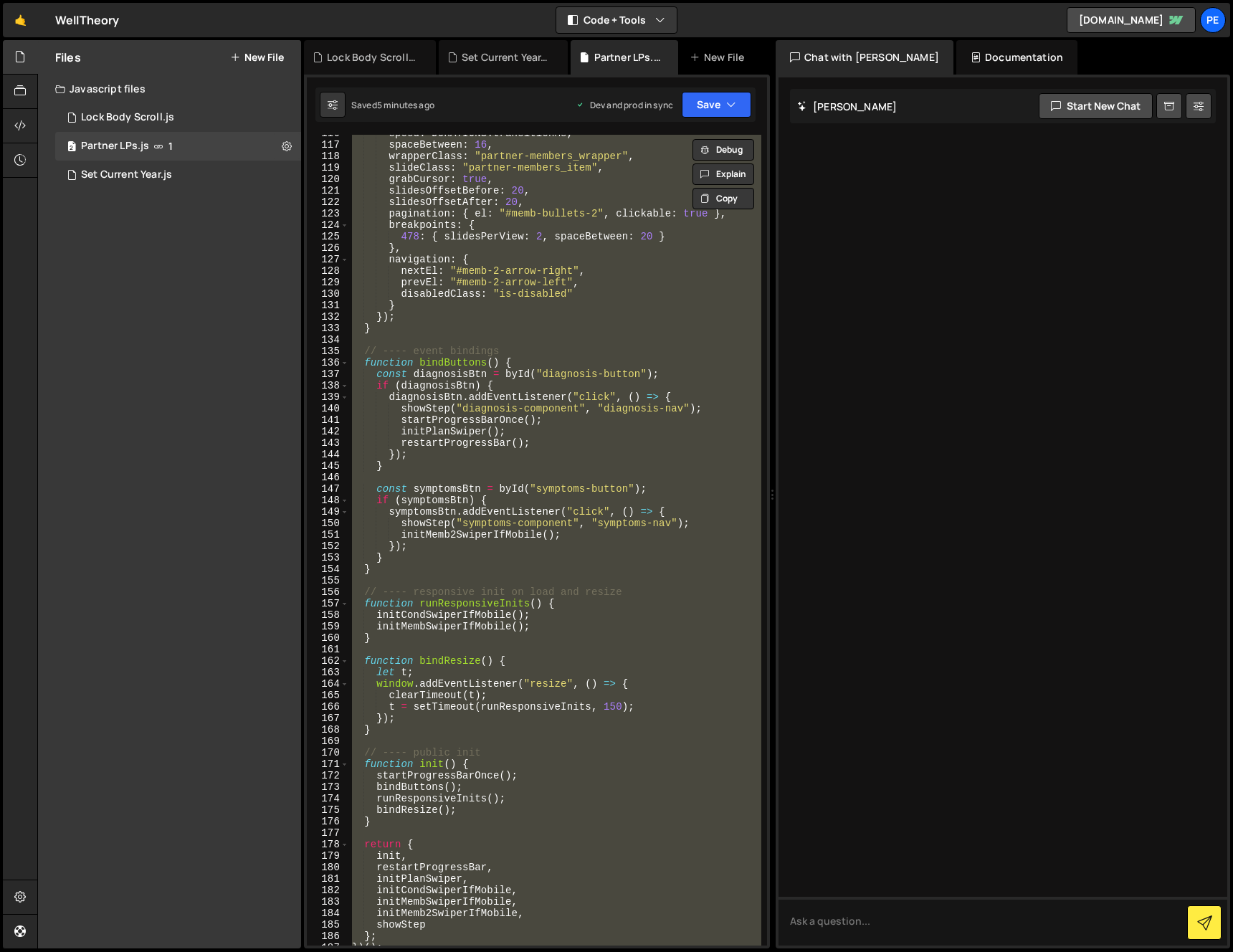
drag, startPoint x: 124, startPoint y: 232, endPoint x: 168, endPoint y: 199, distance: 55.0
click at [131, 226] on div "Files New File Javascript files 1 Lock Body Scroll.js 0 2 Partner LPs.js 1 1 Se…" at bounding box center [170, 494] width 263 height 908
click at [289, 142] on icon at bounding box center [286, 146] width 10 height 14
type input "Partner LPs"
radio input "true"
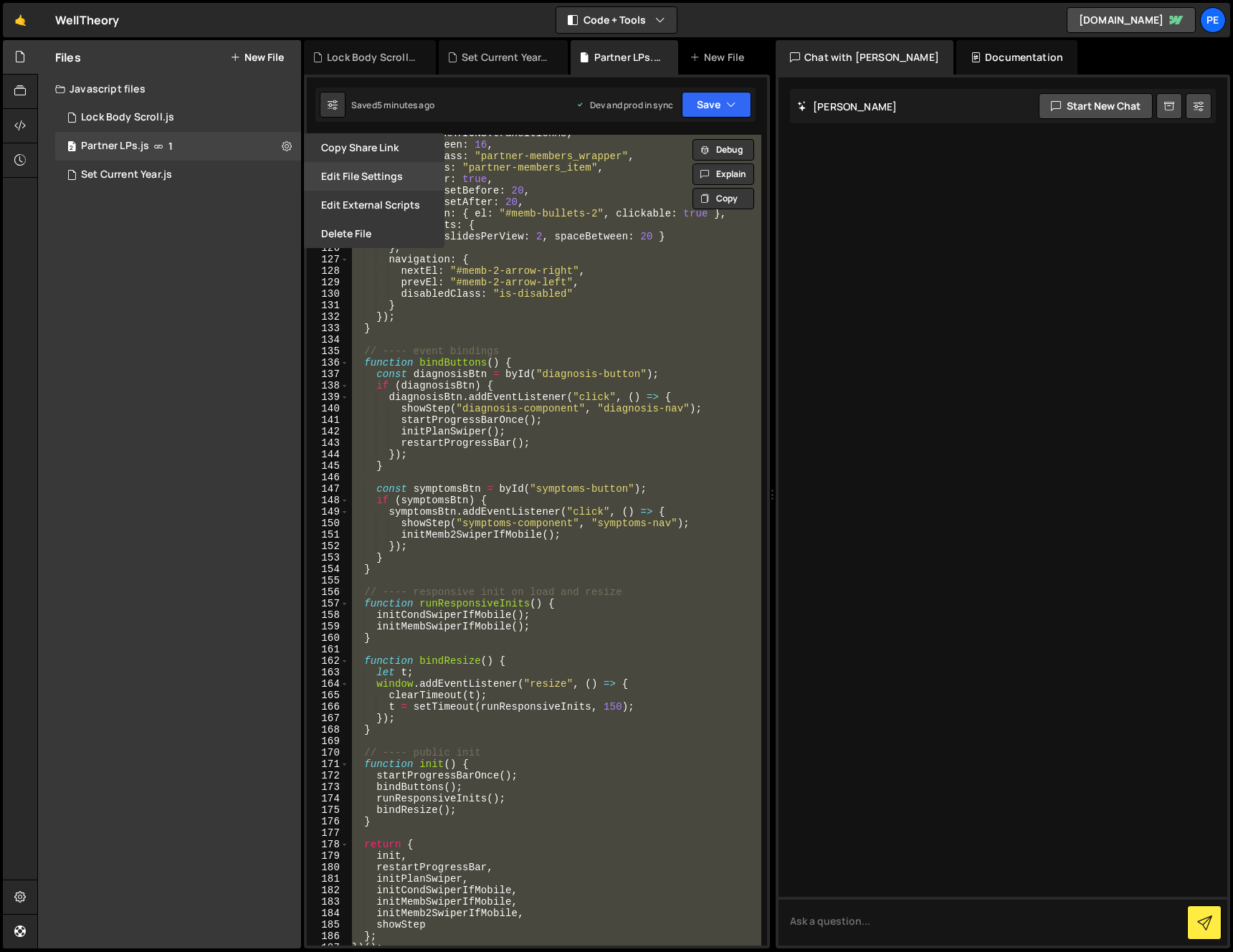
click at [354, 168] on button "Edit File Settings" at bounding box center [374, 177] width 141 height 29
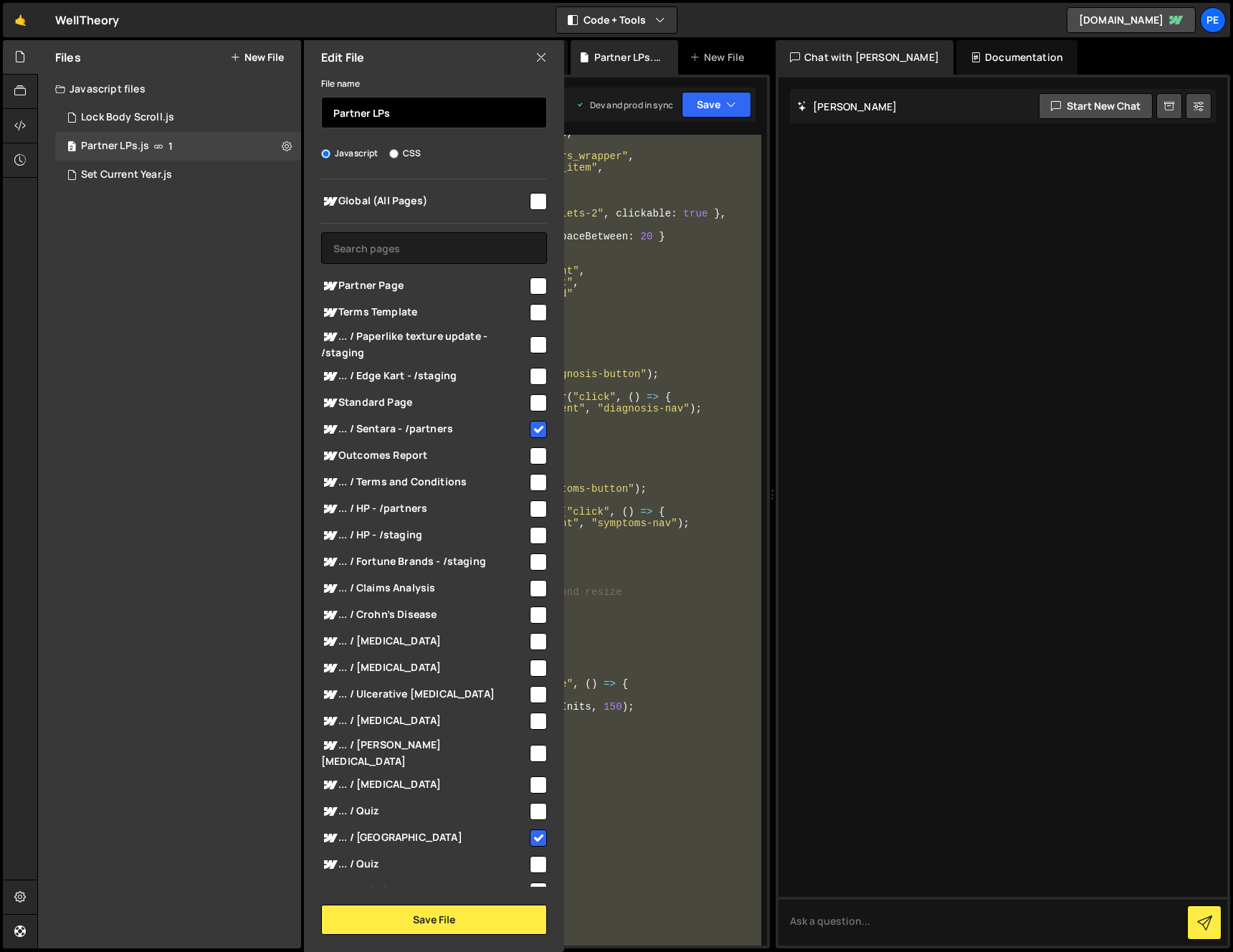
click at [398, 116] on input "Partner LPs" at bounding box center [434, 112] width 226 height 31
click at [439, 253] on input "text" at bounding box center [434, 247] width 226 height 31
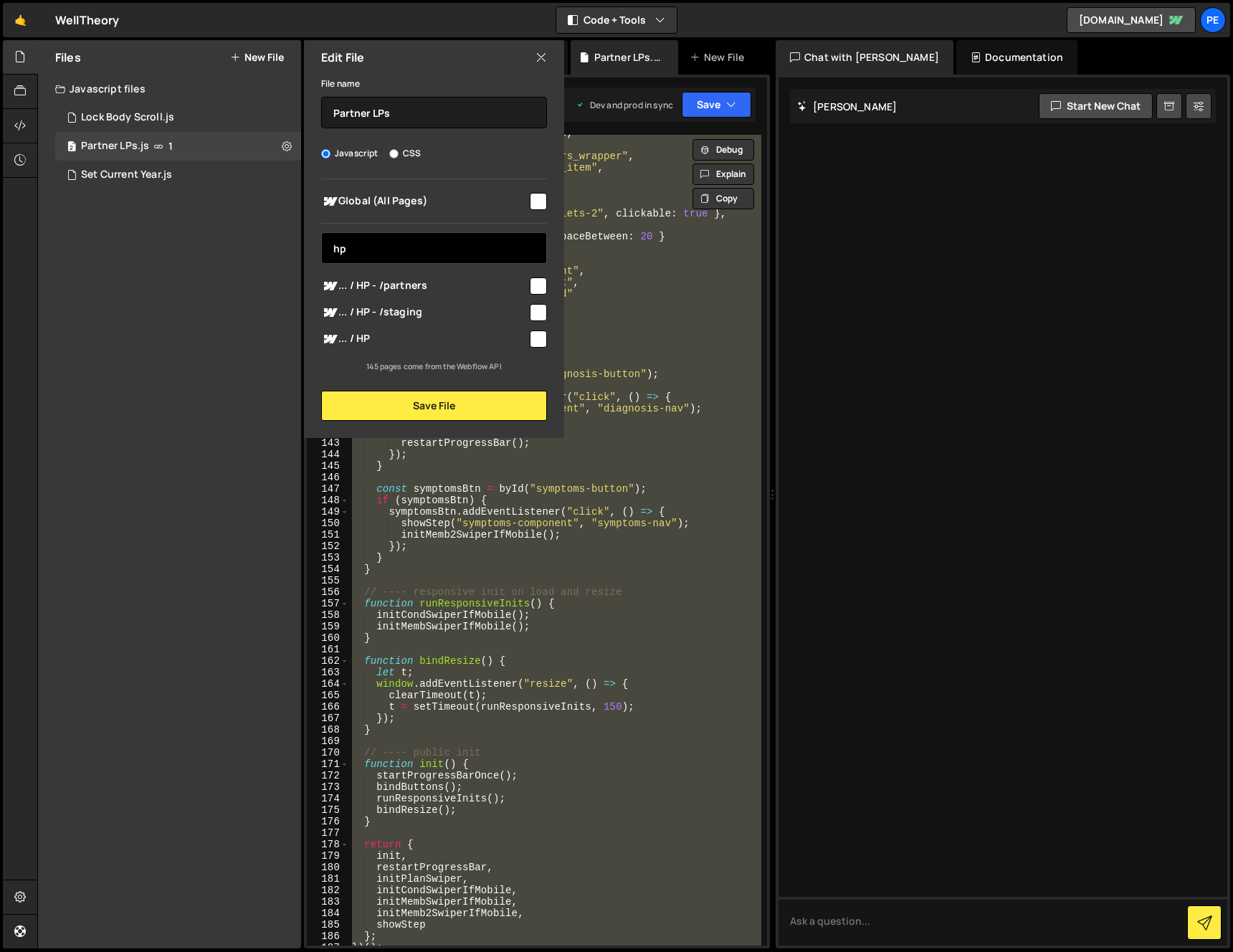
type input "hp"
click at [546, 342] on input "checkbox" at bounding box center [538, 339] width 18 height 18
checkbox input "true"
click at [467, 241] on input "hp" at bounding box center [434, 247] width 226 height 31
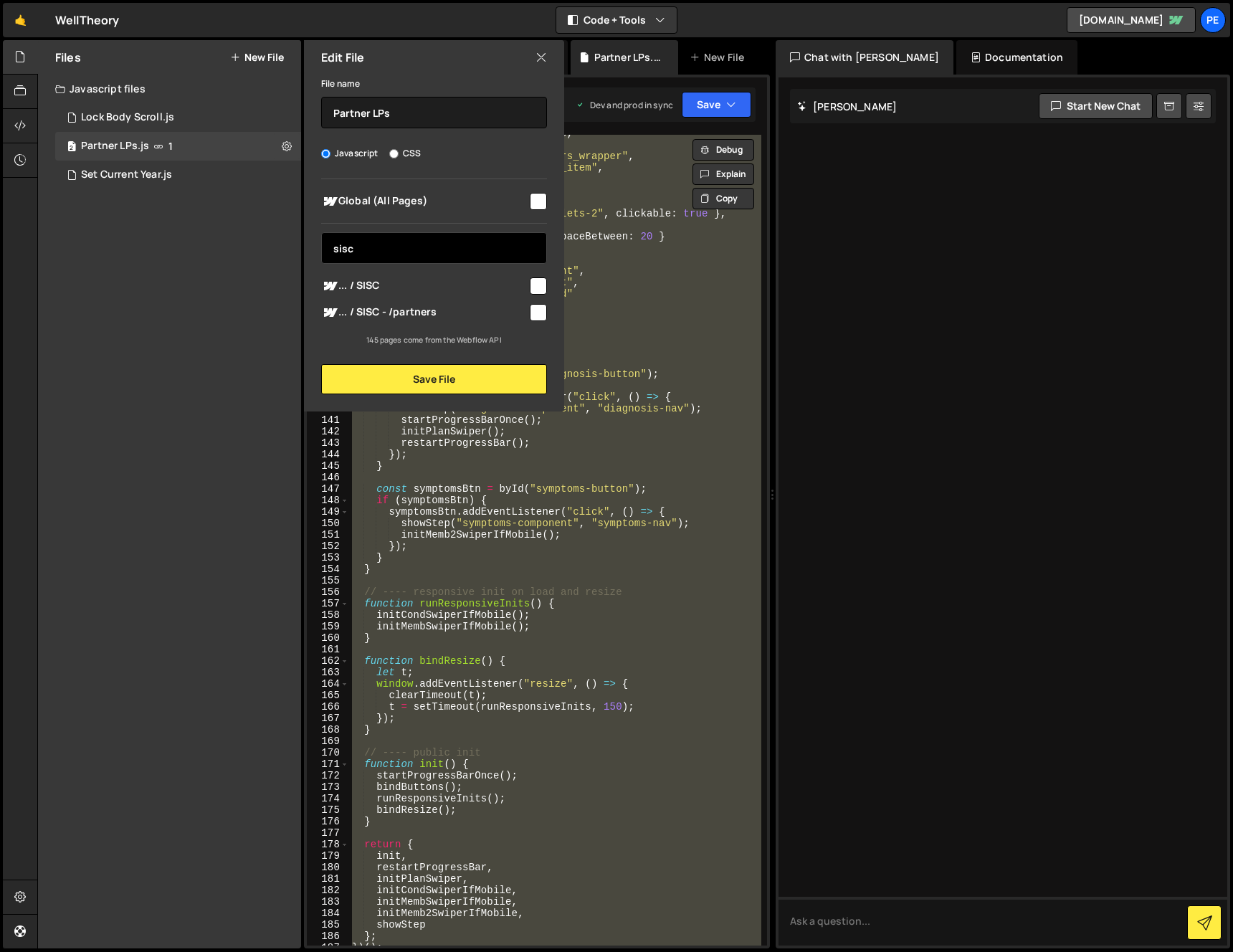
type input "sisc"
click at [539, 281] on input "checkbox" at bounding box center [538, 285] width 18 height 18
checkbox input "true"
click at [509, 255] on input "sisc" at bounding box center [434, 247] width 226 height 31
type input "dayf"
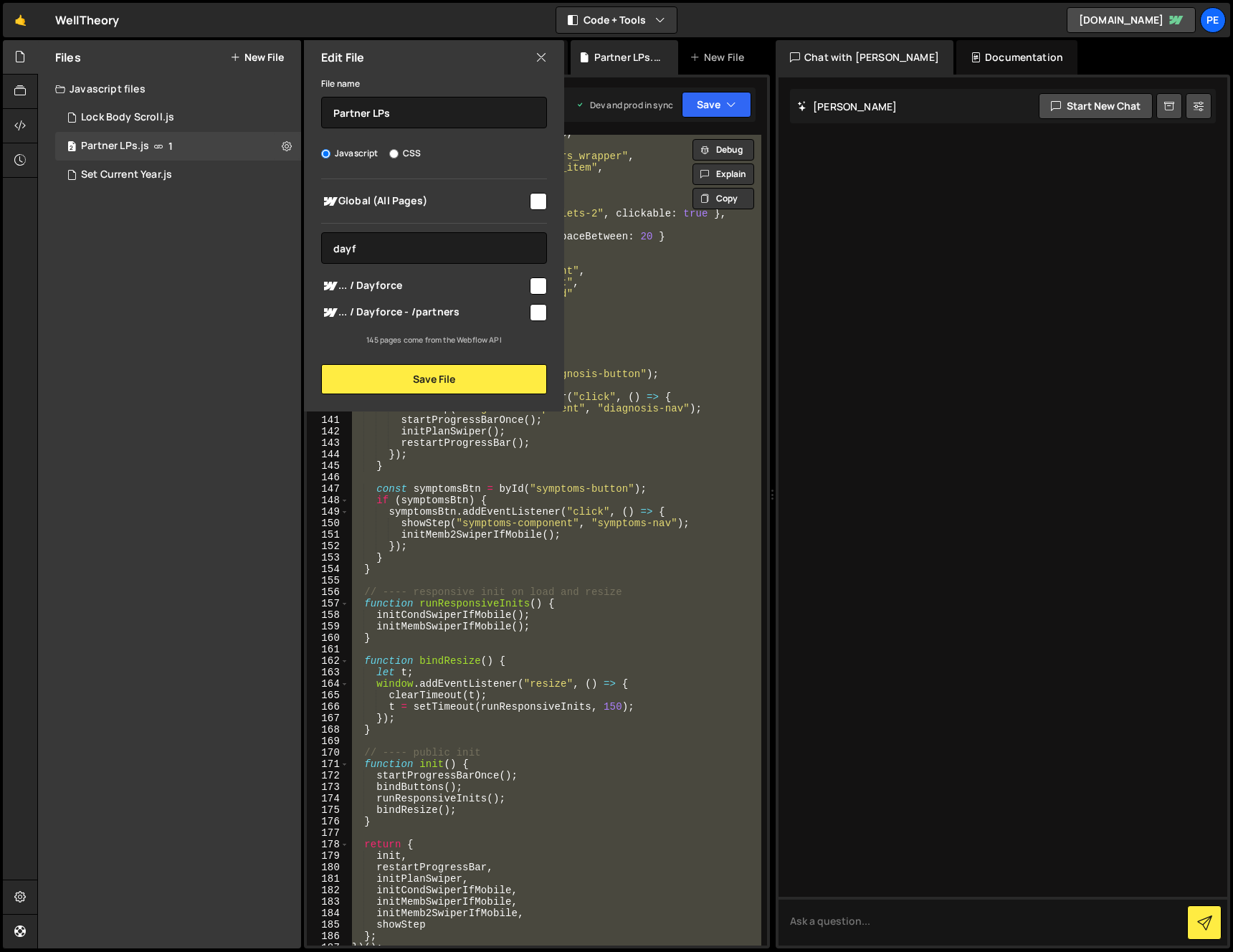
click at [531, 289] on input "checkbox" at bounding box center [538, 285] width 18 height 18
checkbox input "true"
click at [507, 252] on input "dayf" at bounding box center [434, 247] width 226 height 31
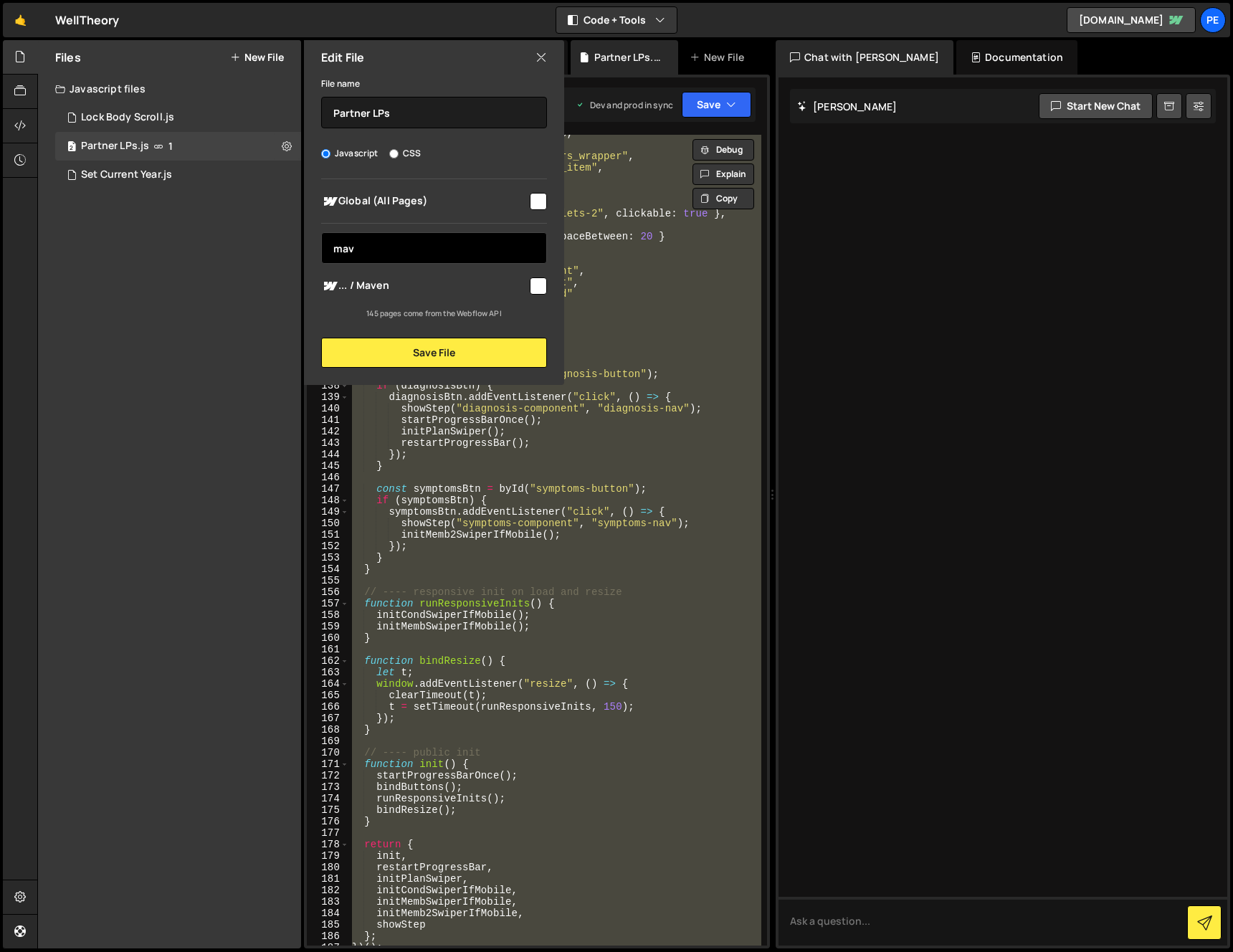
type input "mav"
click at [541, 282] on input "checkbox" at bounding box center [538, 285] width 18 height 18
checkbox input "true"
click at [489, 250] on input "mav" at bounding box center [434, 247] width 226 height 31
type input "d"
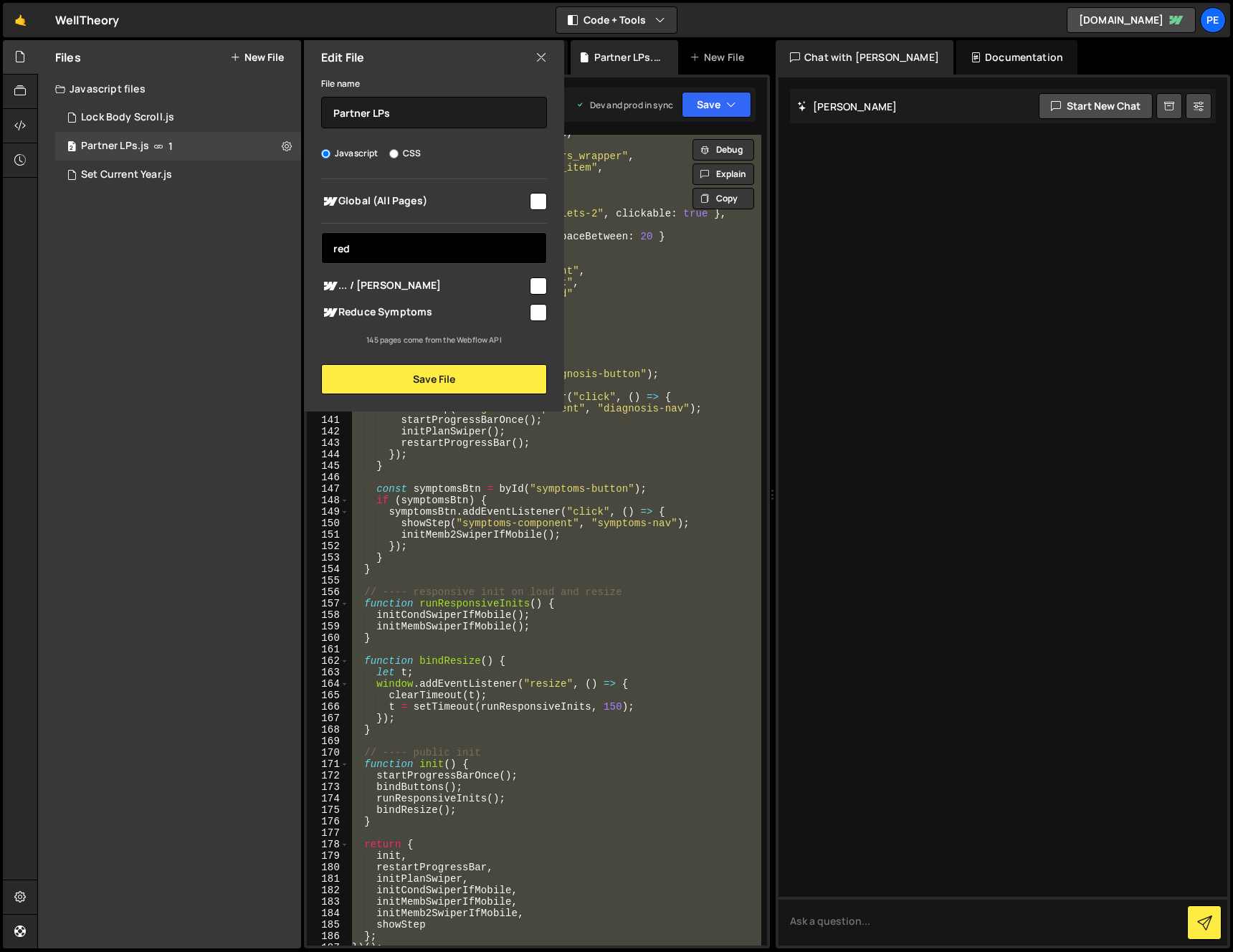
type input "red"
click at [534, 280] on input "checkbox" at bounding box center [538, 285] width 18 height 18
checkbox input "true"
click at [480, 247] on input "red" at bounding box center [434, 247] width 226 height 31
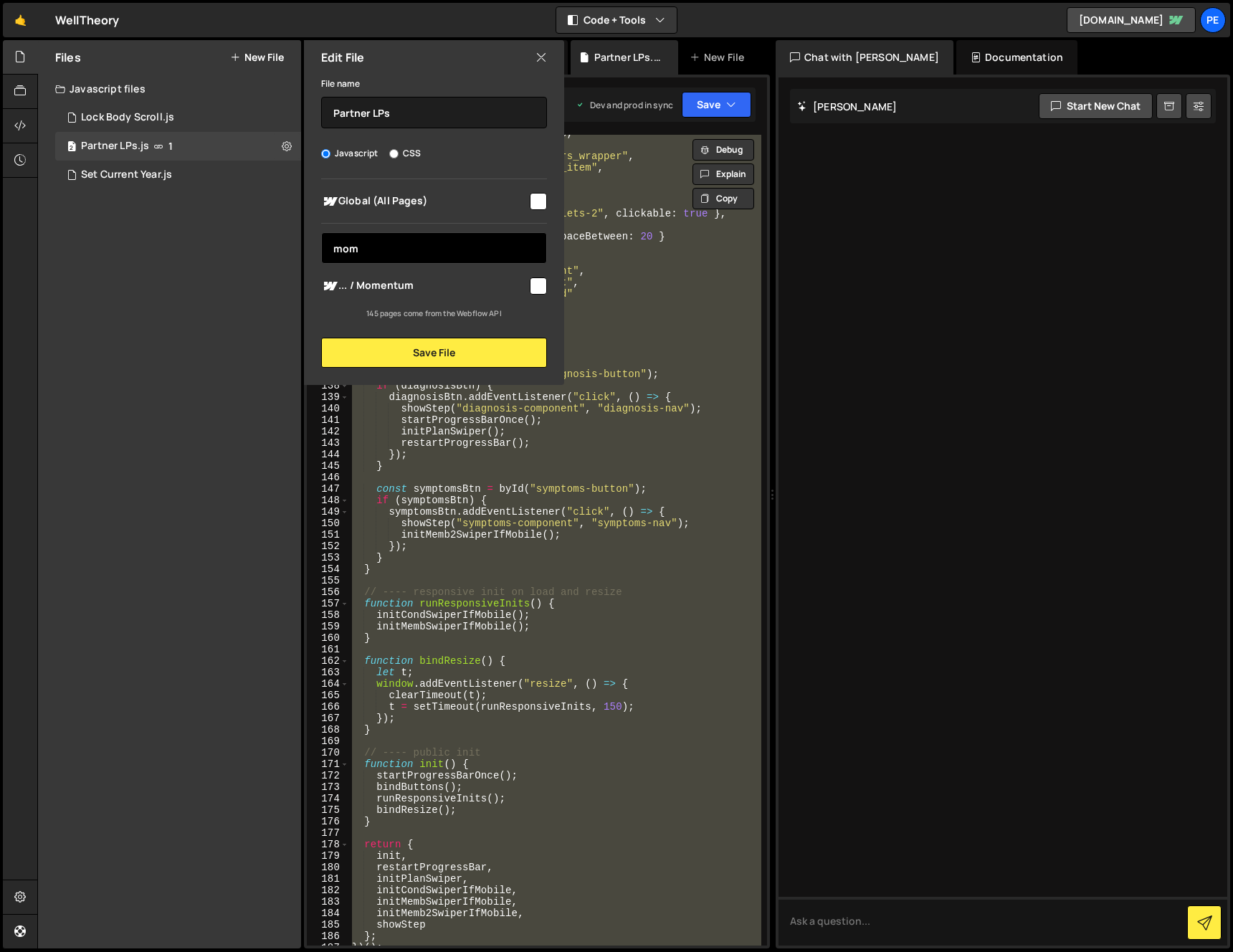
type input "mom"
click at [530, 285] on input "checkbox" at bounding box center [538, 285] width 18 height 18
checkbox input "true"
click at [495, 241] on input "mom" at bounding box center [434, 247] width 226 height 31
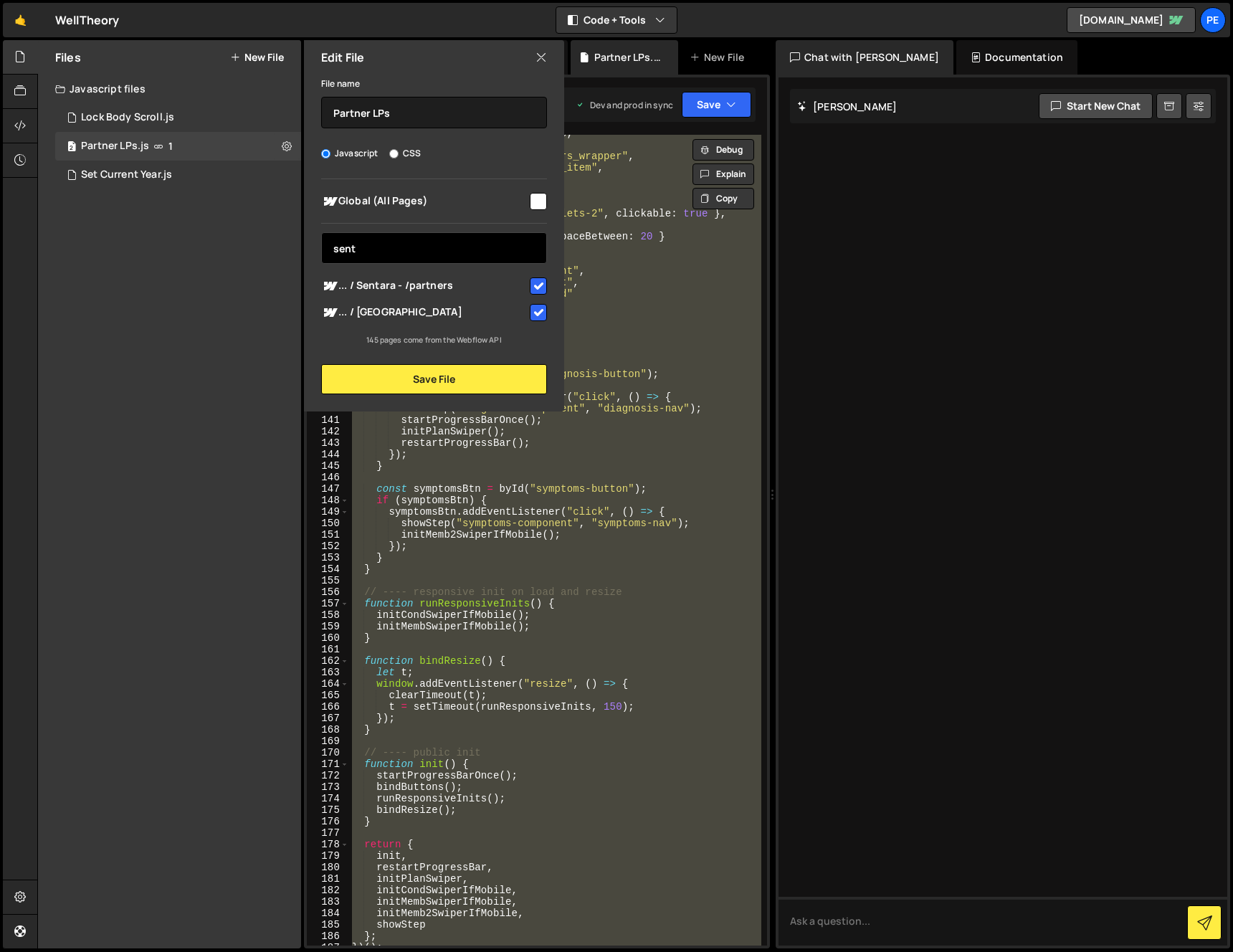
type input "sent"
click at [539, 285] on input "checkbox" at bounding box center [538, 285] width 18 height 18
checkbox input "false"
click at [495, 396] on div "Edit File File name Partner LPs Javascript CSS Global (All Pages) sent" at bounding box center [433, 226] width 263 height 371
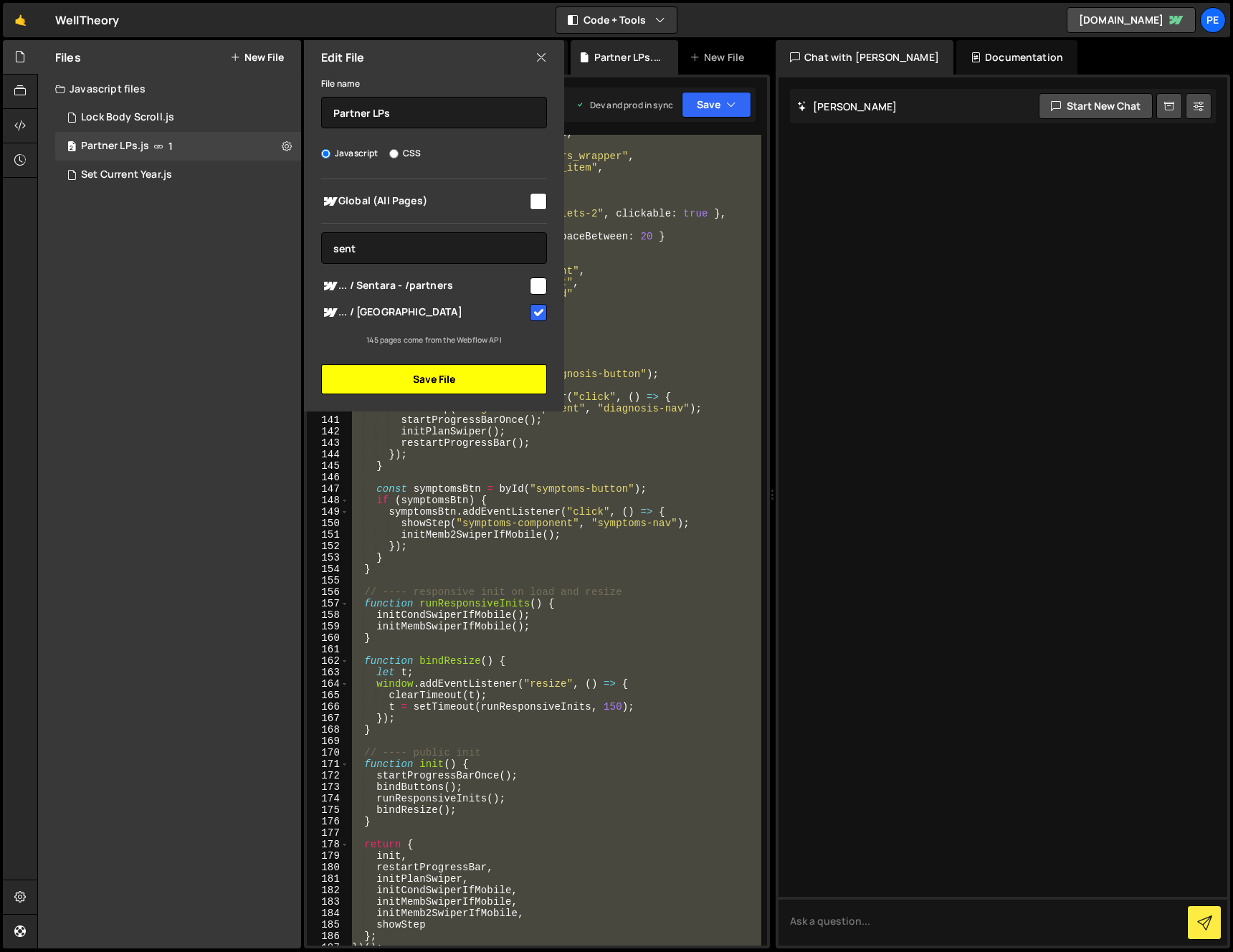
click at [495, 387] on button "Save File" at bounding box center [434, 379] width 226 height 30
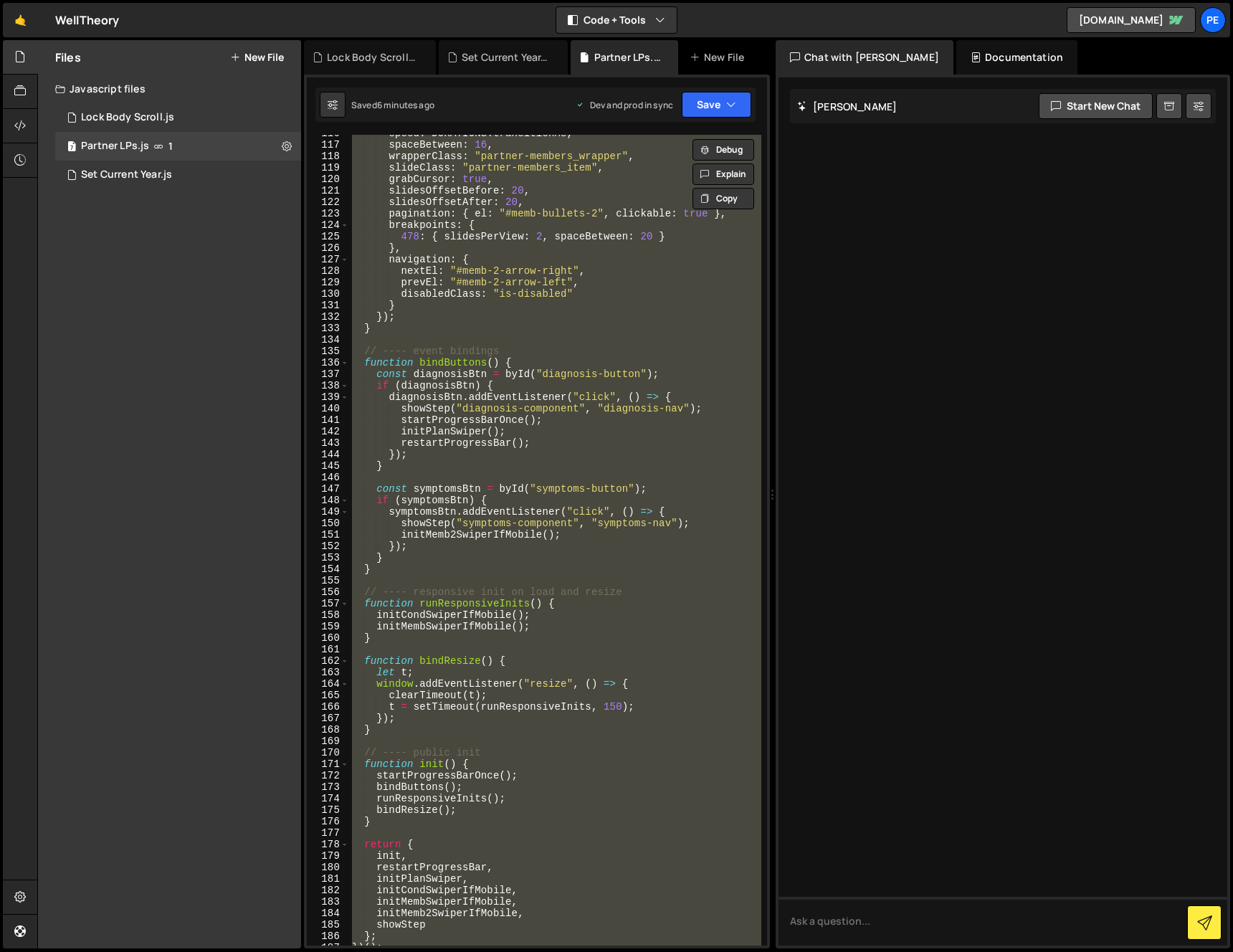
click at [458, 380] on div "speed : DURATIONS . transitionMs , spaceBetween : 16 , wrapperClass : "partner-…" at bounding box center [555, 540] width 412 height 810
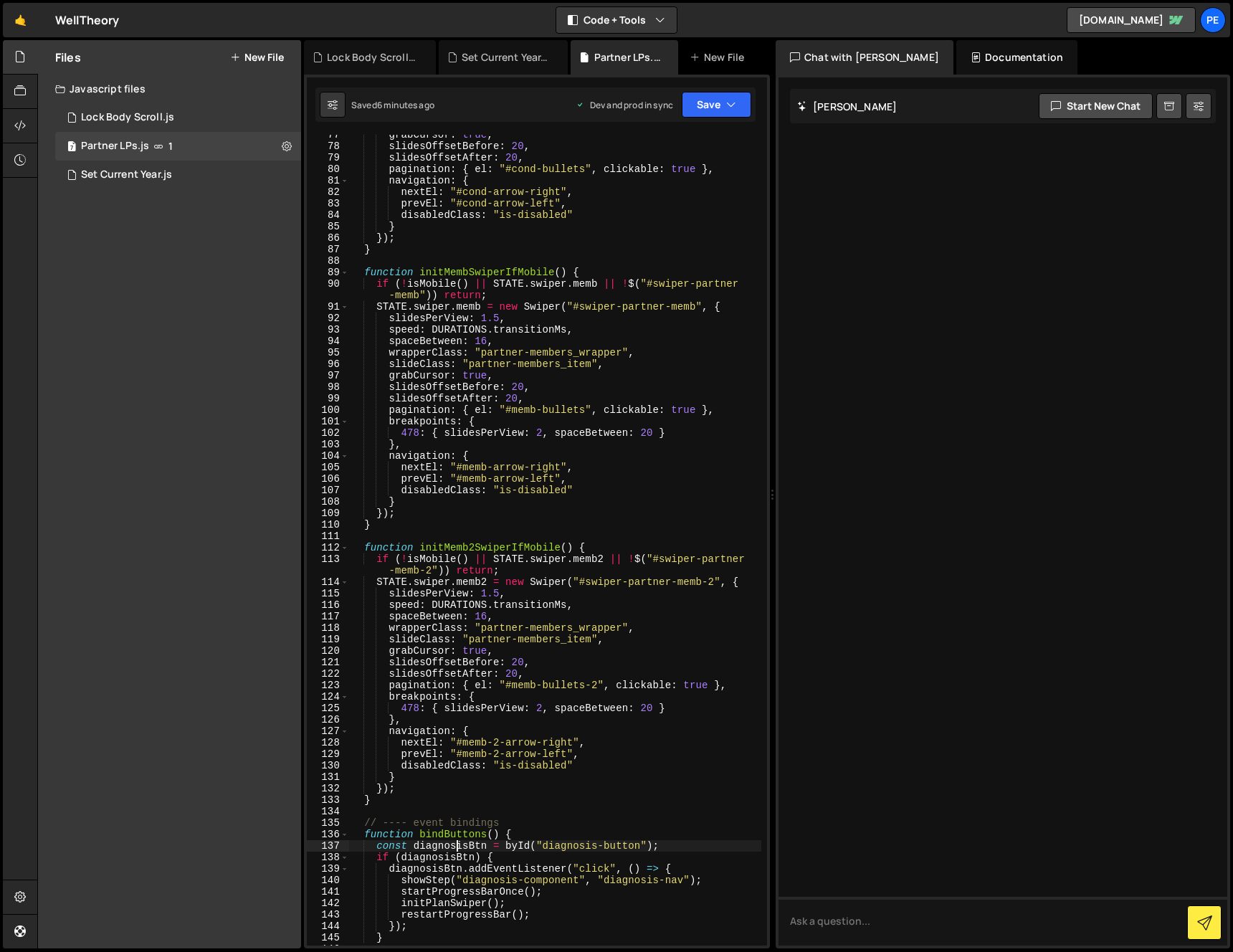
scroll to position [714, 0]
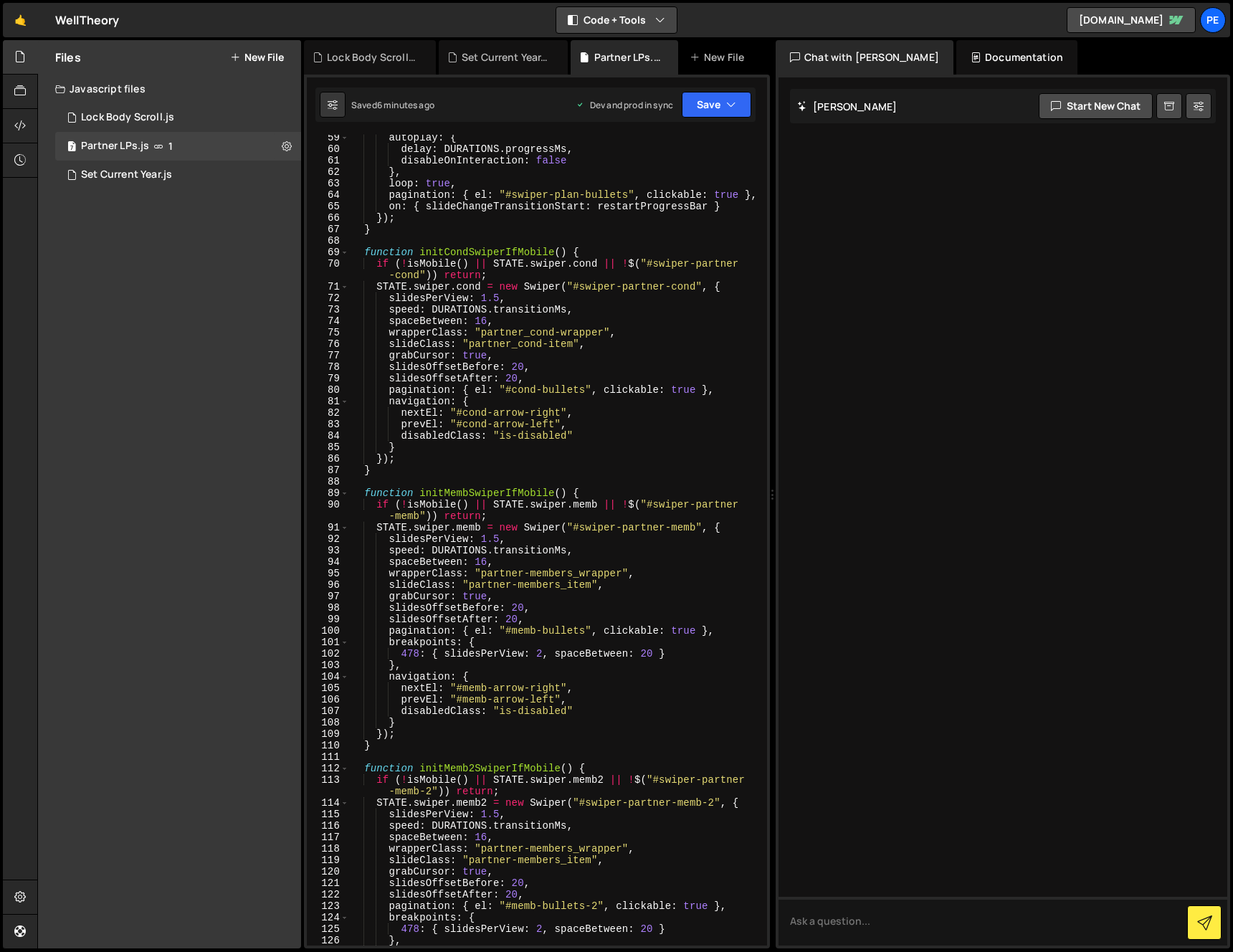
click at [648, 20] on button "Code + Tools" at bounding box center [616, 20] width 120 height 26
click at [636, 55] on button "Code Only" at bounding box center [617, 52] width 120 height 26
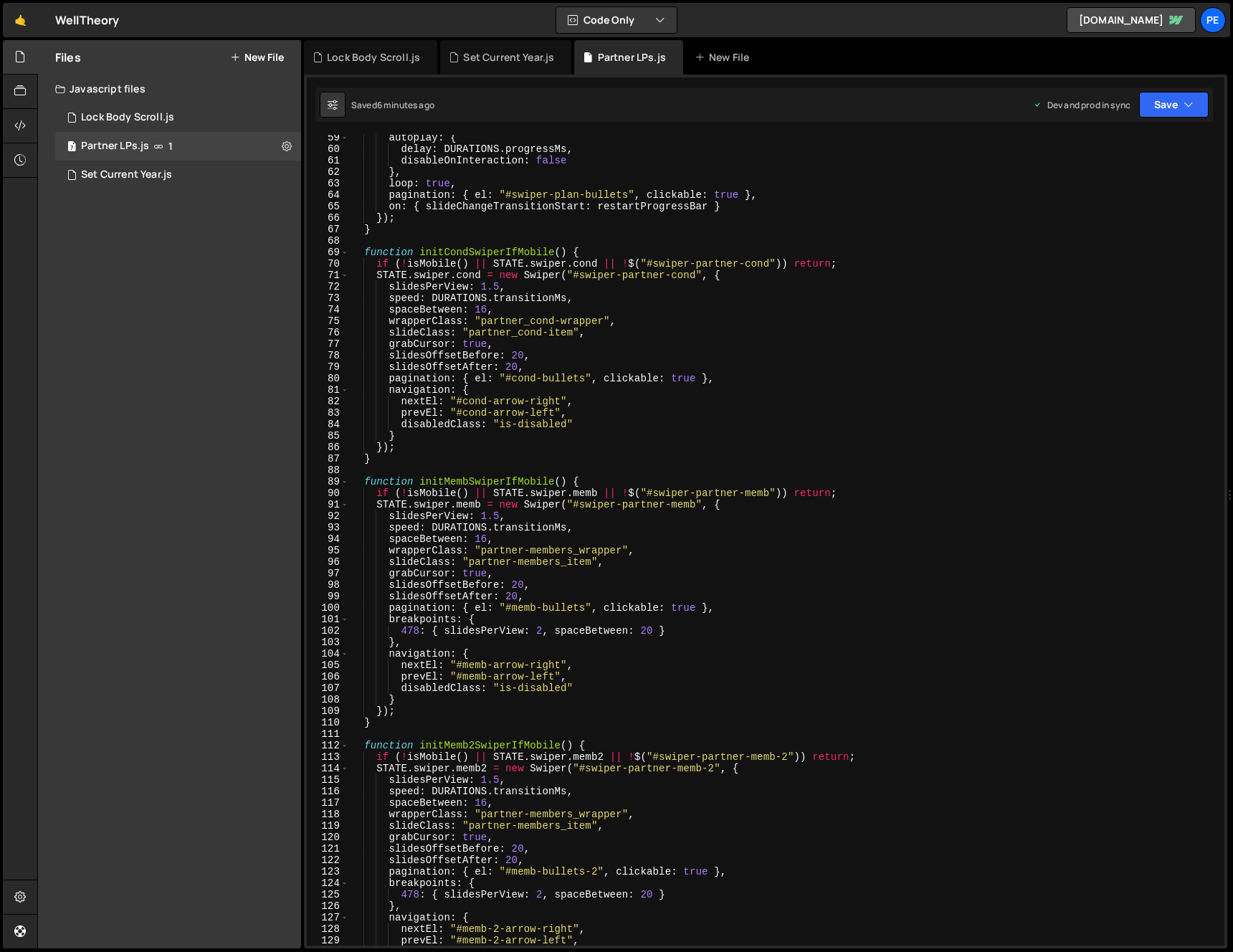
click at [703, 328] on div "autoplay : { delay : DURATIONS . progressMs , disableOnInteraction : false } , …" at bounding box center [784, 548] width 869 height 833
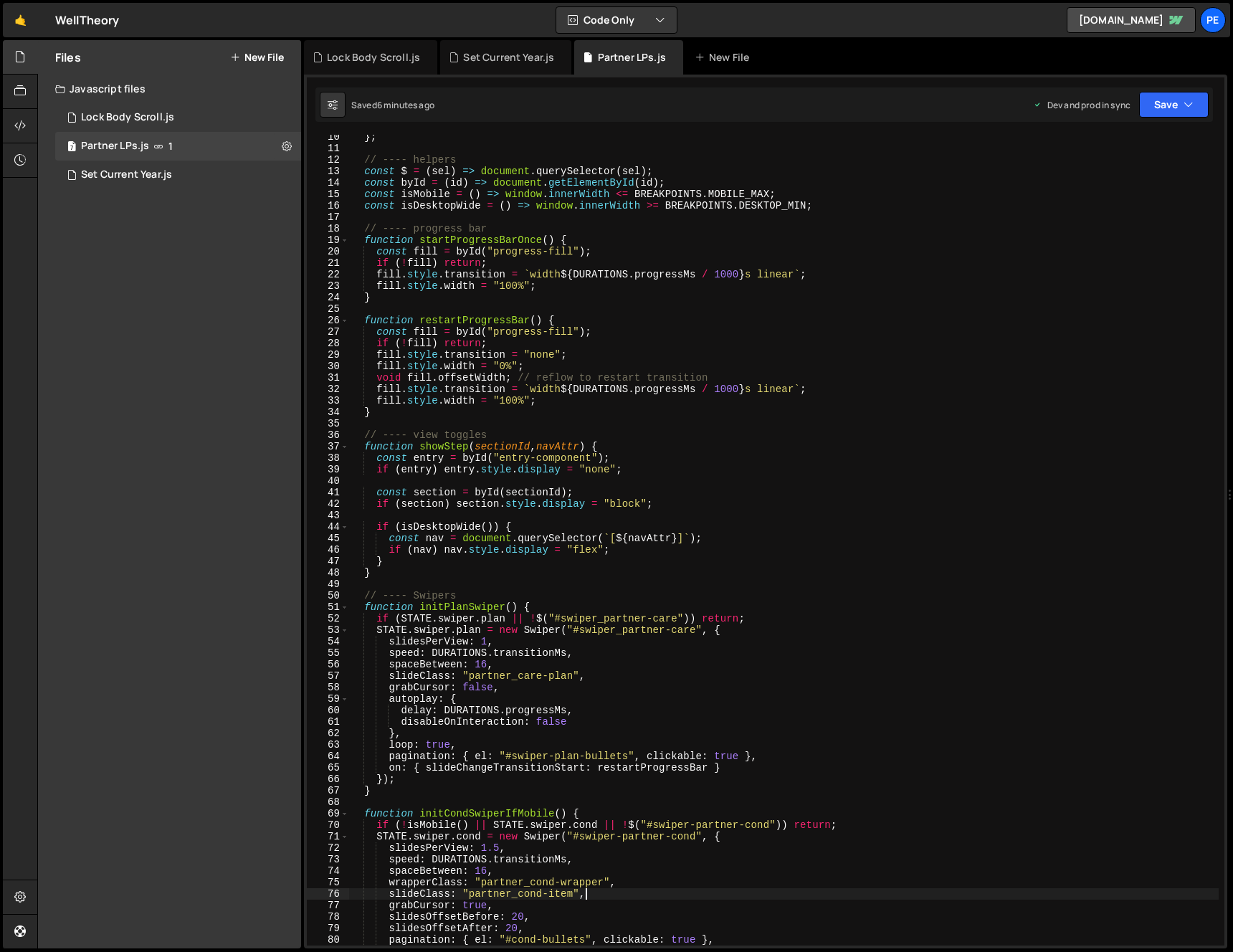
scroll to position [0, 0]
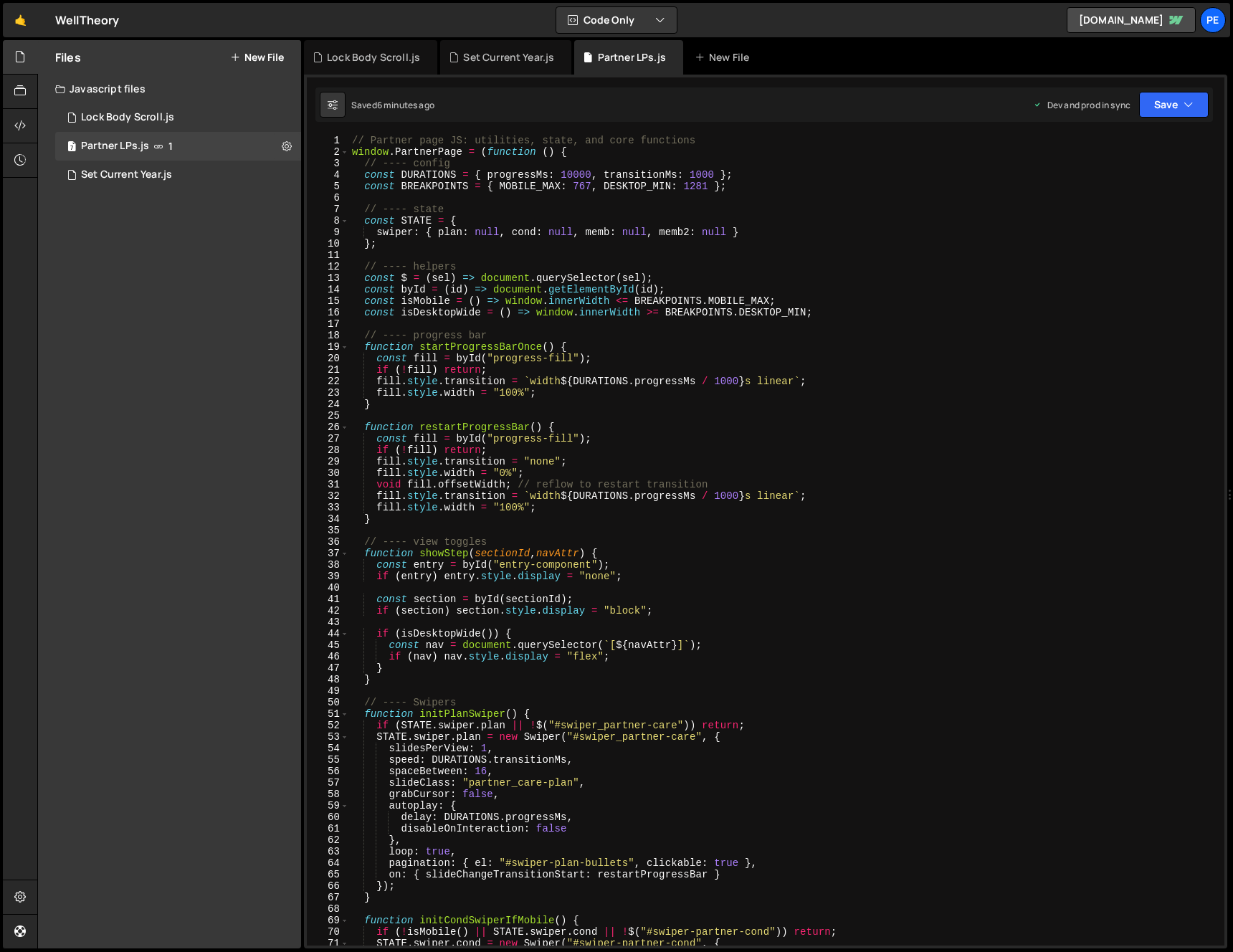
click at [725, 375] on div "// Partner page JS: utilities, state, and core functions window . PartnerPage =…" at bounding box center [784, 551] width 869 height 833
type textarea "fill.style.transition = `width ${DURATIONS.progressMs / 1000}s linear`;"
click at [249, 56] on button "New File" at bounding box center [256, 57] width 54 height 11
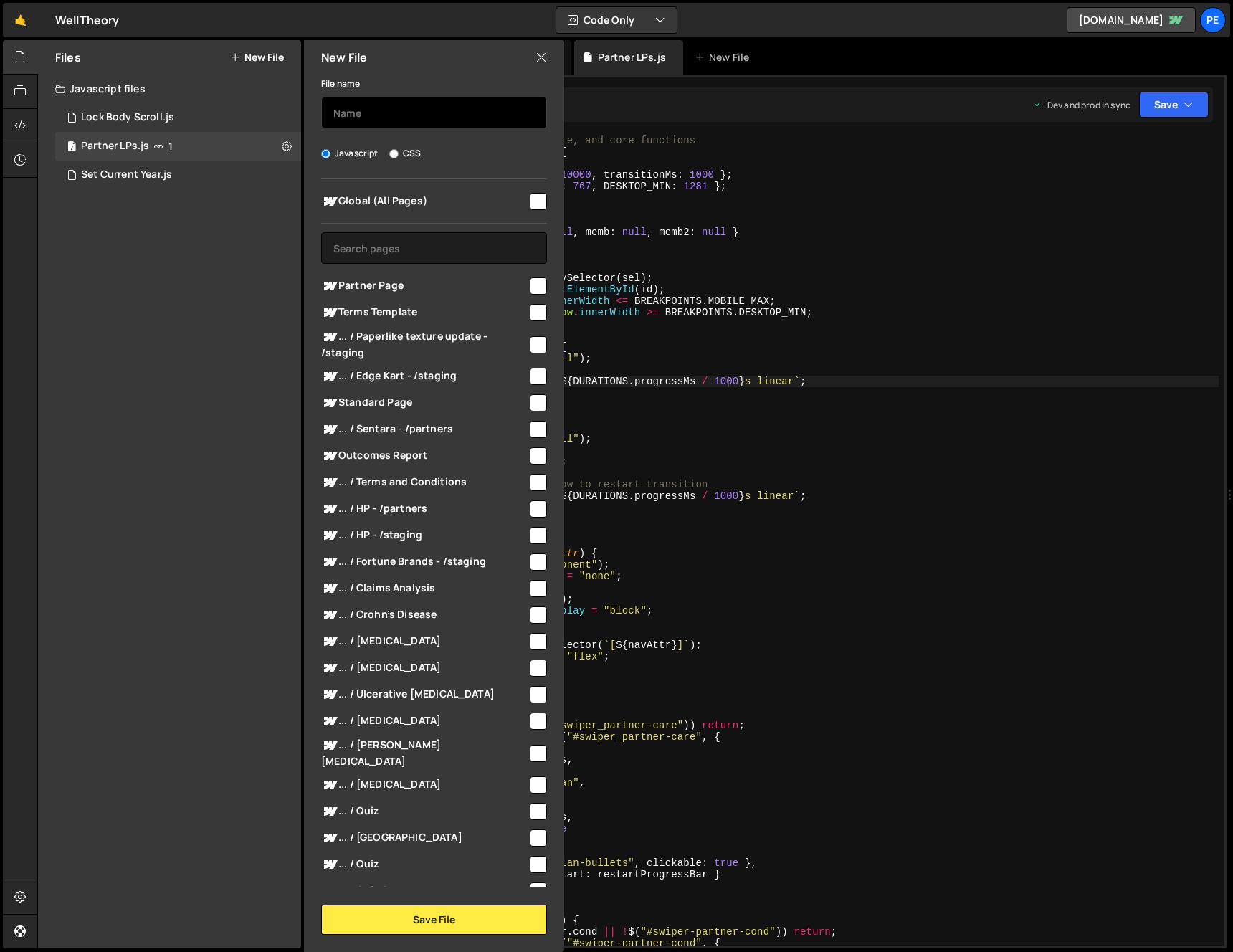
click at [386, 106] on input "text" at bounding box center [434, 112] width 226 height 31
type input "Homepage Search"
drag, startPoint x: 403, startPoint y: 231, endPoint x: 407, endPoint y: 241, distance: 10.8
click at [404, 232] on div "Global (All Pages) Partner Page" at bounding box center [434, 532] width 260 height 707
click at [407, 244] on input "text" at bounding box center [434, 247] width 226 height 31
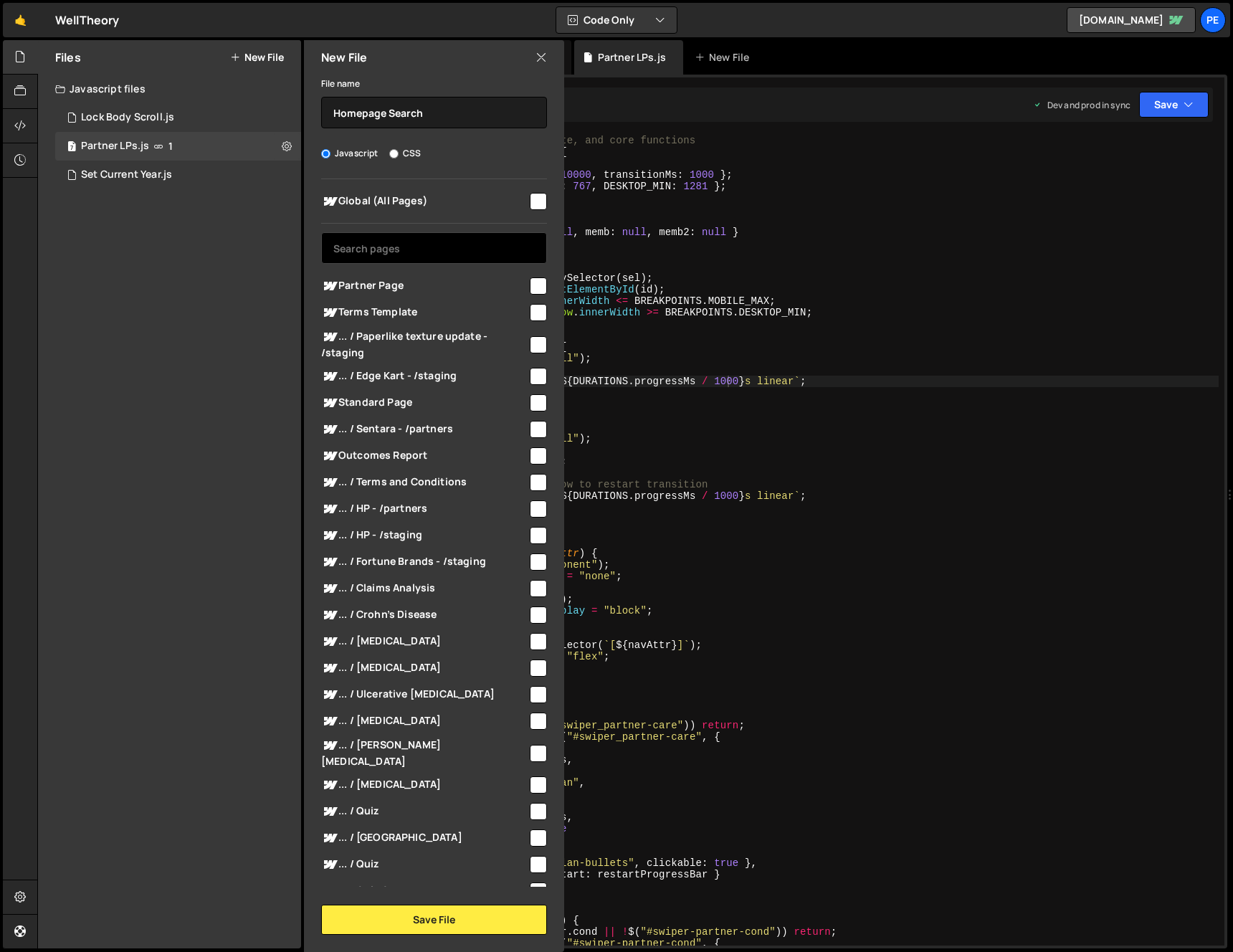
click at [420, 250] on input "text" at bounding box center [434, 247] width 226 height 31
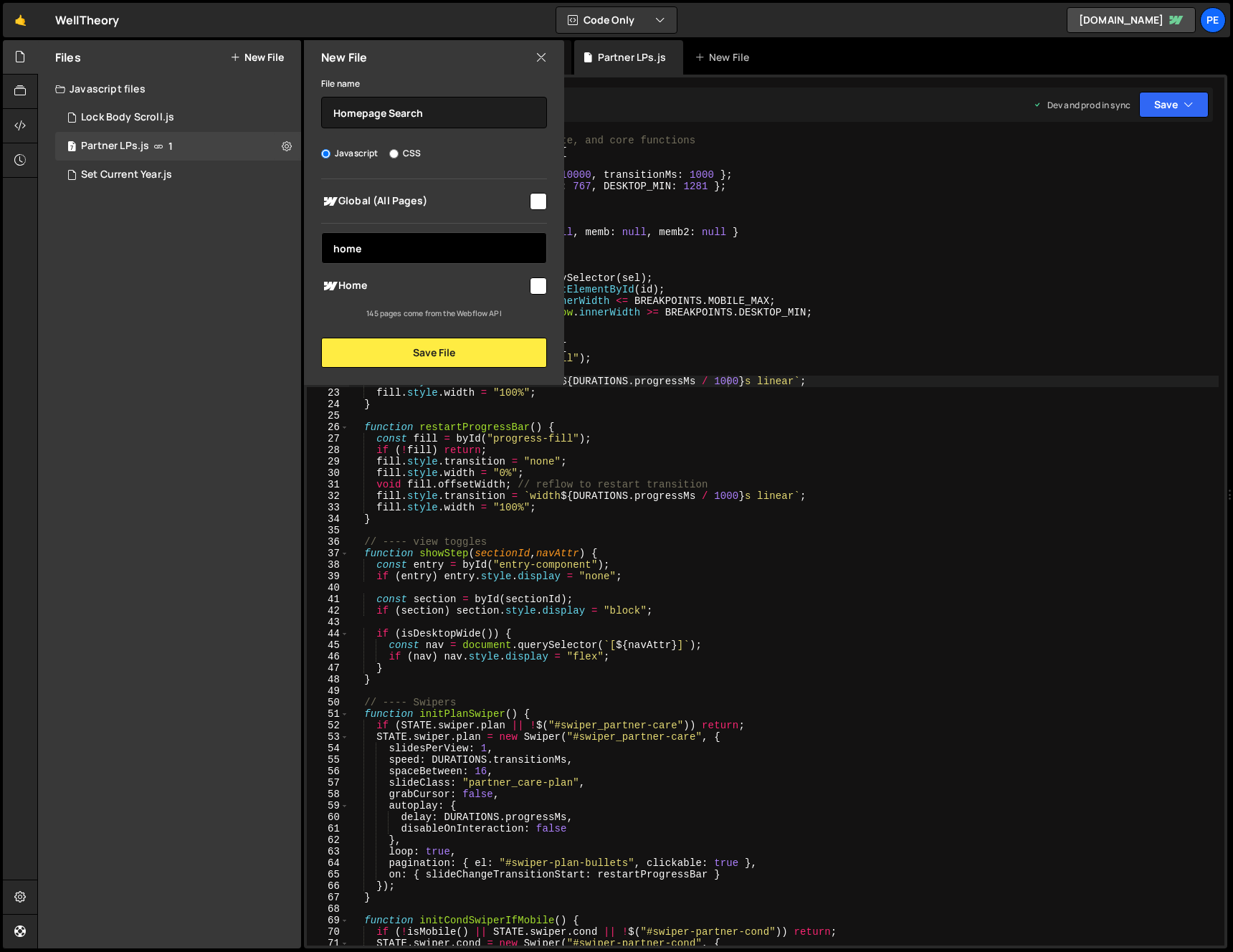
type input "home"
click at [540, 287] on input "checkbox" at bounding box center [538, 285] width 18 height 18
checkbox input "true"
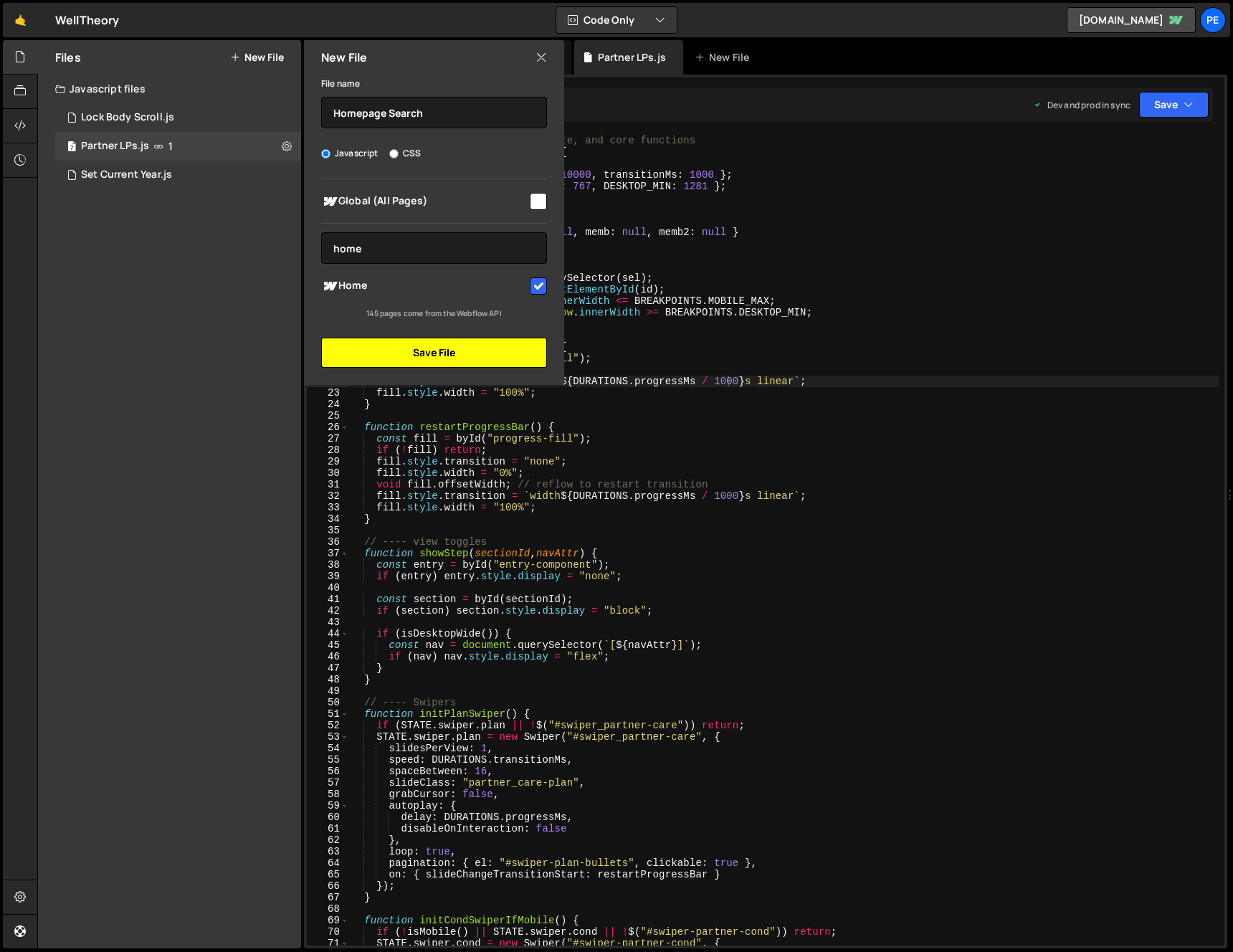
click at [511, 346] on button "Save File" at bounding box center [434, 353] width 226 height 30
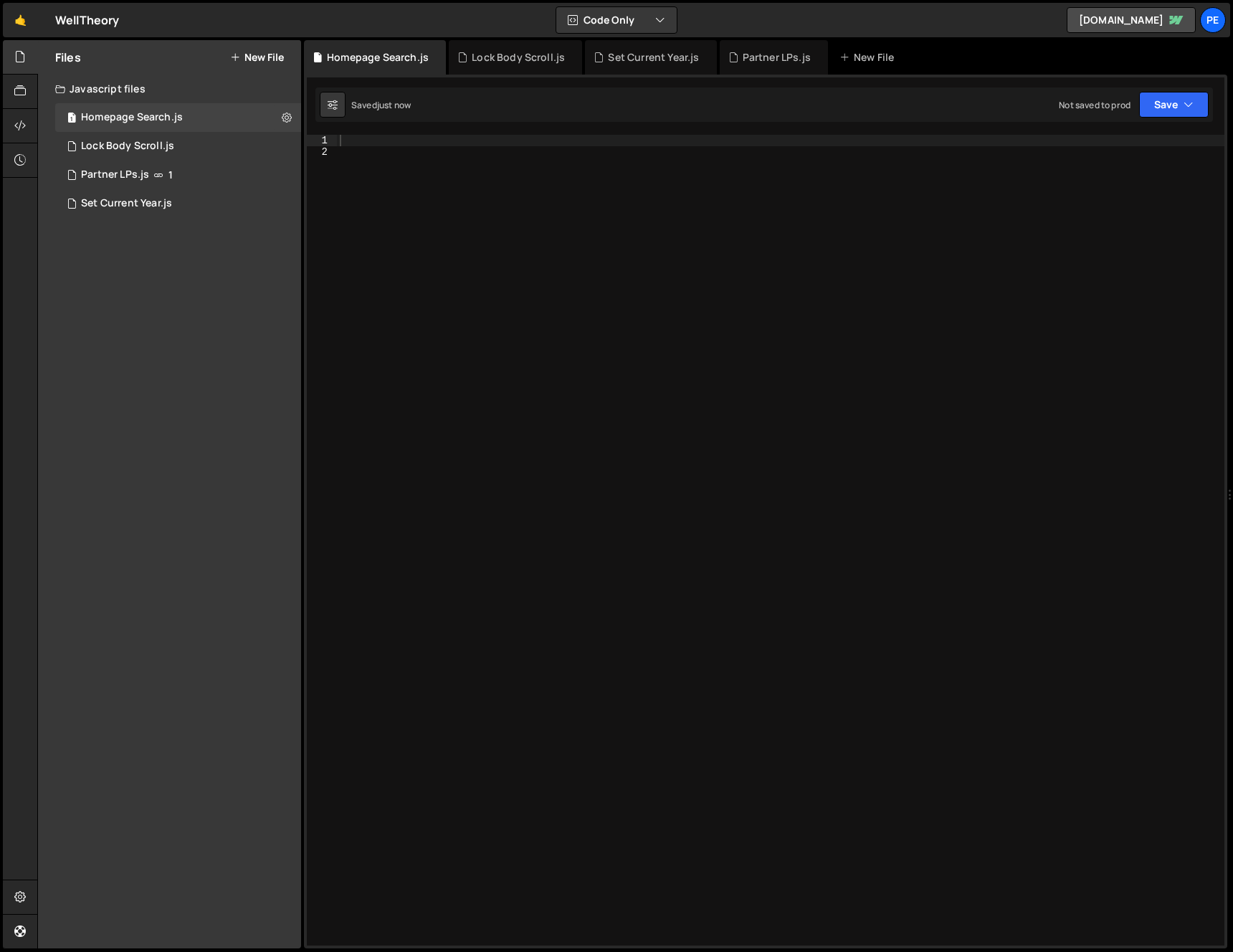
click at [559, 336] on div at bounding box center [781, 551] width 887 height 833
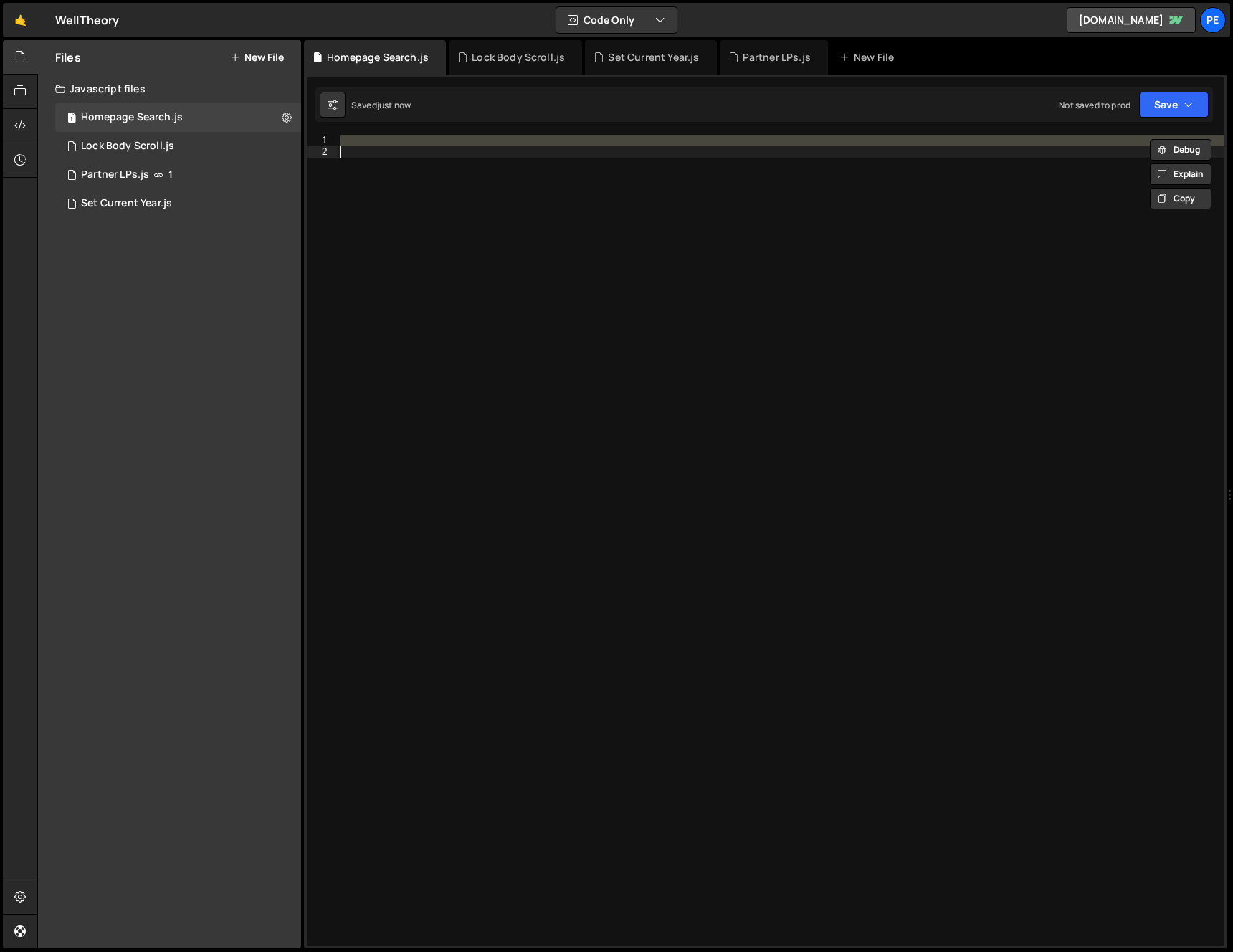
paste textarea "</script>"
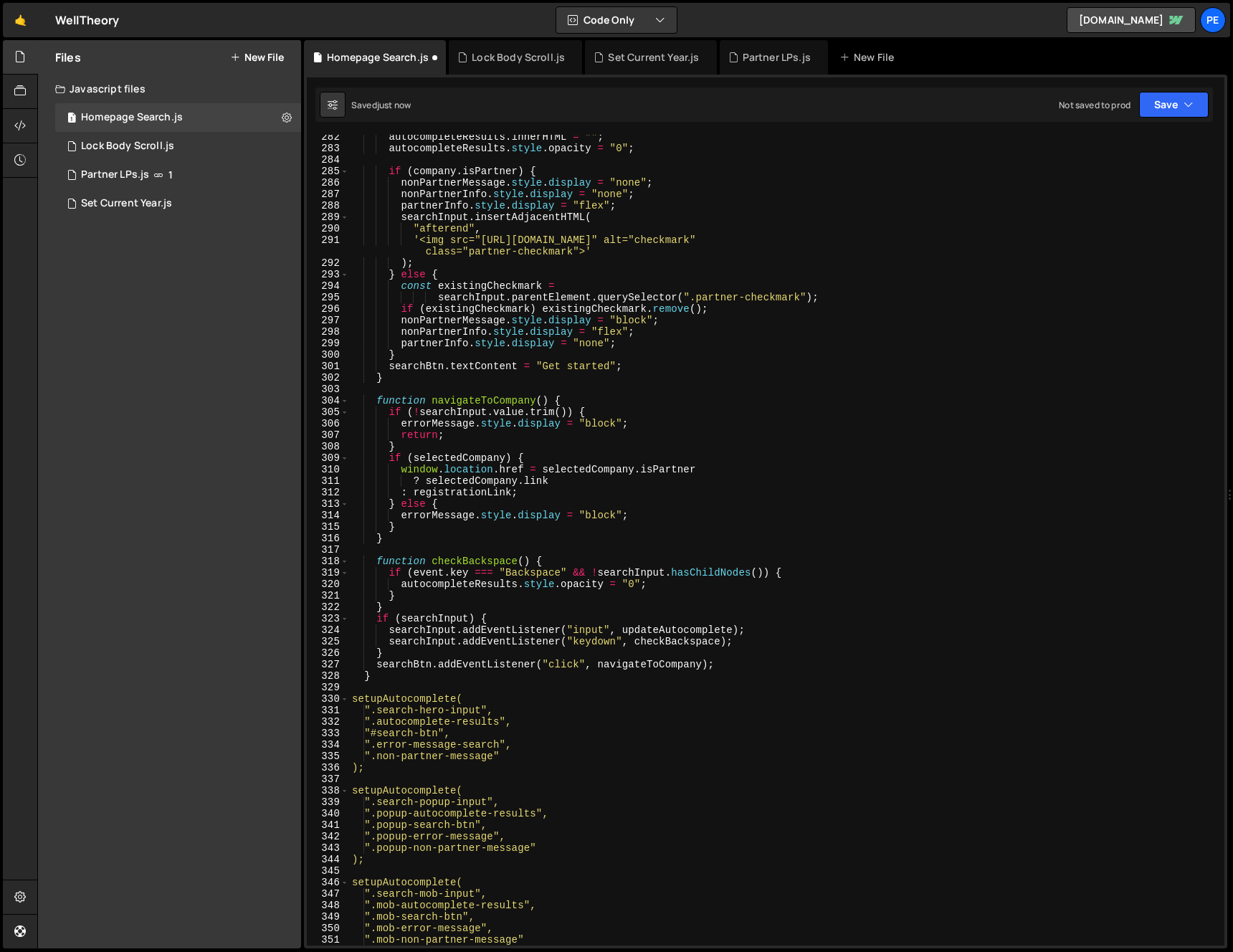
type textarea "</script>"
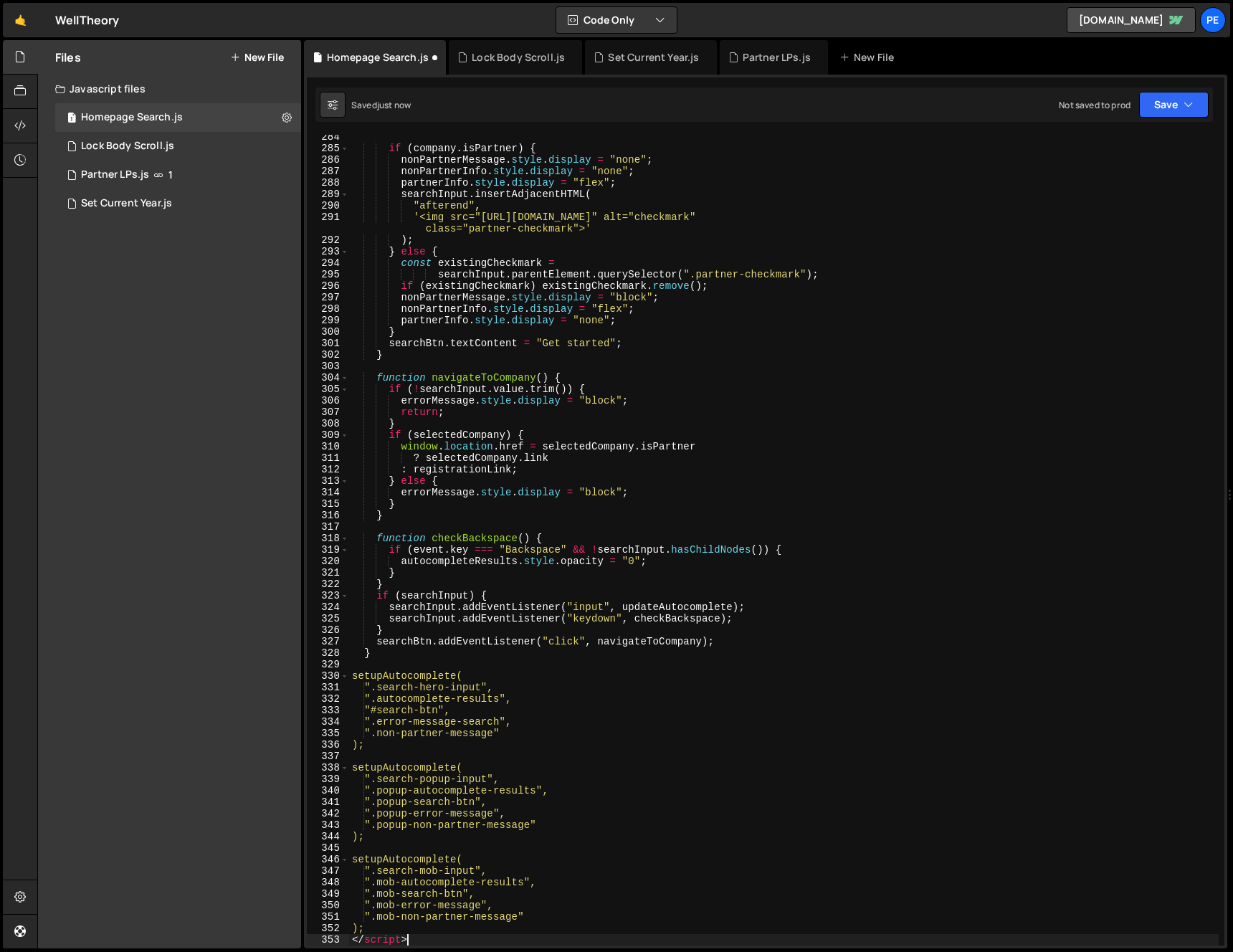
scroll to position [3272, 0]
type textarea "<script>"
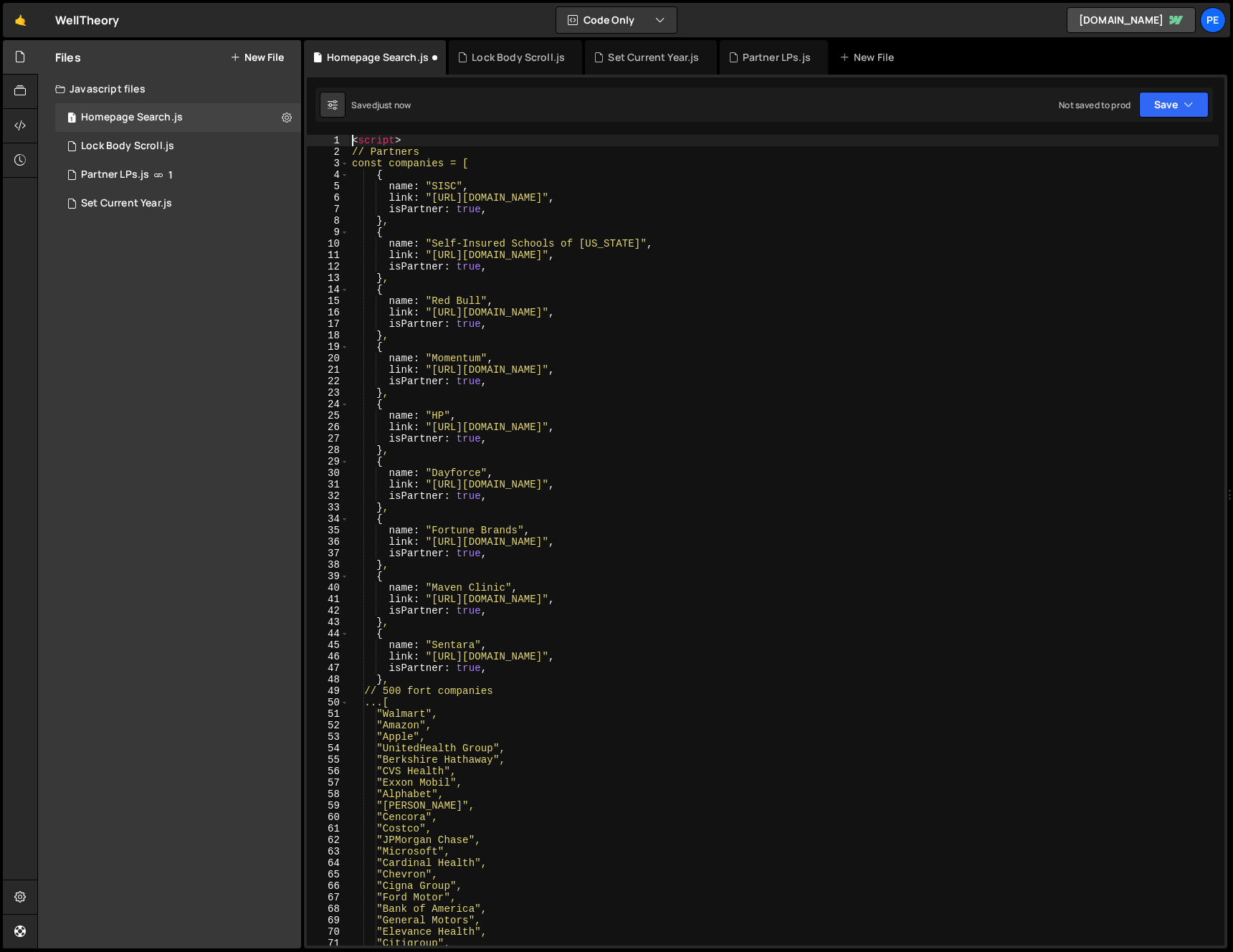
scroll to position [0, 0]
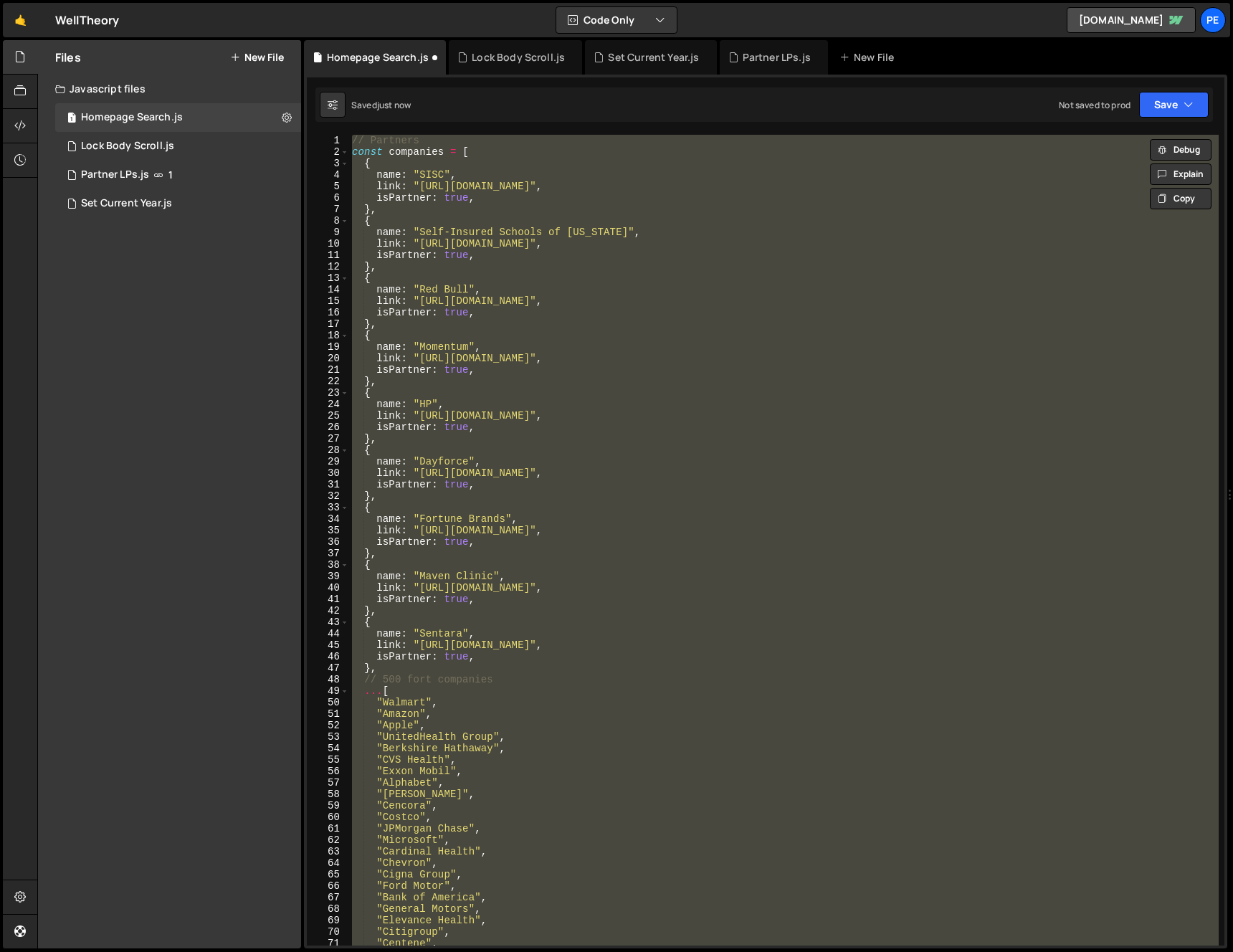
click at [575, 259] on div "// Partners const companies = [ { name : "SISC" , link : "[URL][DOMAIN_NAME]" ,…" at bounding box center [784, 540] width 869 height 810
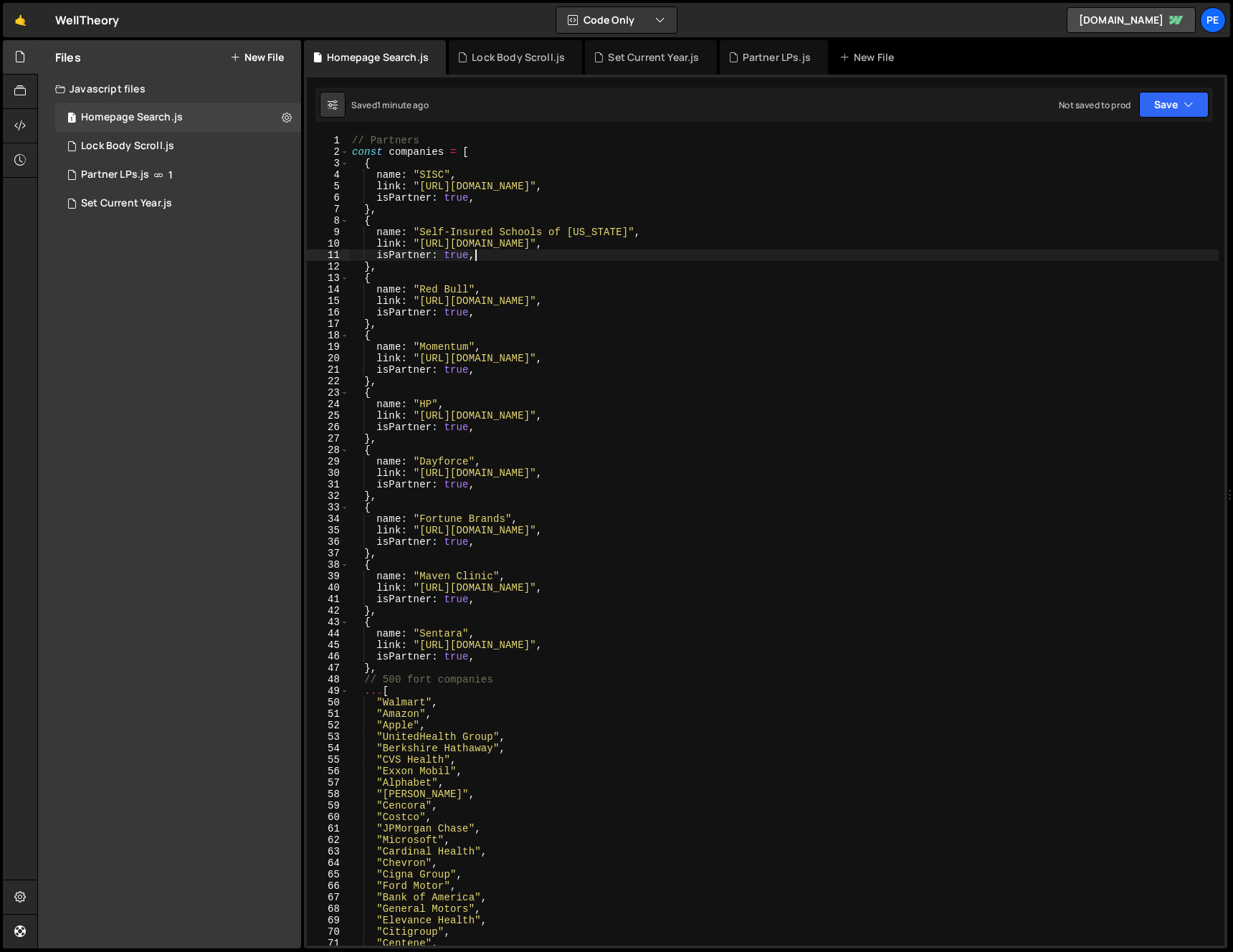
click at [1076, 409] on div "// Partners const companies = [ { name : "SISC" , link : "[URL][DOMAIN_NAME]" ,…" at bounding box center [784, 551] width 869 height 833
click at [727, 302] on div "// Partners const companies = [ { name : "SISC" , link : "[URL][DOMAIN_NAME]" ,…" at bounding box center [784, 551] width 869 height 833
type textarea "link: "[URL][DOMAIN_NAME]","
